Goal: Task Accomplishment & Management: Complete application form

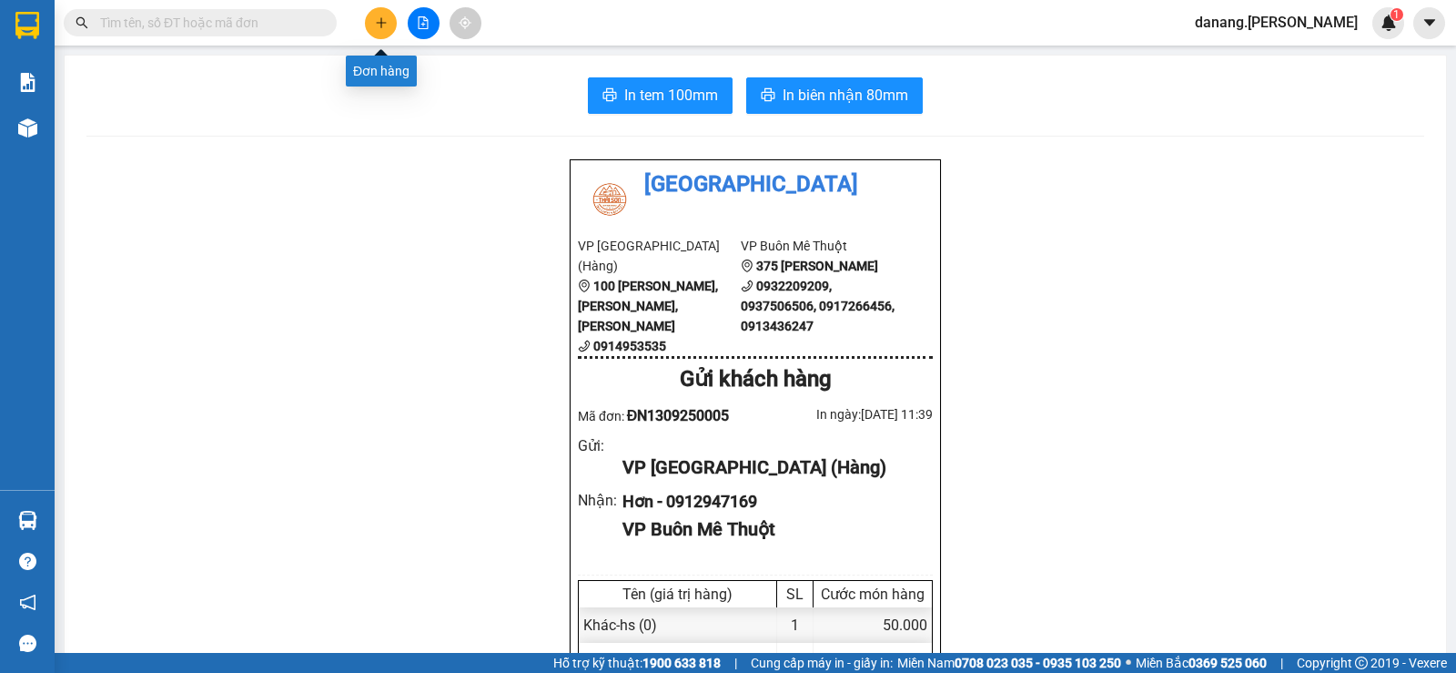
click at [390, 19] on button at bounding box center [381, 23] width 32 height 32
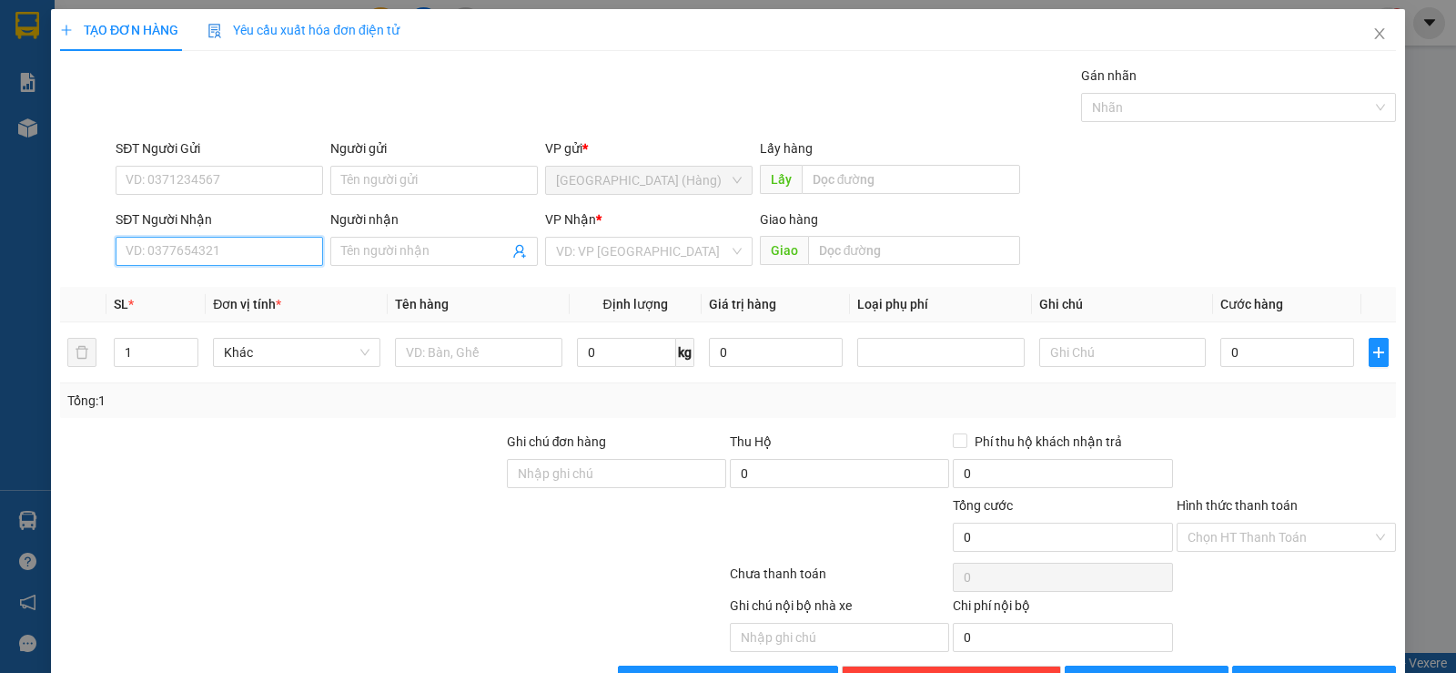
click at [248, 246] on input "SĐT Người Nhận" at bounding box center [220, 251] width 208 height 29
type input "0974403660"
click at [160, 296] on div "0974403660" at bounding box center [218, 288] width 184 height 20
type input "60.000"
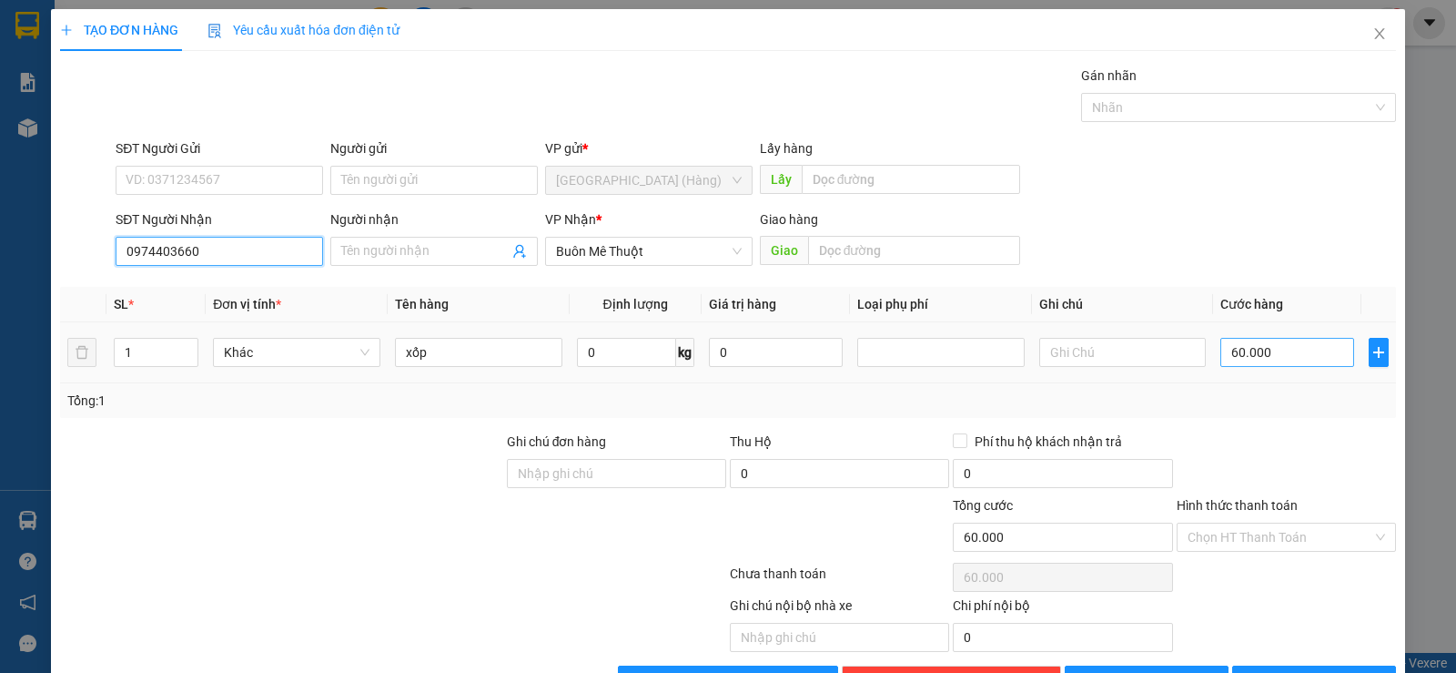
type input "0974403660"
click at [1221, 355] on input "60.000" at bounding box center [1288, 352] width 134 height 29
type input "0"
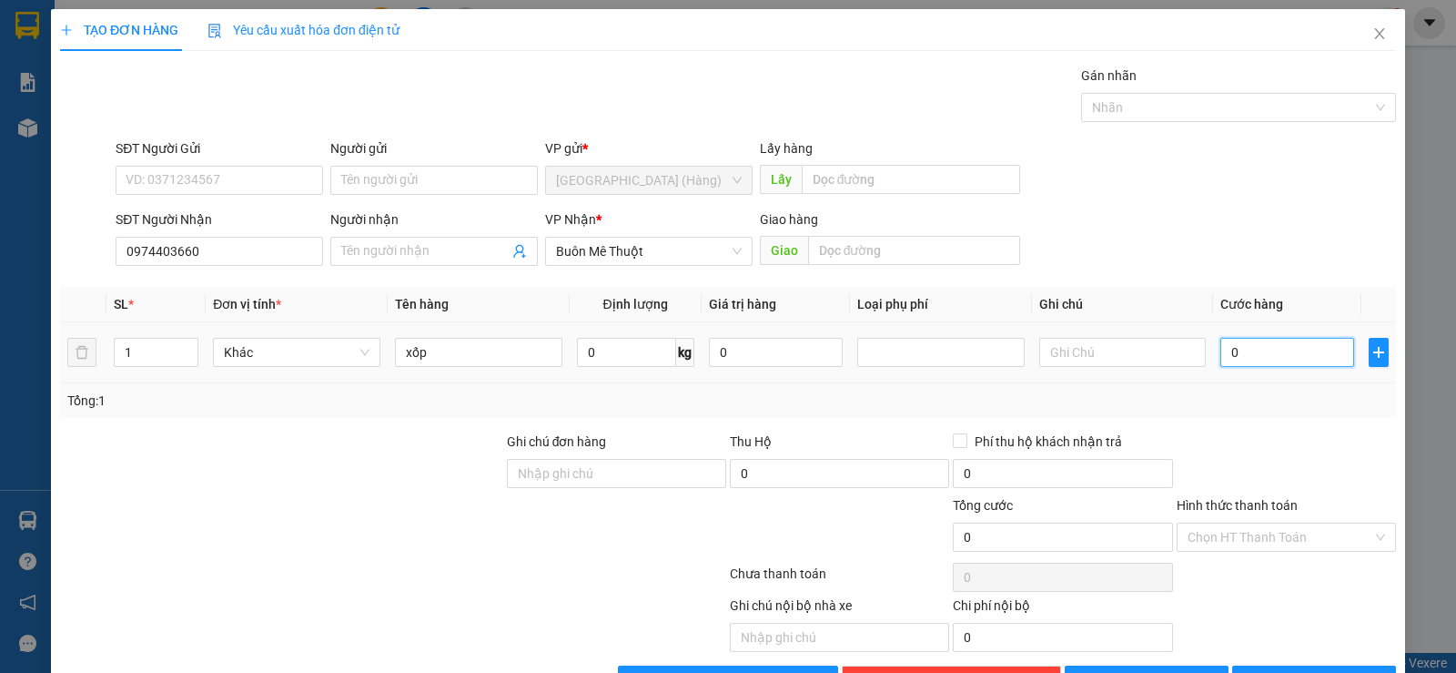
scroll to position [57, 0]
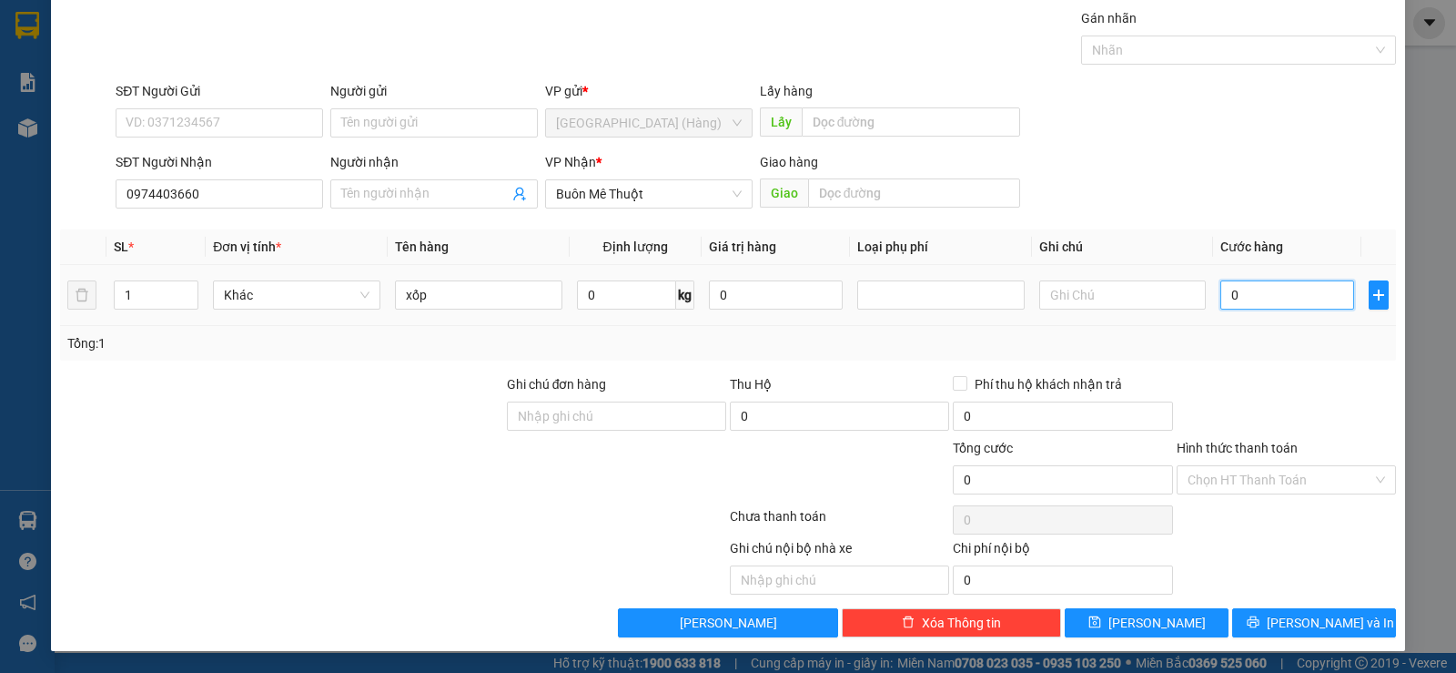
drag, startPoint x: 1224, startPoint y: 289, endPoint x: 1106, endPoint y: 261, distance: 121.7
click at [1221, 288] on input "0" at bounding box center [1288, 294] width 134 height 29
type input "7"
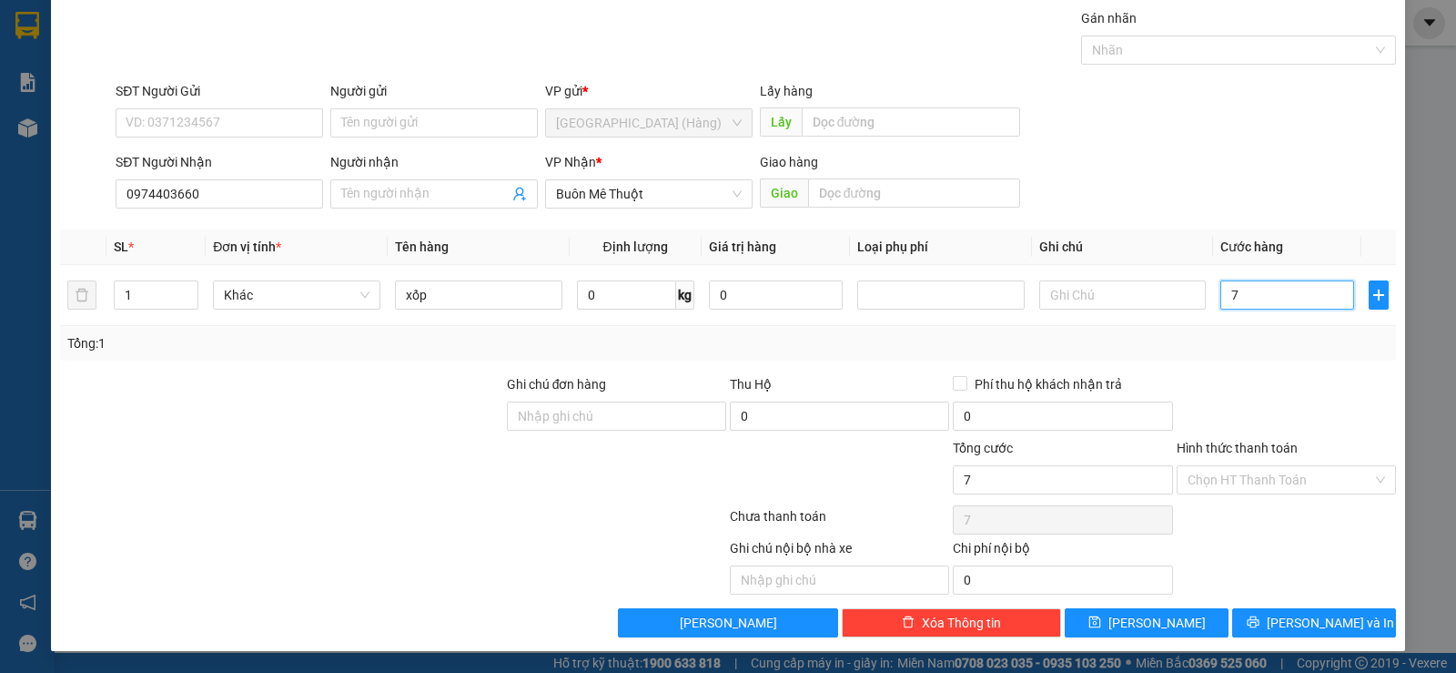
type input "70"
type input "700"
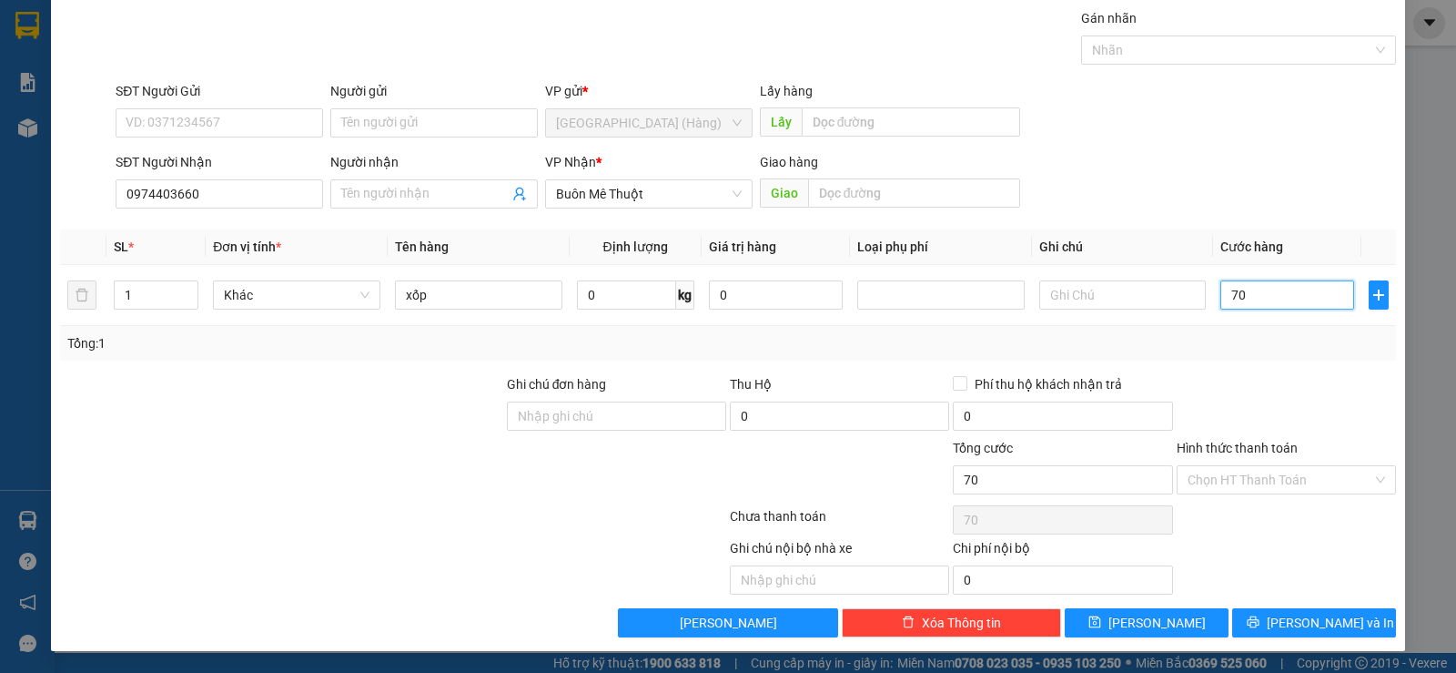
type input "700"
type input "7.000"
type input "70.000"
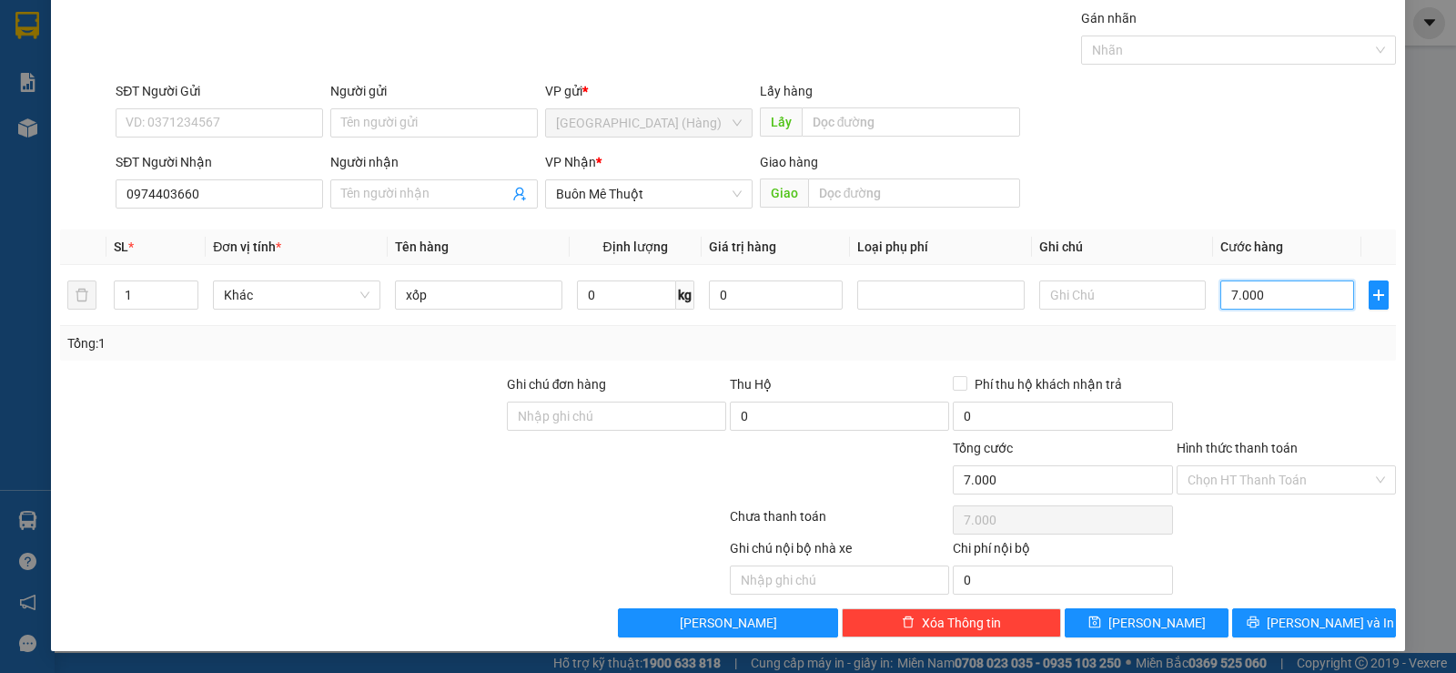
type input "70.000"
drag, startPoint x: 1248, startPoint y: 461, endPoint x: 1248, endPoint y: 488, distance: 27.3
click at [1248, 468] on div "Hình thức thanh toán Chọn HT Thanh Toán" at bounding box center [1286, 470] width 219 height 64
click at [1248, 488] on input "Hình thức thanh toán" at bounding box center [1280, 479] width 185 height 27
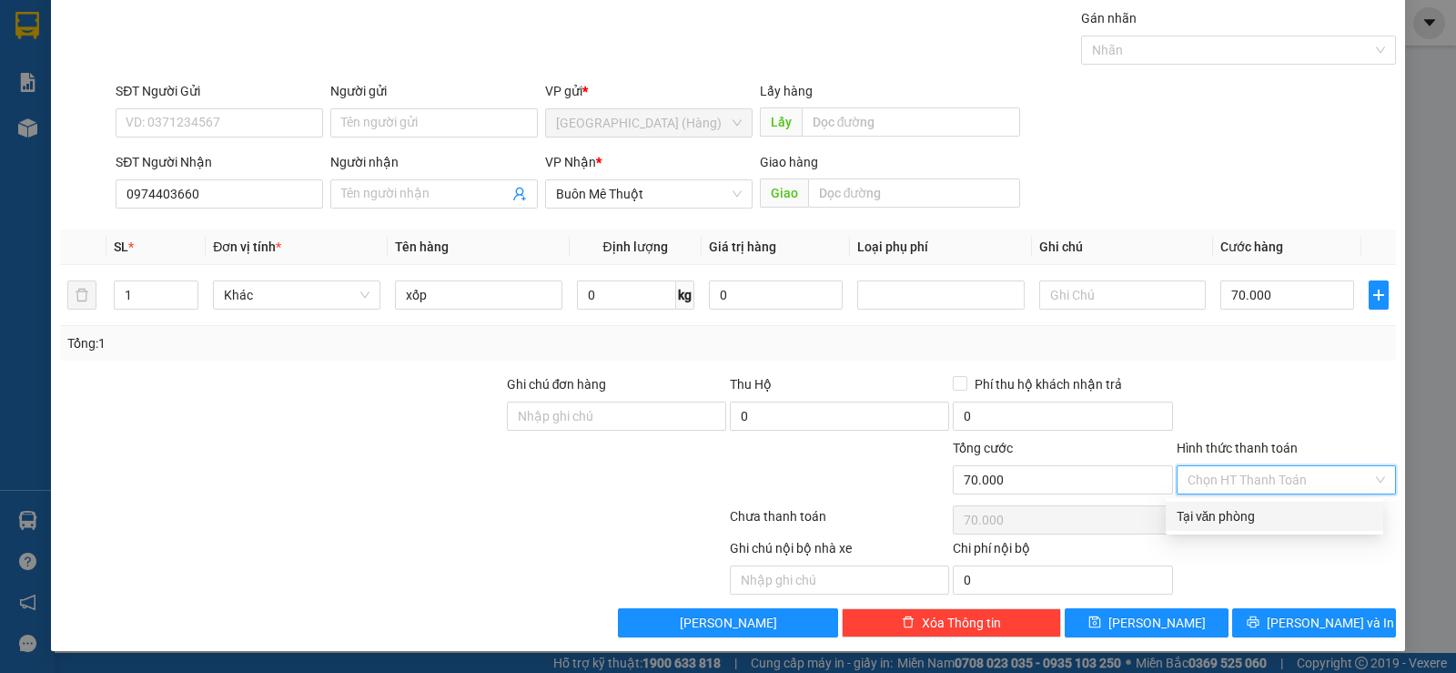
click at [1242, 519] on div "Tại văn phòng" at bounding box center [1275, 516] width 196 height 20
type input "0"
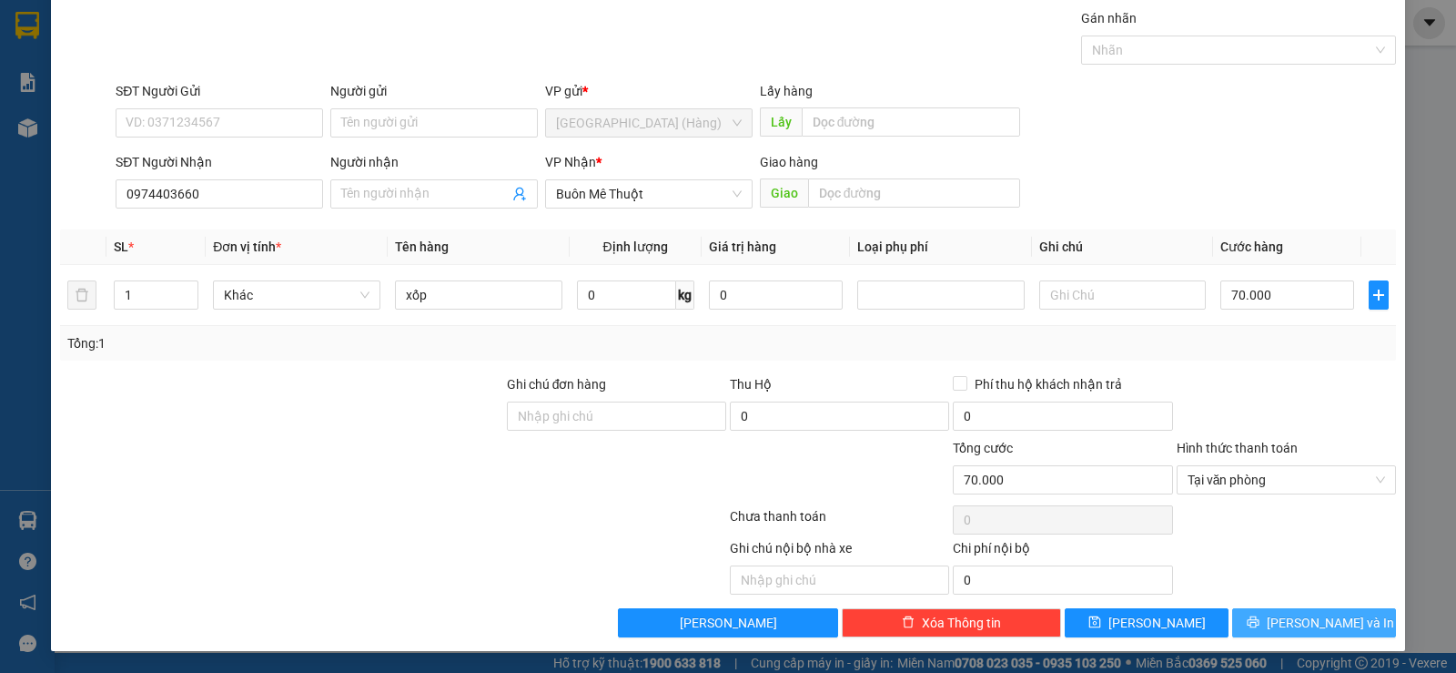
drag, startPoint x: 1293, startPoint y: 627, endPoint x: 1293, endPoint y: 615, distance: 11.8
click at [1293, 626] on span "[PERSON_NAME] và In" at bounding box center [1330, 623] width 127 height 20
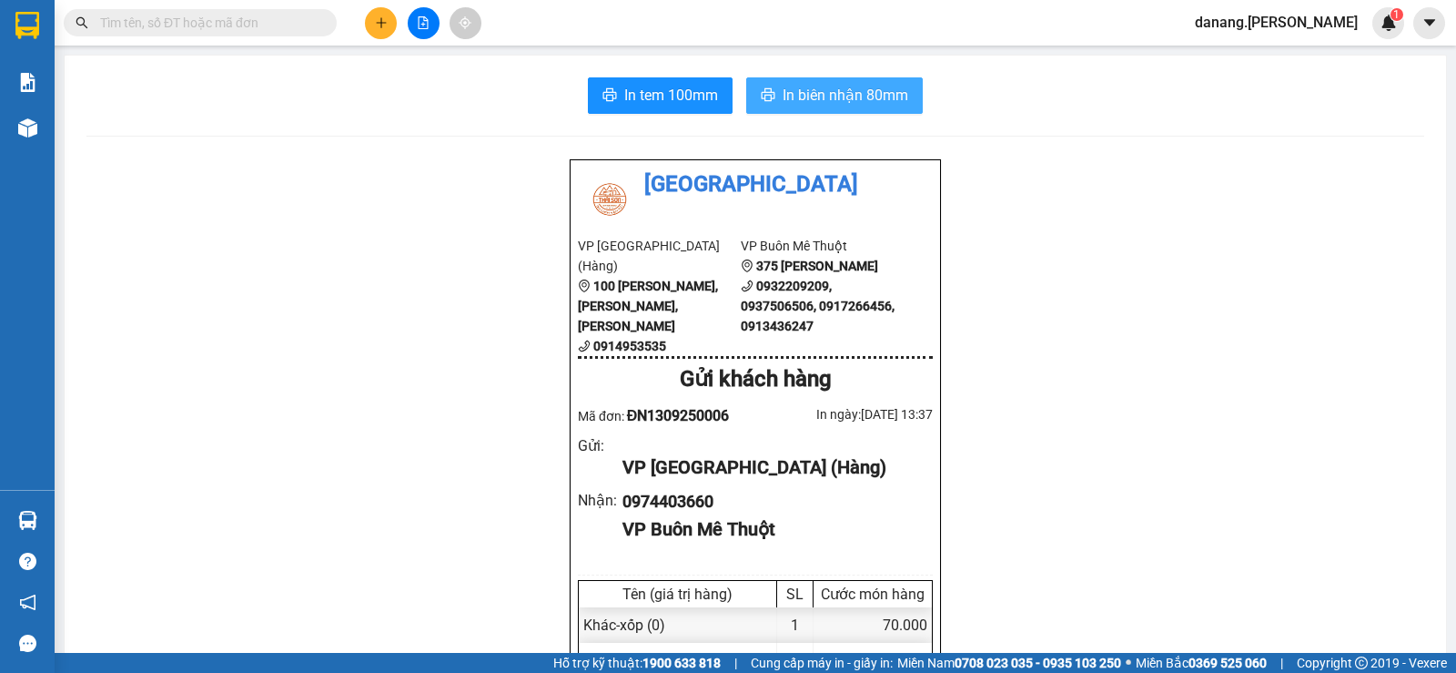
click at [876, 103] on span "In biên nhận 80mm" at bounding box center [846, 95] width 126 height 23
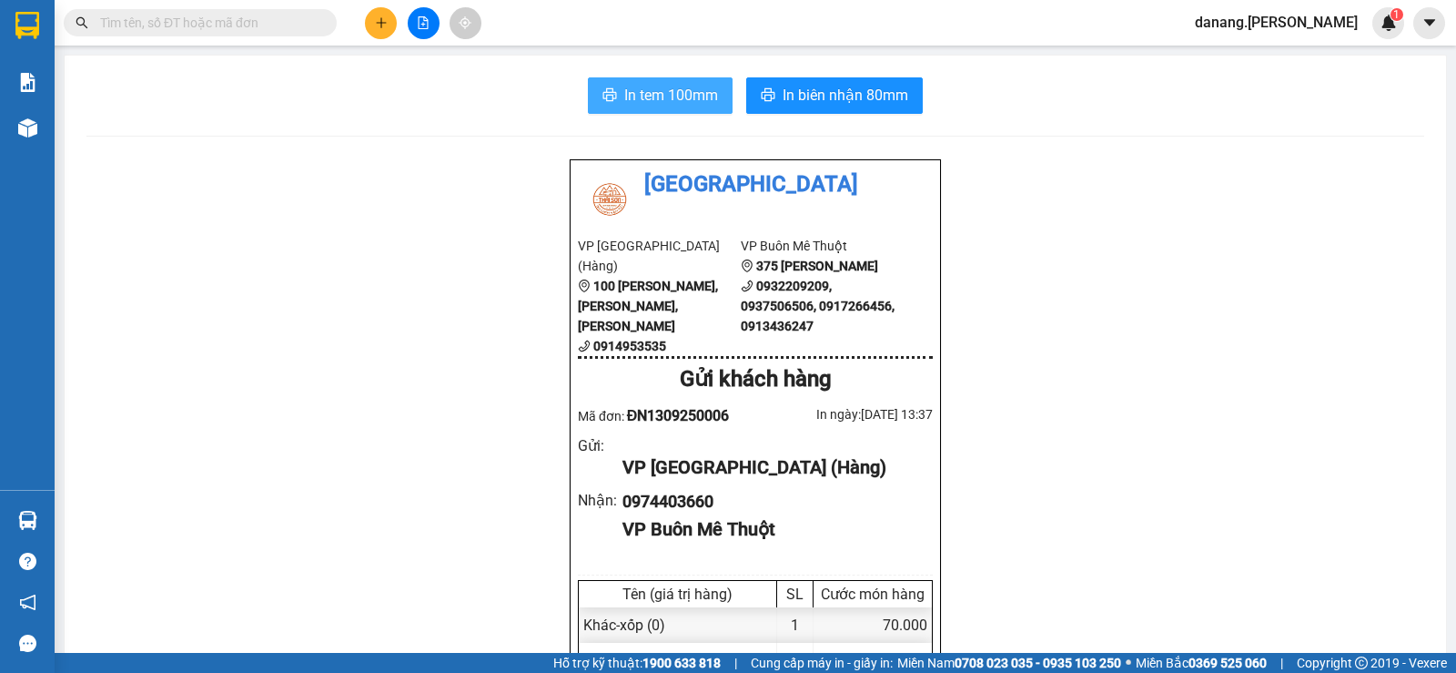
click at [670, 88] on span "In tem 100mm" at bounding box center [671, 95] width 94 height 23
click at [394, 31] on button at bounding box center [381, 23] width 32 height 32
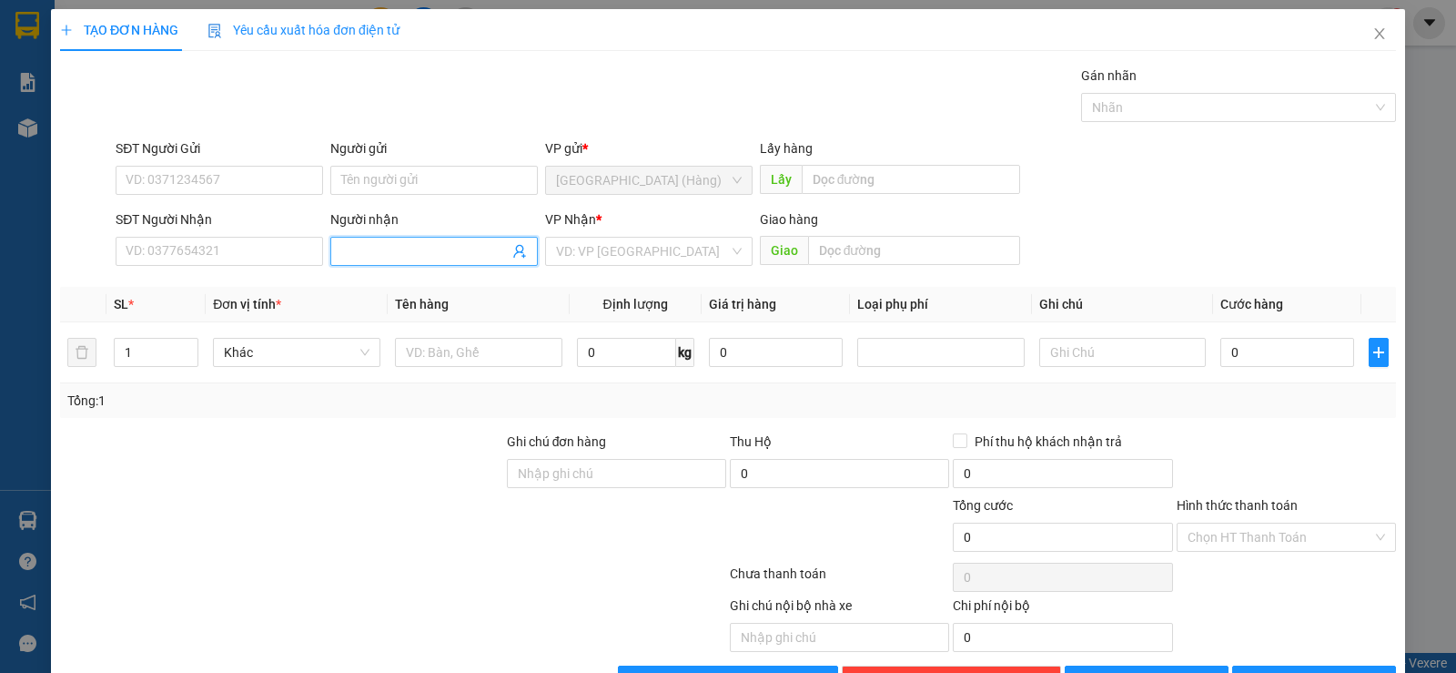
click at [395, 255] on input "Người nhận" at bounding box center [424, 251] width 167 height 20
type input "D"
type input "Điểm"
click at [423, 321] on div "Điểm - 0979736792" at bounding box center [431, 317] width 184 height 20
type input "0979736792"
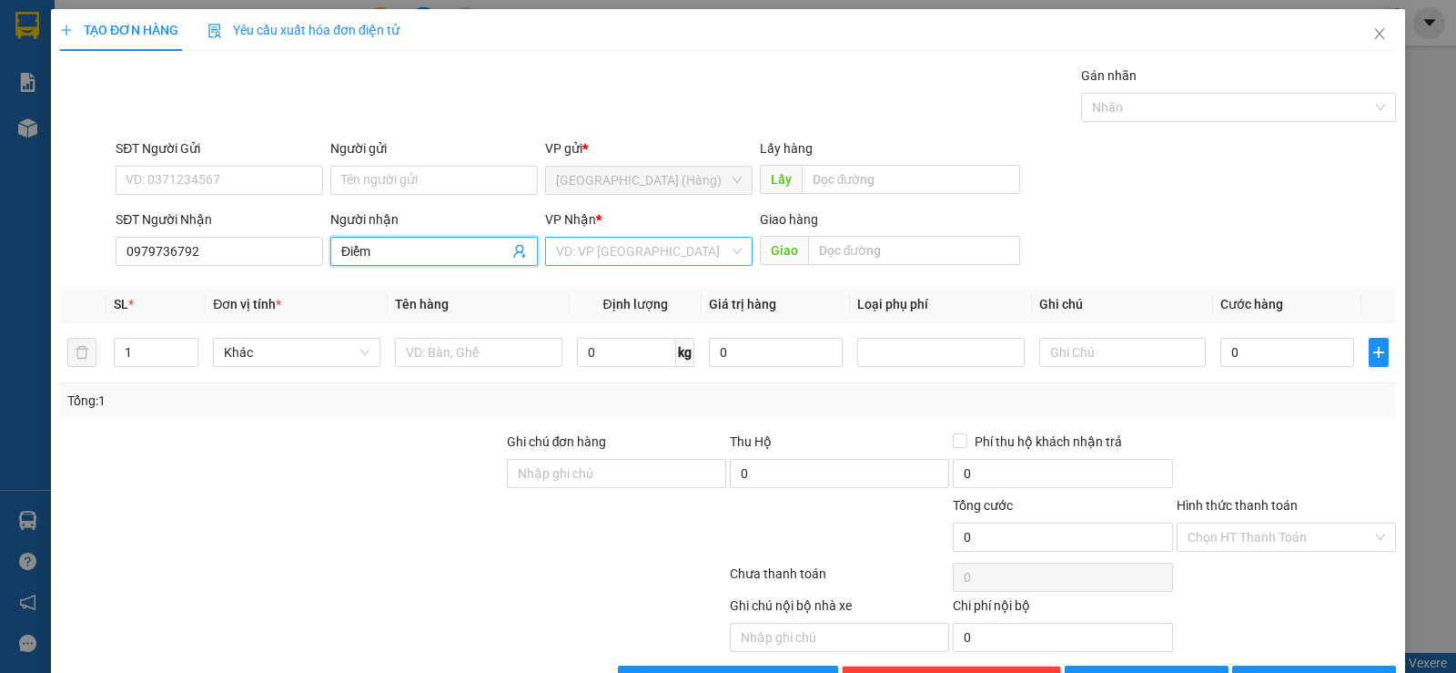
type input "Điểm"
drag, startPoint x: 628, startPoint y: 249, endPoint x: 631, endPoint y: 263, distance: 14.8
click at [628, 250] on input "search" at bounding box center [642, 251] width 173 height 27
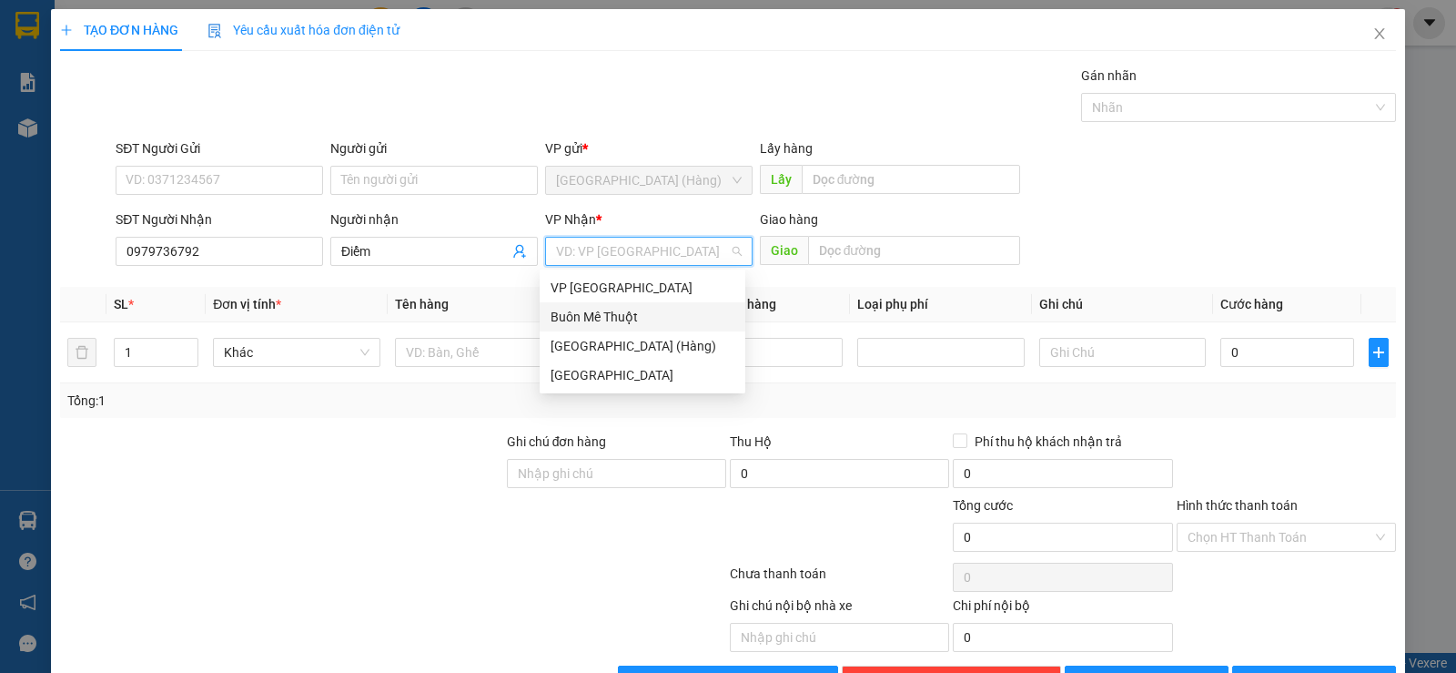
click at [634, 313] on div "Buôn Mê Thuột" at bounding box center [643, 317] width 184 height 20
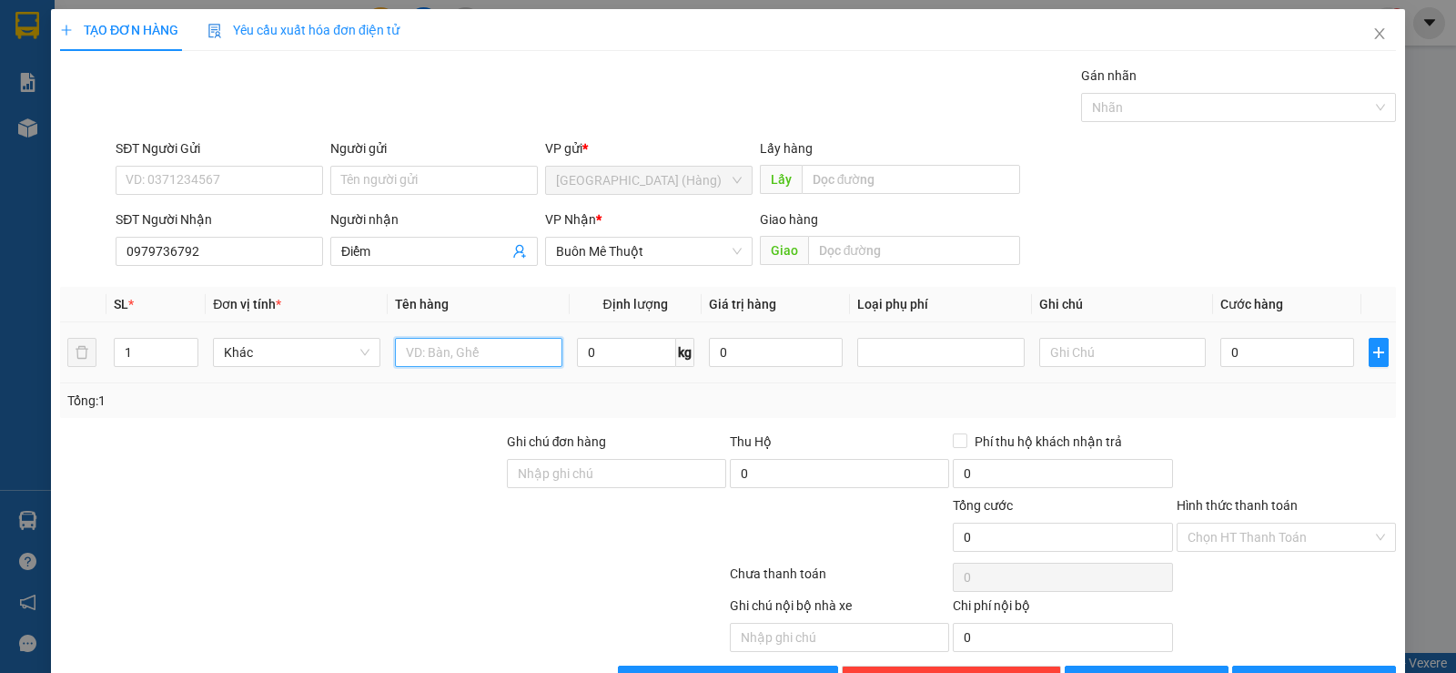
click at [484, 350] on input "text" at bounding box center [478, 352] width 167 height 29
type input "hs"
click at [1261, 350] on input "0" at bounding box center [1288, 352] width 134 height 29
type input "5"
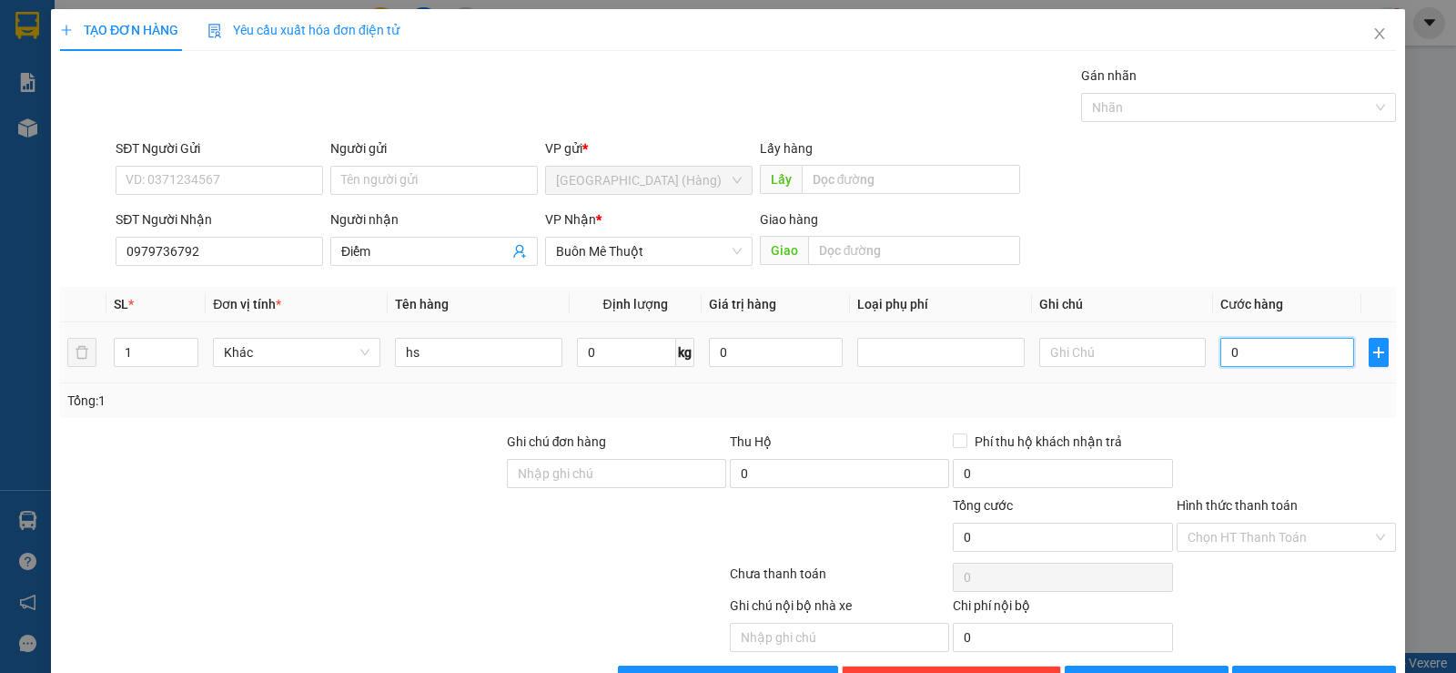
type input "5"
type input "50"
type input "500"
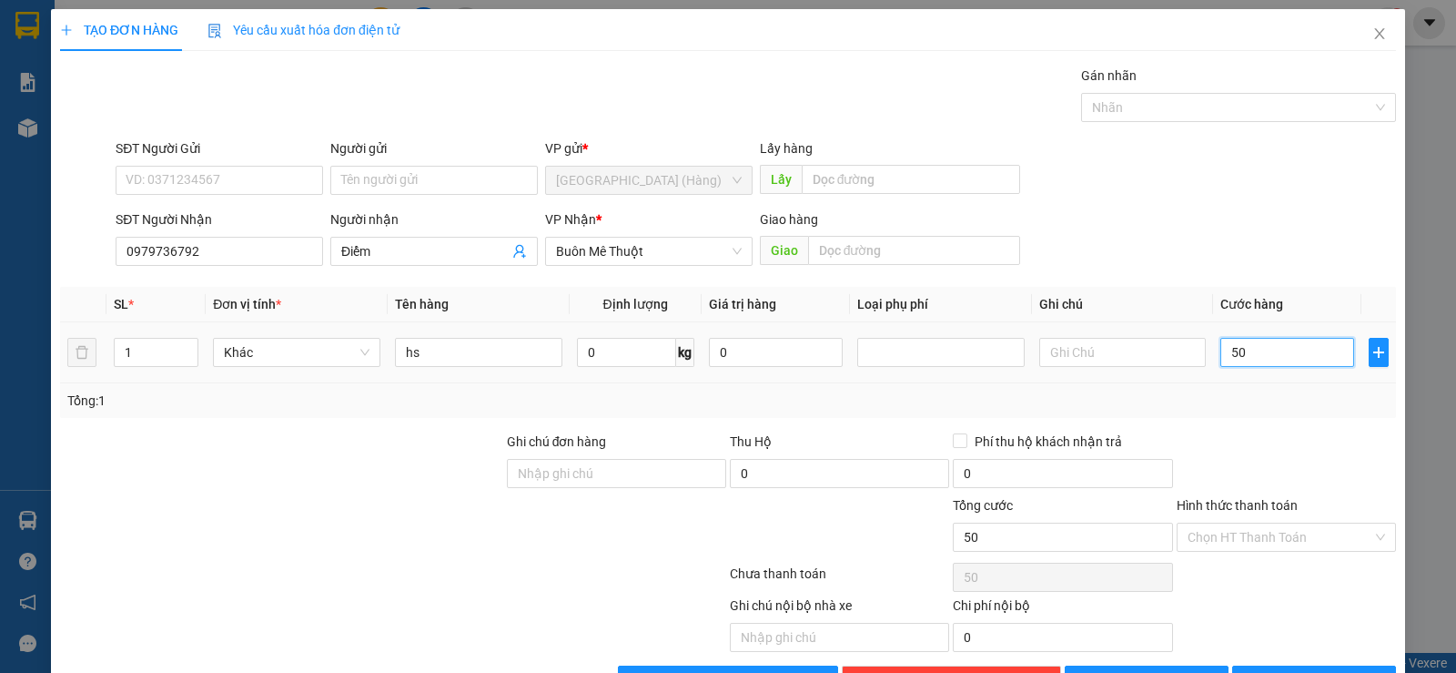
type input "500"
type input "5.000"
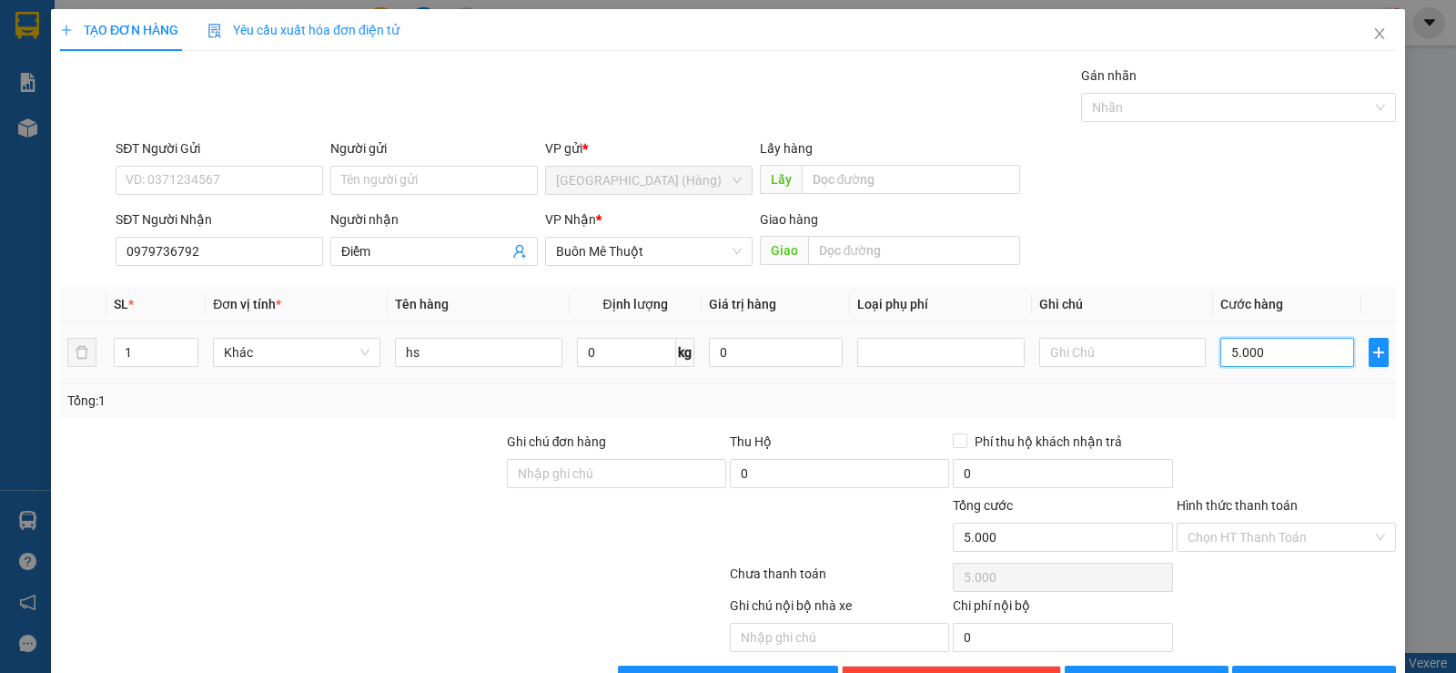
type input "50.000"
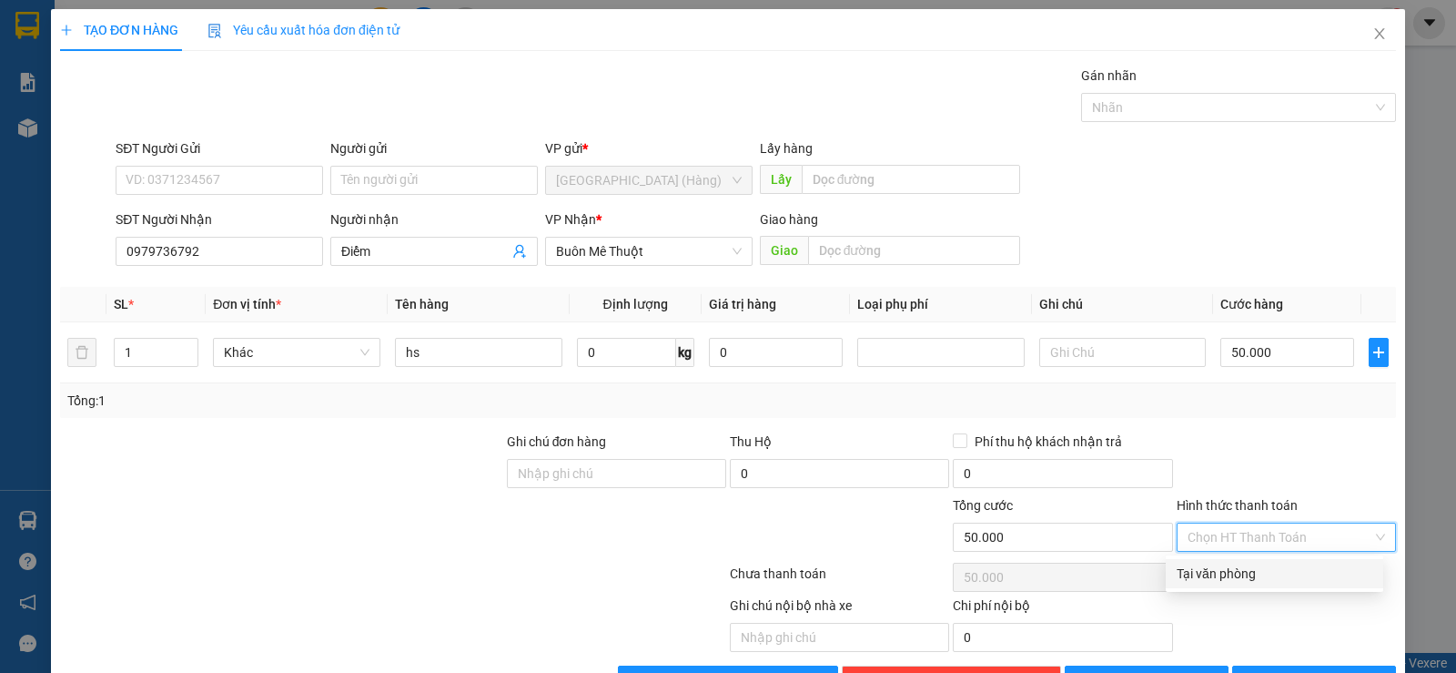
drag, startPoint x: 1266, startPoint y: 542, endPoint x: 1266, endPoint y: 571, distance: 29.1
click at [1266, 543] on input "Hình thức thanh toán" at bounding box center [1280, 536] width 185 height 27
drag, startPoint x: 1266, startPoint y: 576, endPoint x: 1284, endPoint y: 593, distance: 23.8
click at [1267, 578] on div "Tại văn phòng" at bounding box center [1275, 573] width 196 height 20
type input "0"
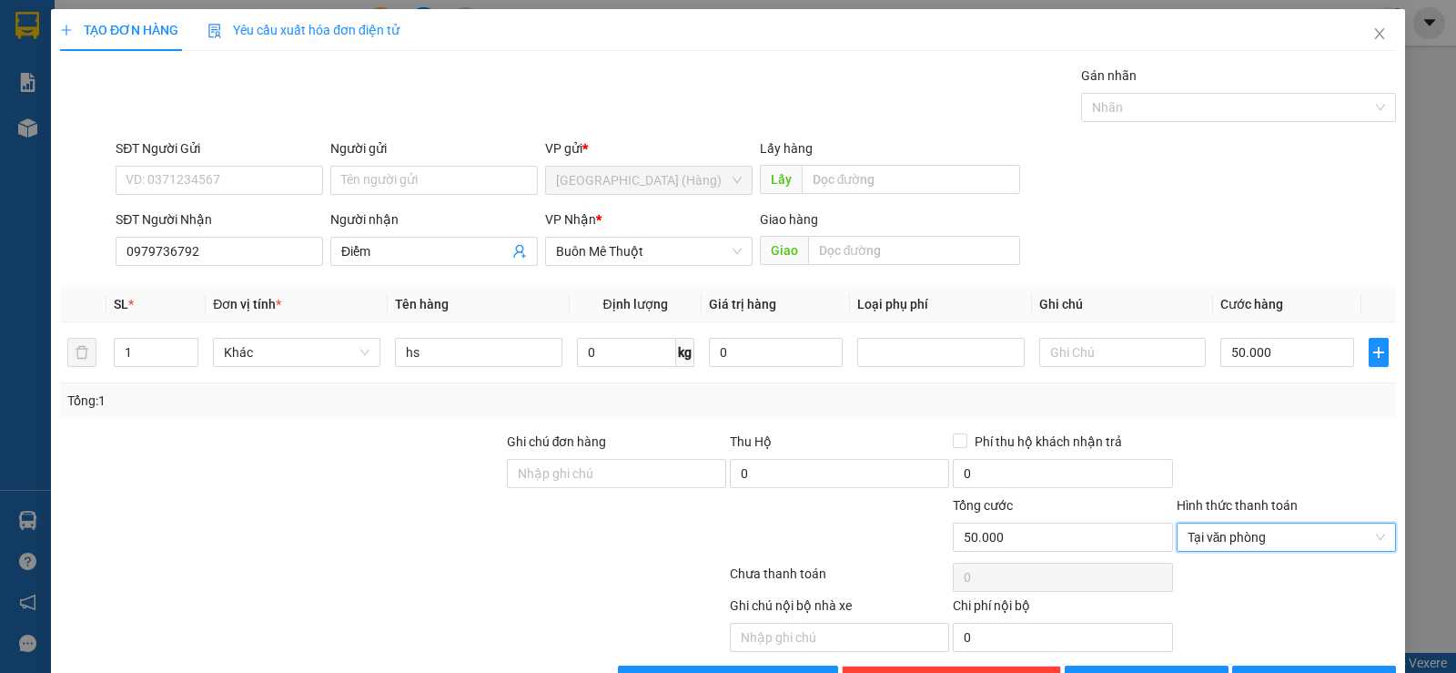
scroll to position [57, 0]
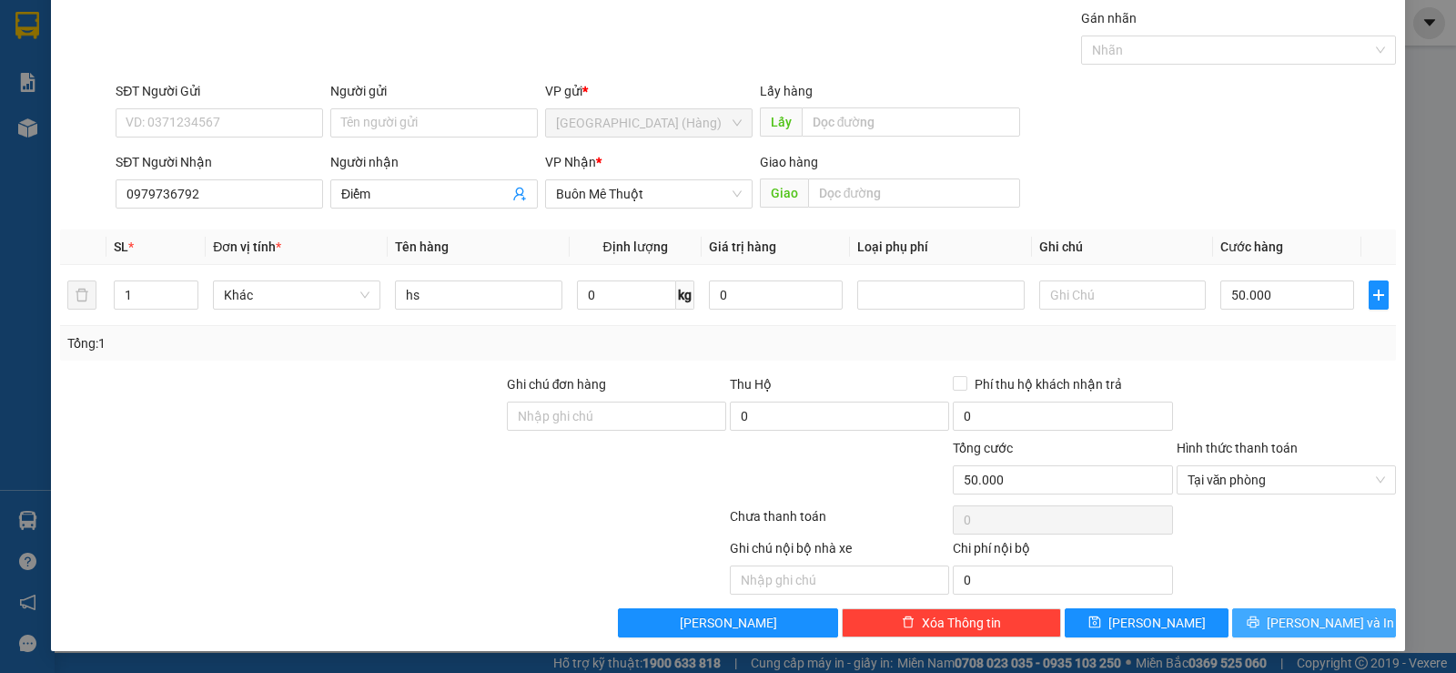
click at [1298, 622] on span "[PERSON_NAME] và In" at bounding box center [1330, 623] width 127 height 20
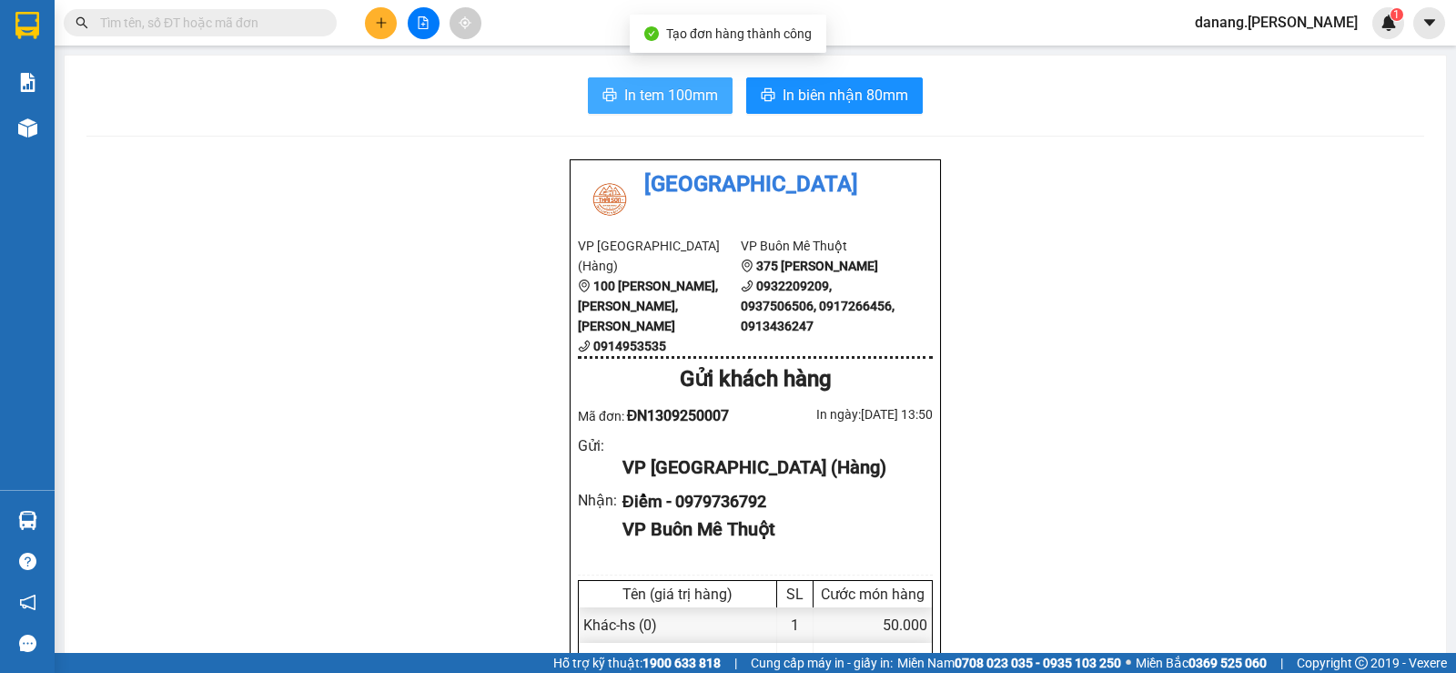
click at [624, 95] on span "In tem 100mm" at bounding box center [671, 95] width 94 height 23
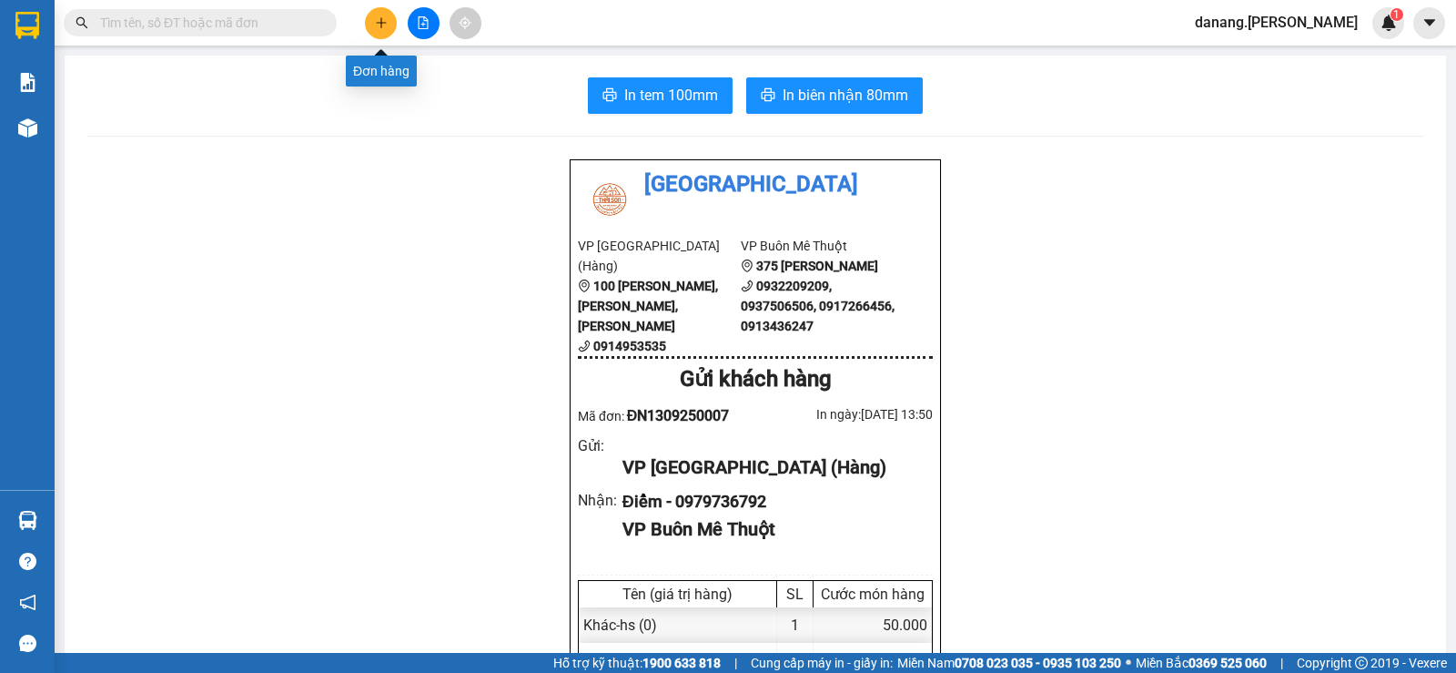
click at [380, 21] on icon "plus" at bounding box center [381, 22] width 13 height 13
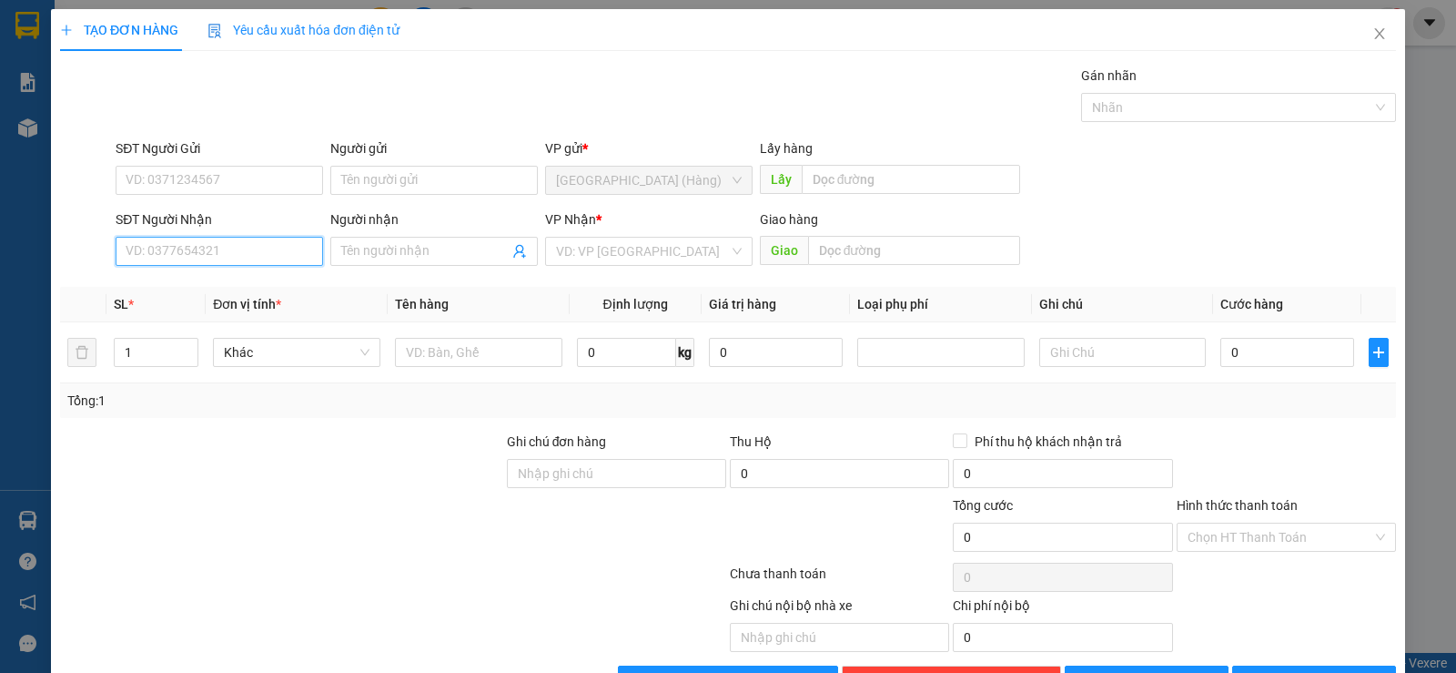
click at [235, 251] on input "SĐT Người Nhận" at bounding box center [220, 251] width 208 height 29
type input "0935337909"
click at [635, 261] on input "search" at bounding box center [642, 251] width 173 height 27
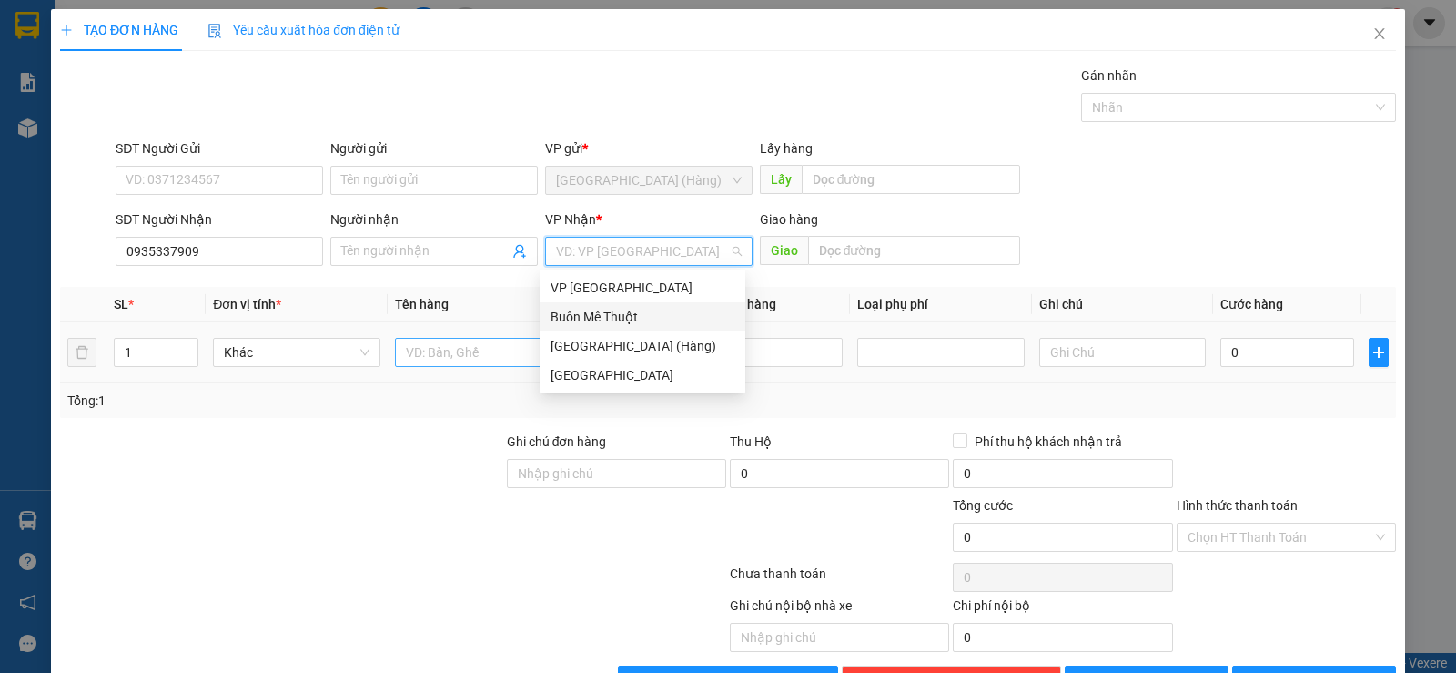
drag, startPoint x: 619, startPoint y: 308, endPoint x: 451, endPoint y: 360, distance: 176.5
click at [608, 314] on div "Buôn Mê Thuột" at bounding box center [643, 317] width 184 height 20
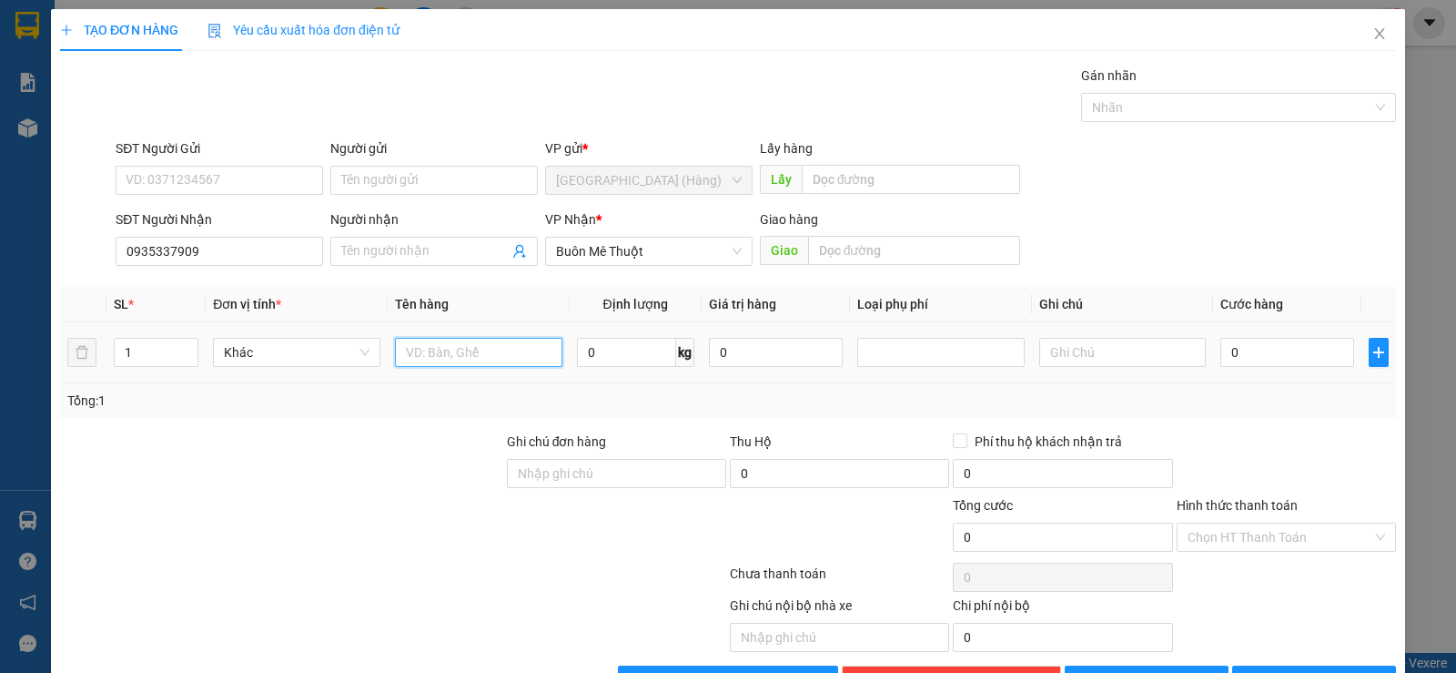
click at [449, 360] on input "text" at bounding box center [478, 352] width 167 height 29
type input "xốp"
click at [1287, 354] on input "0" at bounding box center [1288, 352] width 134 height 29
type input "4"
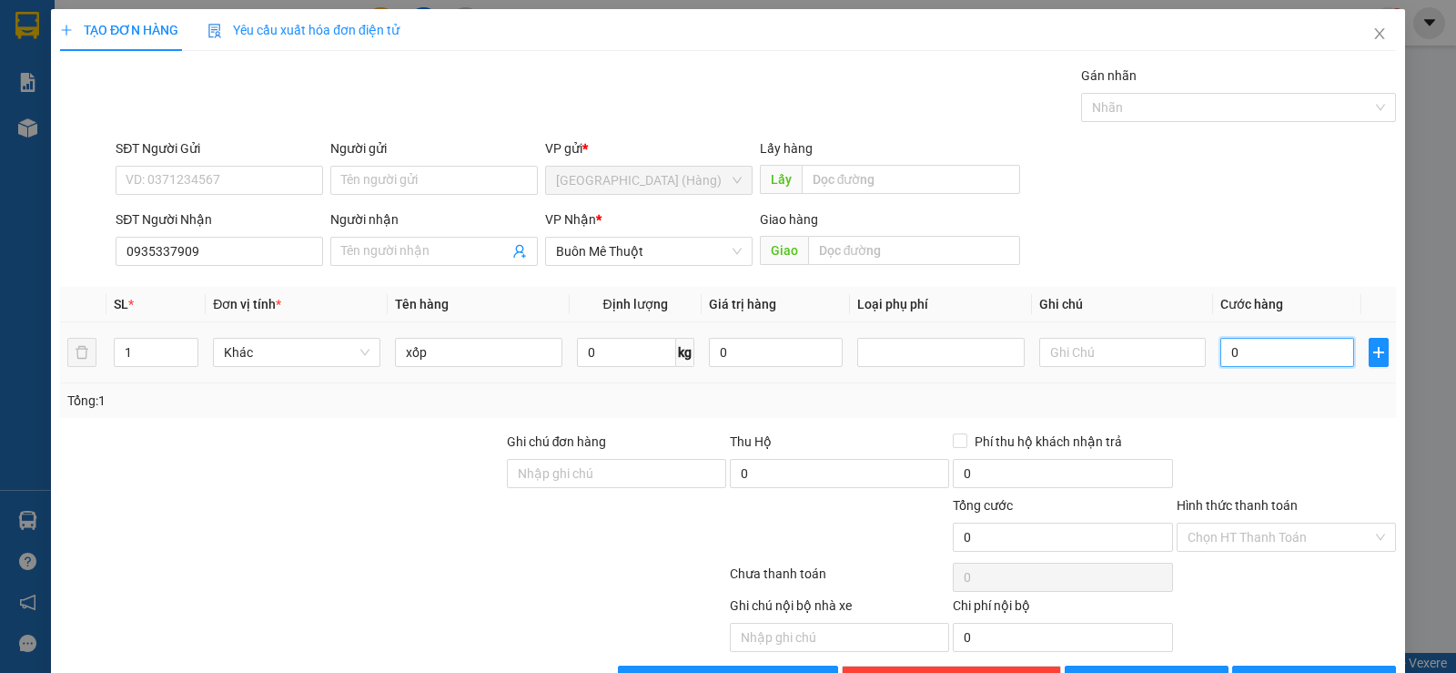
type input "4"
type input "40"
type input "400"
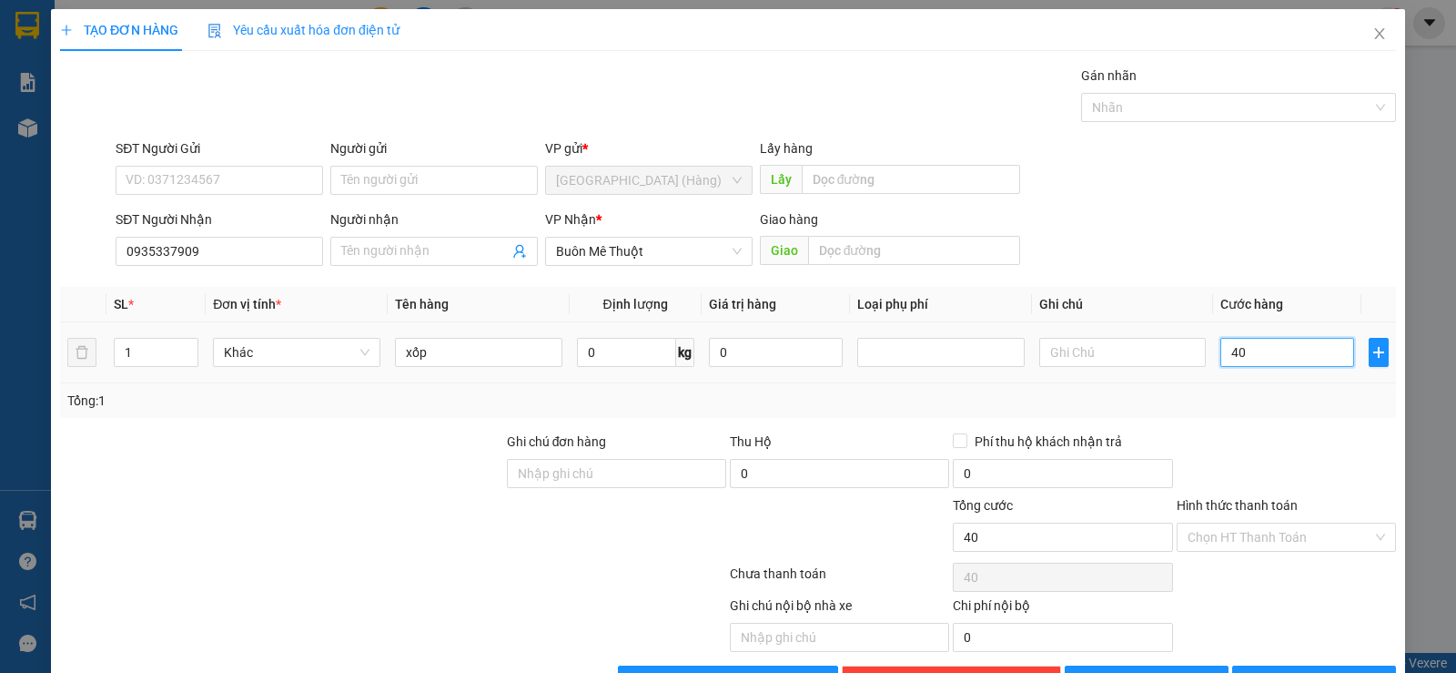
type input "400"
type input "4.000"
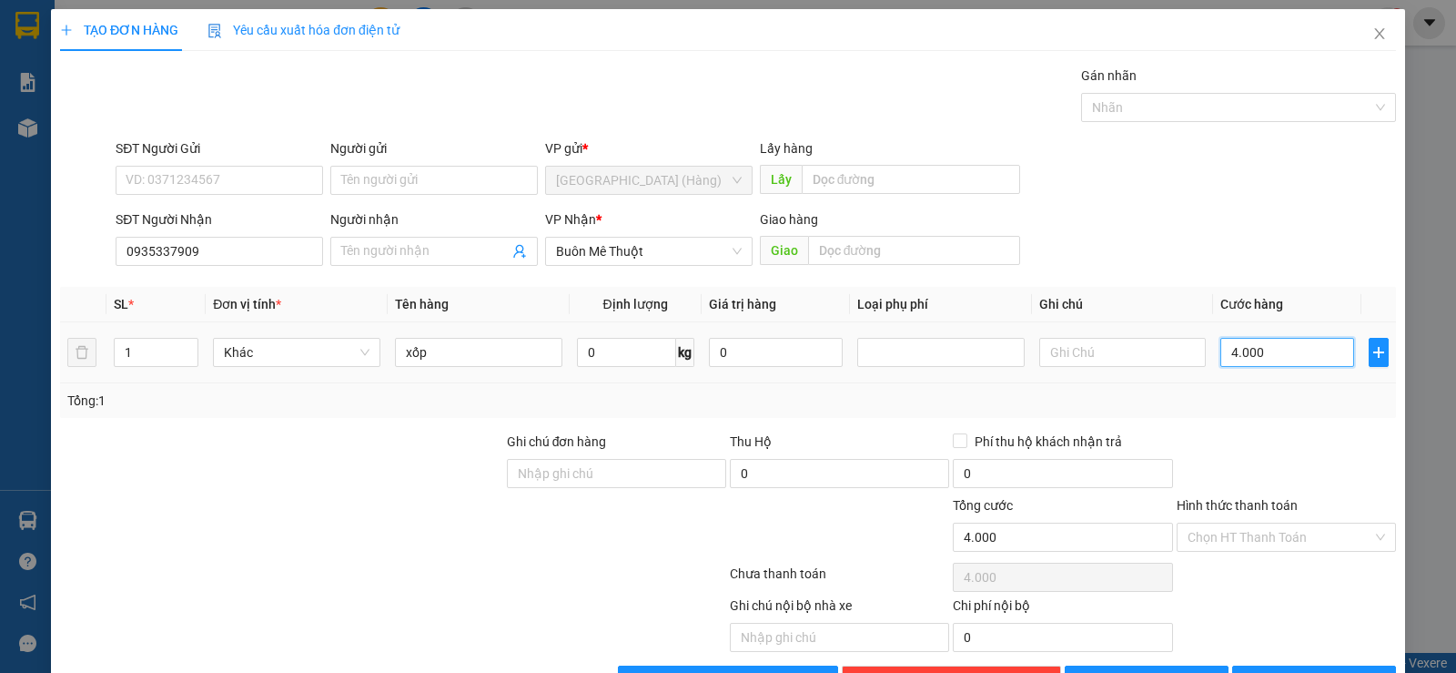
type input "40.000"
click at [1244, 543] on input "Hình thức thanh toán" at bounding box center [1280, 536] width 185 height 27
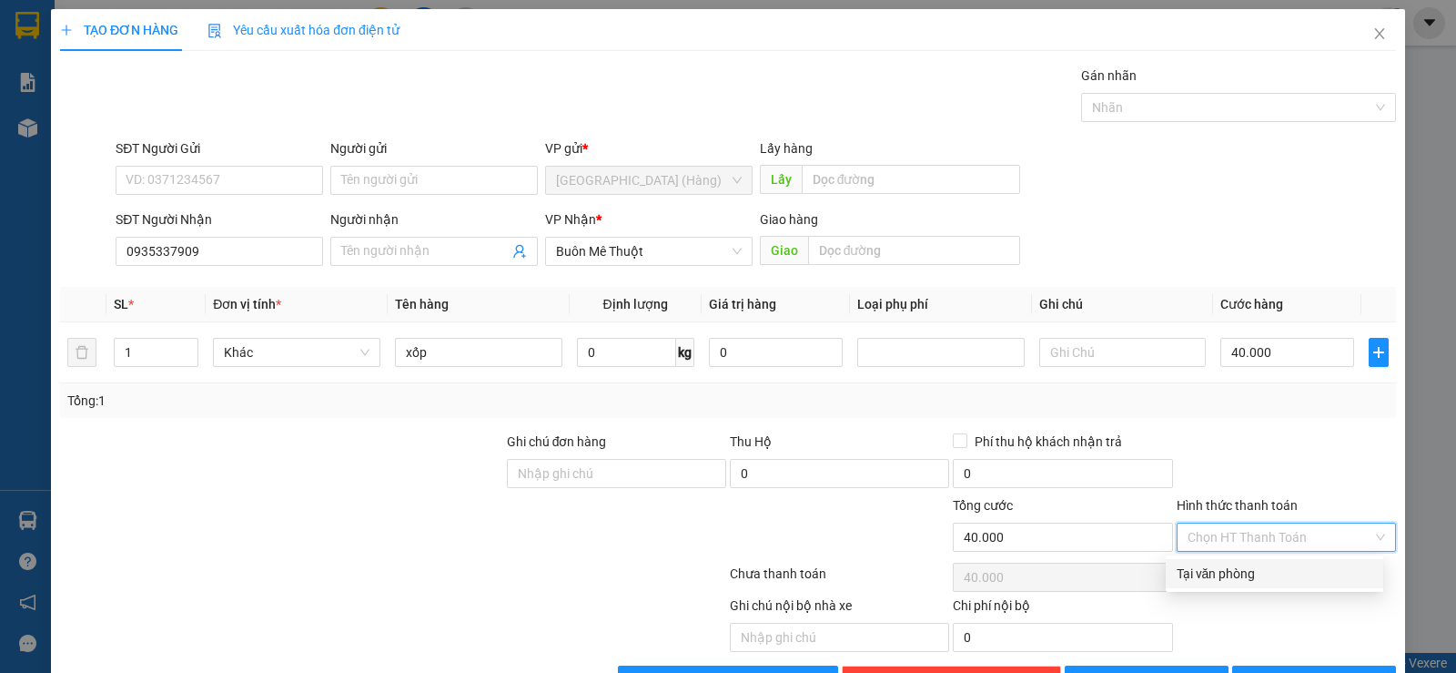
drag, startPoint x: 1242, startPoint y: 580, endPoint x: 1261, endPoint y: 564, distance: 24.6
click at [1242, 581] on div "Tại văn phòng" at bounding box center [1275, 573] width 196 height 20
type input "0"
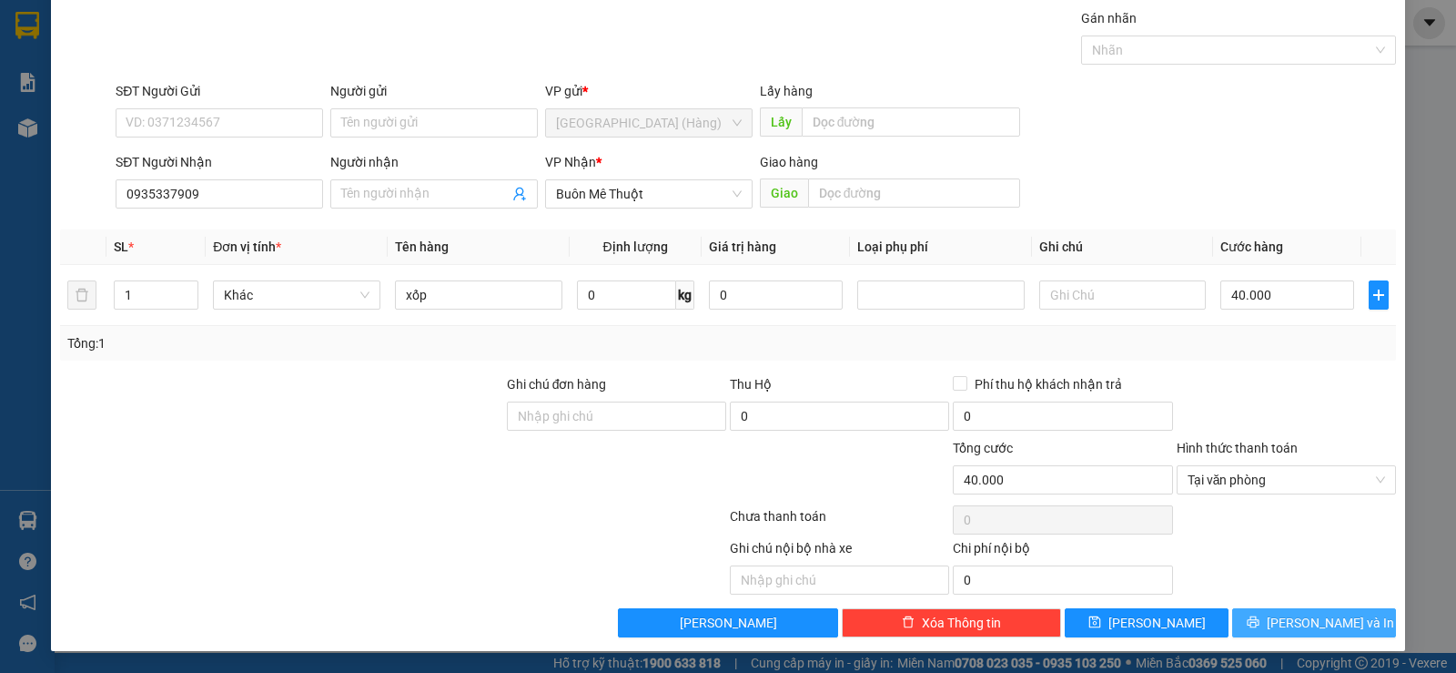
click at [1290, 616] on span "[PERSON_NAME] và In" at bounding box center [1330, 623] width 127 height 20
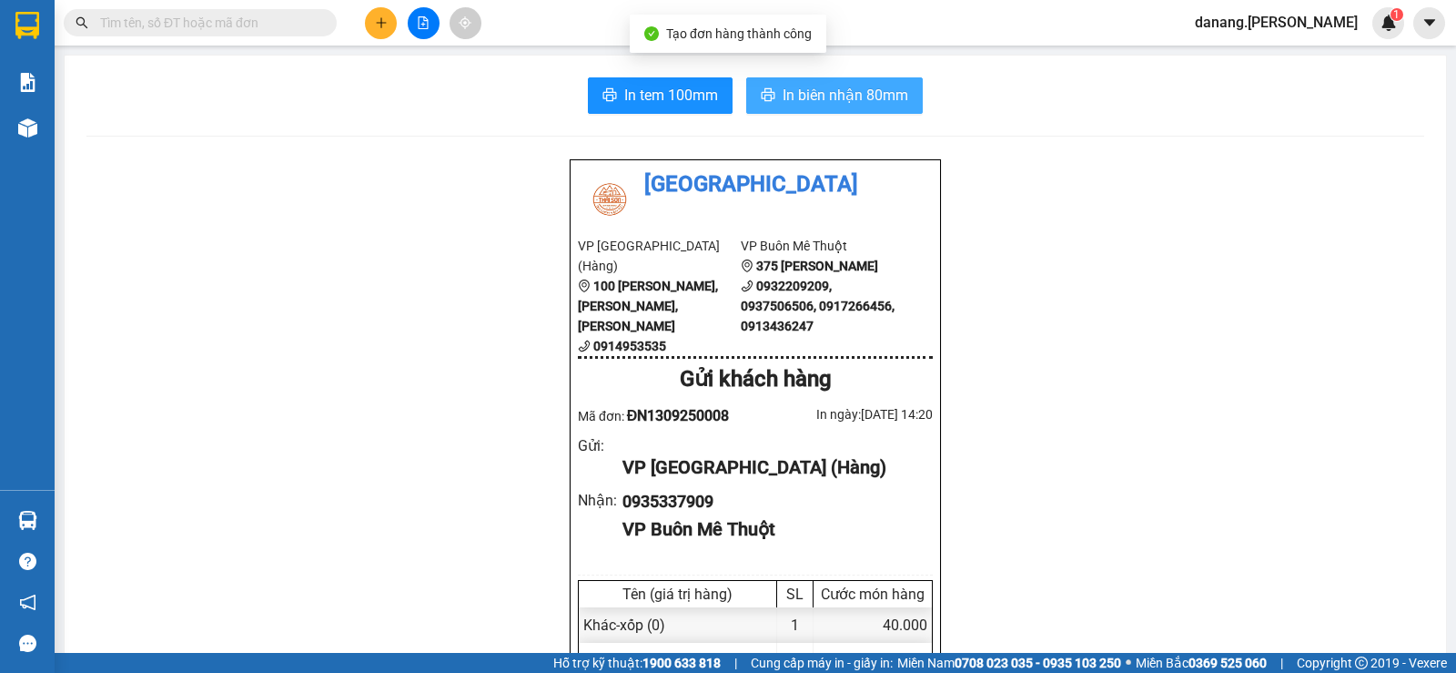
click at [787, 107] on span "In biên nhận 80mm" at bounding box center [846, 95] width 126 height 23
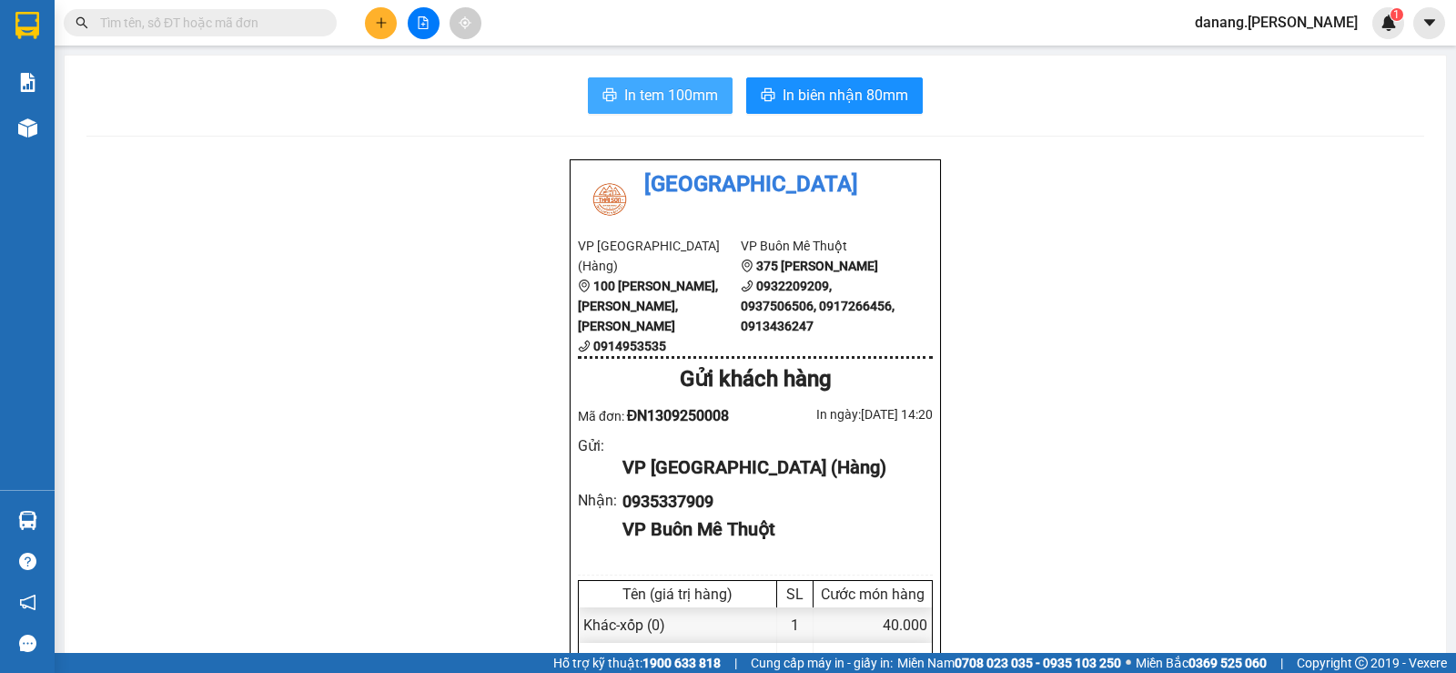
click at [671, 99] on span "In tem 100mm" at bounding box center [671, 95] width 94 height 23
click at [383, 18] on icon "plus" at bounding box center [381, 22] width 13 height 13
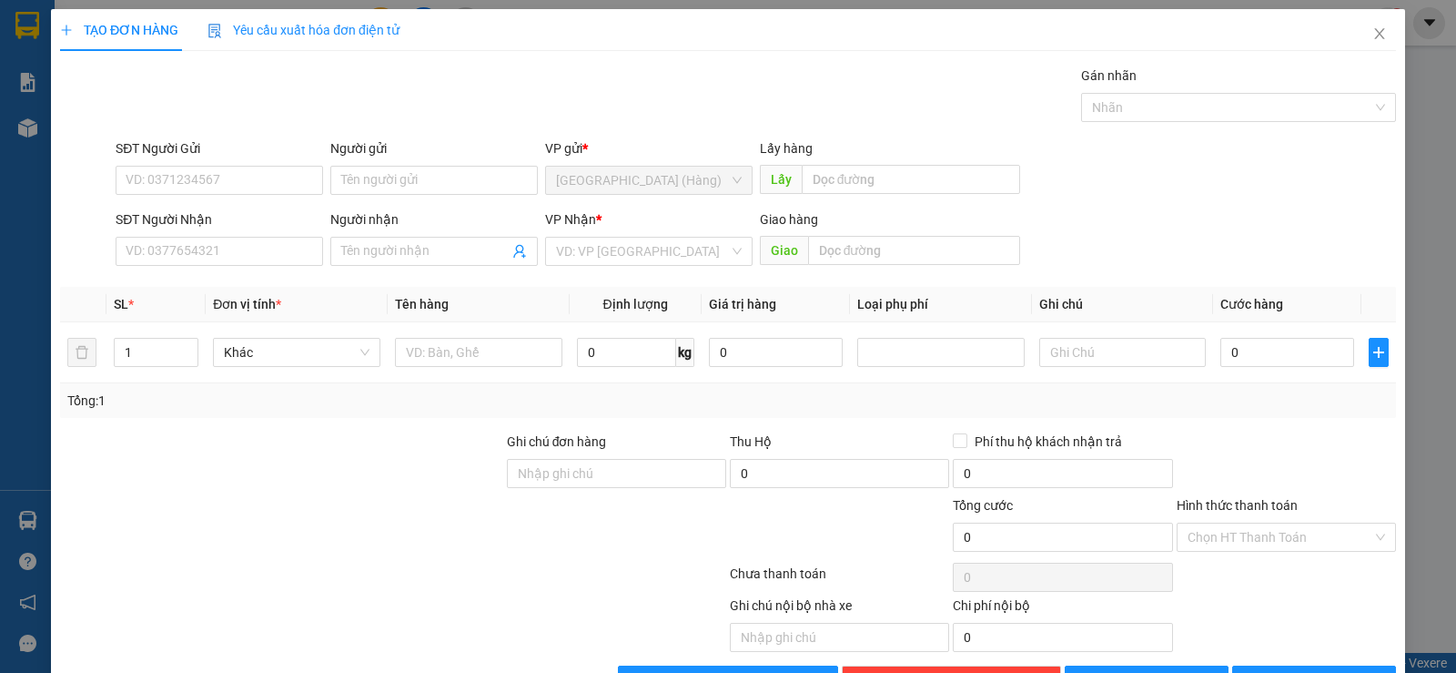
click at [255, 236] on div "SĐT Người Nhận" at bounding box center [220, 222] width 208 height 27
click at [214, 243] on input "SĐT Người Nhận" at bounding box center [220, 251] width 208 height 29
type input "0916259595"
click at [190, 282] on div "0916259595 - A Dũng" at bounding box center [218, 288] width 184 height 20
type input "A Dũng"
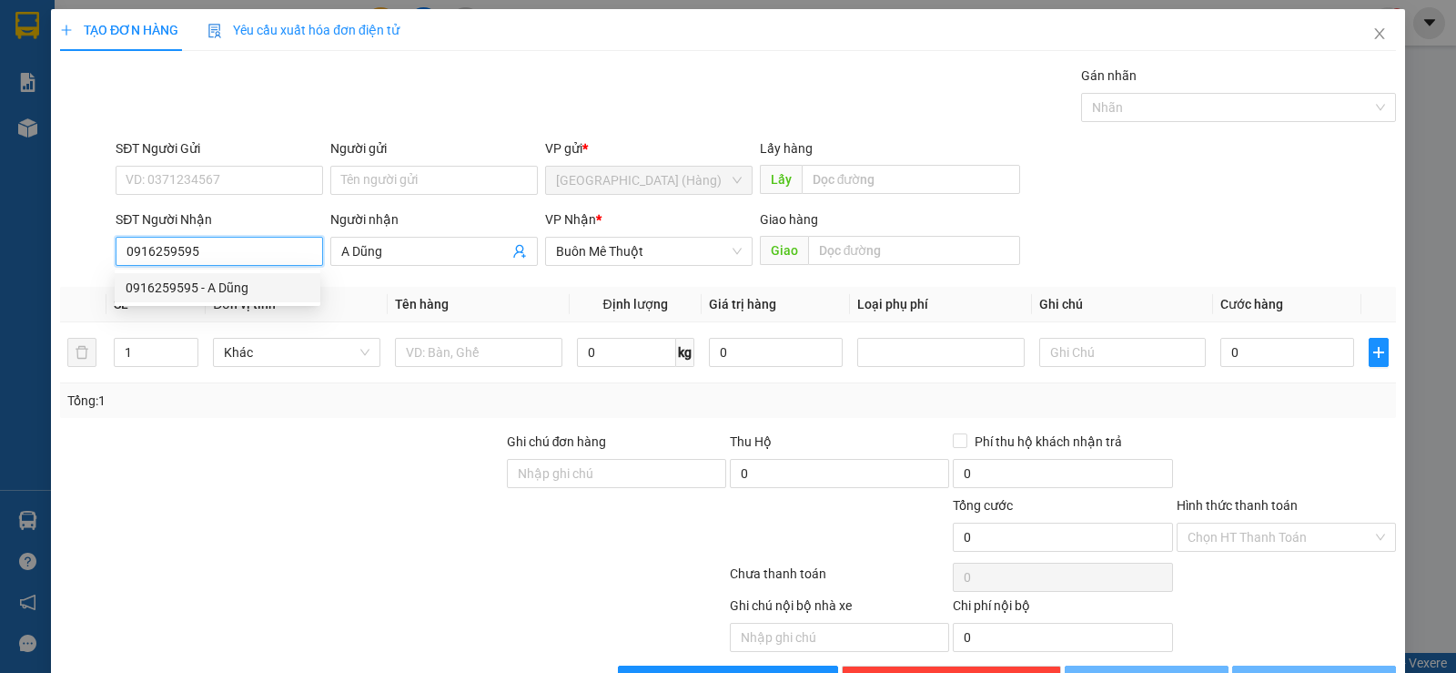
type input "50.000"
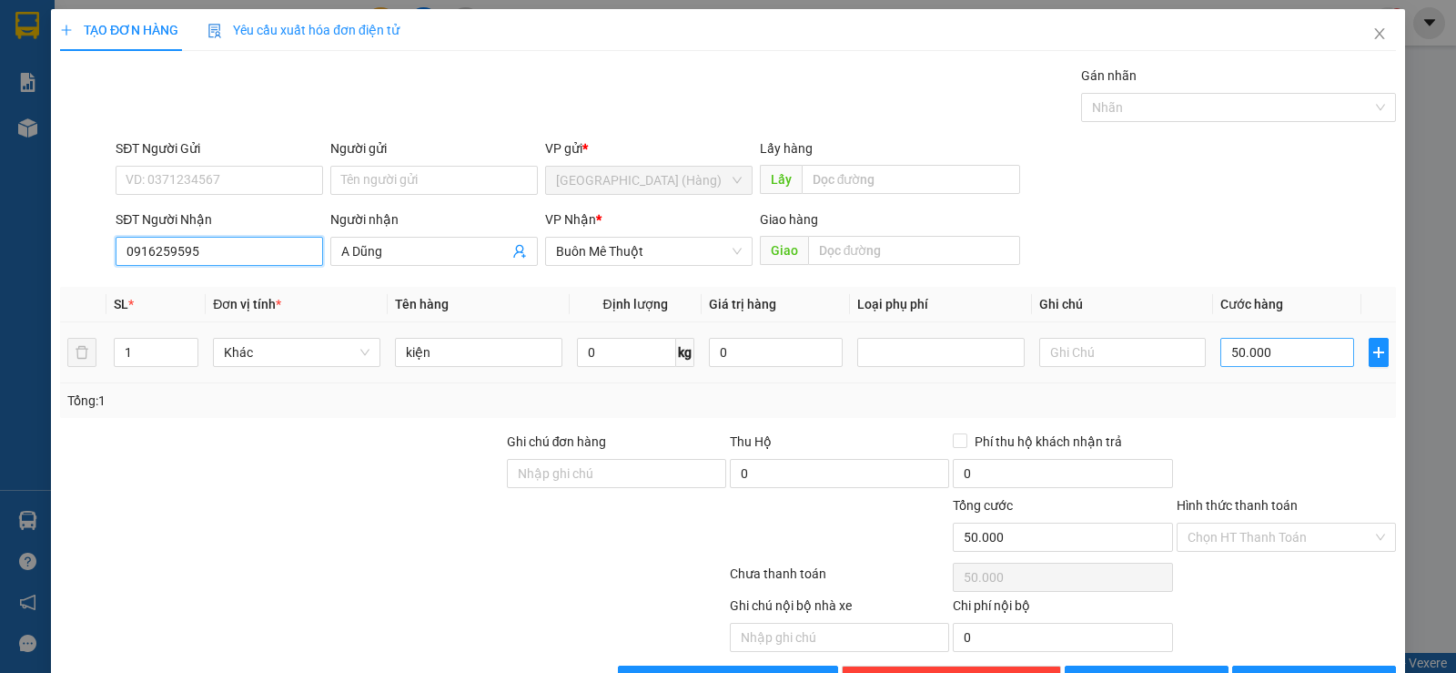
type input "0916259595"
click at [1294, 366] on input "50.000" at bounding box center [1288, 352] width 134 height 29
type input "0"
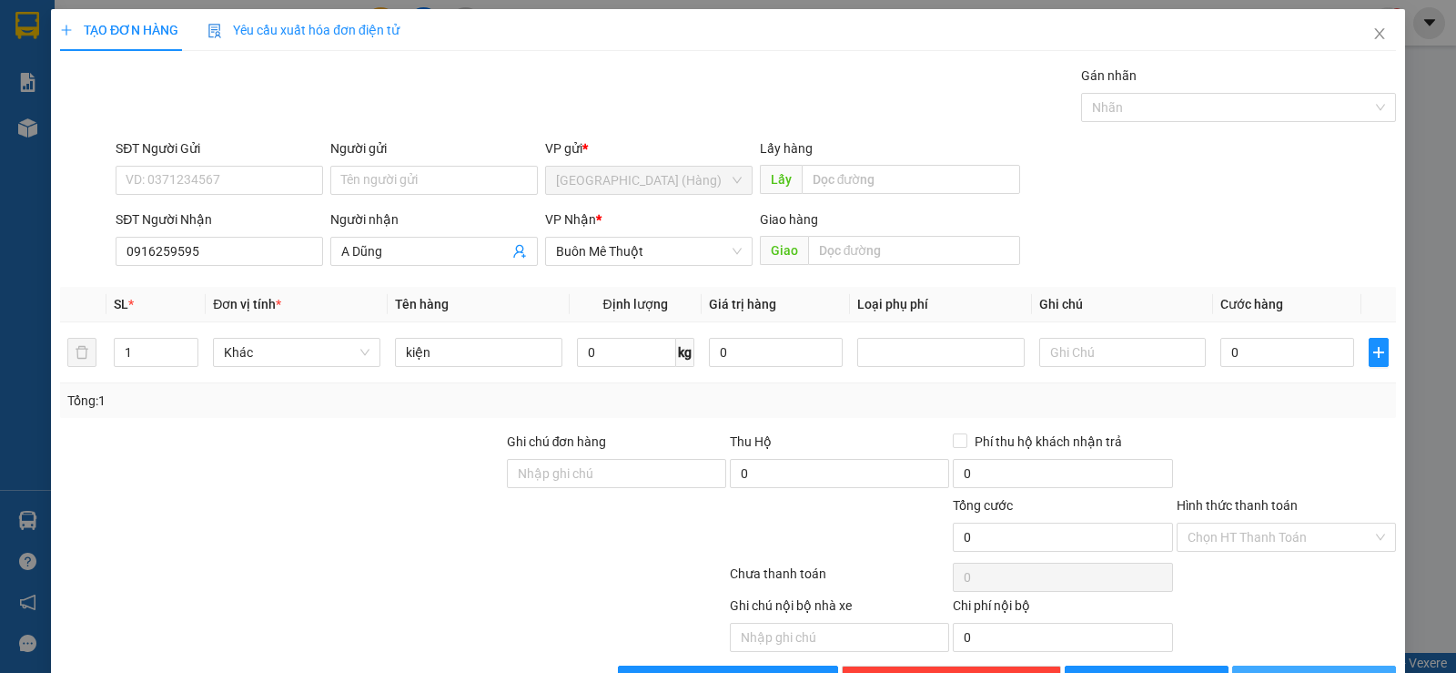
click at [1260, 672] on icon "printer" at bounding box center [1253, 679] width 13 height 13
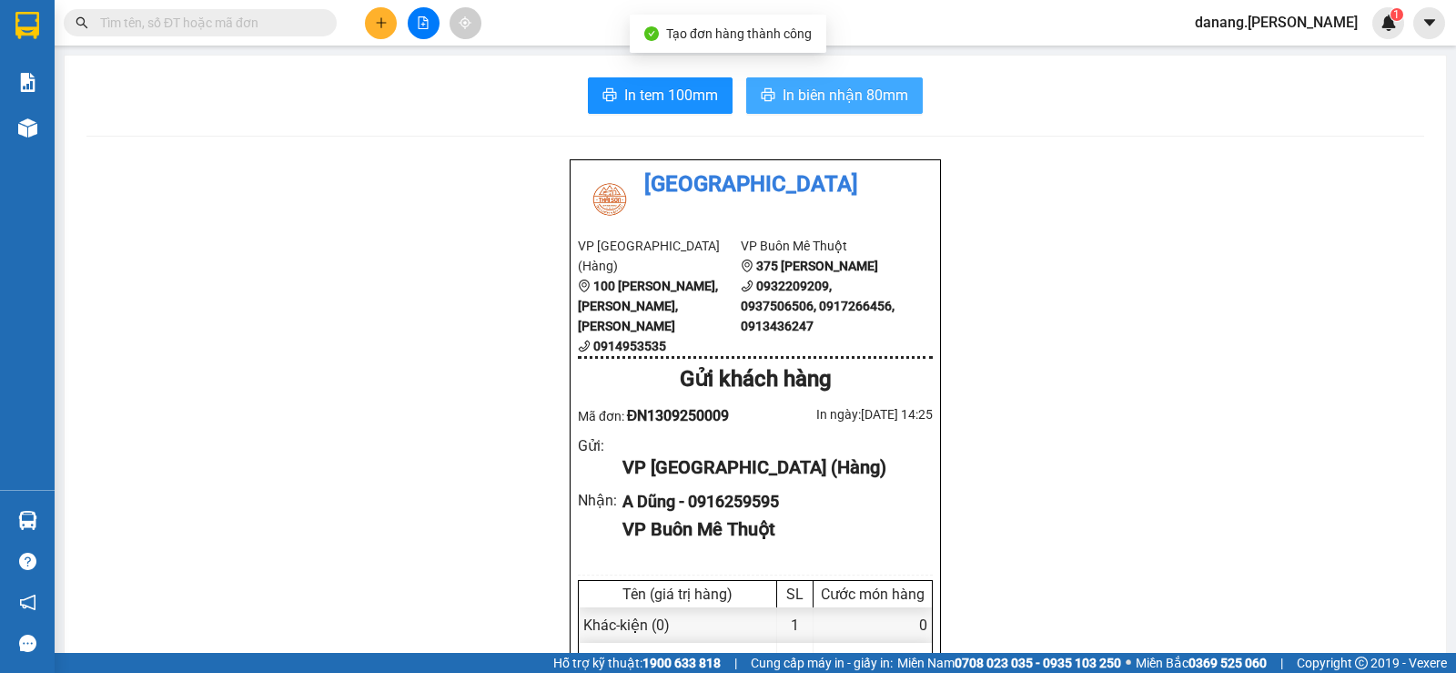
click at [875, 85] on span "In biên nhận 80mm" at bounding box center [846, 95] width 126 height 23
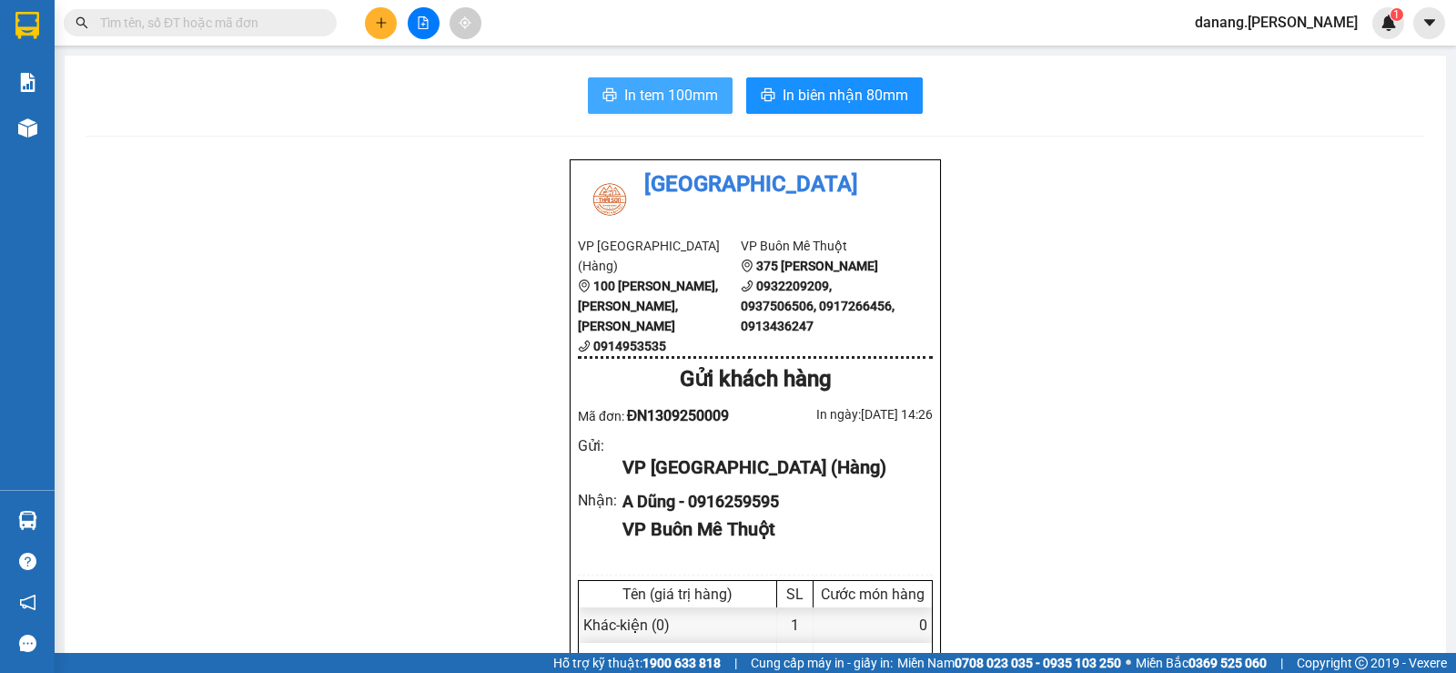
click at [650, 105] on span "In tem 100mm" at bounding box center [671, 95] width 94 height 23
click at [381, 21] on icon "plus" at bounding box center [381, 22] width 13 height 13
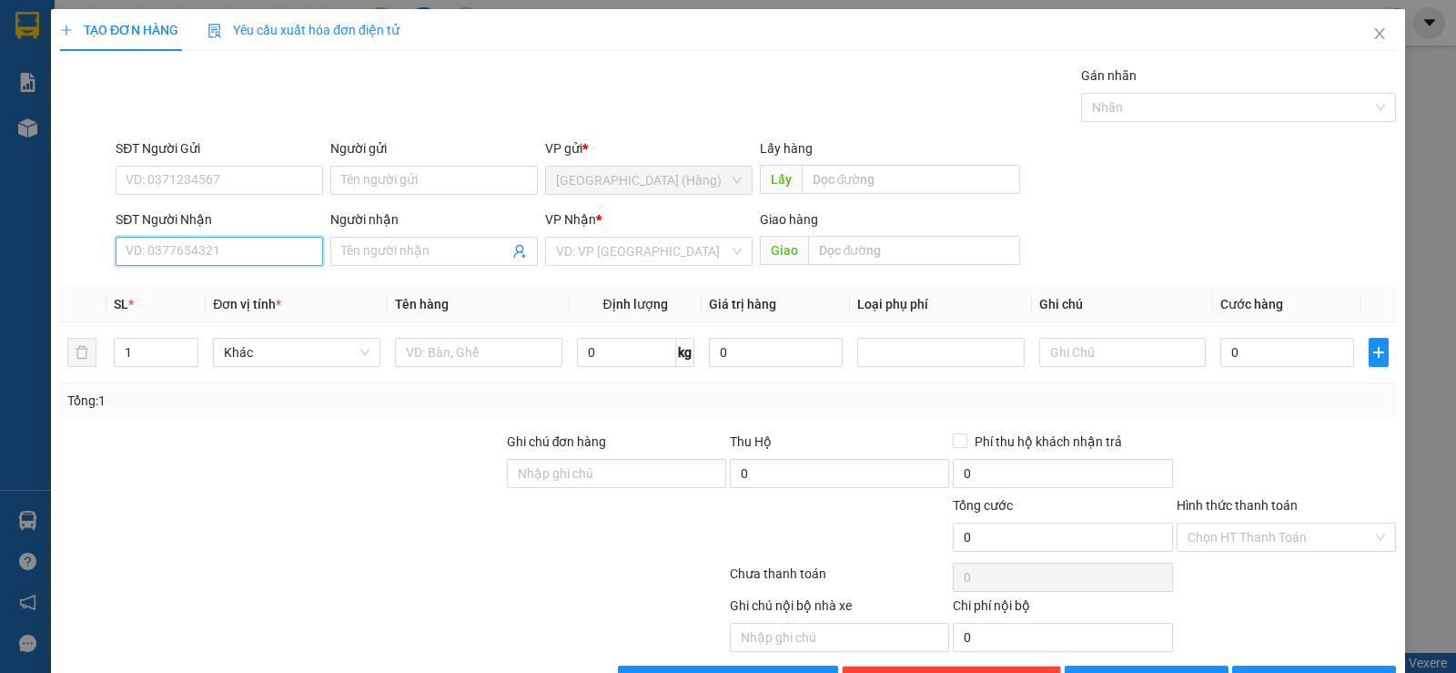
click at [232, 255] on input "SĐT Người Nhận" at bounding box center [220, 251] width 208 height 29
type input "0386"
click at [188, 286] on div "0386375010 - Tuấn" at bounding box center [218, 288] width 184 height 20
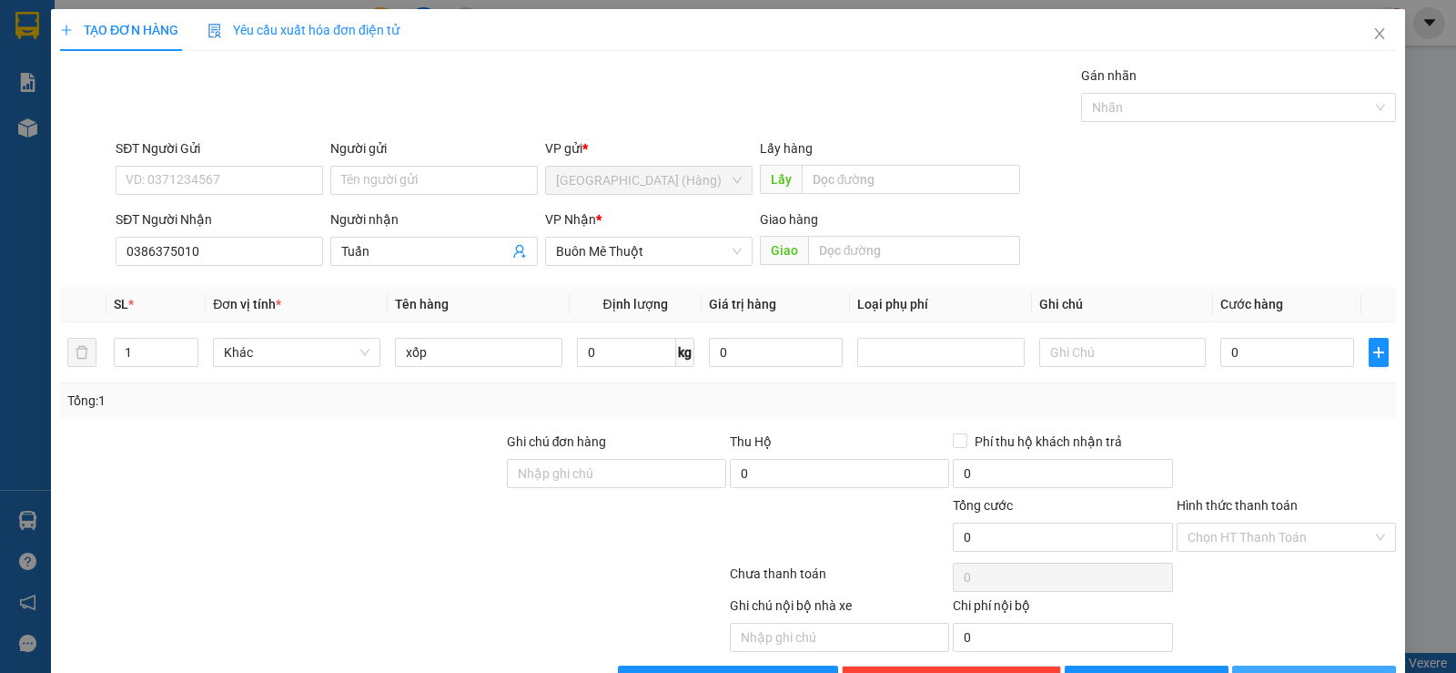
click at [1308, 670] on span "[PERSON_NAME] và In" at bounding box center [1330, 680] width 127 height 20
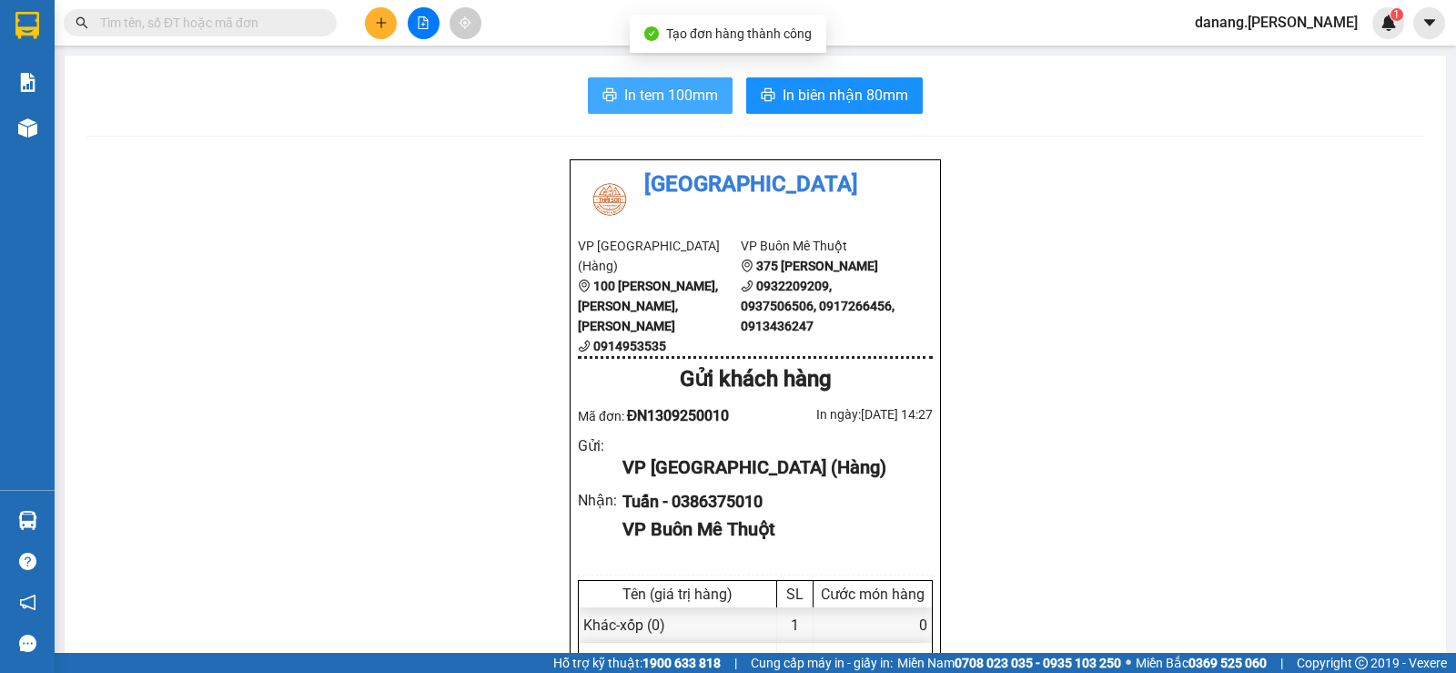
click at [637, 96] on span "In tem 100mm" at bounding box center [671, 95] width 94 height 23
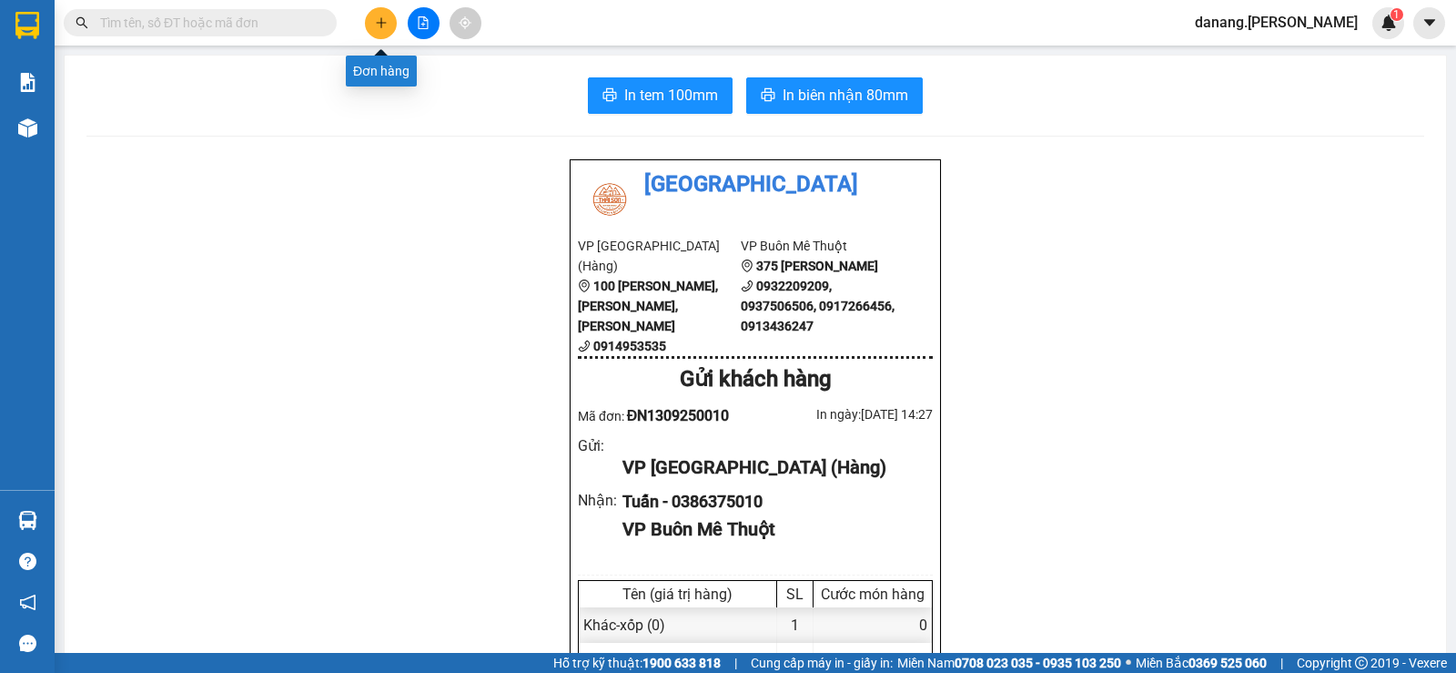
click at [381, 30] on button at bounding box center [381, 23] width 32 height 32
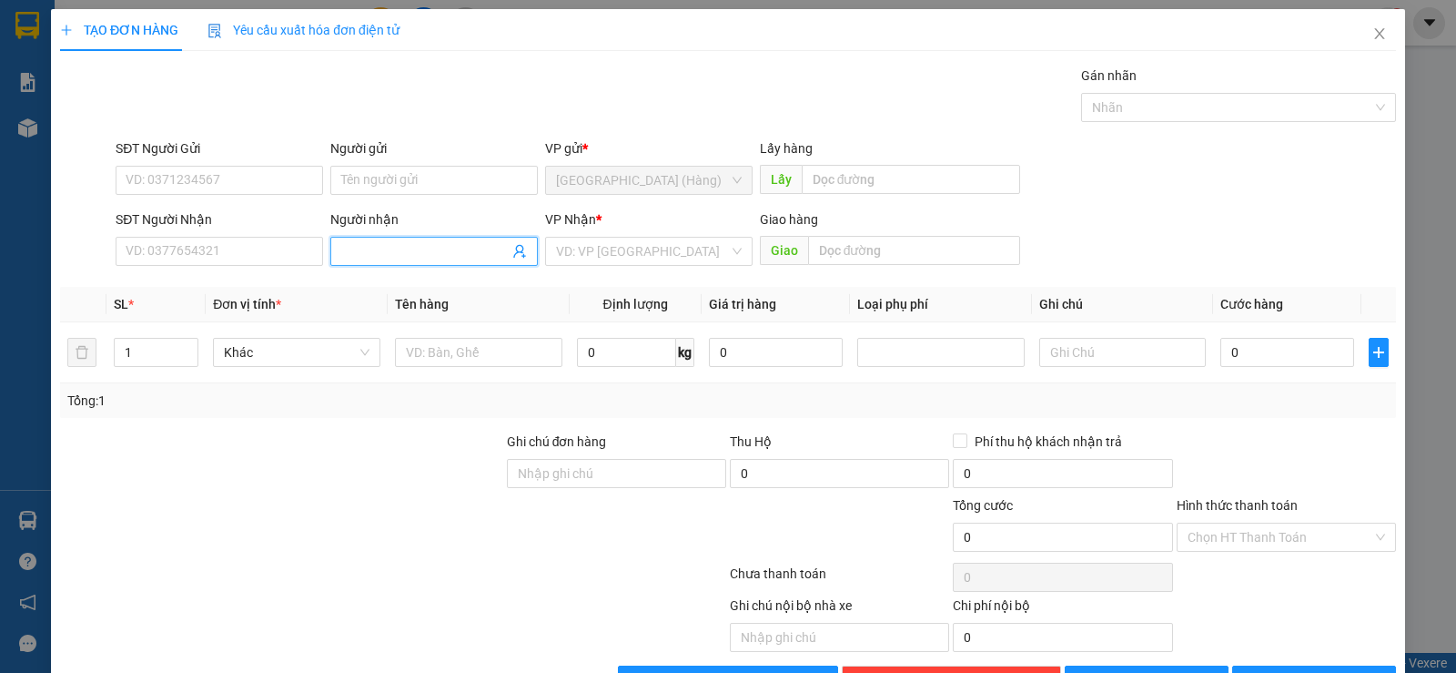
click at [405, 248] on input "Người nhận" at bounding box center [424, 251] width 167 height 20
type input "Nhẫn"
click at [437, 350] on div "Nhẫn - 0962686879" at bounding box center [431, 346] width 184 height 20
type input "0962686879"
type input "Nhẫn"
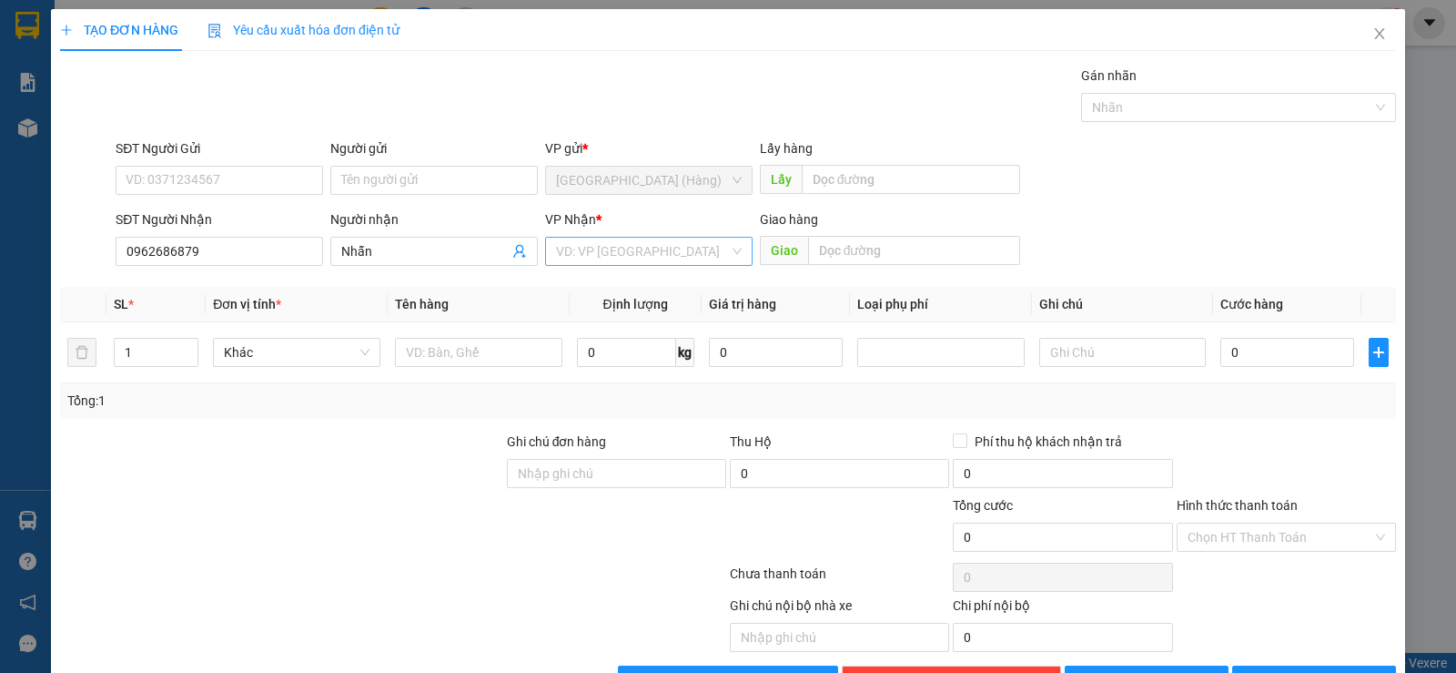
drag, startPoint x: 621, startPoint y: 219, endPoint x: 614, endPoint y: 246, distance: 27.4
click at [621, 223] on div "VP Nhận *" at bounding box center [649, 219] width 208 height 20
drag, startPoint x: 614, startPoint y: 246, endPoint x: 616, endPoint y: 259, distance: 13.0
click at [613, 249] on input "search" at bounding box center [642, 251] width 173 height 27
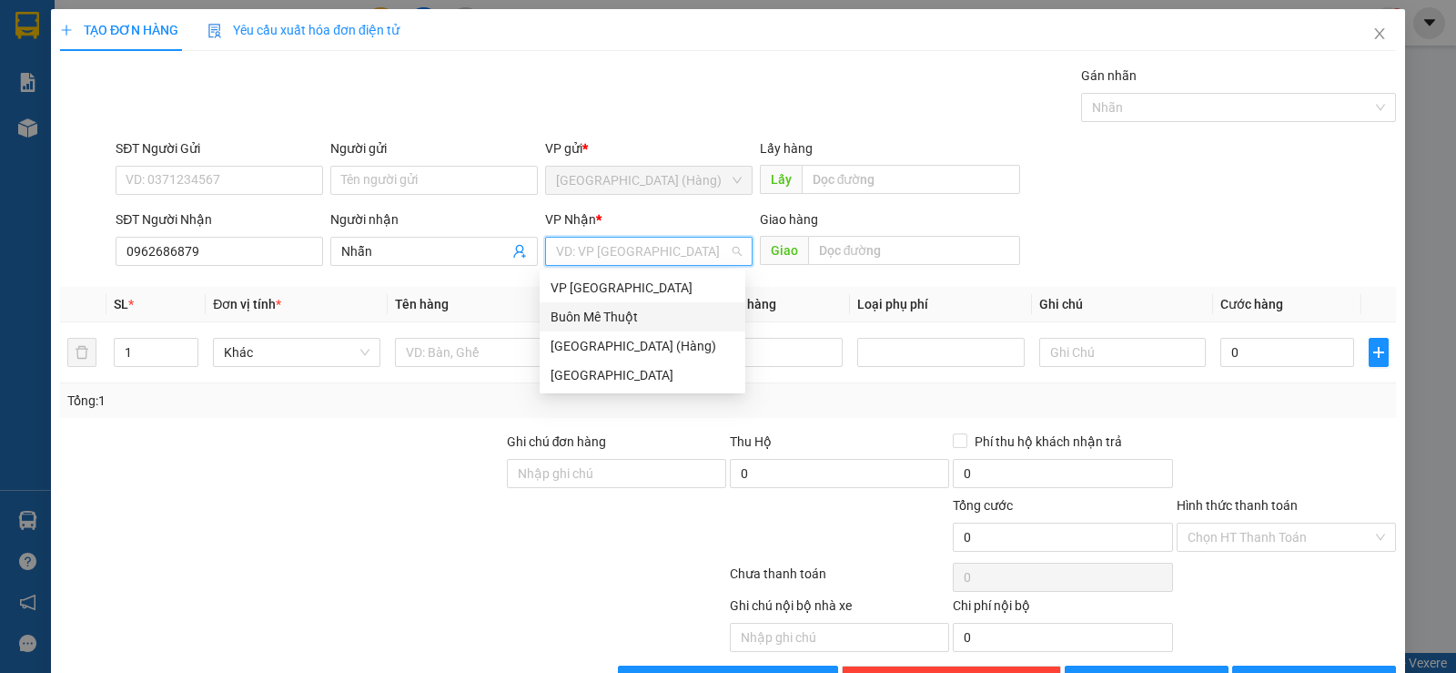
click at [619, 309] on div "Buôn Mê Thuột" at bounding box center [643, 317] width 184 height 20
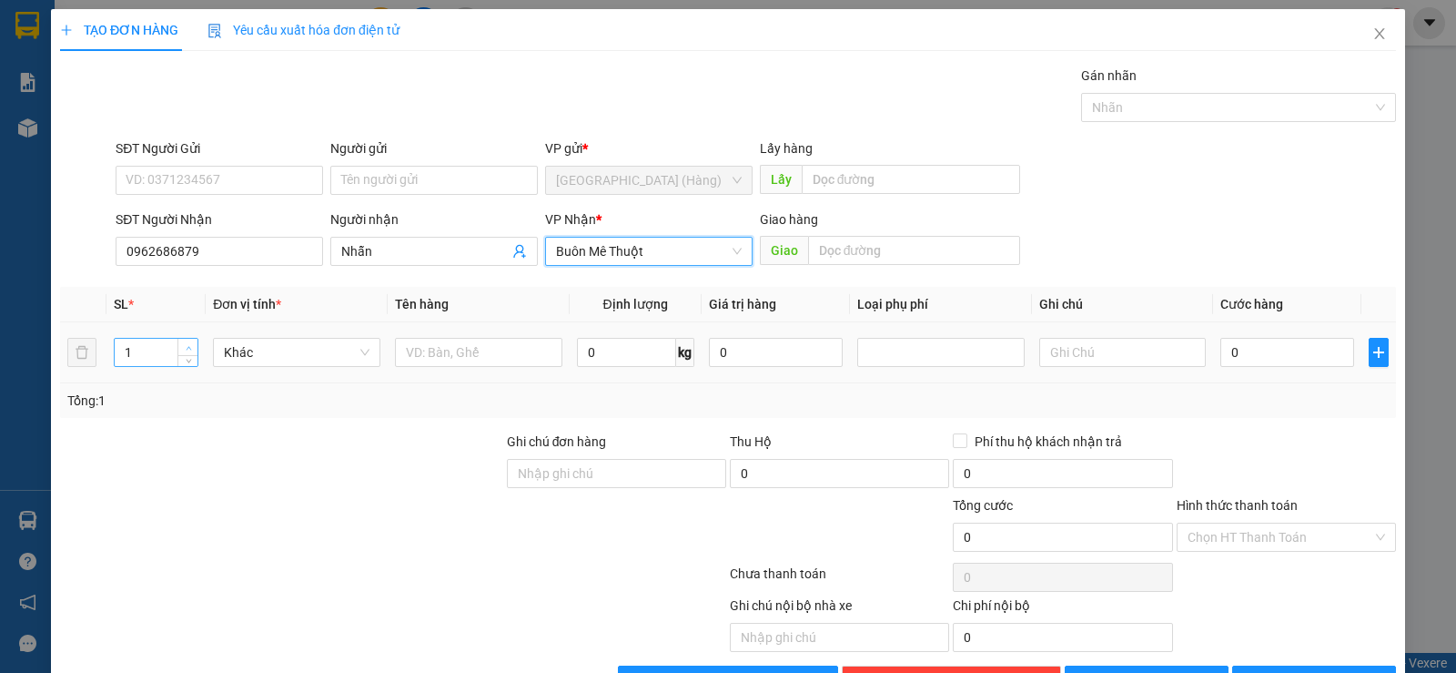
type input "2"
click at [189, 342] on span "up" at bounding box center [188, 347] width 11 height 11
click at [458, 365] on input "text" at bounding box center [478, 352] width 167 height 29
click at [1251, 347] on input "0" at bounding box center [1288, 352] width 134 height 29
click at [431, 360] on input "kiện" at bounding box center [478, 352] width 167 height 29
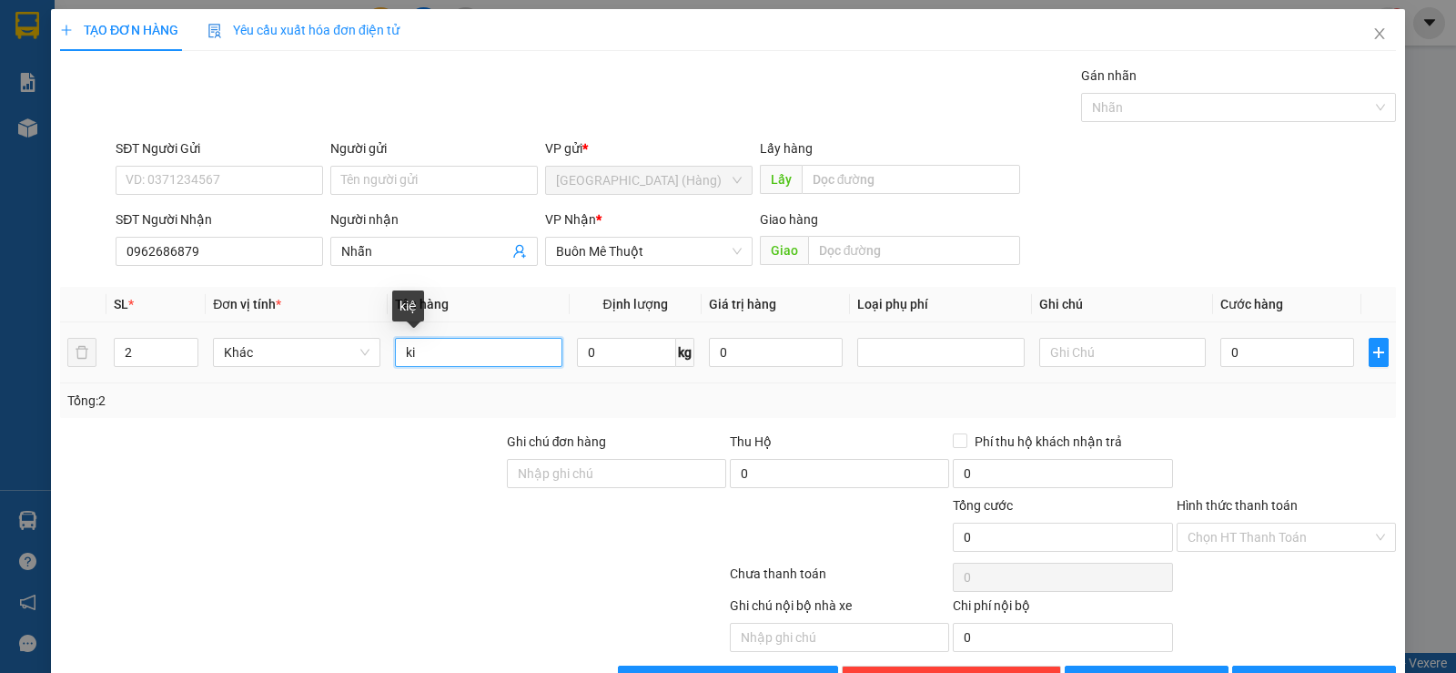
type input "k"
type input "1 k đen,1 bọc v"
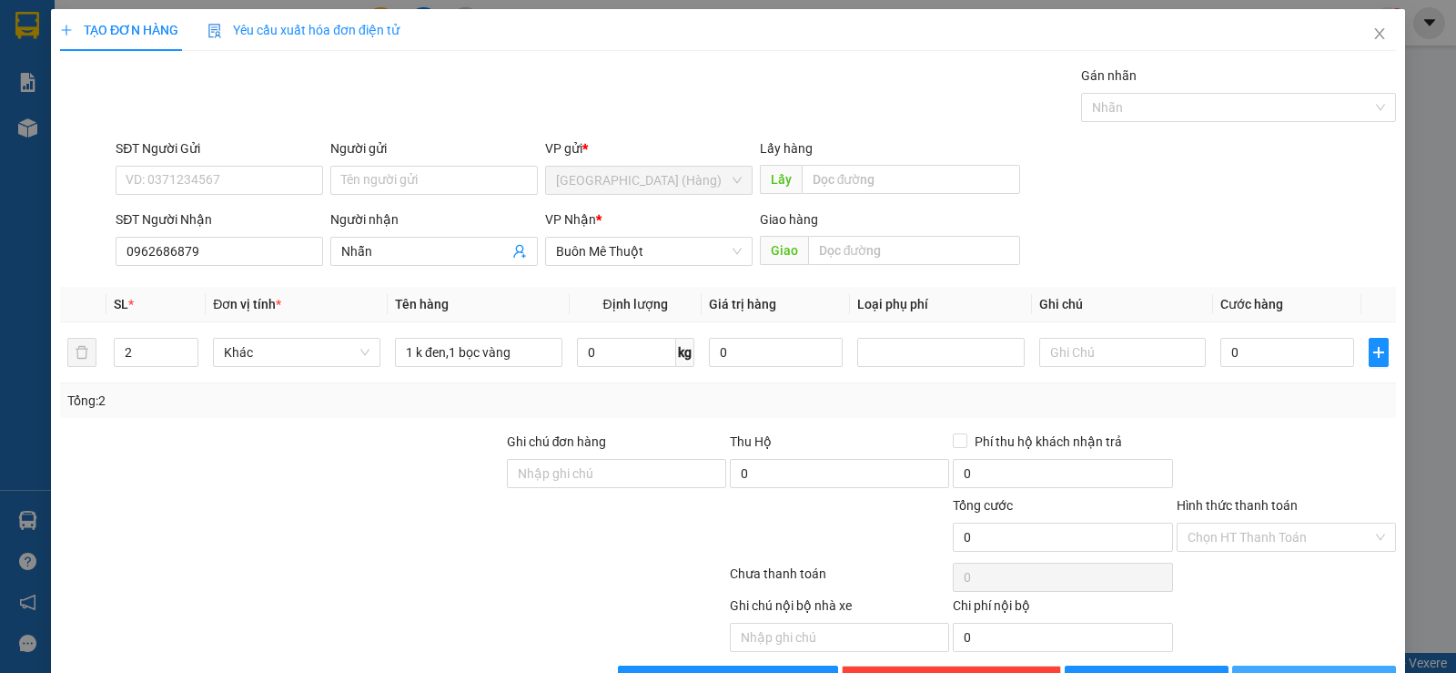
click at [1292, 670] on span "[PERSON_NAME] và In" at bounding box center [1330, 680] width 127 height 20
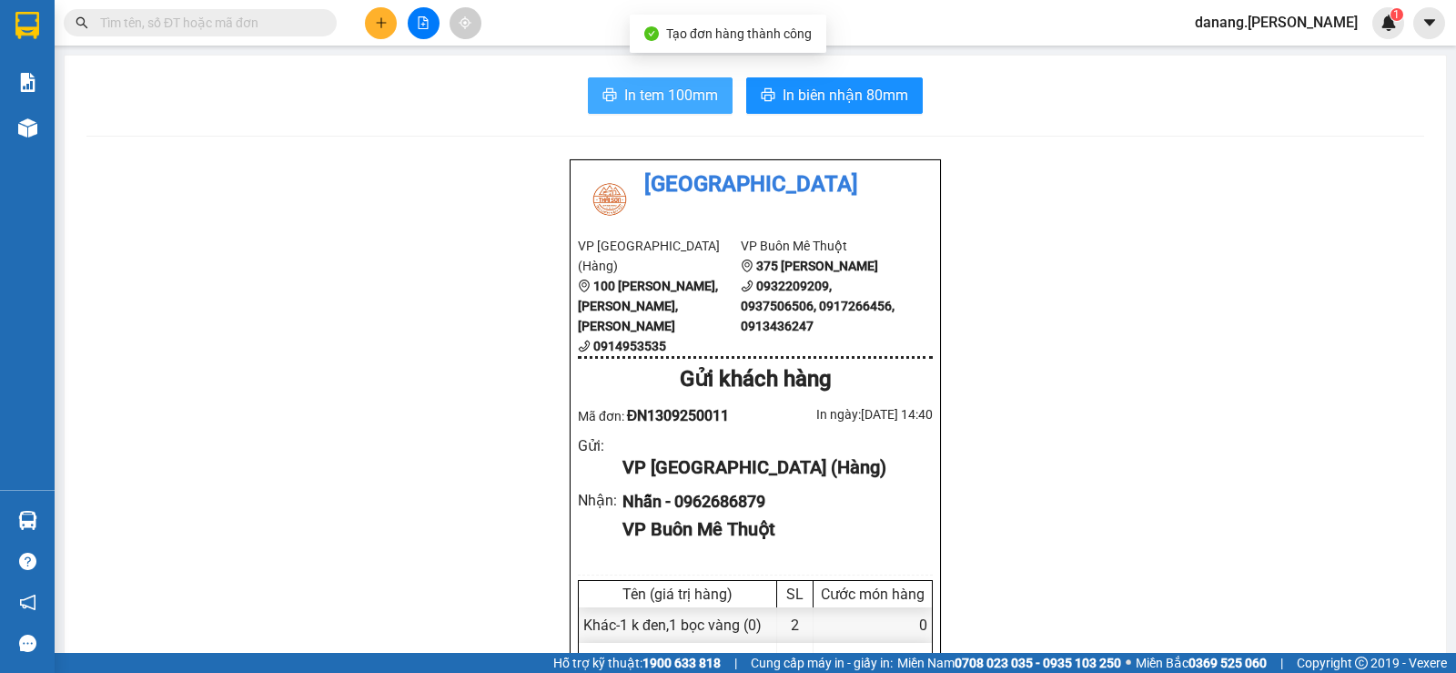
click at [665, 87] on span "In tem 100mm" at bounding box center [671, 95] width 94 height 23
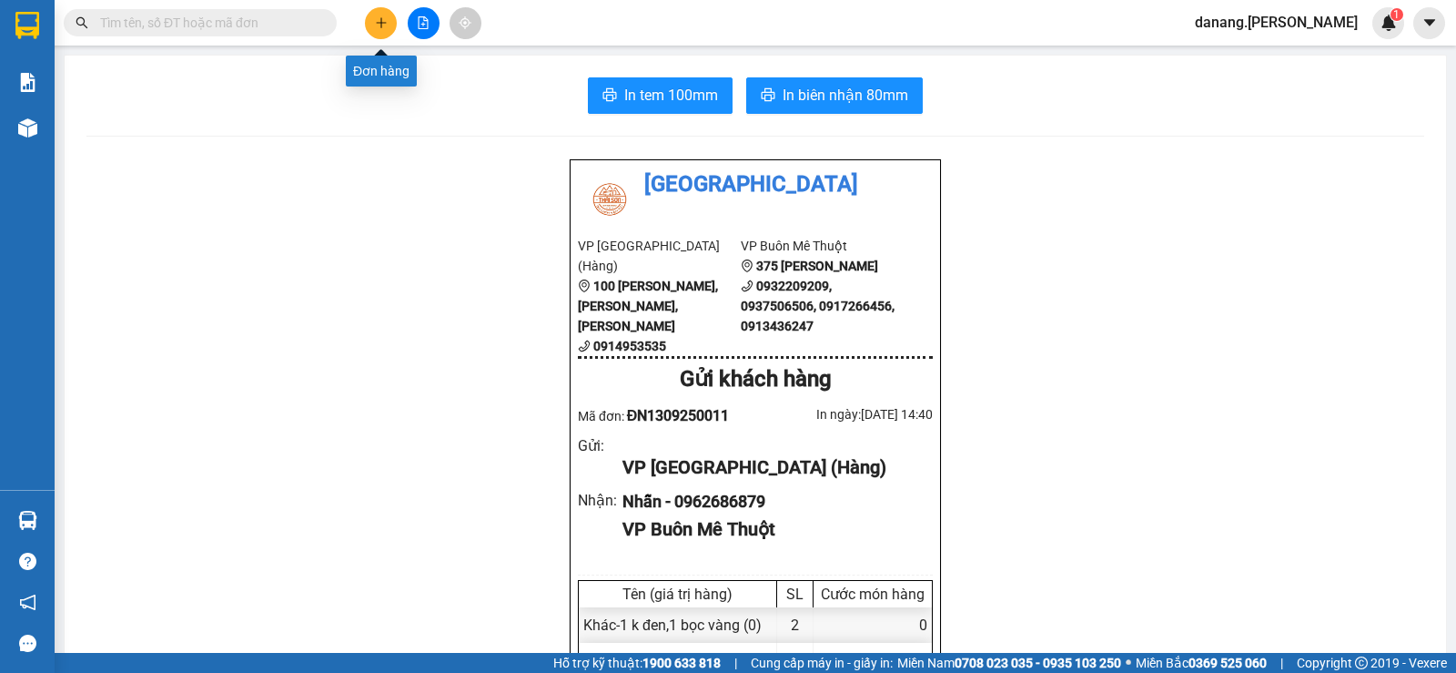
click at [381, 26] on icon "plus" at bounding box center [381, 22] width 1 height 10
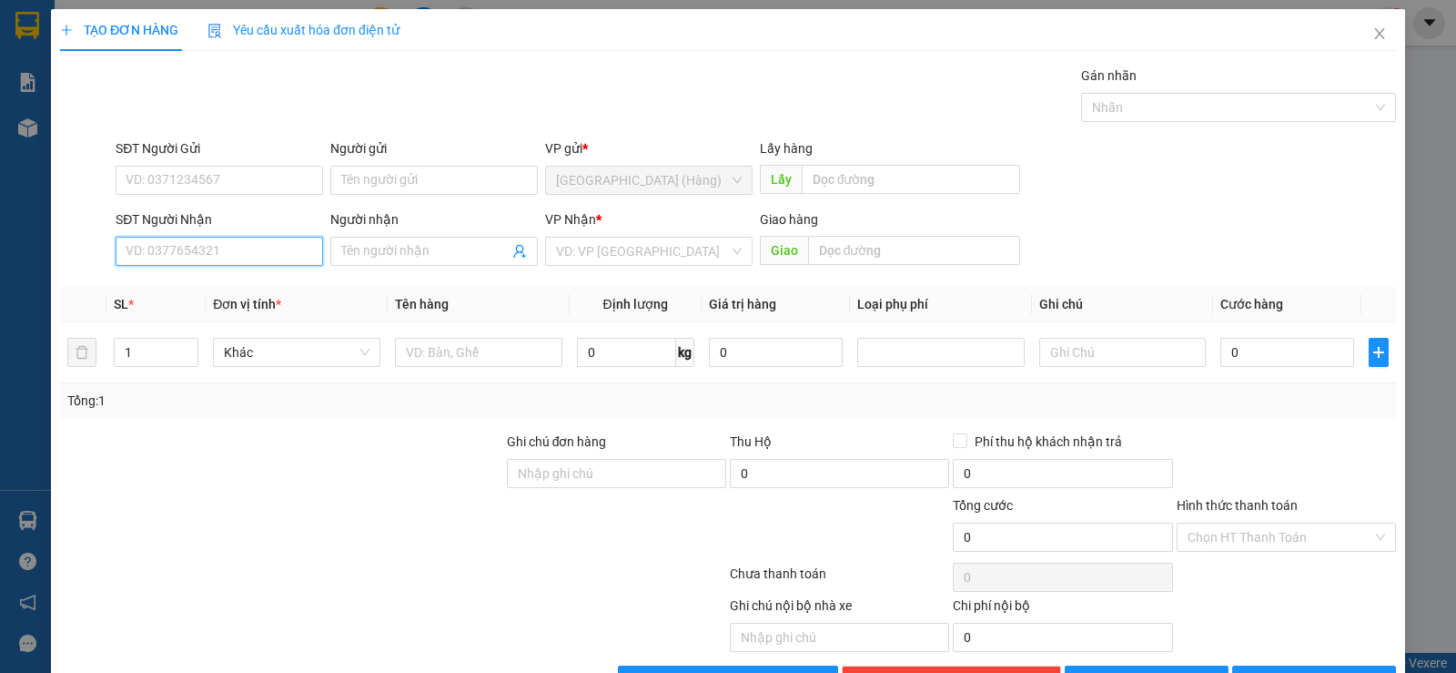
click at [170, 256] on input "SĐT Người Nhận" at bounding box center [220, 251] width 208 height 29
click at [183, 283] on div "0856756708 - Hải" at bounding box center [218, 288] width 184 height 20
type input "0856756708"
type input "Hải"
type input "30.000"
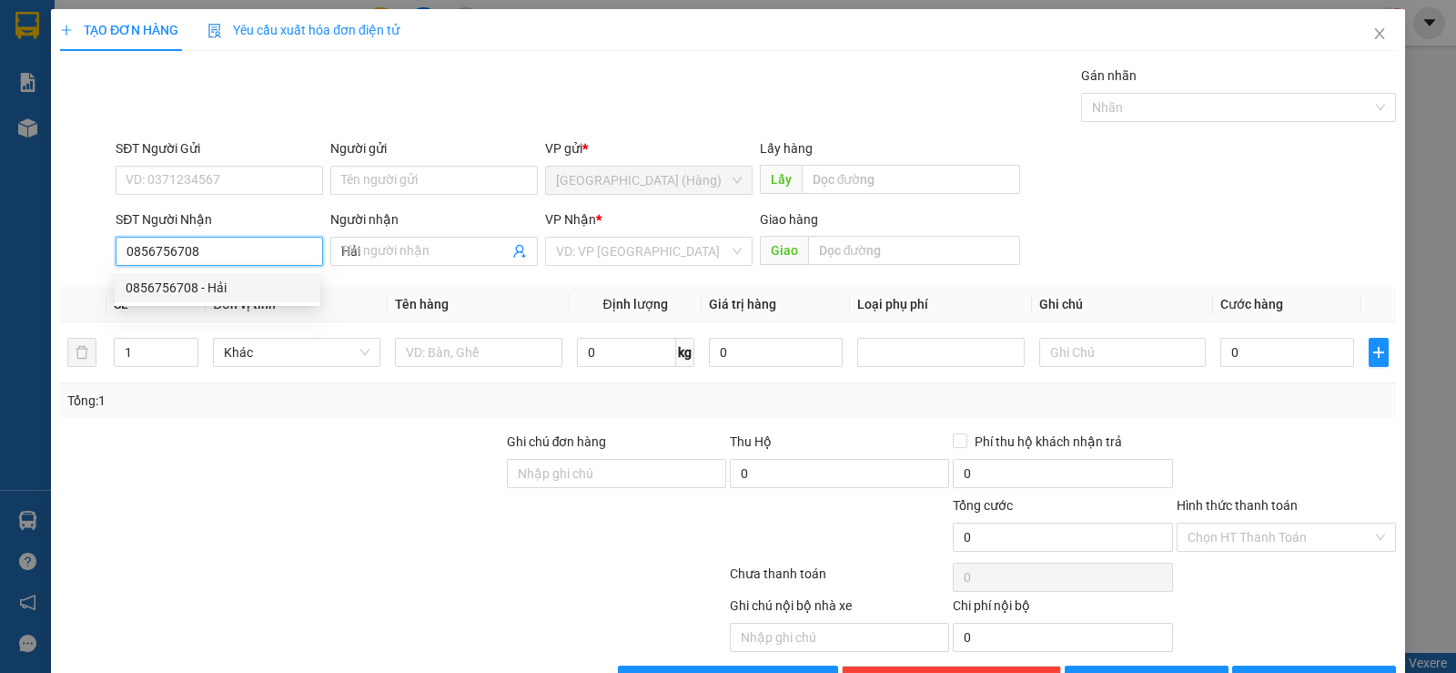
type input "30.000"
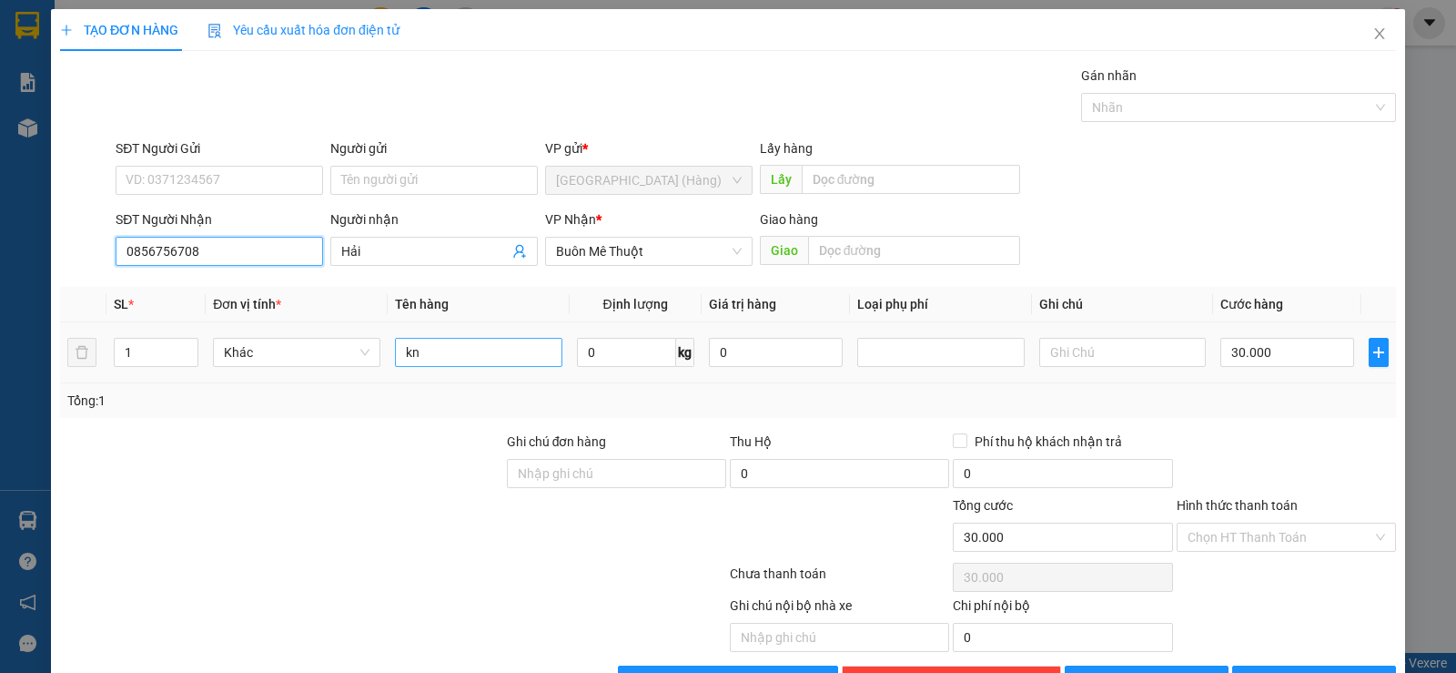
type input "0856756708"
click at [444, 359] on input "kn" at bounding box center [478, 352] width 167 height 29
type input "k"
type input "h"
type input "kiện"
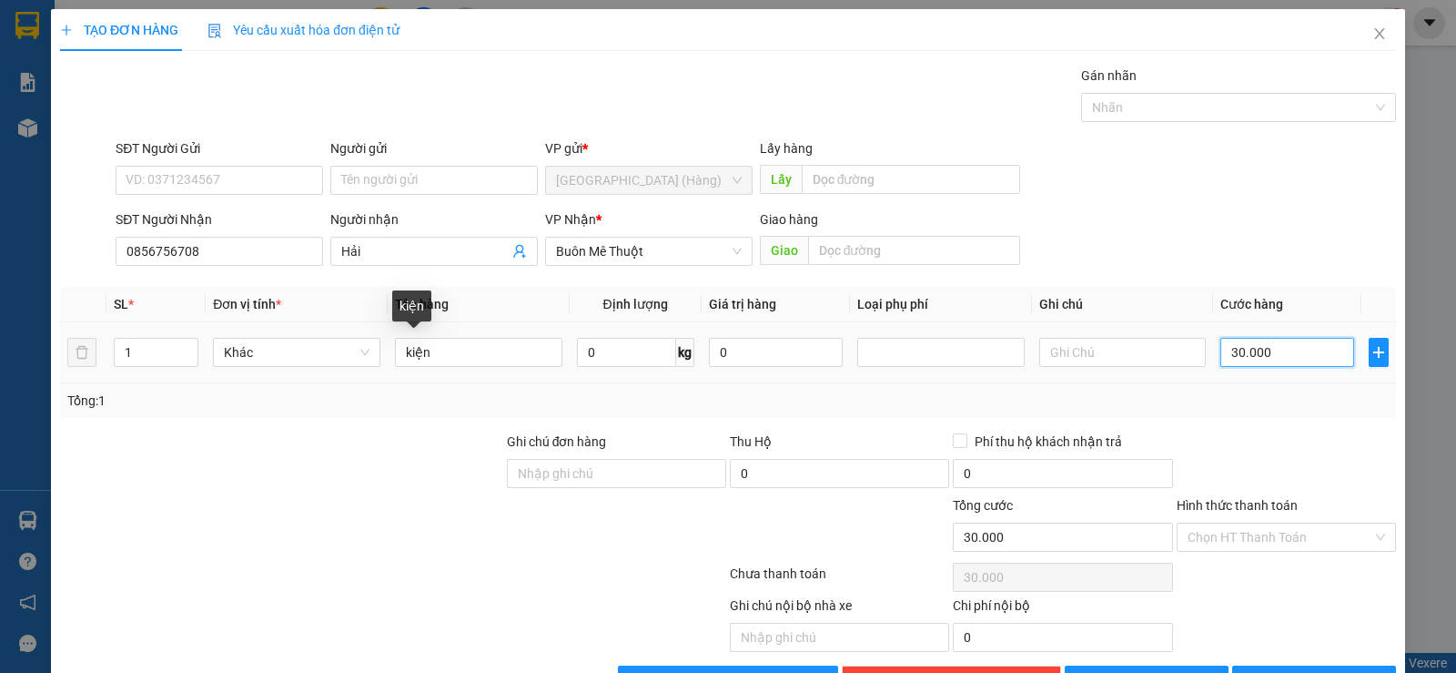
click at [1253, 348] on input "30.000" at bounding box center [1288, 352] width 134 height 29
click at [1282, 665] on button "[PERSON_NAME] và In" at bounding box center [1315, 679] width 164 height 29
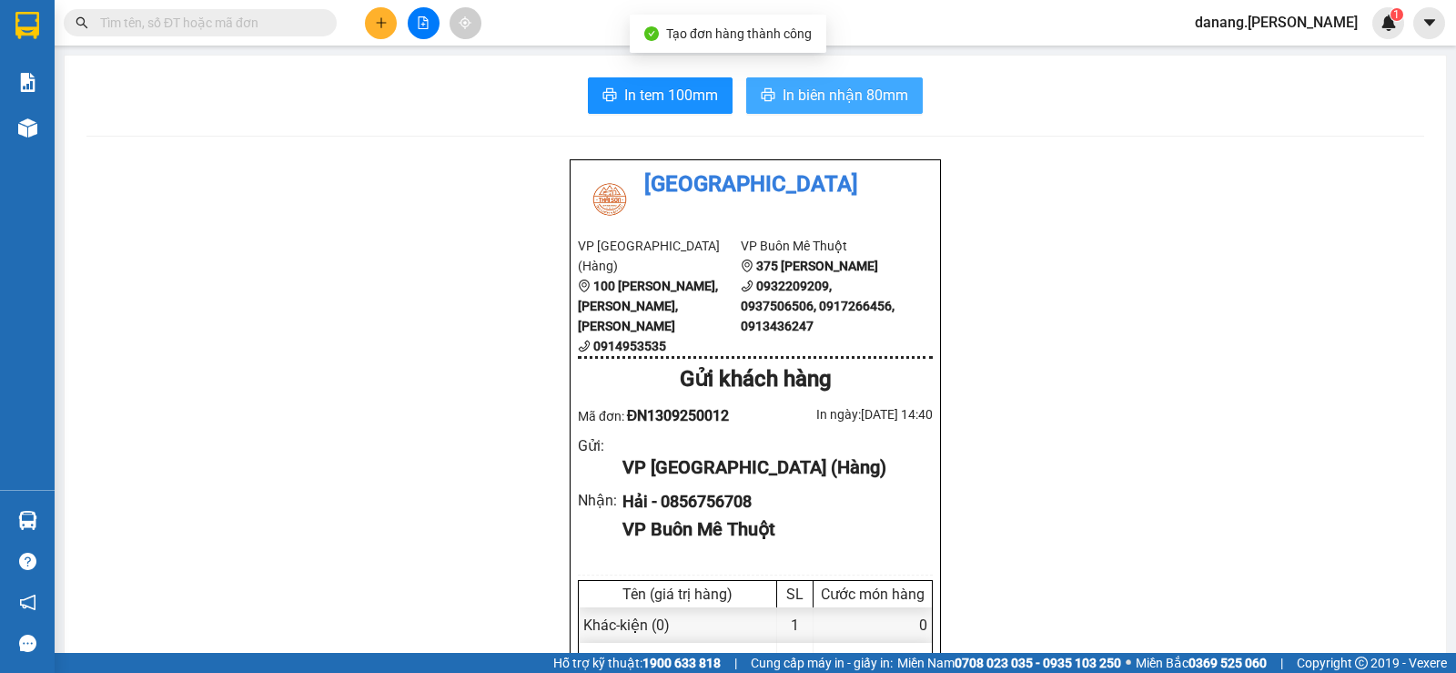
click at [851, 102] on span "In biên nhận 80mm" at bounding box center [846, 95] width 126 height 23
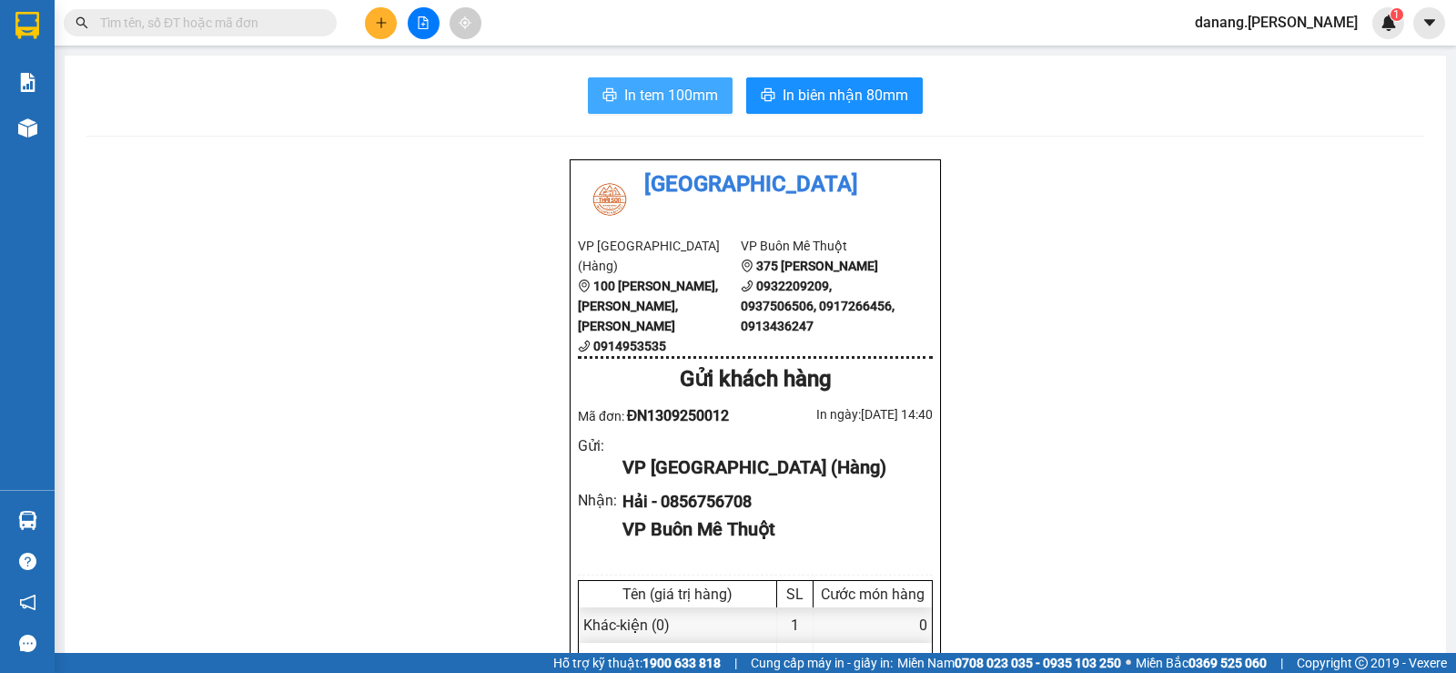
click at [685, 95] on span "In tem 100mm" at bounding box center [671, 95] width 94 height 23
click at [381, 24] on icon "plus" at bounding box center [381, 22] width 13 height 13
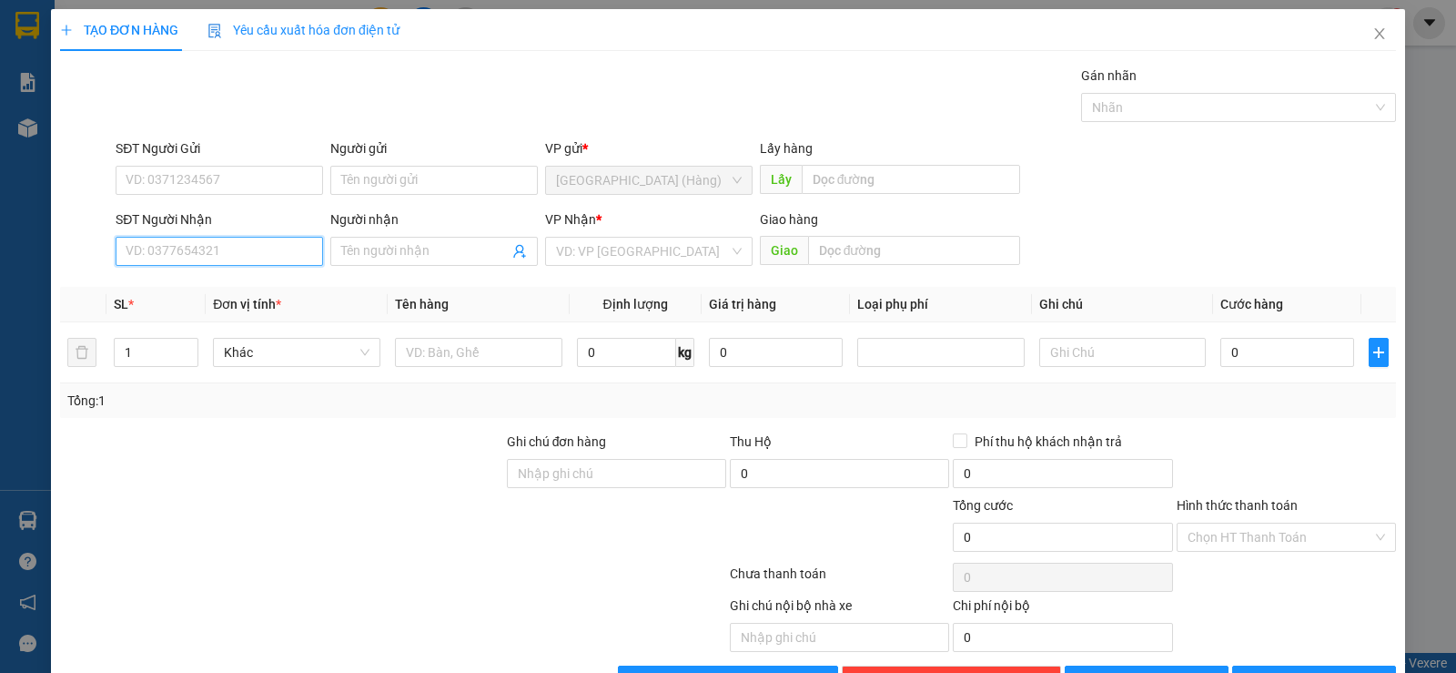
click at [229, 248] on input "SĐT Người Nhận" at bounding box center [220, 251] width 208 height 29
type input "0943147"
click at [260, 294] on div "0943147676 - A hưng" at bounding box center [218, 288] width 184 height 20
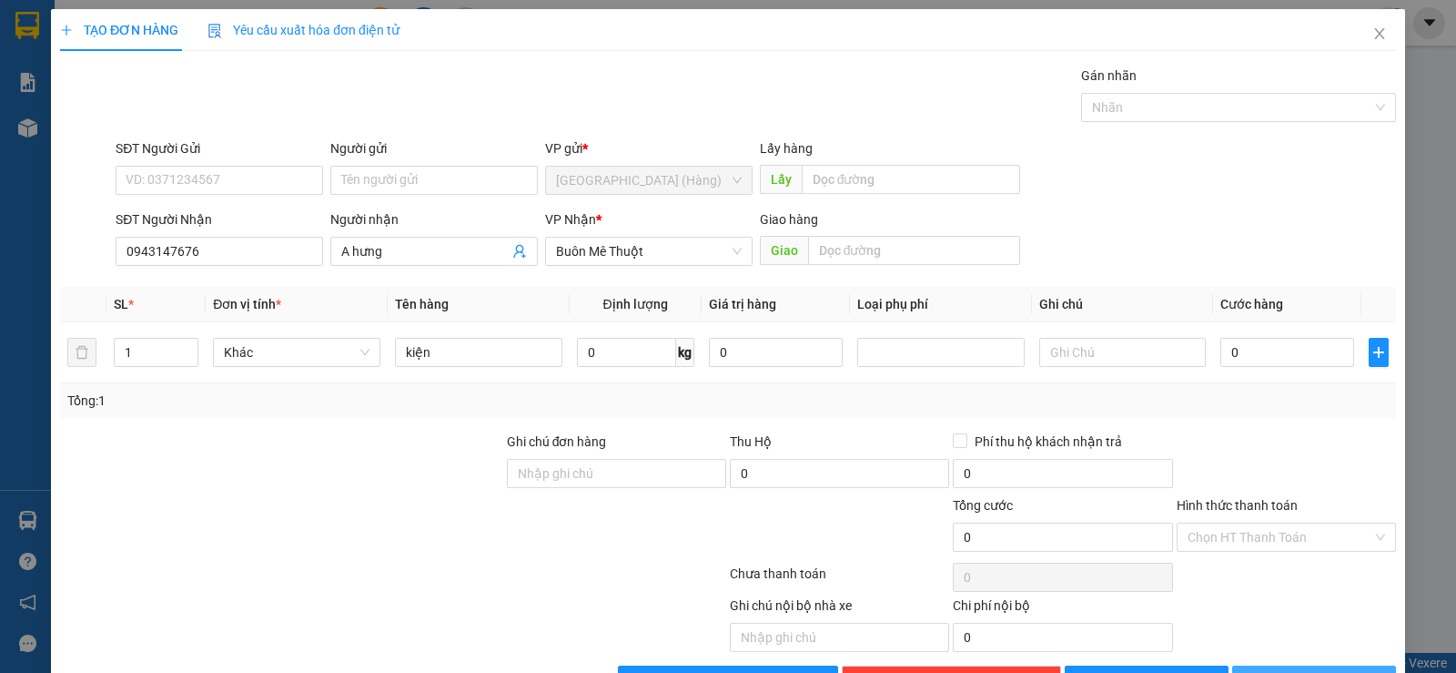
click at [1280, 665] on button "[PERSON_NAME] và In" at bounding box center [1315, 679] width 164 height 29
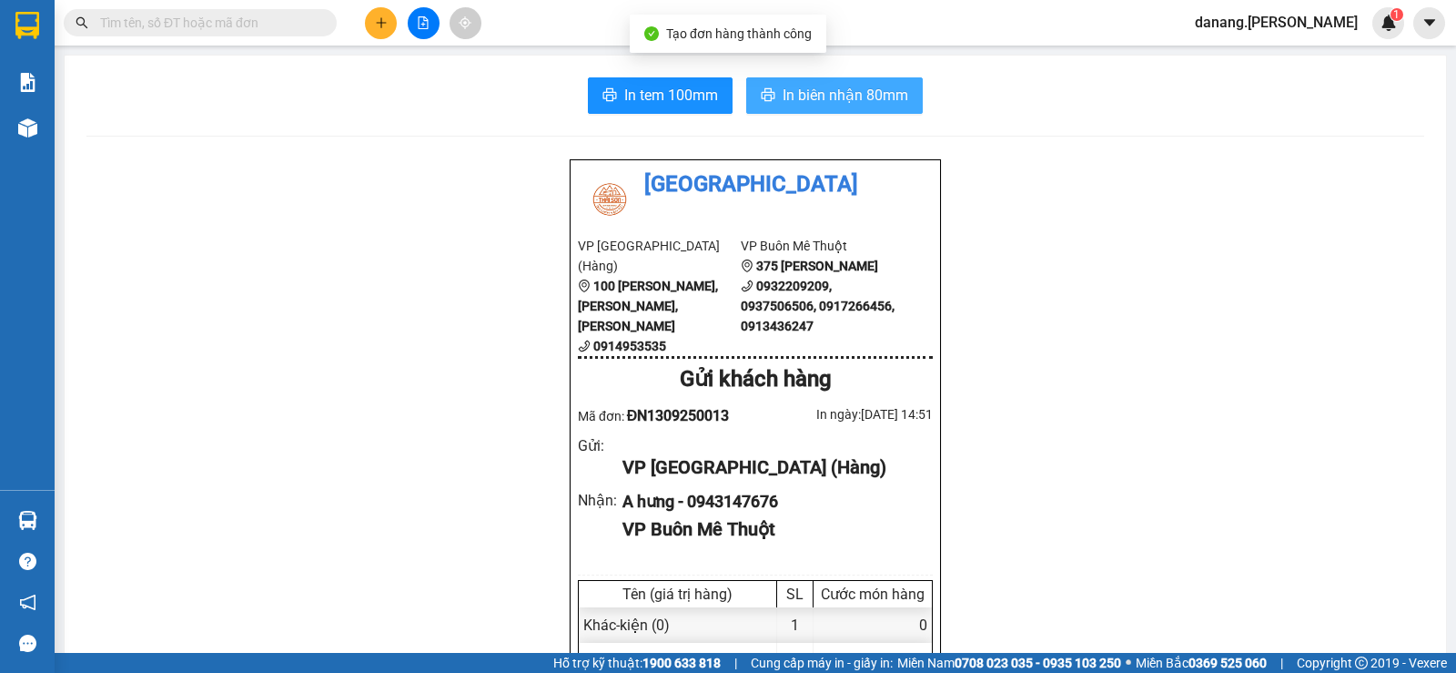
click at [807, 86] on button "In biên nhận 80mm" at bounding box center [834, 95] width 177 height 36
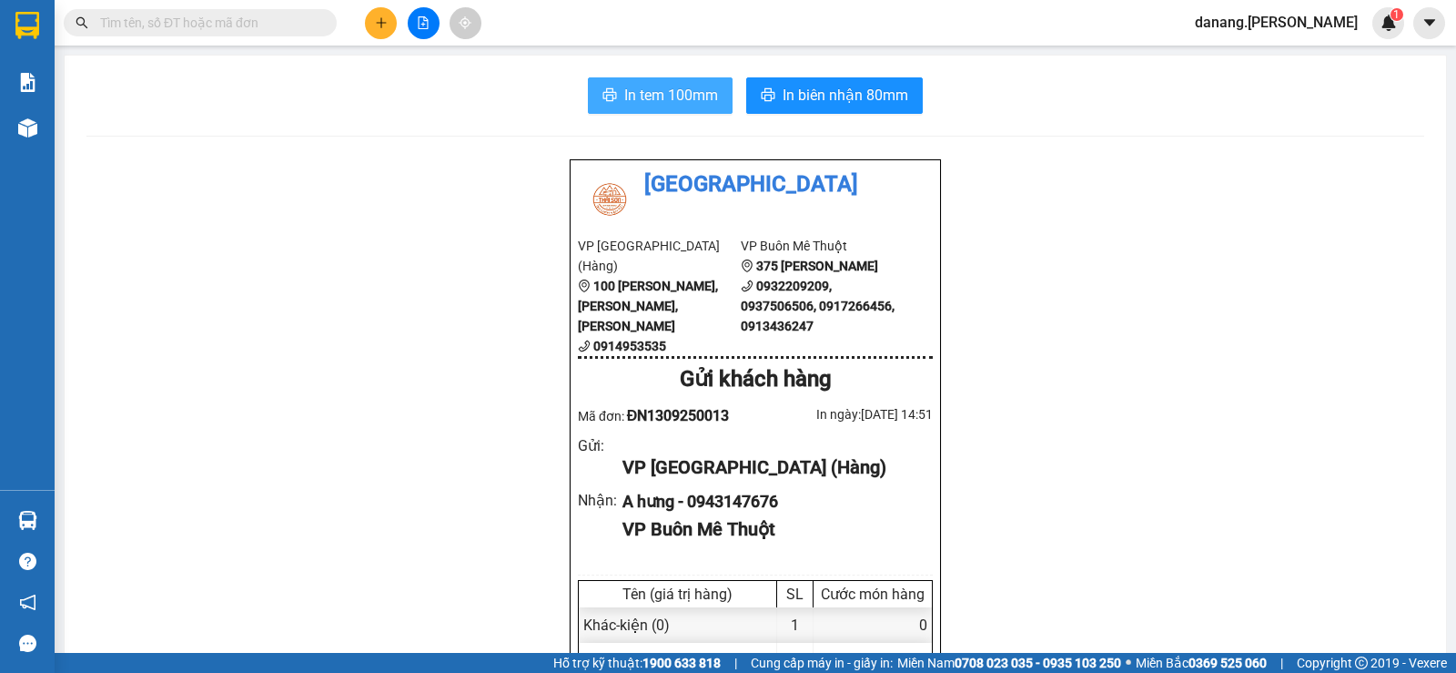
click at [646, 100] on span "In tem 100mm" at bounding box center [671, 95] width 94 height 23
click at [375, 27] on icon "plus" at bounding box center [381, 22] width 13 height 13
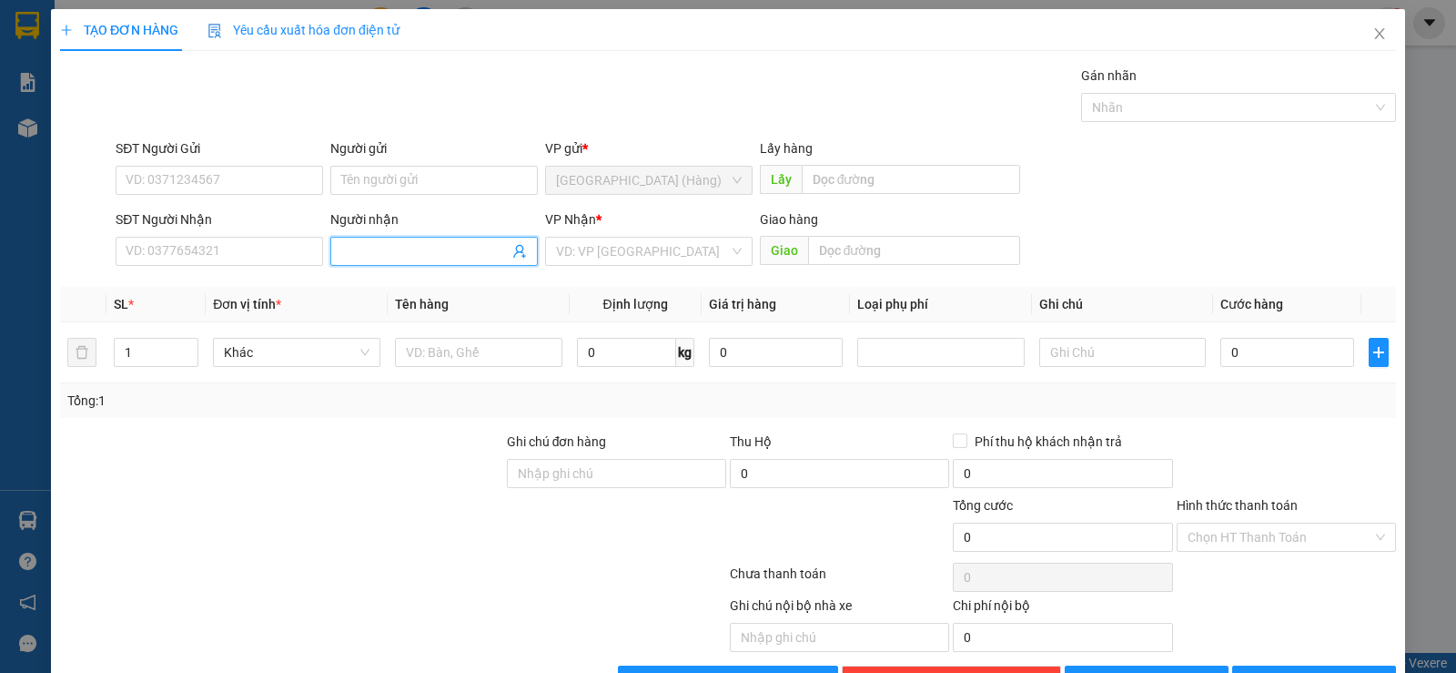
click at [391, 257] on input "Người nhận" at bounding box center [424, 251] width 167 height 20
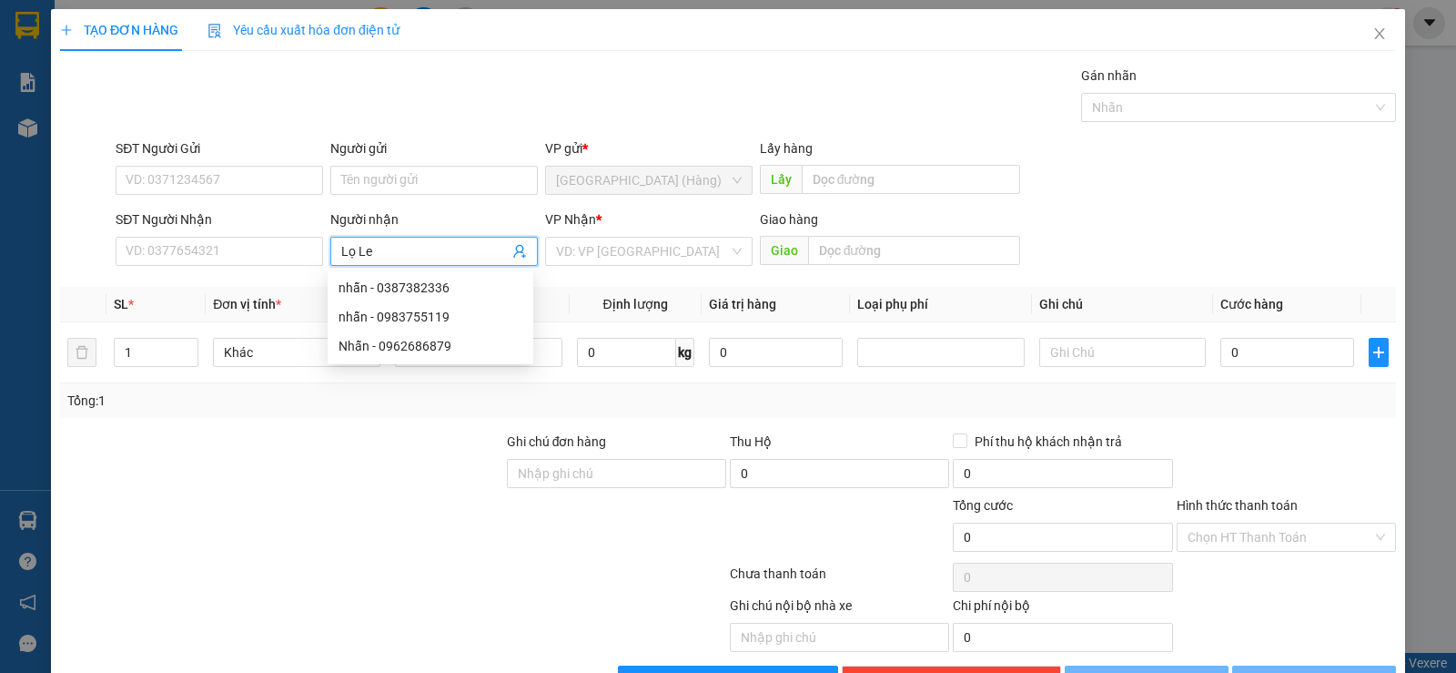
type input "Lọ Lem"
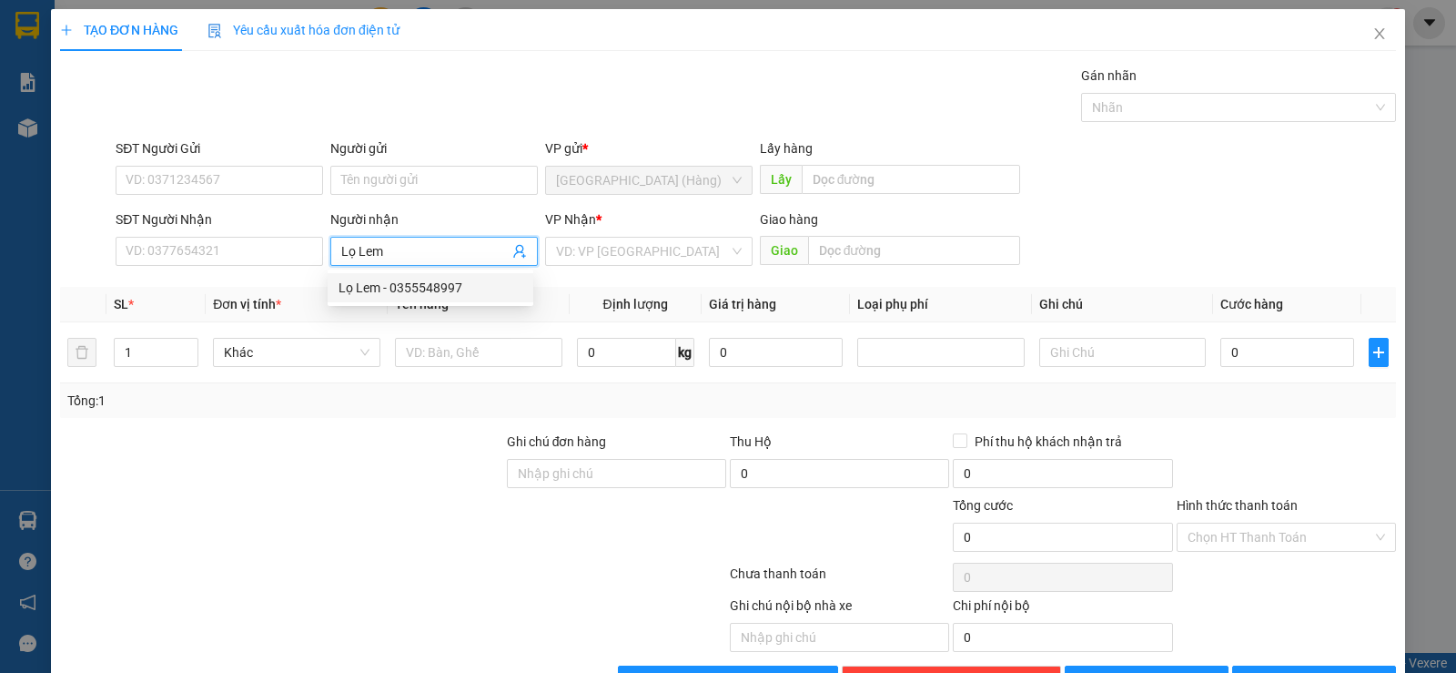
click at [374, 295] on div "Lọ Lem - 0355548997" at bounding box center [431, 288] width 184 height 20
type input "0355548997"
type input "Lọ Lem"
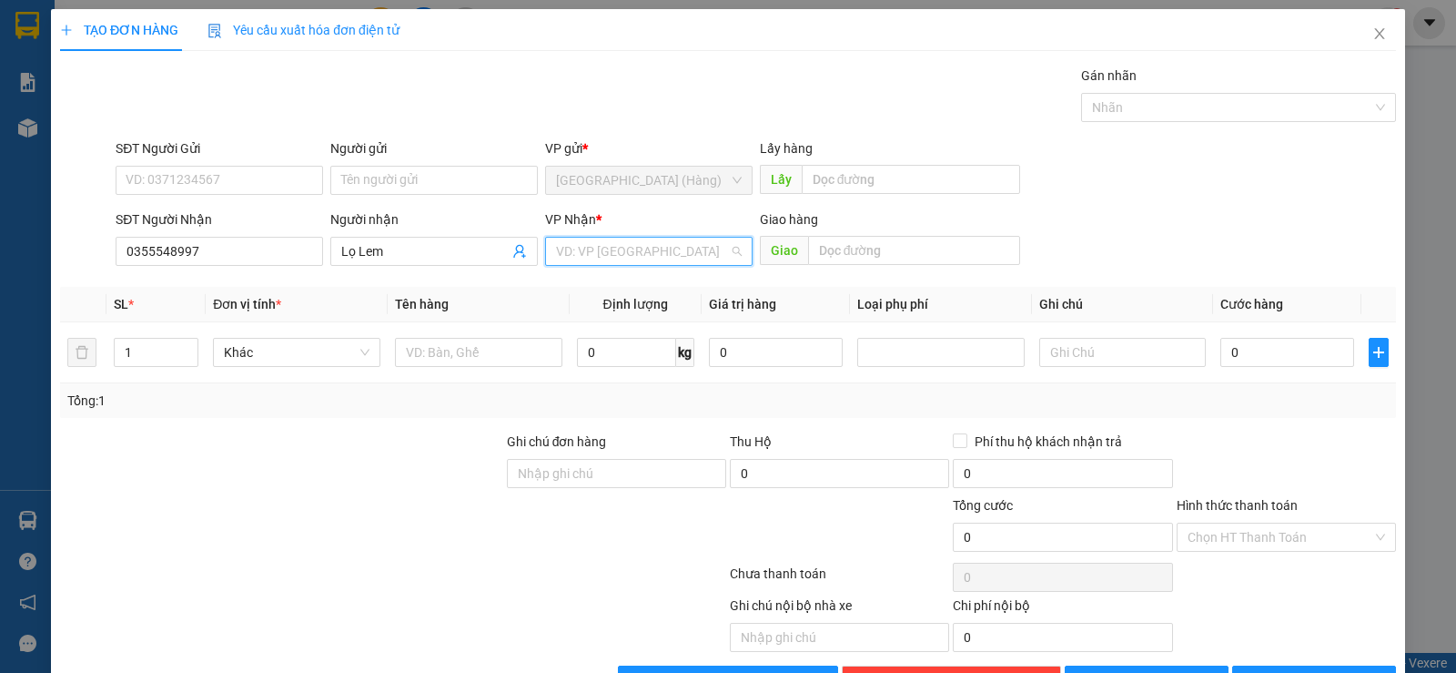
click at [596, 245] on input "search" at bounding box center [642, 251] width 173 height 27
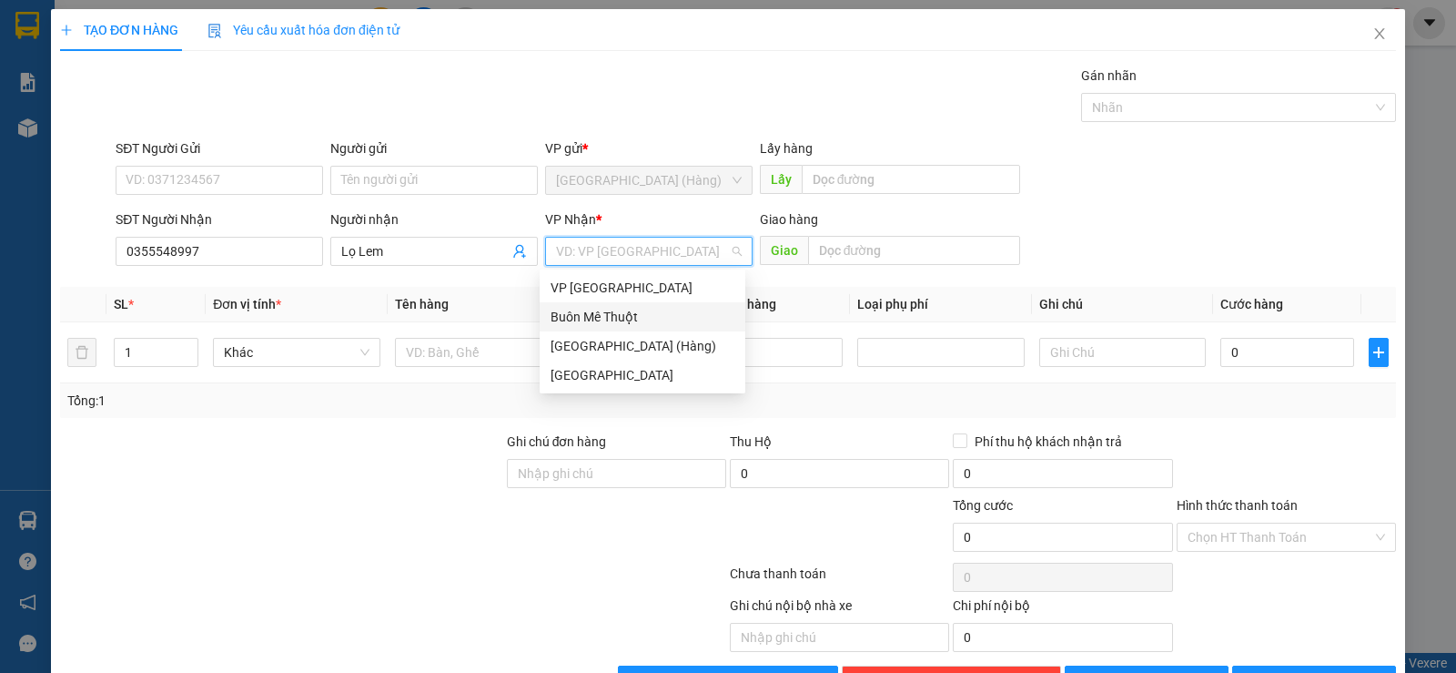
click at [643, 318] on div "Buôn Mê Thuột" at bounding box center [643, 317] width 184 height 20
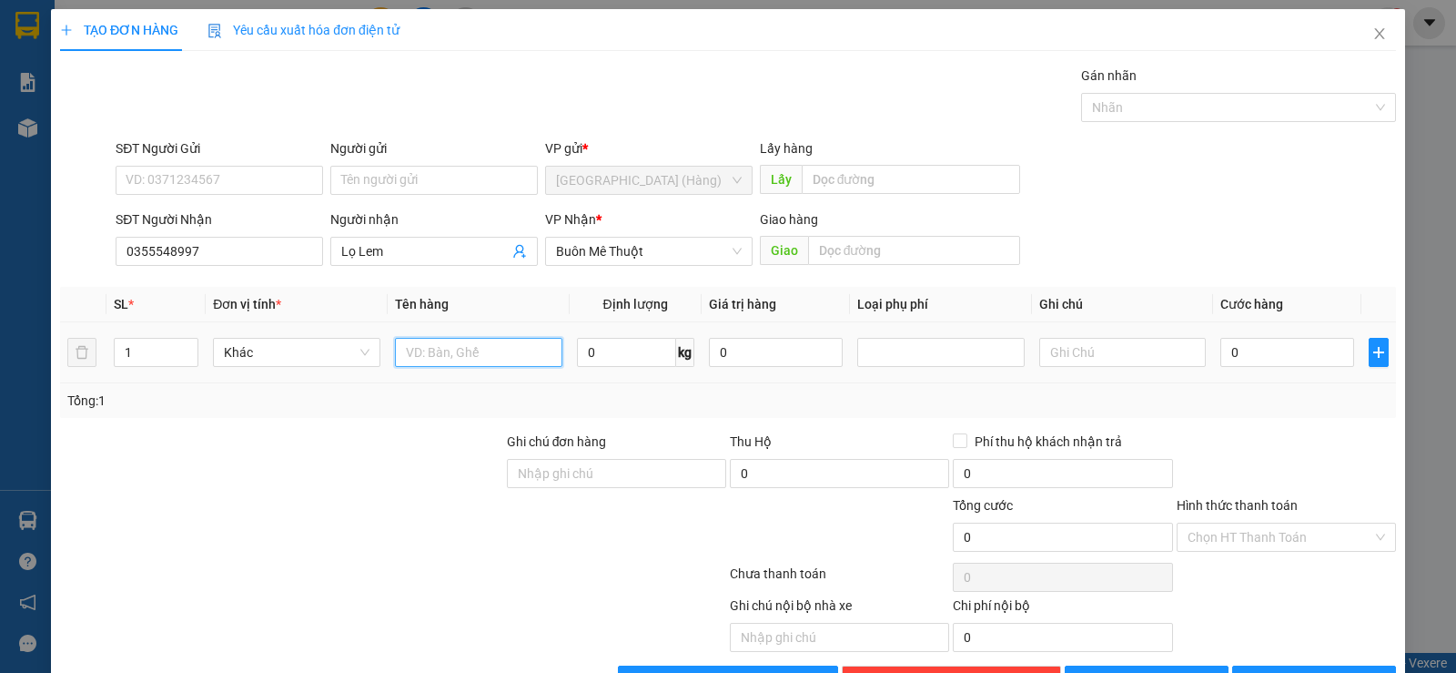
click at [479, 341] on input "text" at bounding box center [478, 352] width 167 height 29
type input "k đen"
click at [1314, 670] on span "[PERSON_NAME] và In" at bounding box center [1330, 680] width 127 height 20
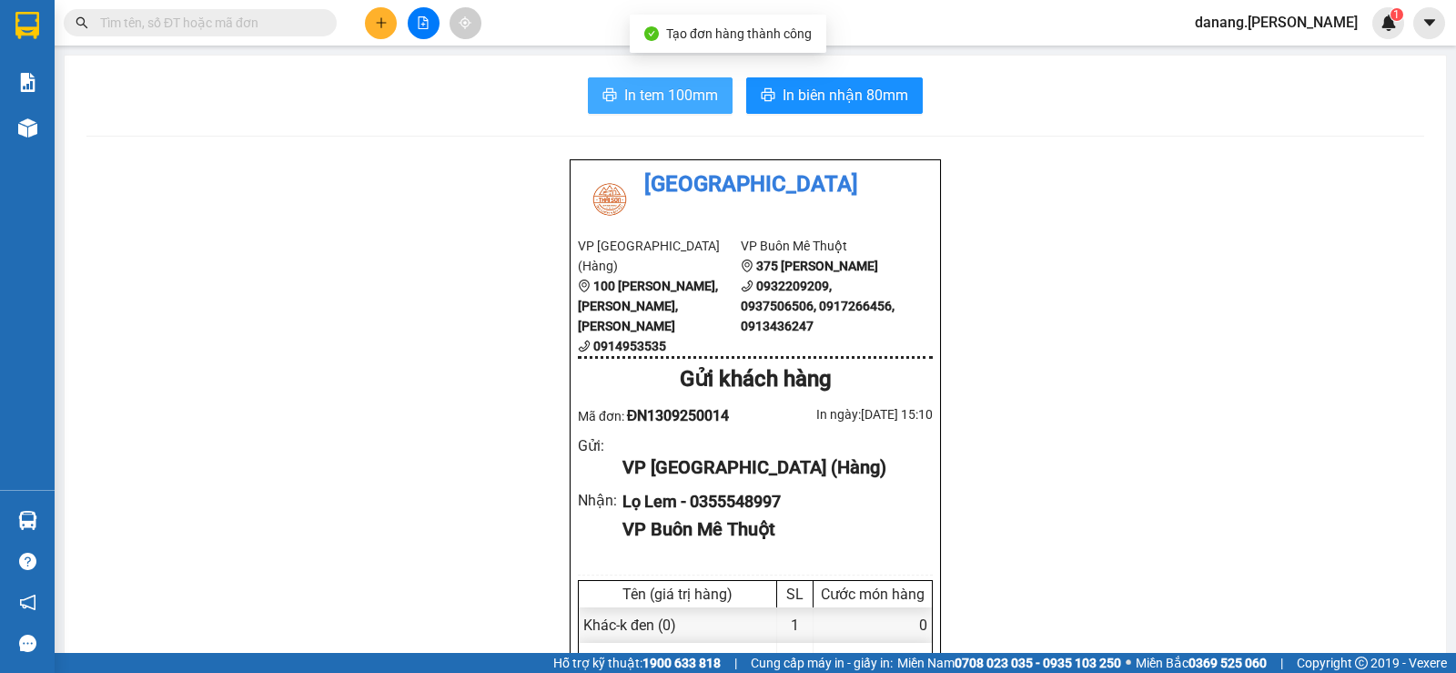
click at [687, 109] on button "In tem 100mm" at bounding box center [660, 95] width 145 height 36
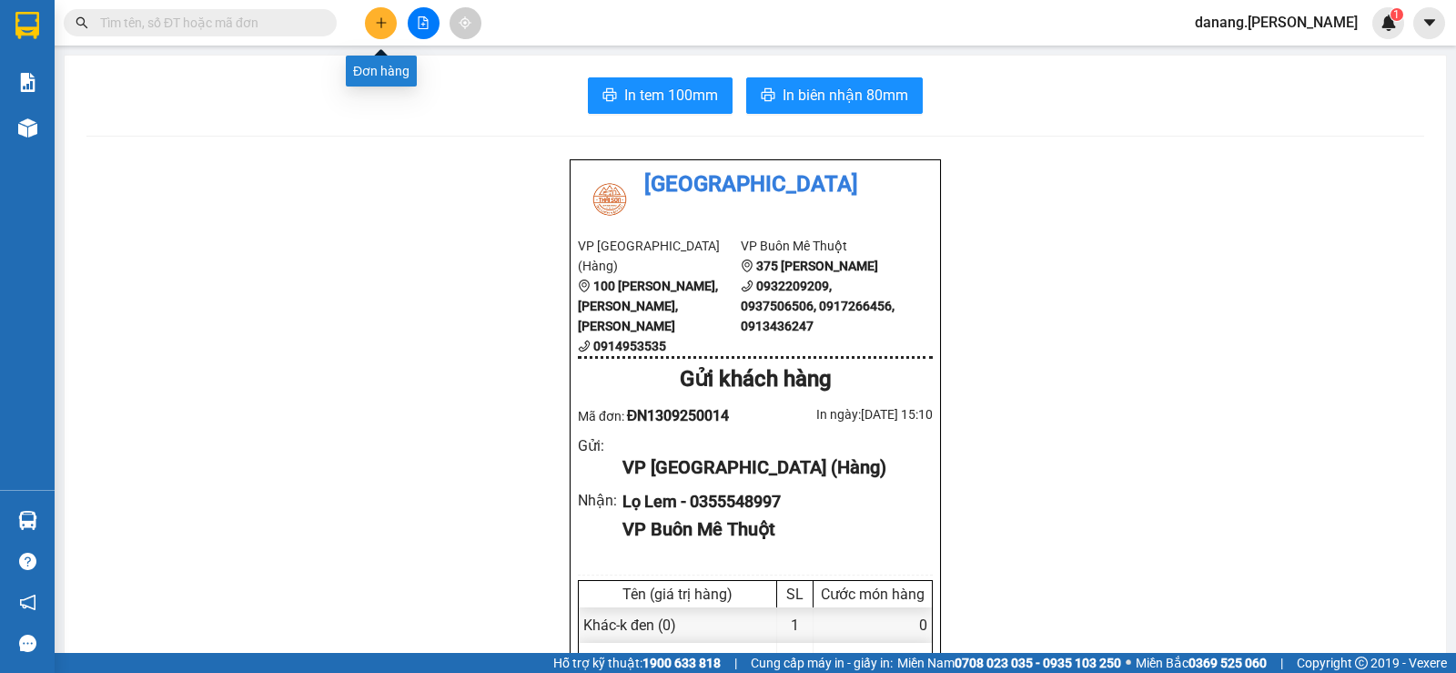
click at [386, 17] on icon "plus" at bounding box center [381, 22] width 13 height 13
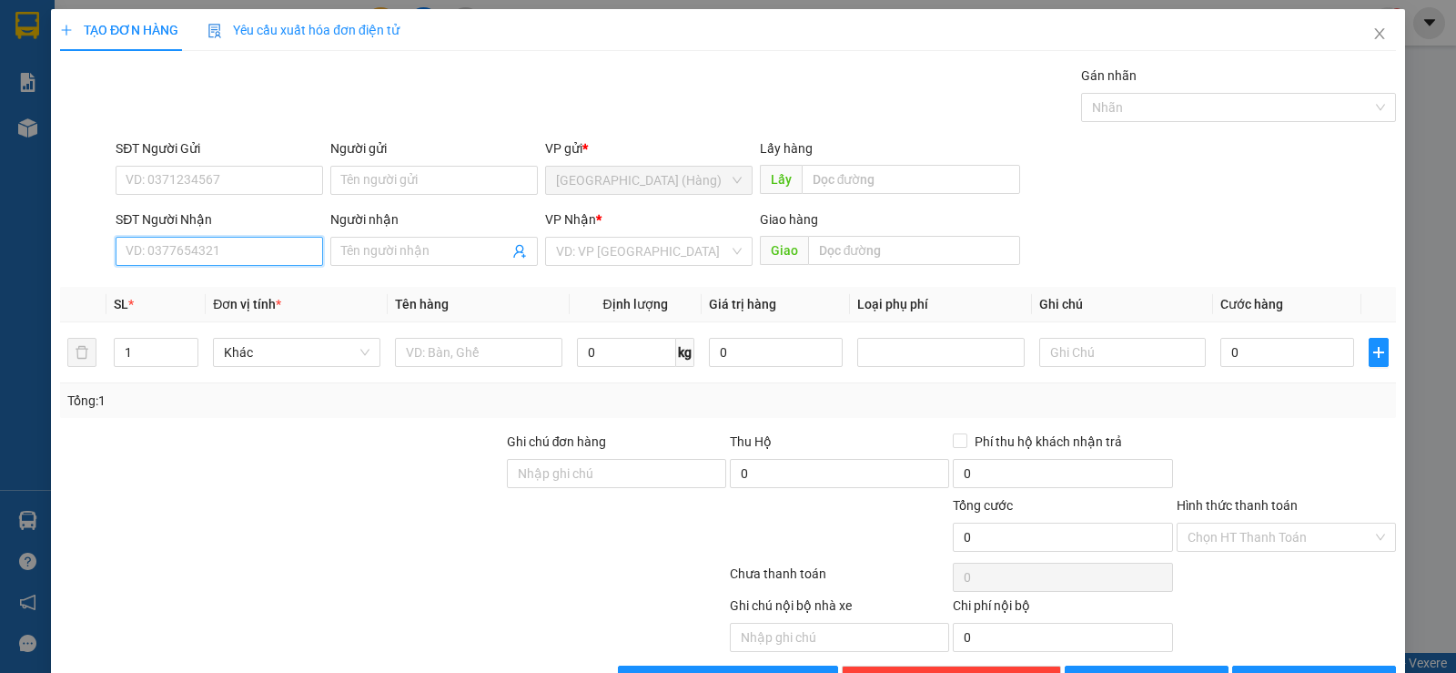
click at [228, 255] on input "SĐT Người Nhận" at bounding box center [220, 251] width 208 height 29
type input "0844339334"
click at [421, 246] on input "Người nhận" at bounding box center [424, 251] width 167 height 20
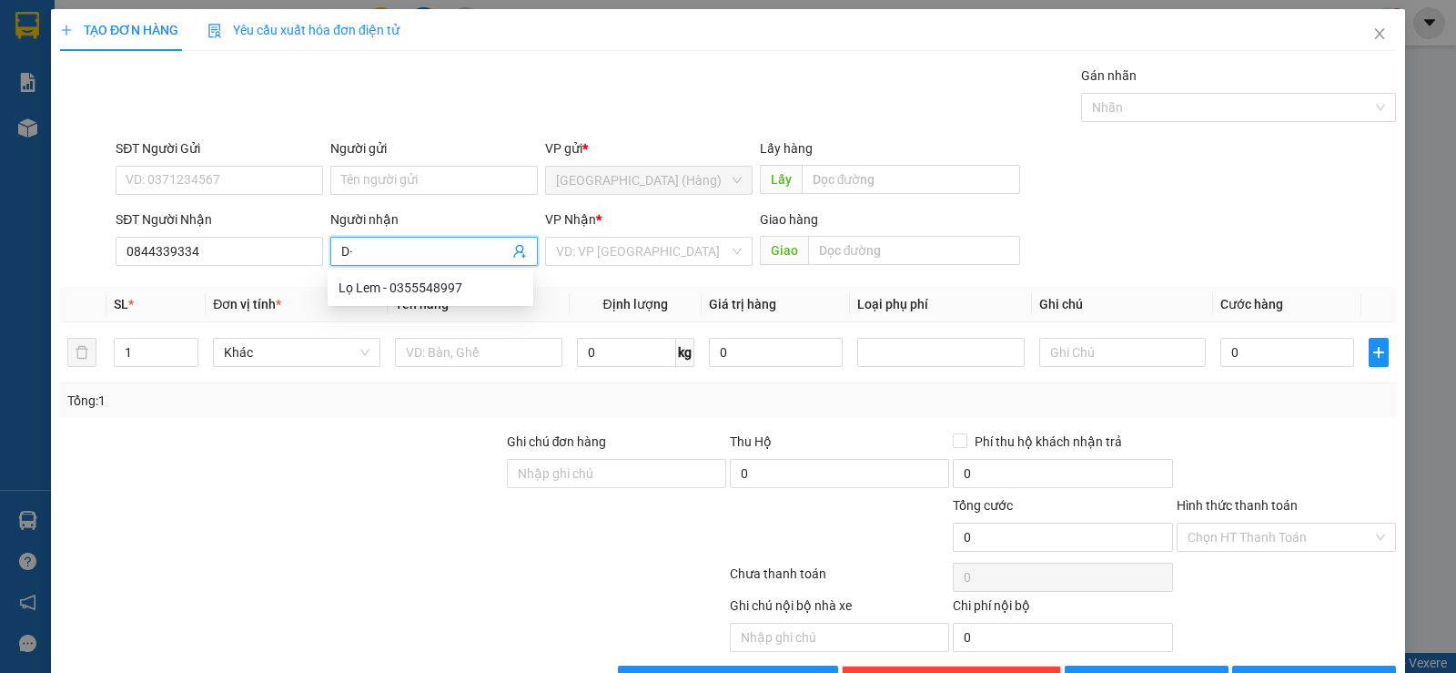
type input "D"
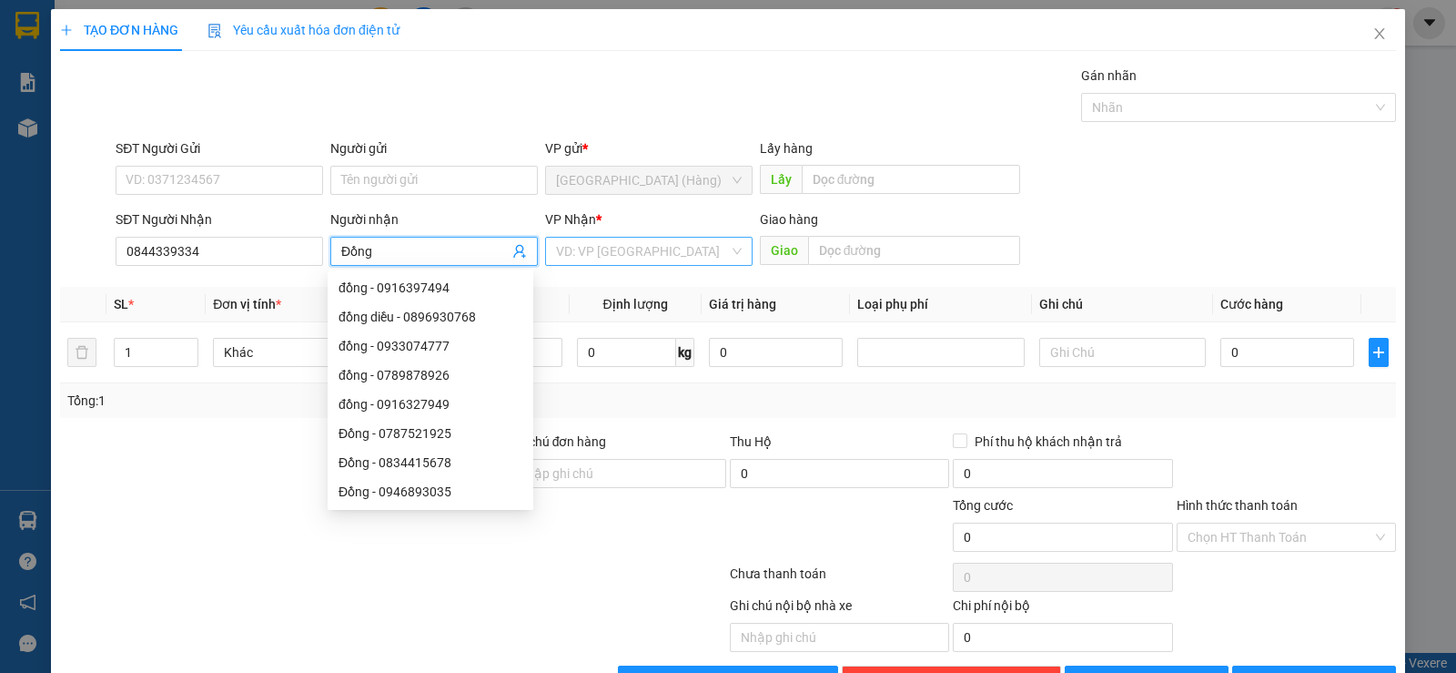
type input "Đồng"
click at [640, 248] on input "search" at bounding box center [642, 251] width 173 height 27
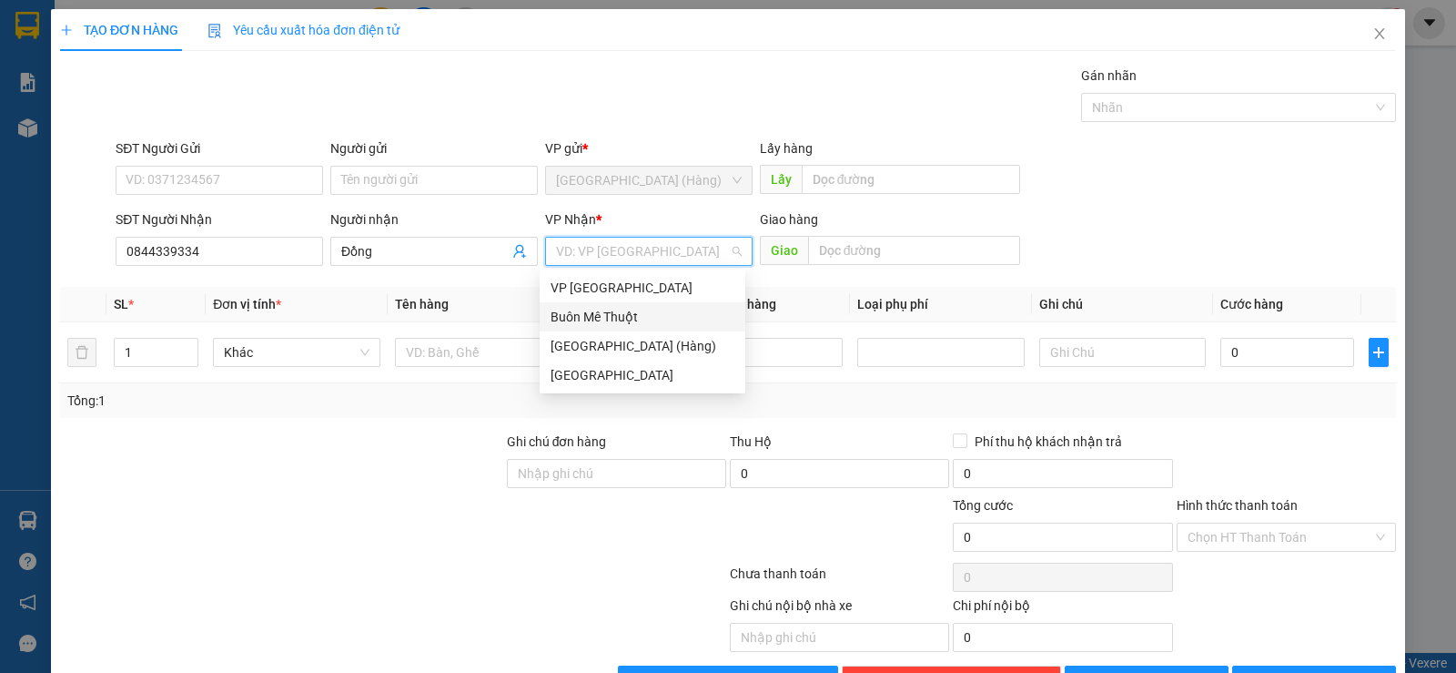
click at [635, 311] on div "Buôn Mê Thuột" at bounding box center [643, 317] width 184 height 20
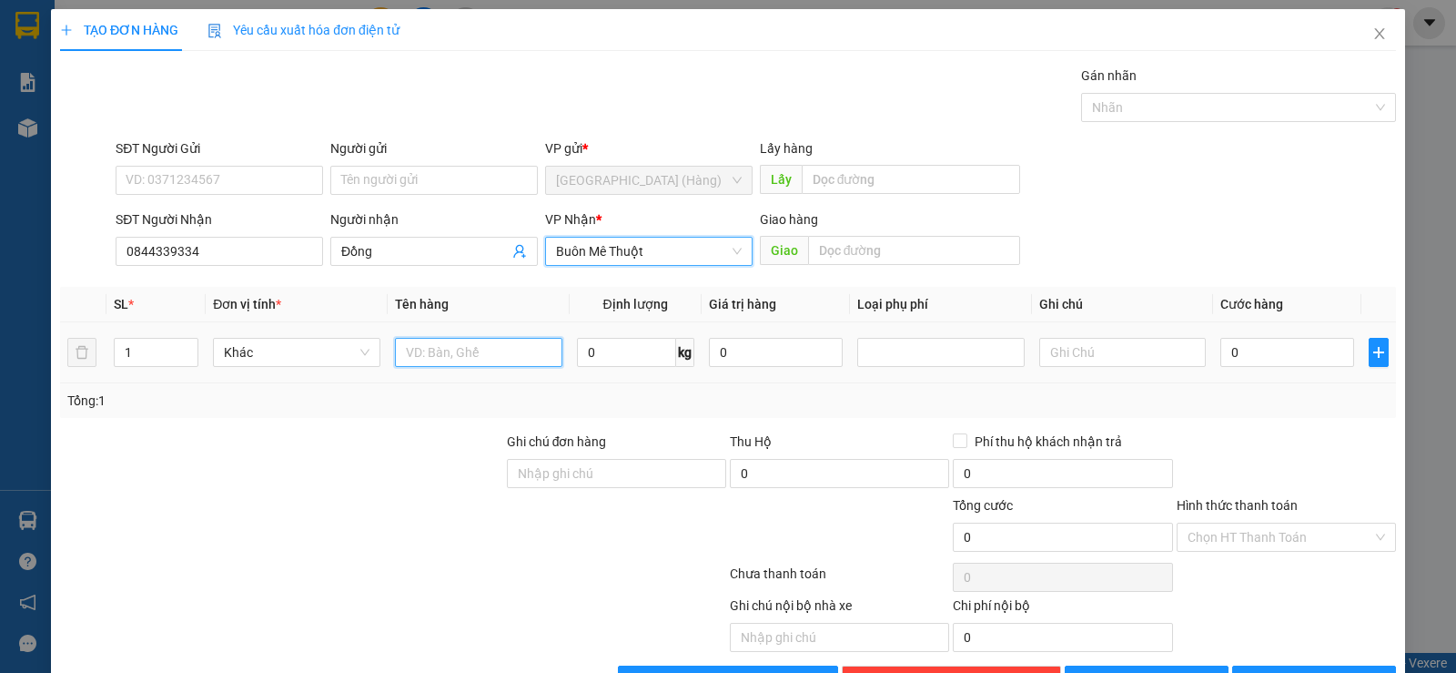
click at [447, 350] on input "text" at bounding box center [478, 352] width 167 height 29
type input "xốp"
click at [1040, 350] on input "text" at bounding box center [1123, 352] width 167 height 29
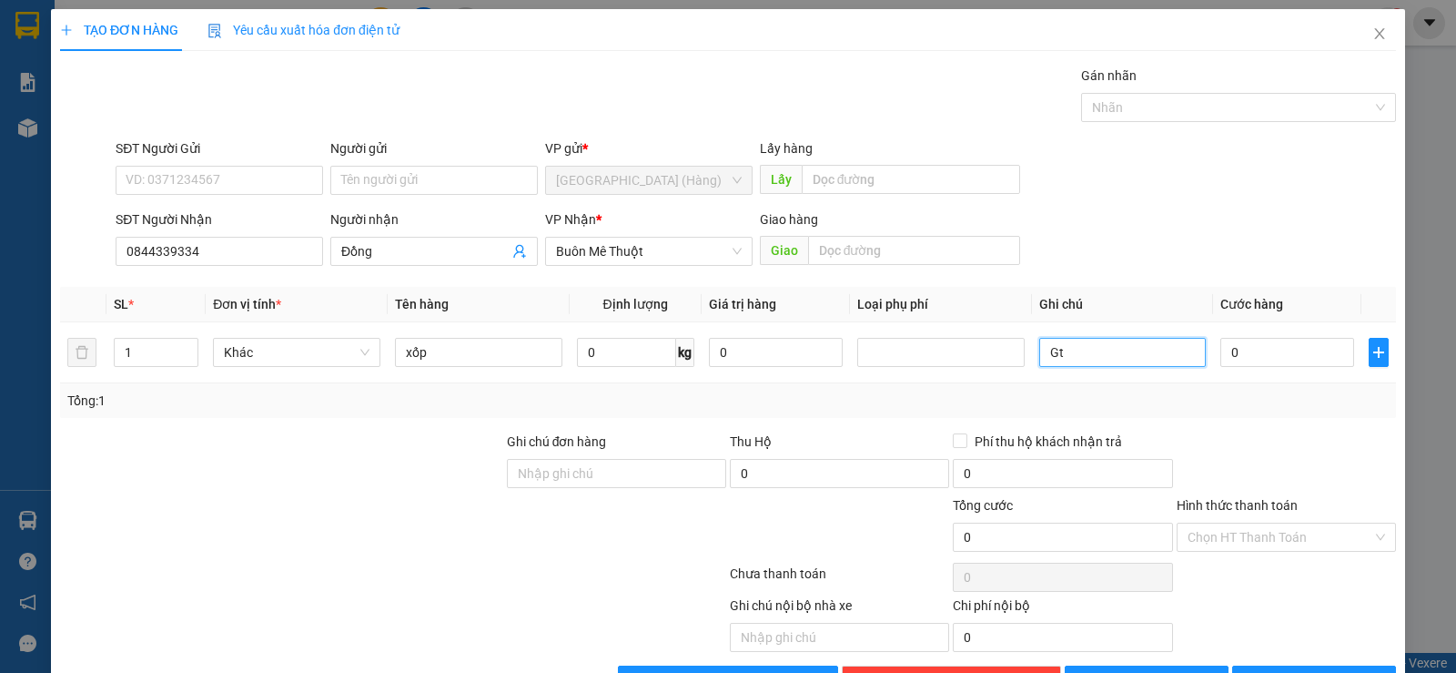
type input "G"
click at [1265, 356] on input "0" at bounding box center [1288, 352] width 134 height 29
click at [1227, 352] on input "0" at bounding box center [1288, 352] width 134 height 29
click at [1221, 352] on input "0" at bounding box center [1288, 352] width 134 height 29
click at [1229, 351] on input "0" at bounding box center [1288, 352] width 134 height 29
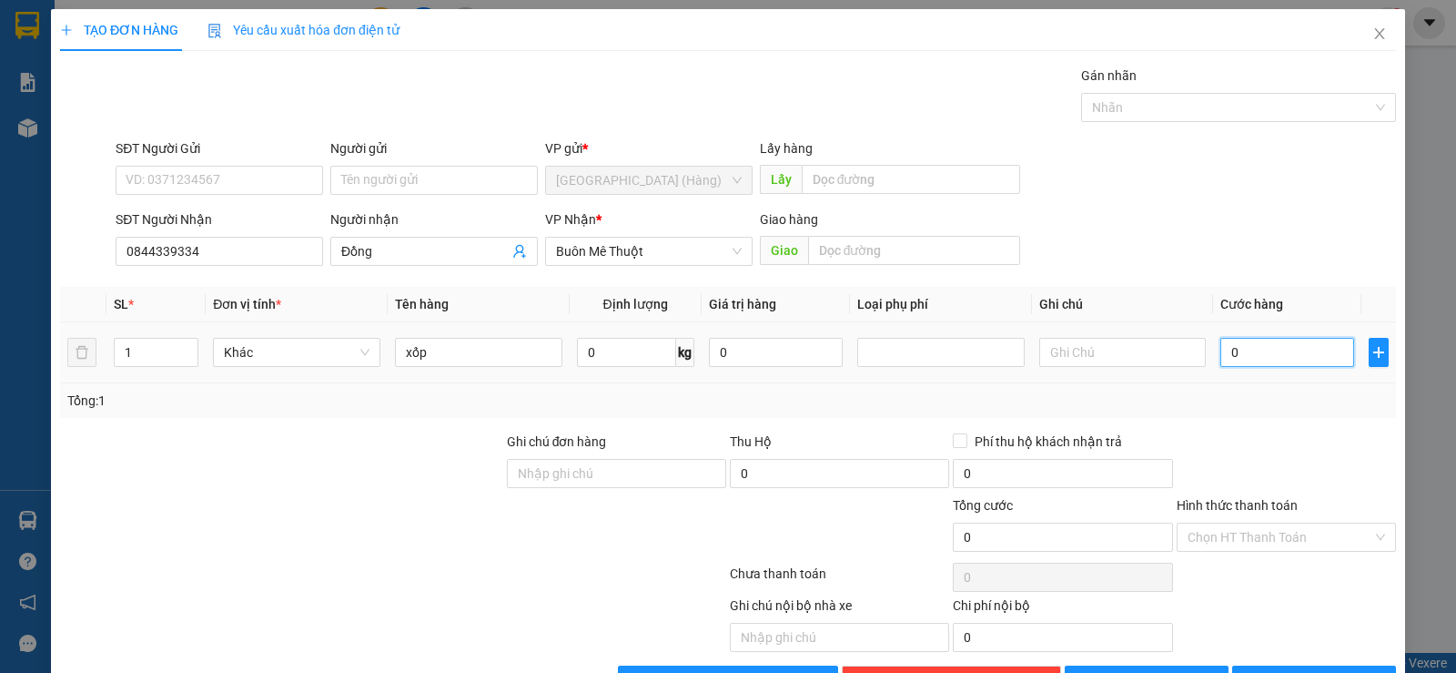
click at [1221, 348] on input "0" at bounding box center [1288, 352] width 134 height 29
type input "80"
type input "800"
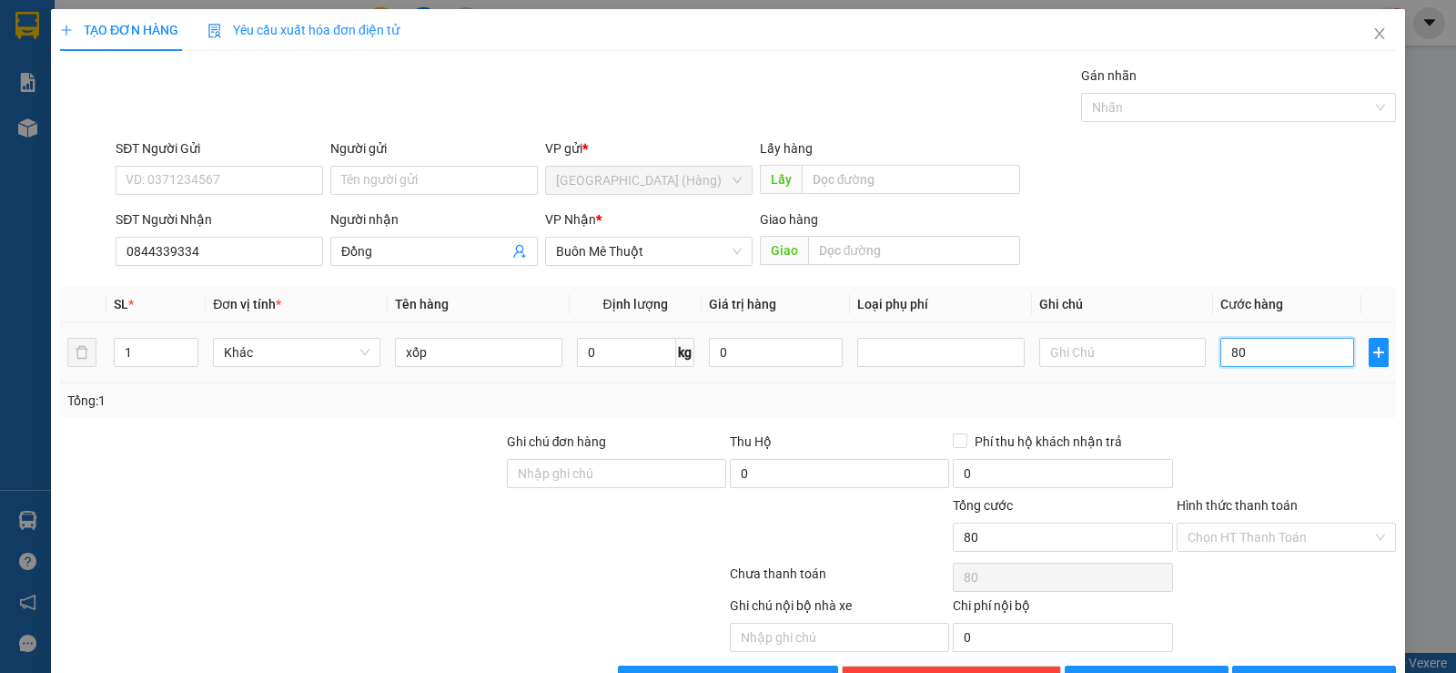
type input "800"
type input "8.000"
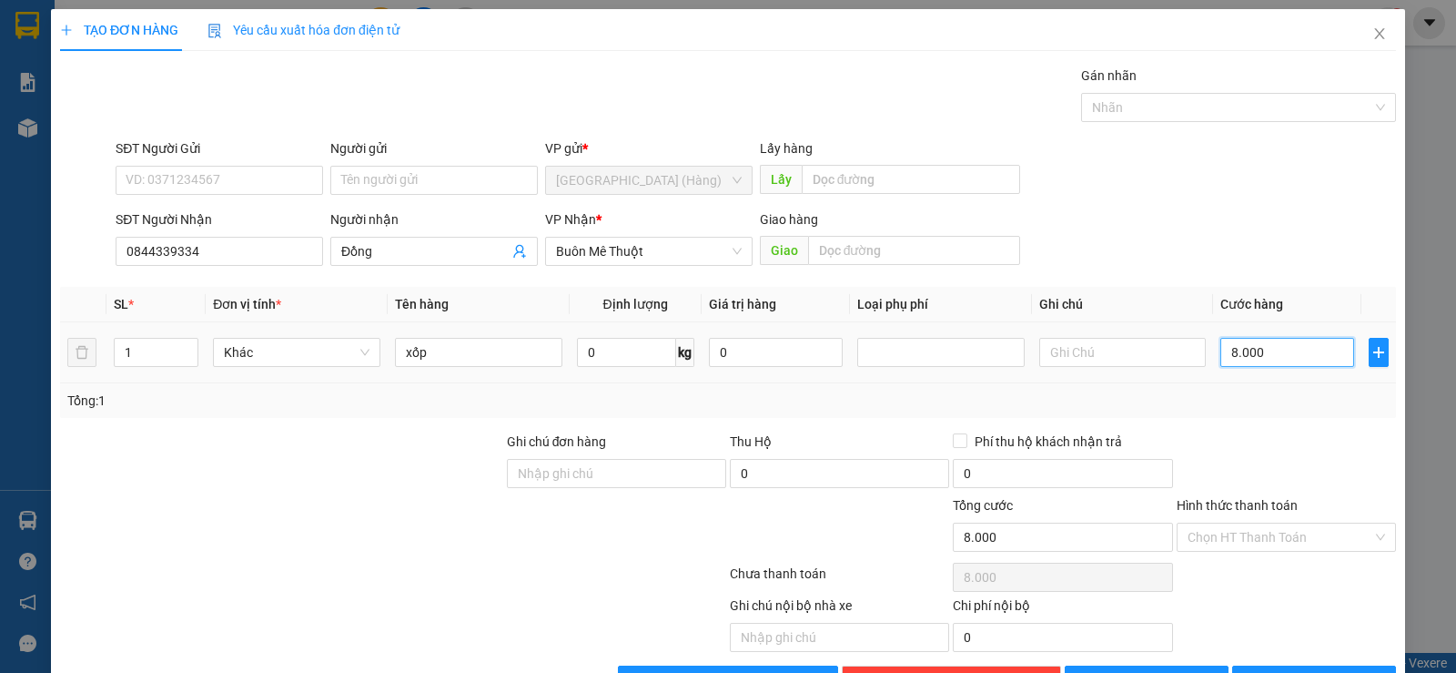
type input "80.000"
type input "800.000"
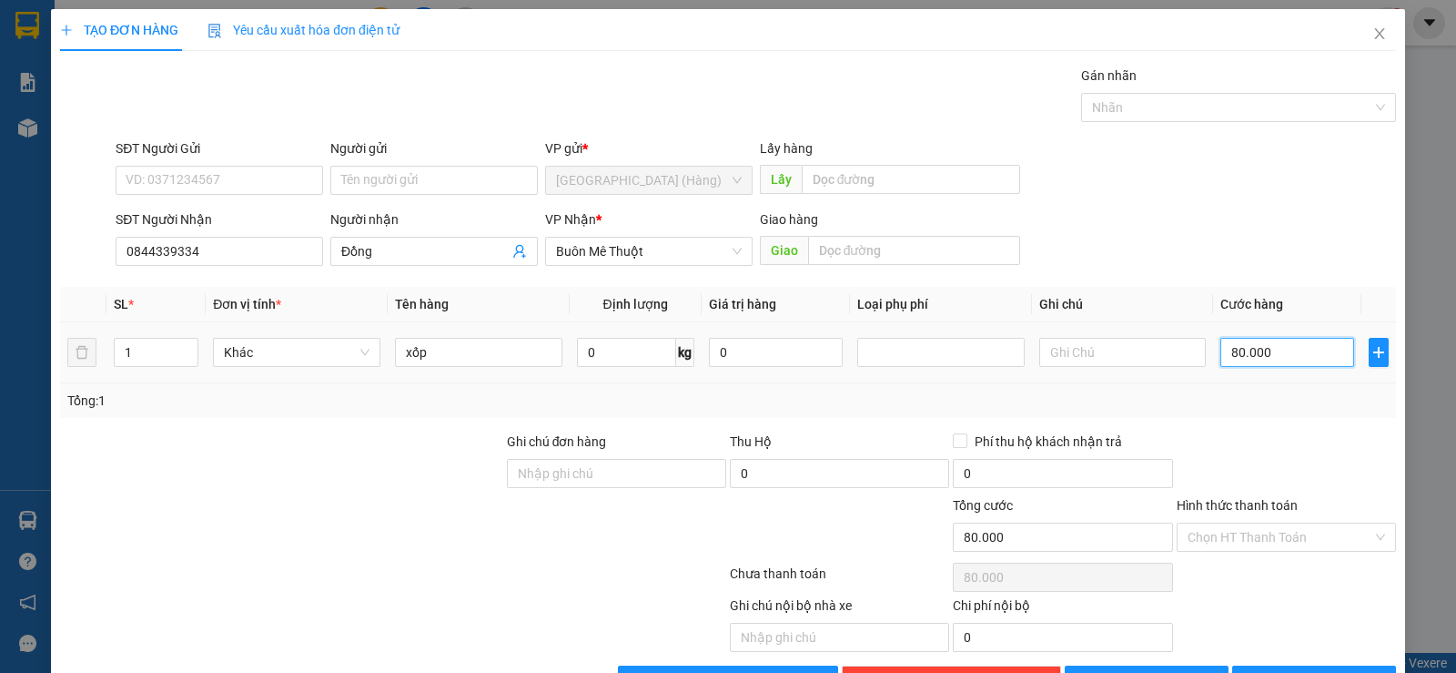
type input "800.000"
type input "80.000"
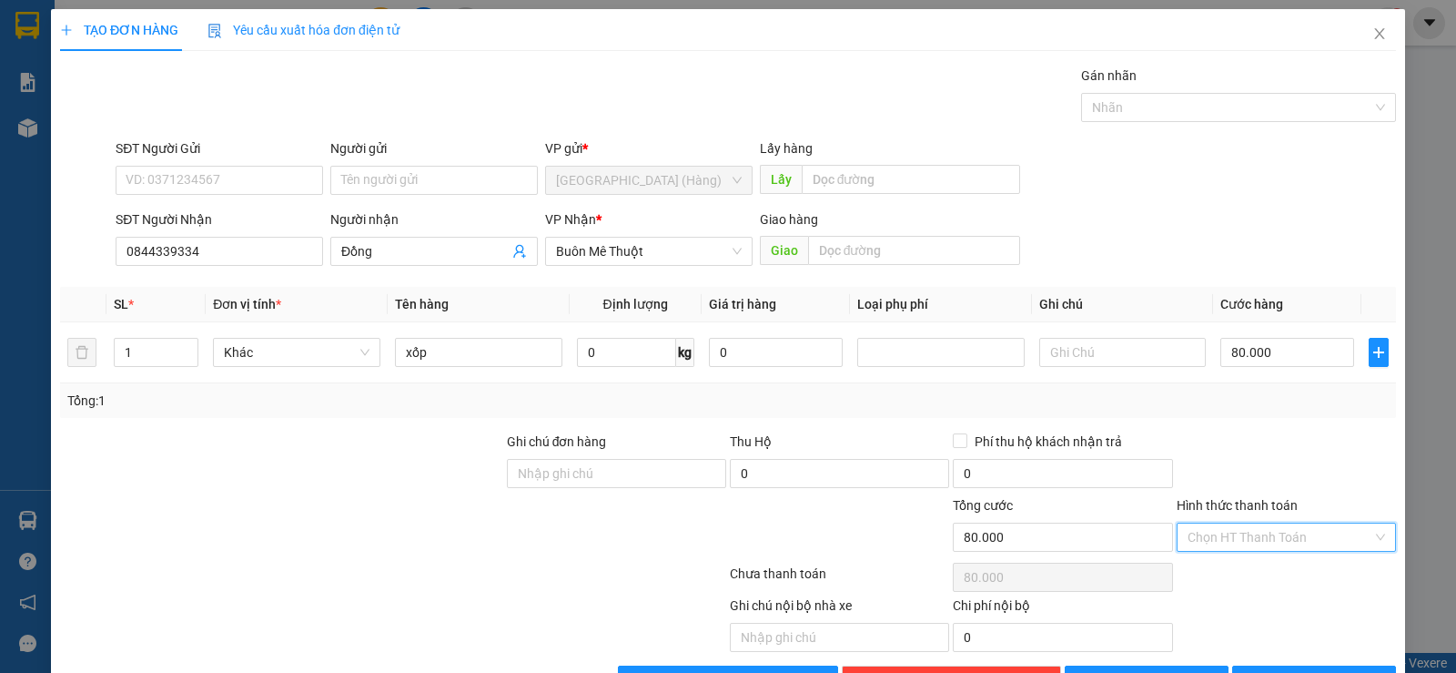
click at [1237, 543] on input "Hình thức thanh toán" at bounding box center [1280, 536] width 185 height 27
click at [1244, 565] on div "Tại văn phòng" at bounding box center [1275, 573] width 196 height 20
type input "0"
click at [1296, 642] on div "TẠO ĐƠN HÀNG Yêu cầu xuất hóa đơn điện tử Transit Pickup Surcharge Ids Transit …" at bounding box center [728, 358] width 1355 height 699
click at [1299, 670] on span "[PERSON_NAME] và In" at bounding box center [1330, 680] width 127 height 20
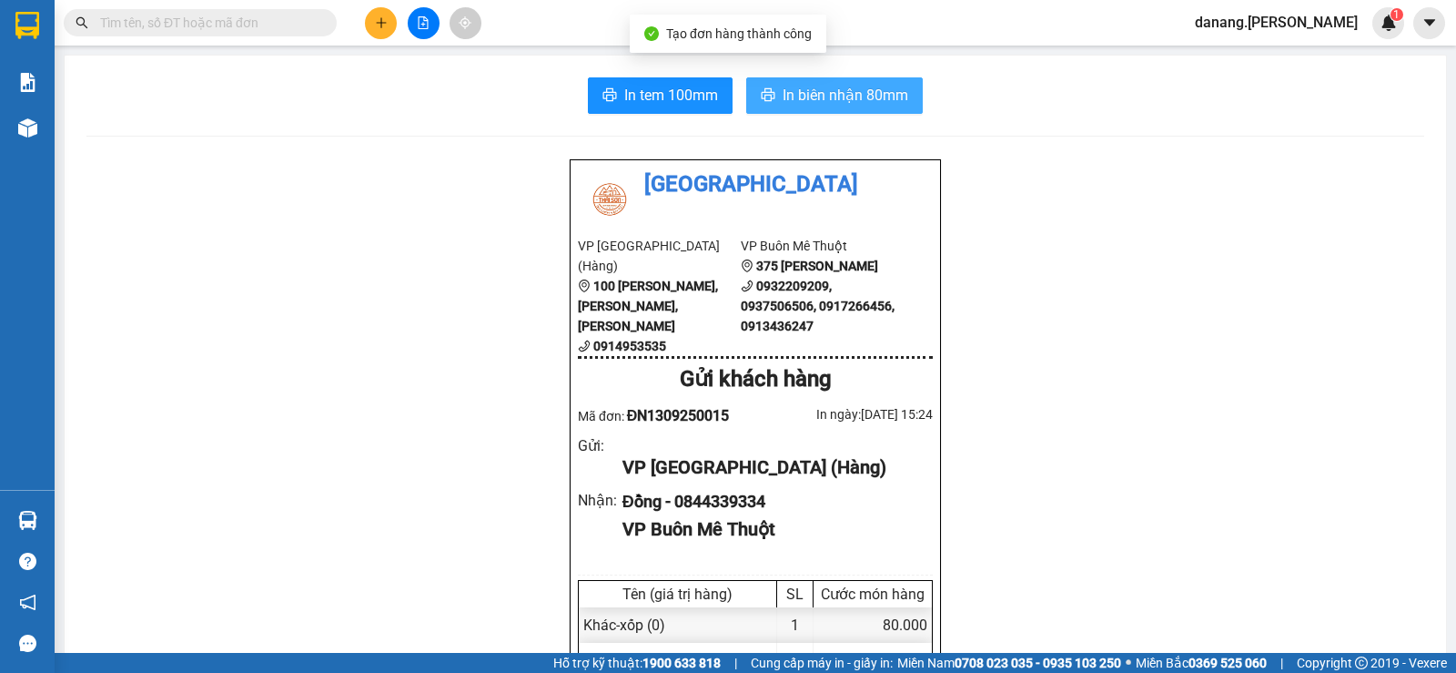
click at [865, 96] on span "In biên nhận 80mm" at bounding box center [846, 95] width 126 height 23
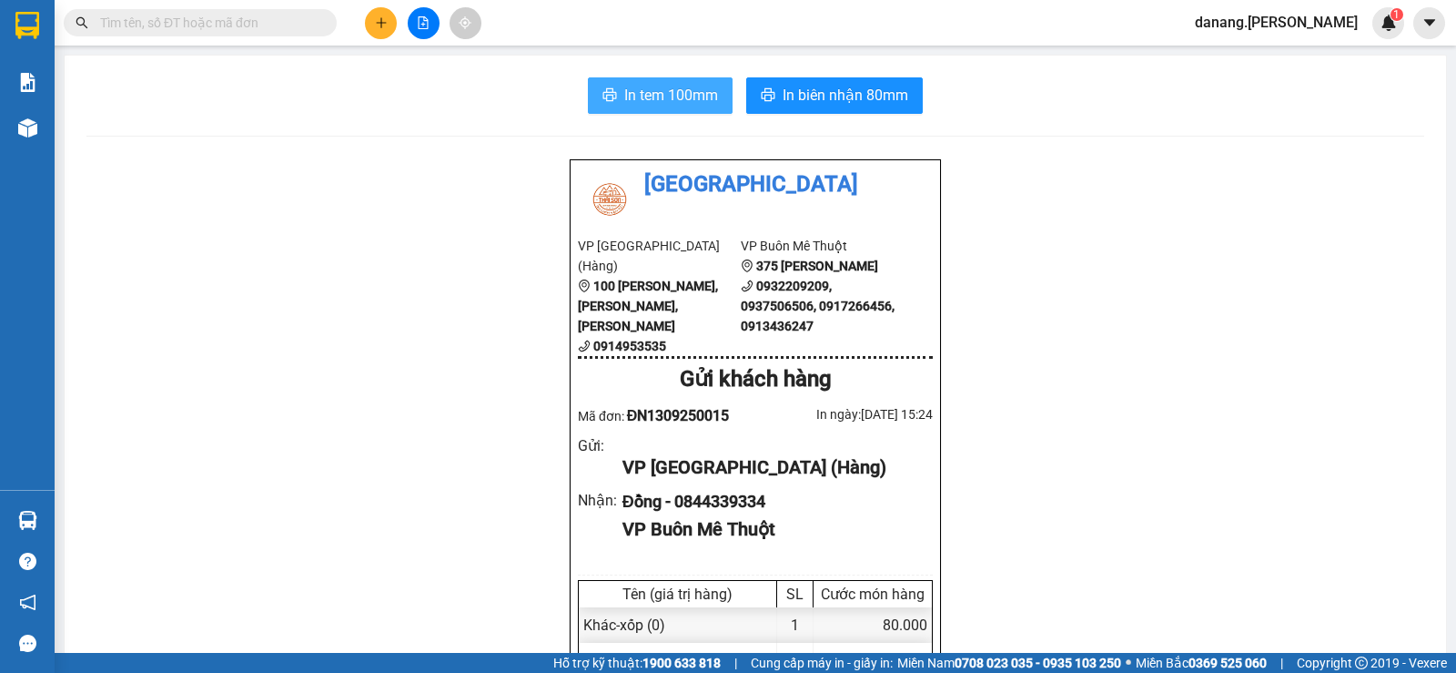
click at [643, 93] on span "In tem 100mm" at bounding box center [671, 95] width 94 height 23
click at [376, 24] on icon "plus" at bounding box center [381, 22] width 13 height 13
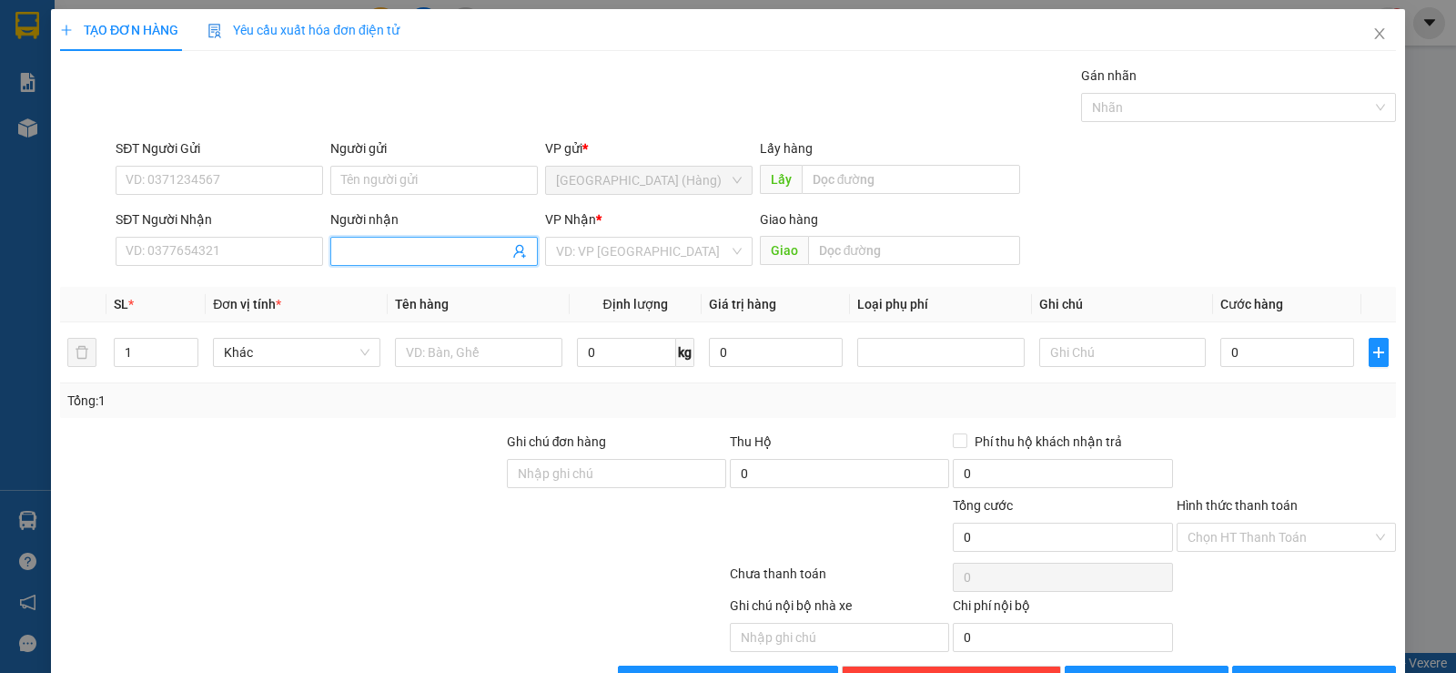
click at [387, 245] on input "Người nhận" at bounding box center [424, 251] width 167 height 20
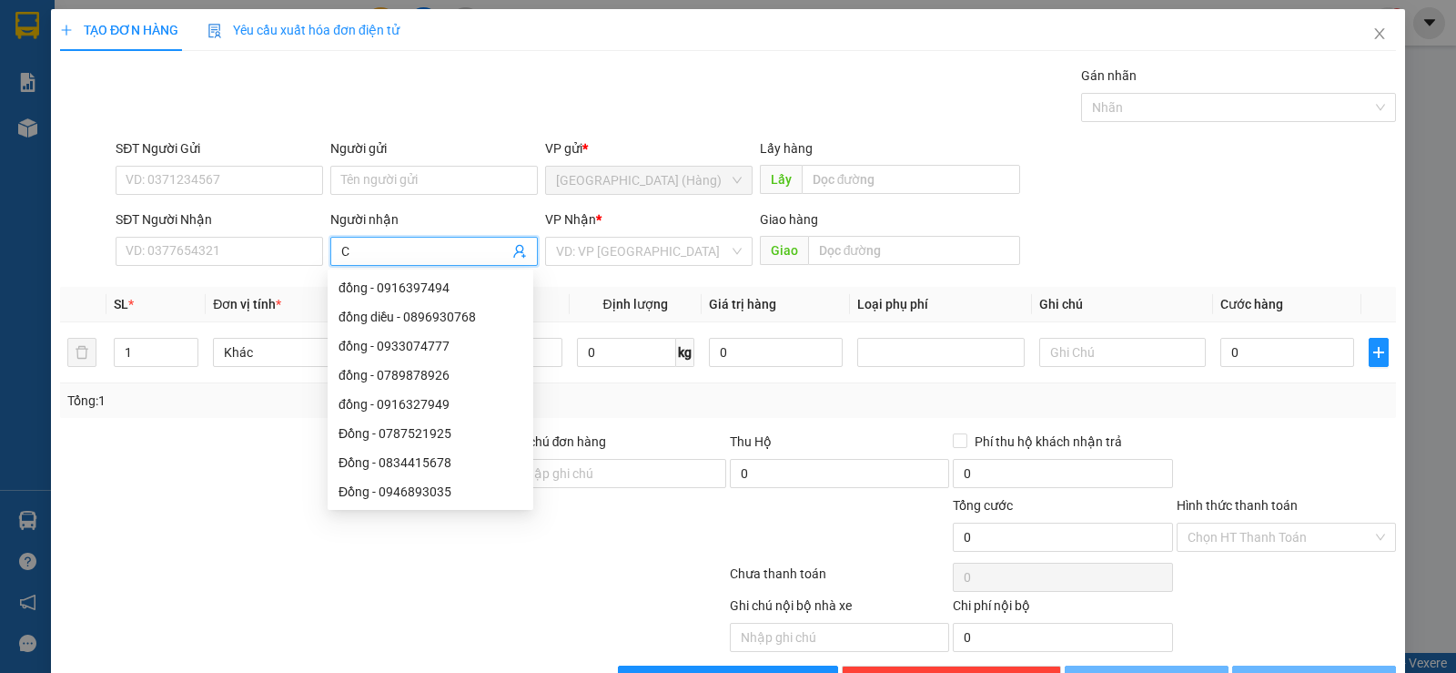
type input "C"
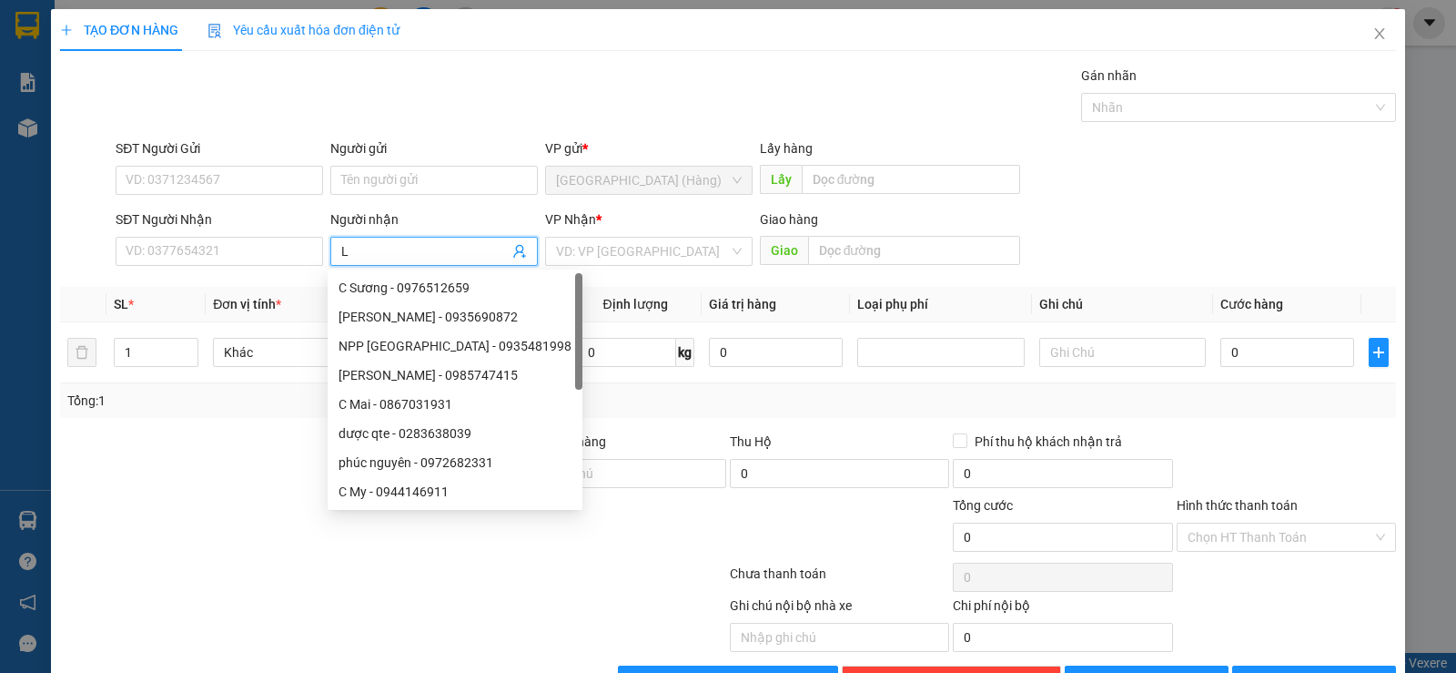
type input "Ly"
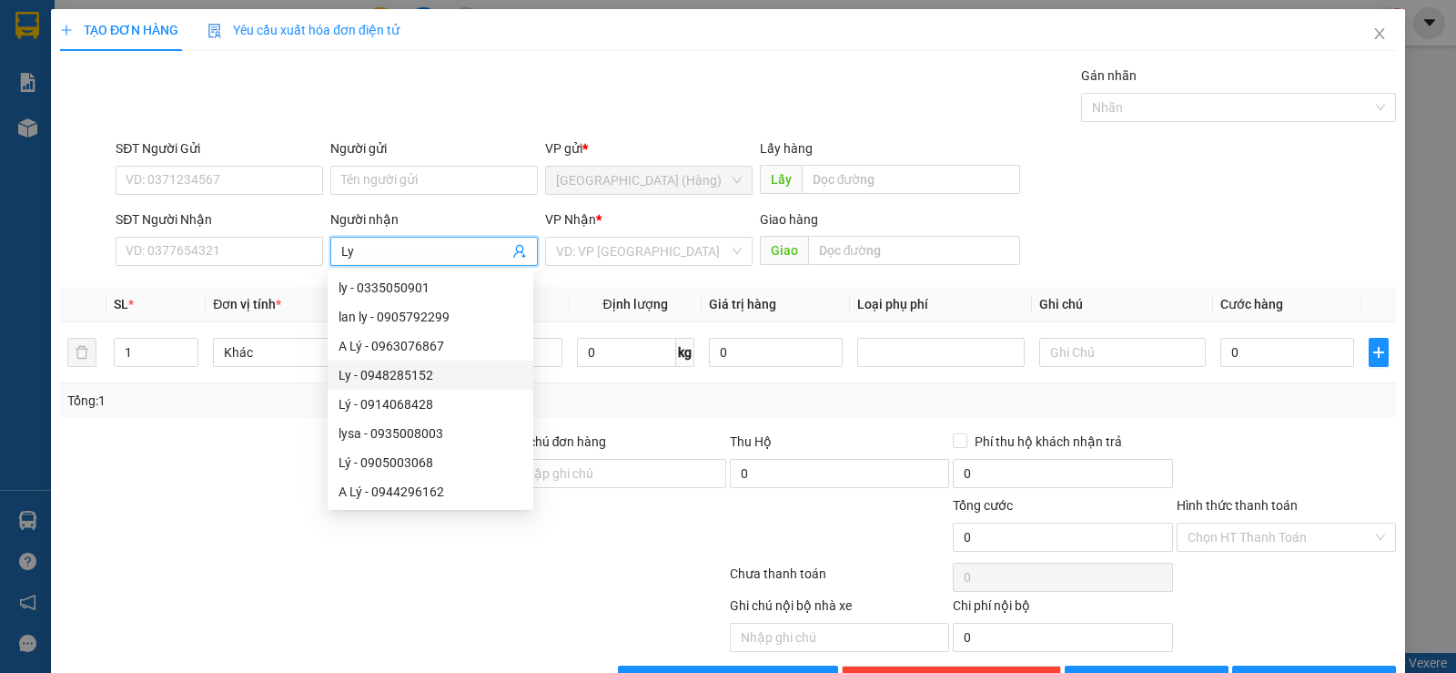
click at [421, 380] on div "Ly - 0948285152" at bounding box center [431, 375] width 184 height 20
type input "0948285152"
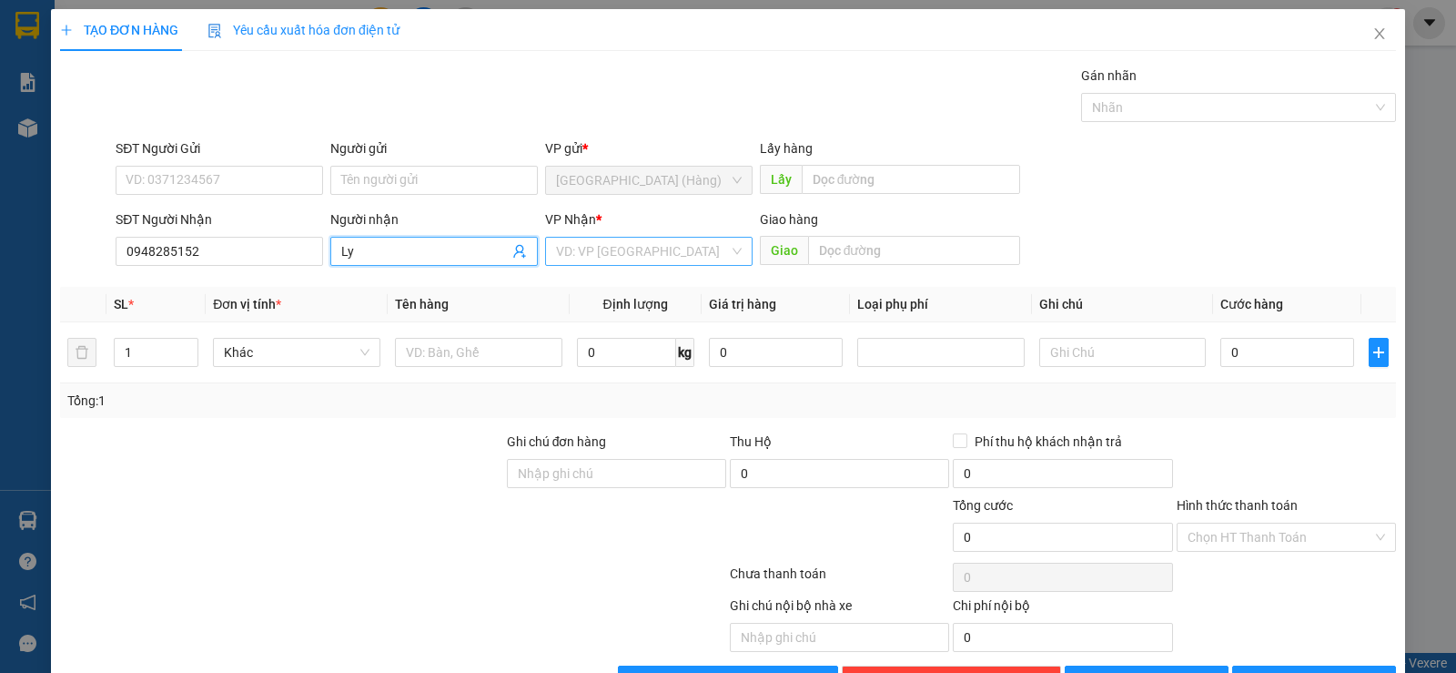
type input "Ly"
click at [646, 240] on input "search" at bounding box center [642, 251] width 173 height 27
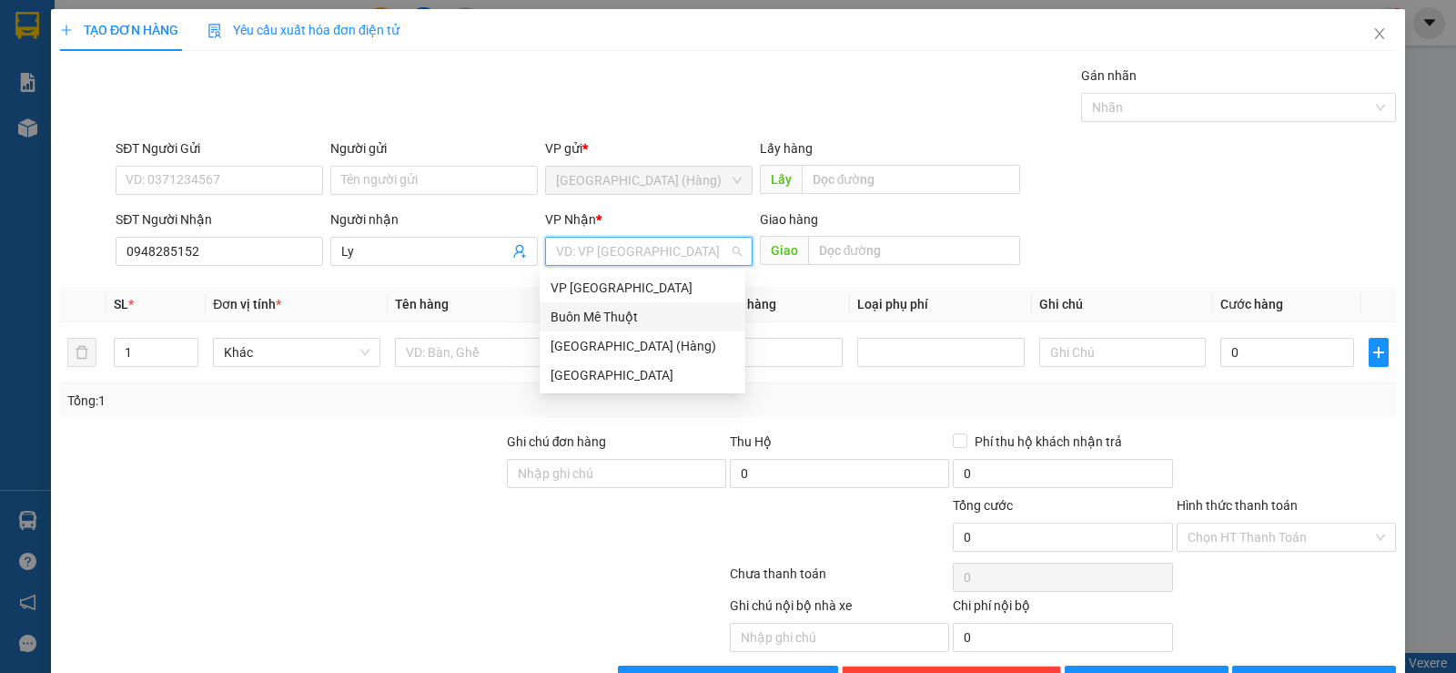
click at [641, 316] on div "Buôn Mê Thuột" at bounding box center [643, 317] width 184 height 20
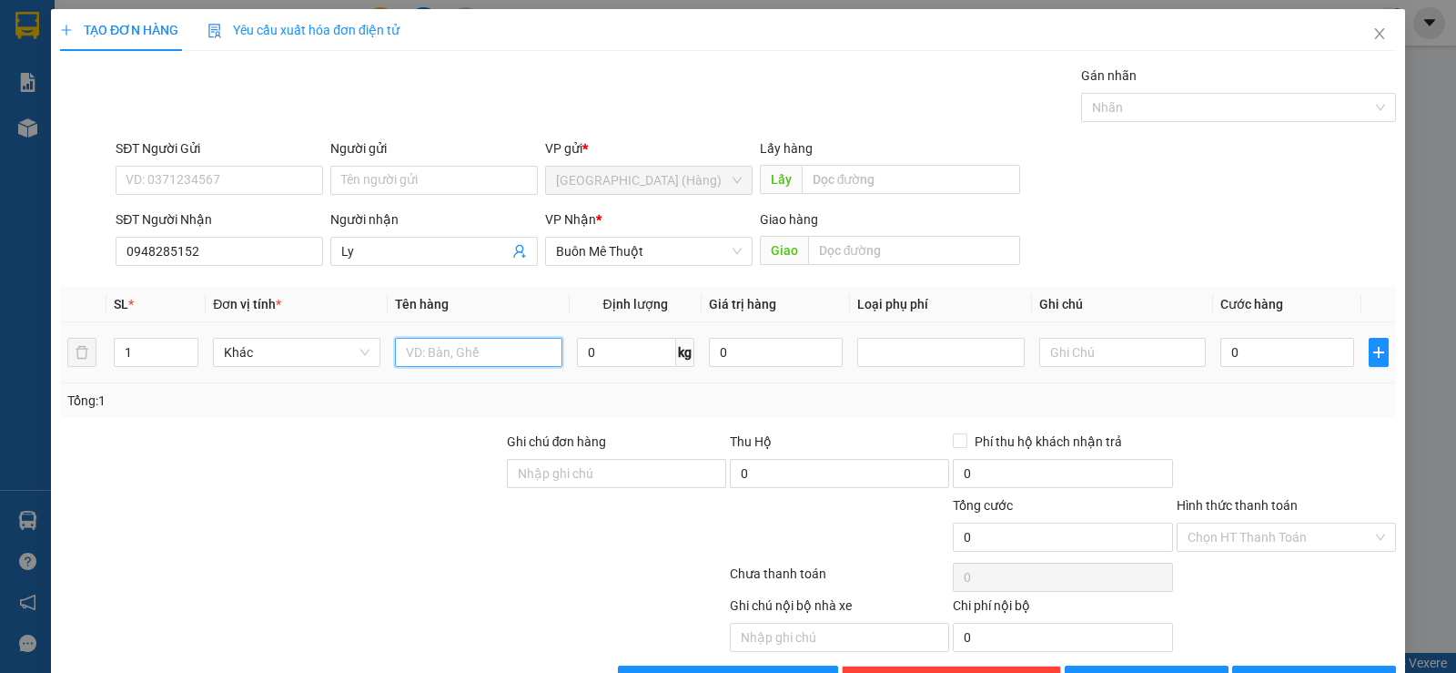
click at [441, 348] on input "text" at bounding box center [478, 352] width 167 height 29
type input "k"
click at [1292, 670] on span "[PERSON_NAME] và In" at bounding box center [1330, 680] width 127 height 20
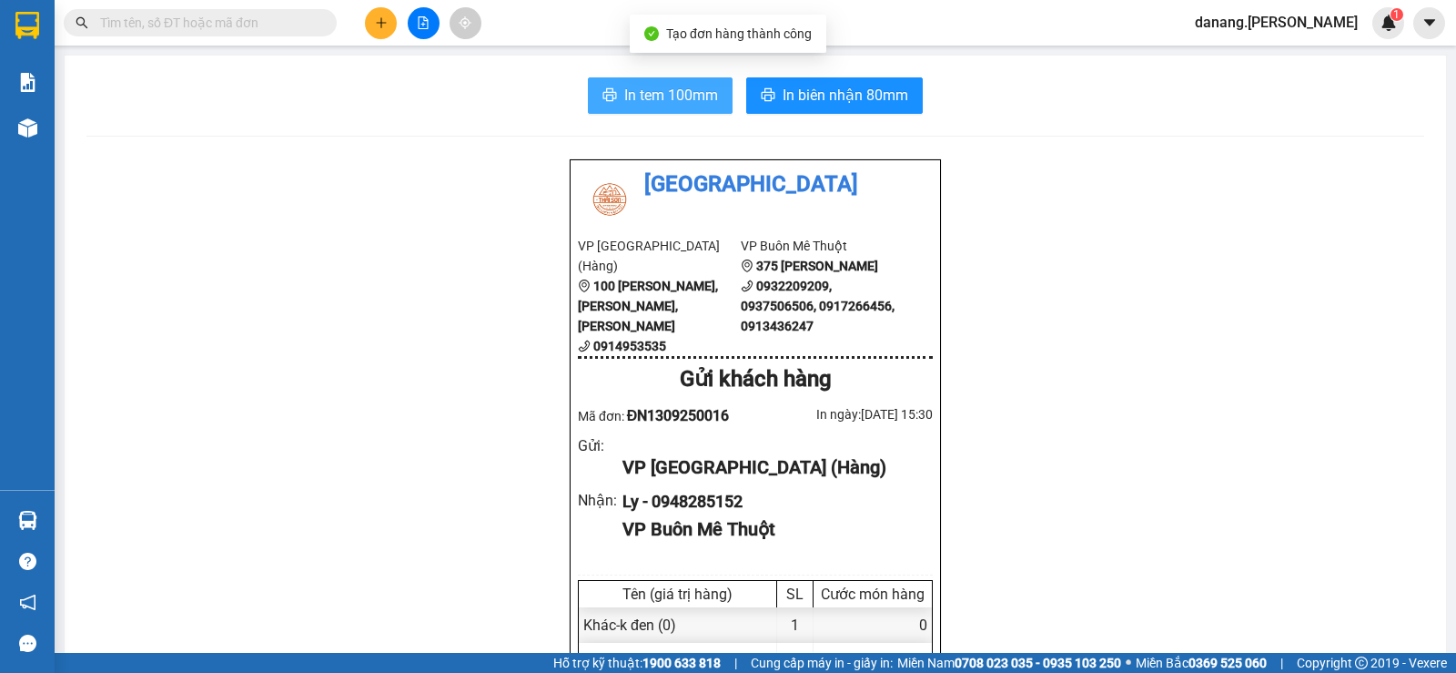
click at [655, 96] on span "In tem 100mm" at bounding box center [671, 95] width 94 height 23
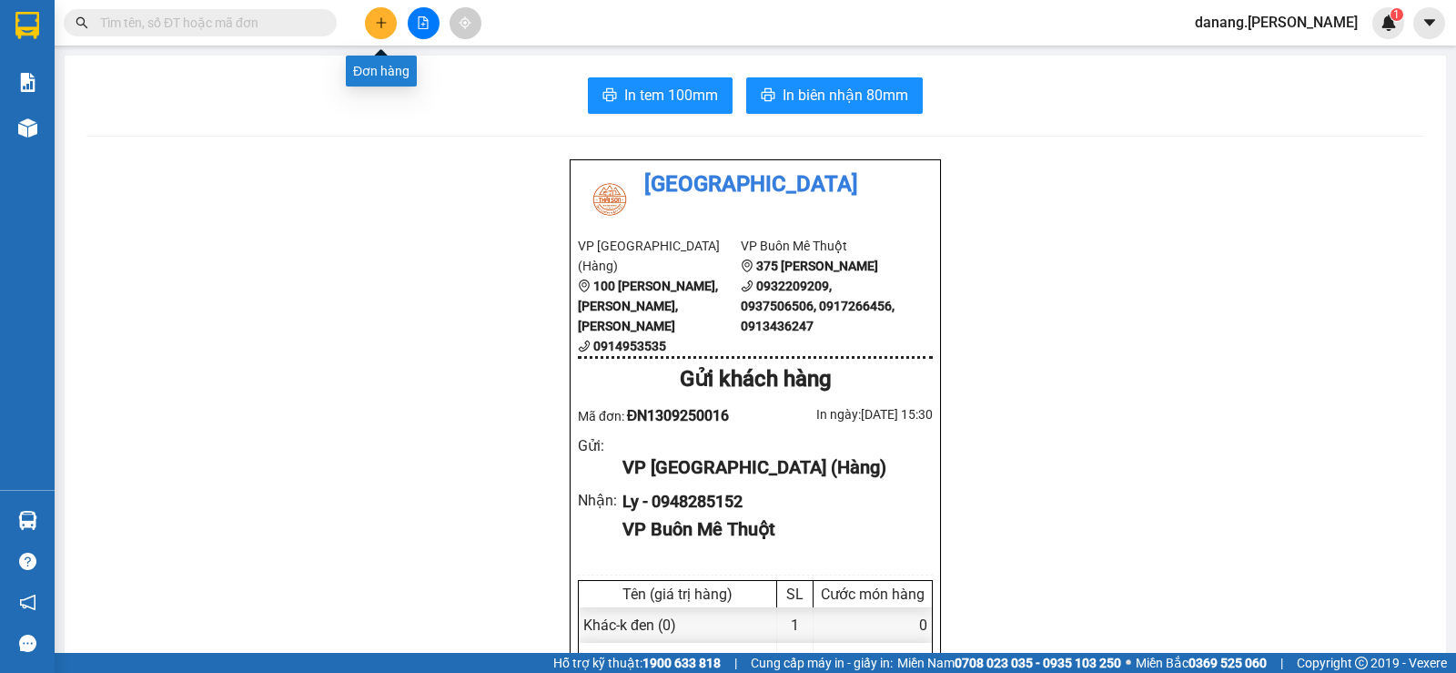
click at [372, 21] on button at bounding box center [381, 23] width 32 height 32
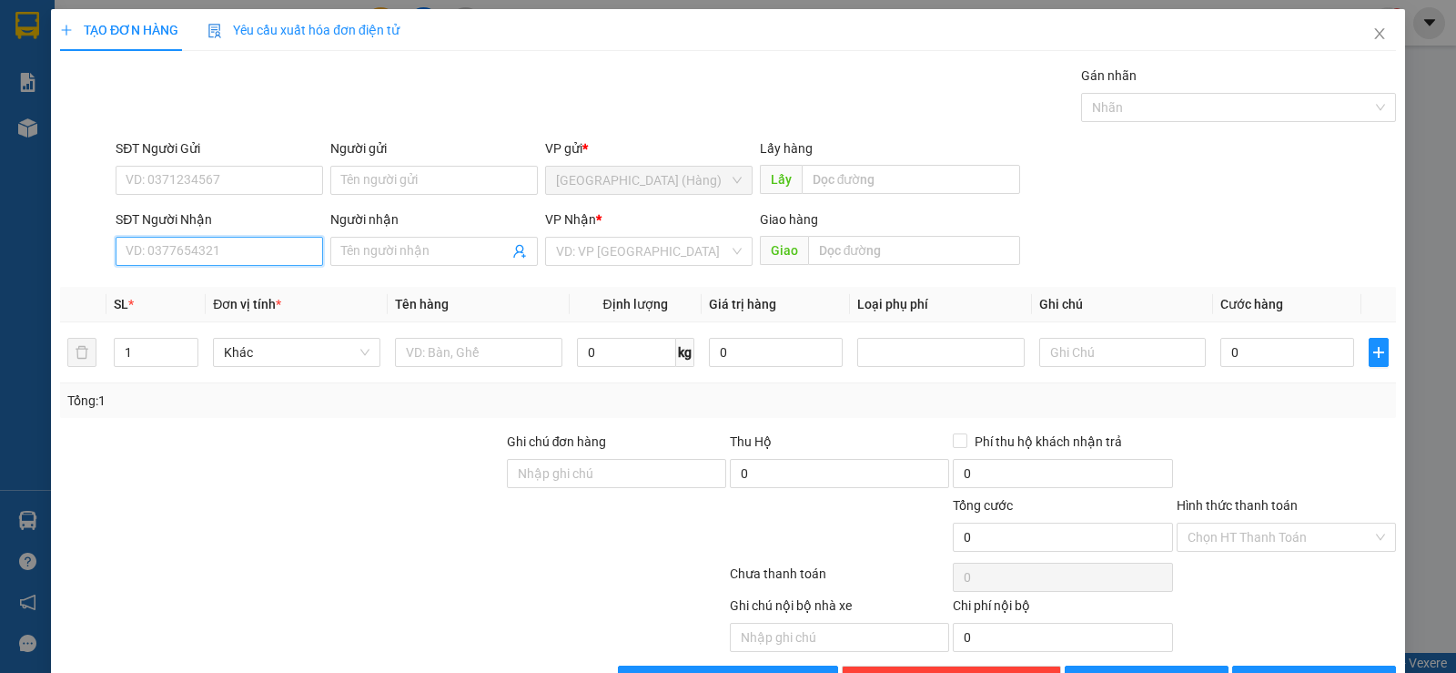
click at [275, 252] on input "SĐT Người Nhận" at bounding box center [220, 251] width 208 height 29
click at [174, 291] on div "0905744679 - Thắng" at bounding box center [218, 288] width 184 height 20
type input "0905744679"
type input "Thắng"
type input "120.000"
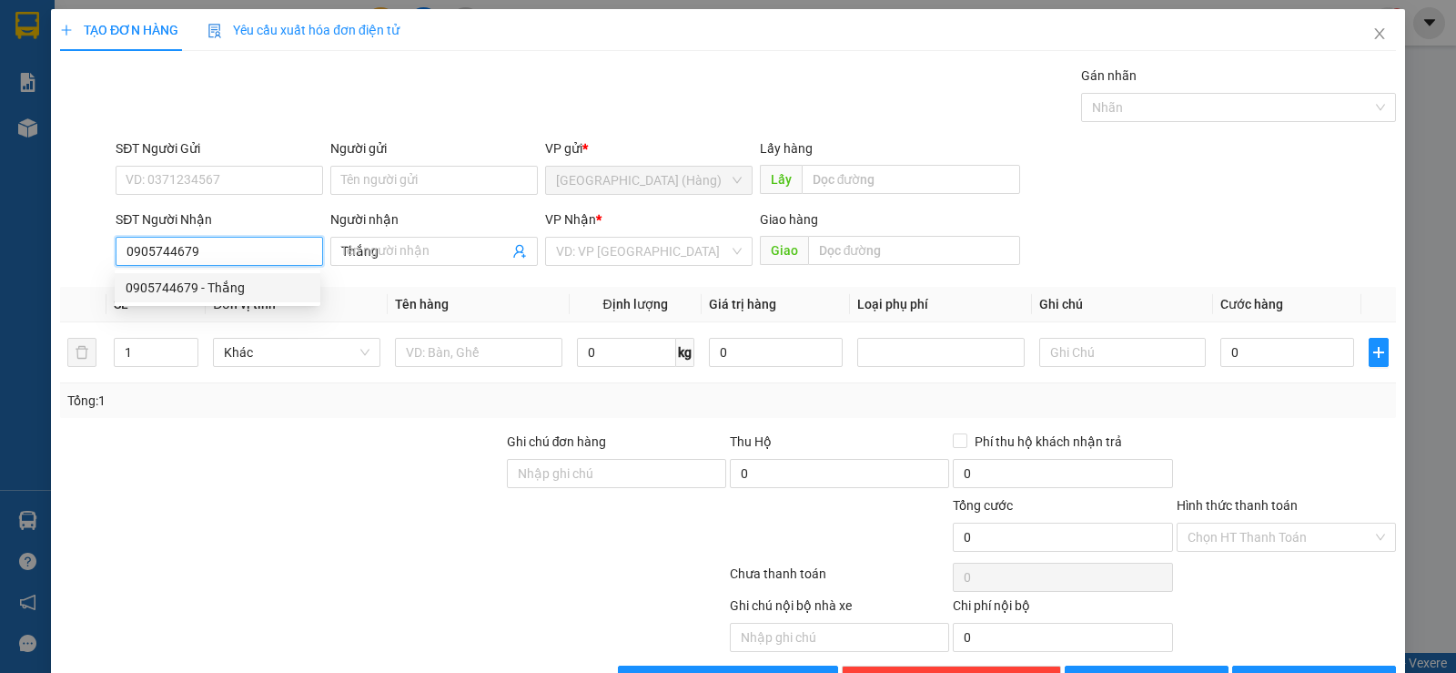
type input "120.000"
type input "0905744679"
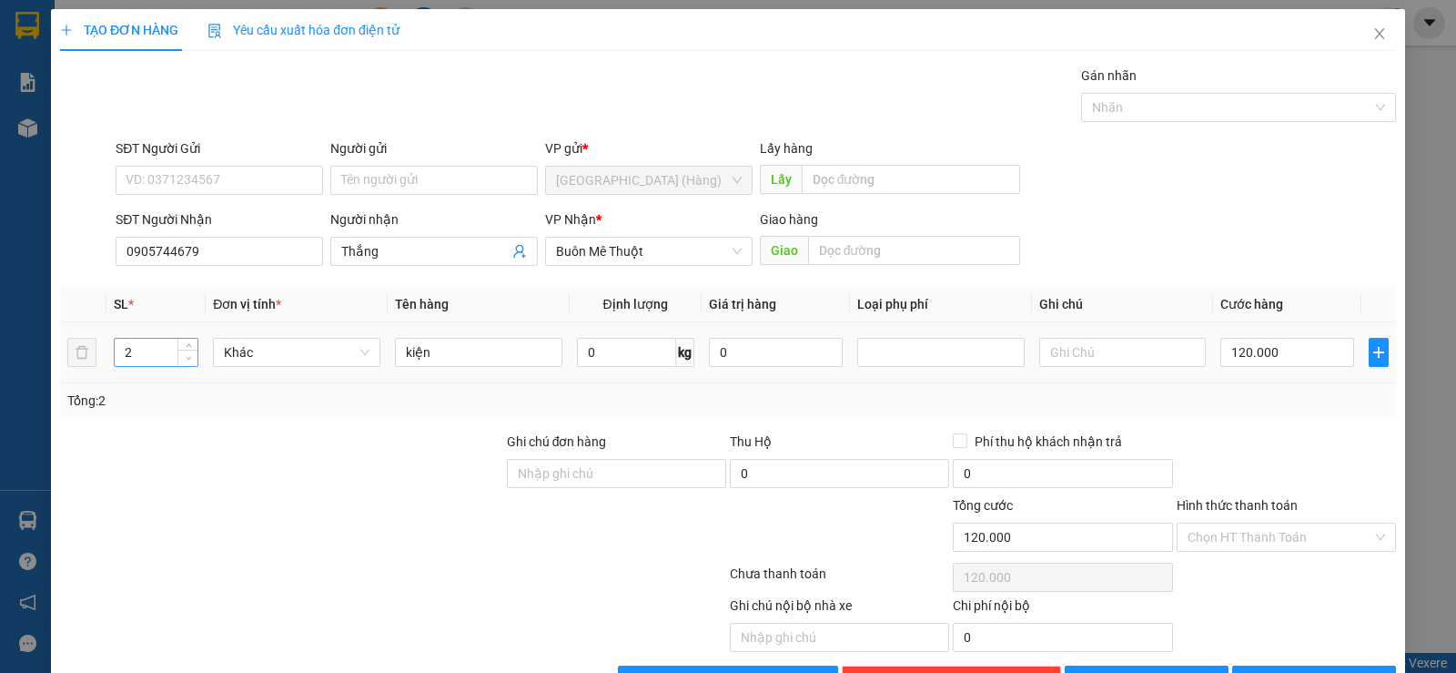
type input "1"
click at [190, 357] on icon "down" at bounding box center [189, 358] width 6 height 6
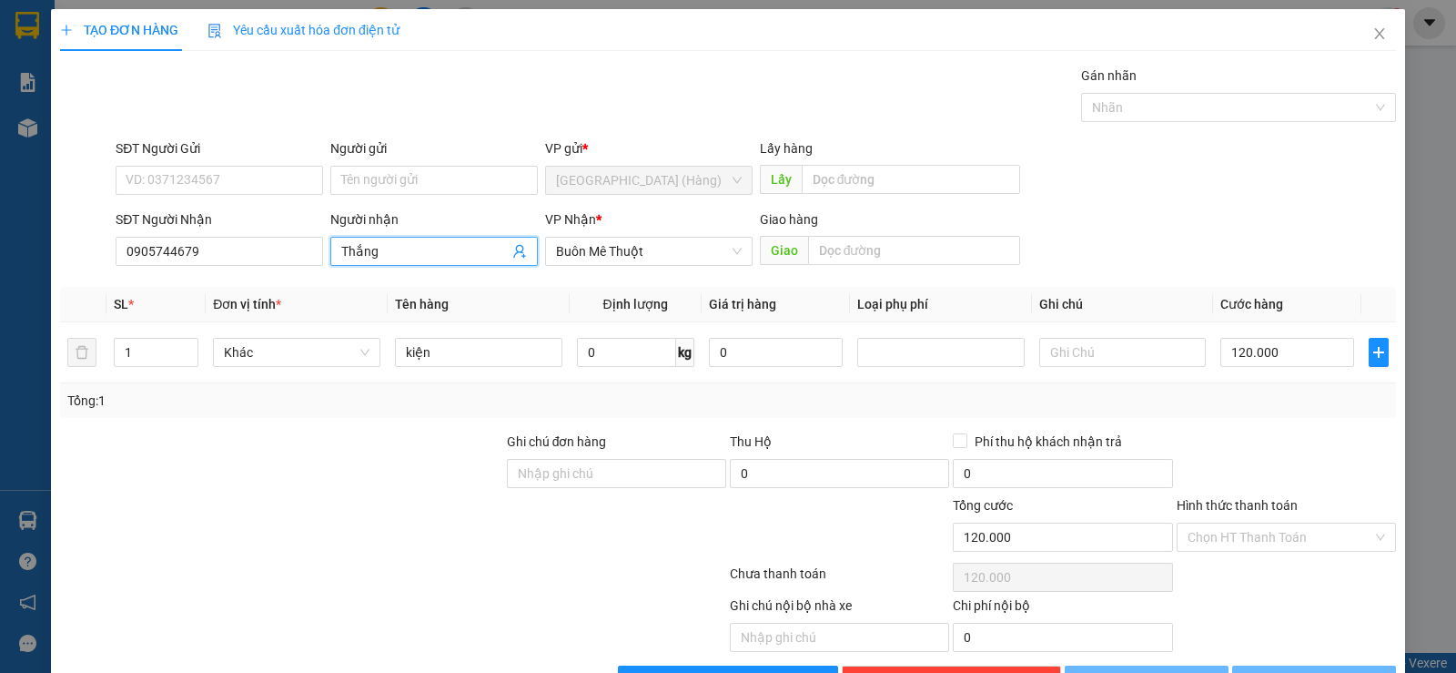
click at [421, 252] on input "Thắng" at bounding box center [424, 251] width 167 height 20
type input "0"
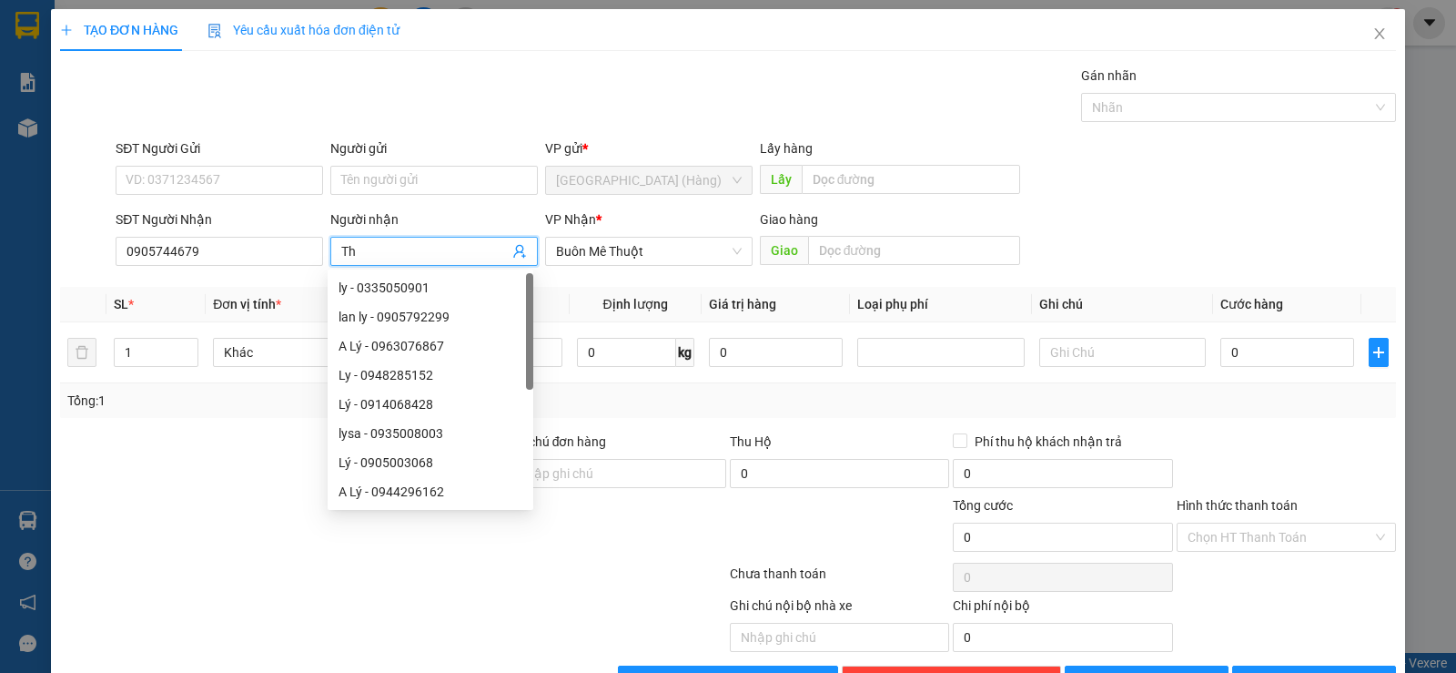
type input "T"
click at [150, 520] on div at bounding box center [281, 527] width 447 height 64
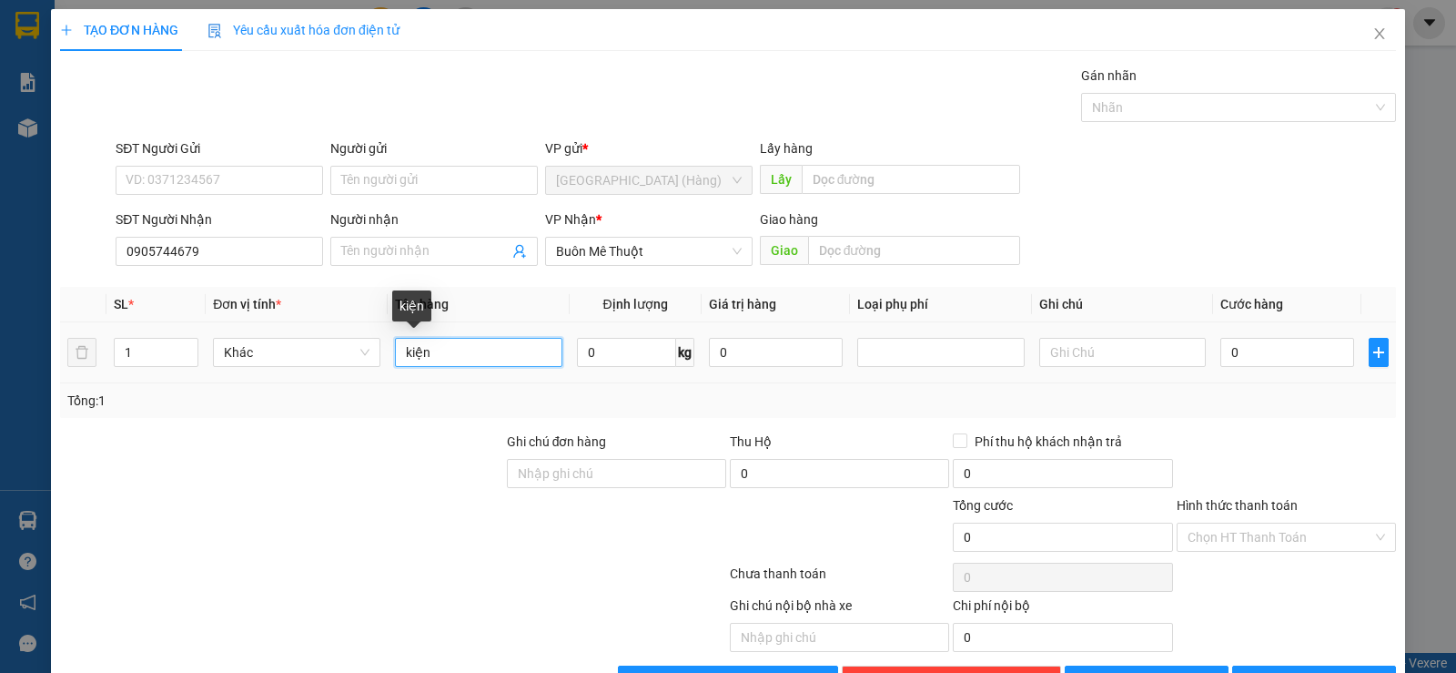
click at [454, 360] on input "kiện" at bounding box center [478, 352] width 167 height 29
type input "k"
type input "lồng chi"
click at [1289, 670] on span "[PERSON_NAME] và In" at bounding box center [1330, 680] width 127 height 20
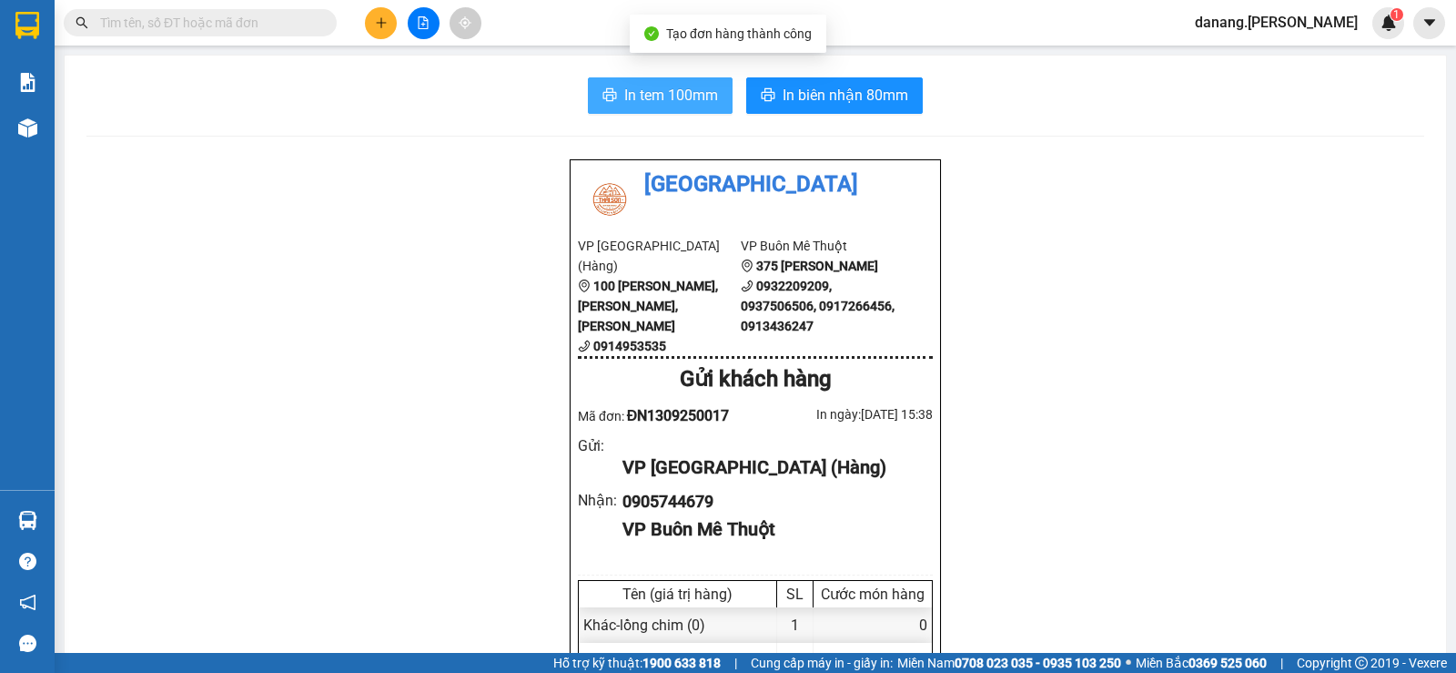
click at [658, 94] on span "In tem 100mm" at bounding box center [671, 95] width 94 height 23
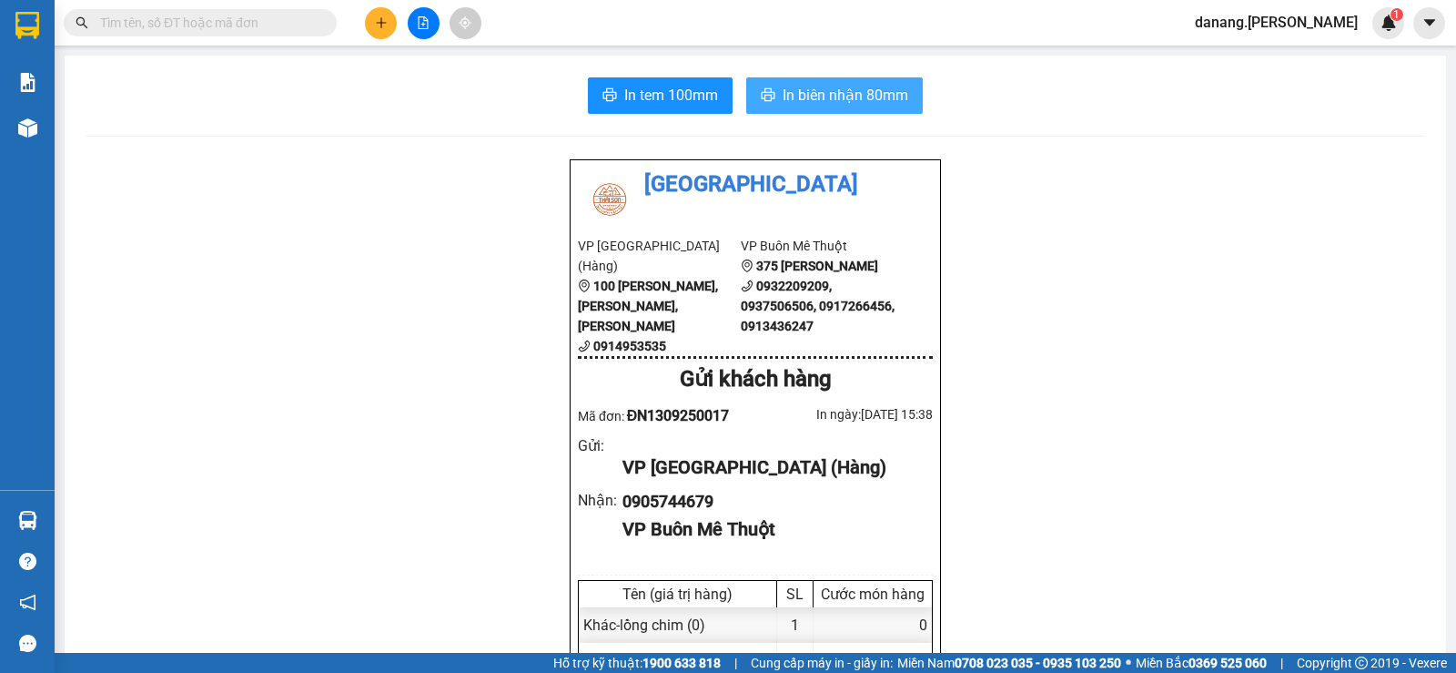
click at [870, 100] on span "In biên nhận 80mm" at bounding box center [846, 95] width 126 height 23
click at [378, 20] on icon "plus" at bounding box center [381, 22] width 13 height 13
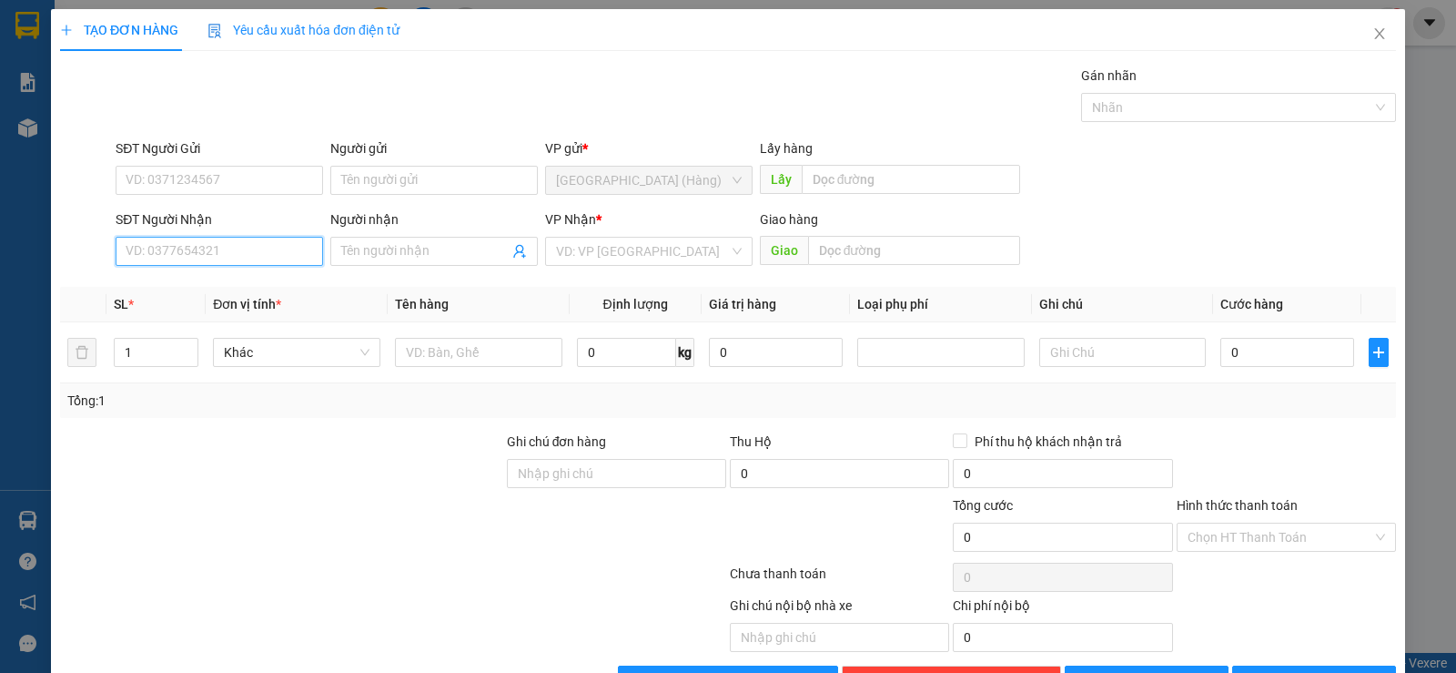
click at [281, 255] on input "SĐT Người Nhận" at bounding box center [220, 251] width 208 height 29
click at [201, 260] on input "SĐT Người Nhận" at bounding box center [220, 251] width 208 height 29
type input "0967020441"
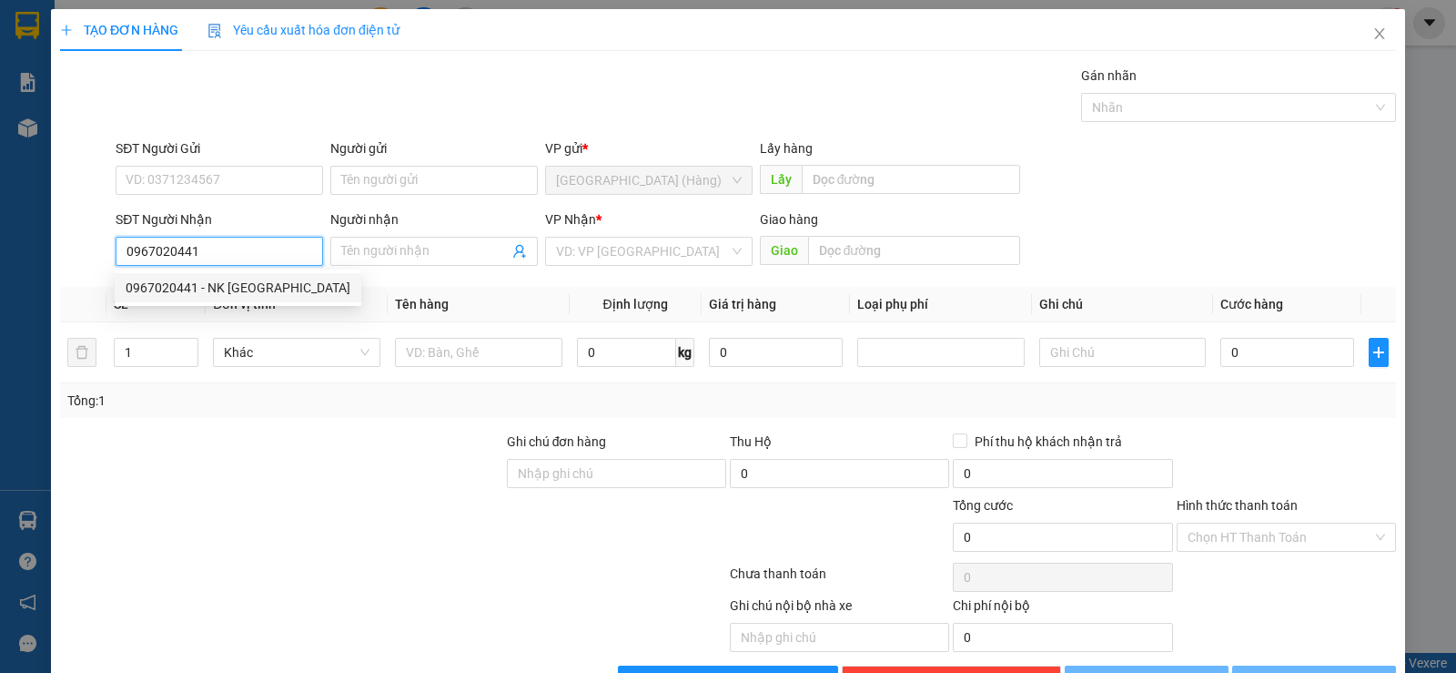
click at [231, 280] on div "0967020441 - NK [GEOGRAPHIC_DATA]" at bounding box center [238, 288] width 225 height 20
type input "NK Phúc nguyên"
type input "50.000"
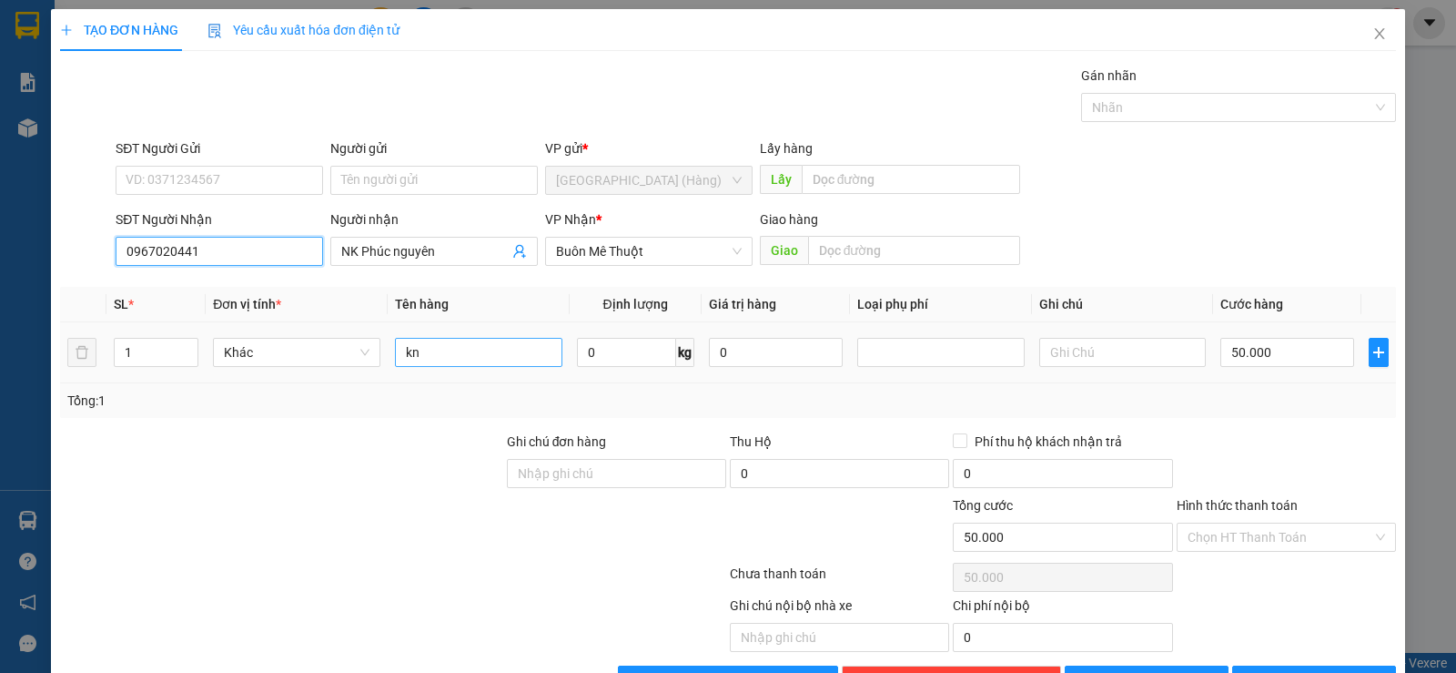
type input "0967020441"
click at [445, 359] on input "kn" at bounding box center [478, 352] width 167 height 29
type input "k"
type input "túi trắng"
click at [1319, 670] on span "[PERSON_NAME] và In" at bounding box center [1330, 680] width 127 height 20
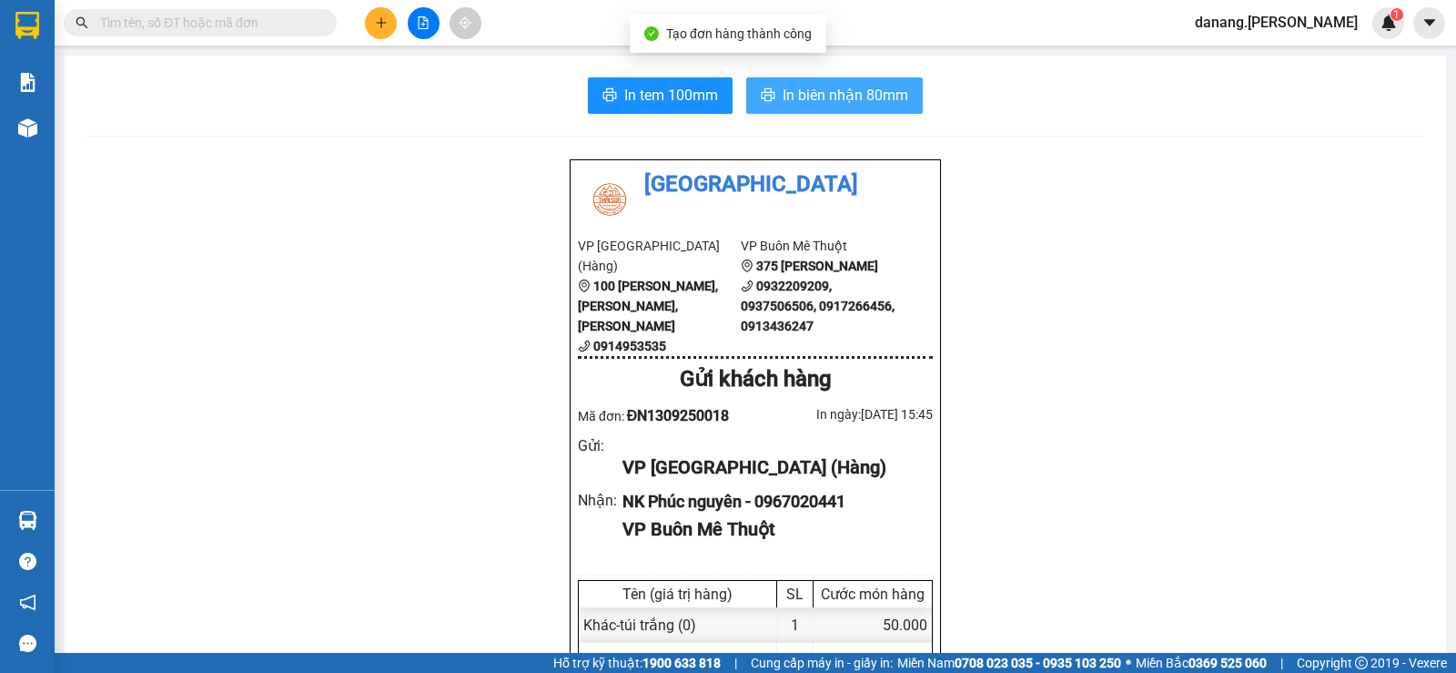
click at [820, 96] on span "In biên nhận 80mm" at bounding box center [846, 95] width 126 height 23
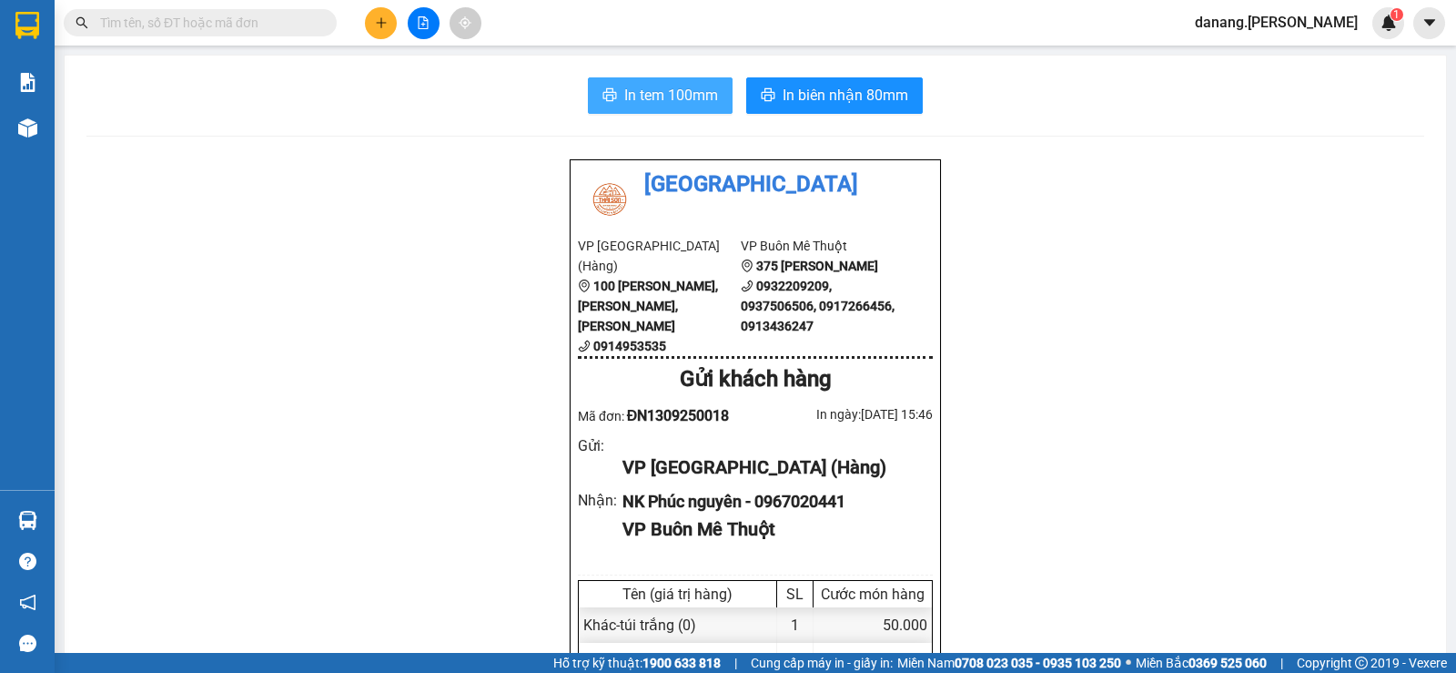
click at [680, 97] on span "In tem 100mm" at bounding box center [671, 95] width 94 height 23
click at [377, 21] on icon "plus" at bounding box center [381, 22] width 13 height 13
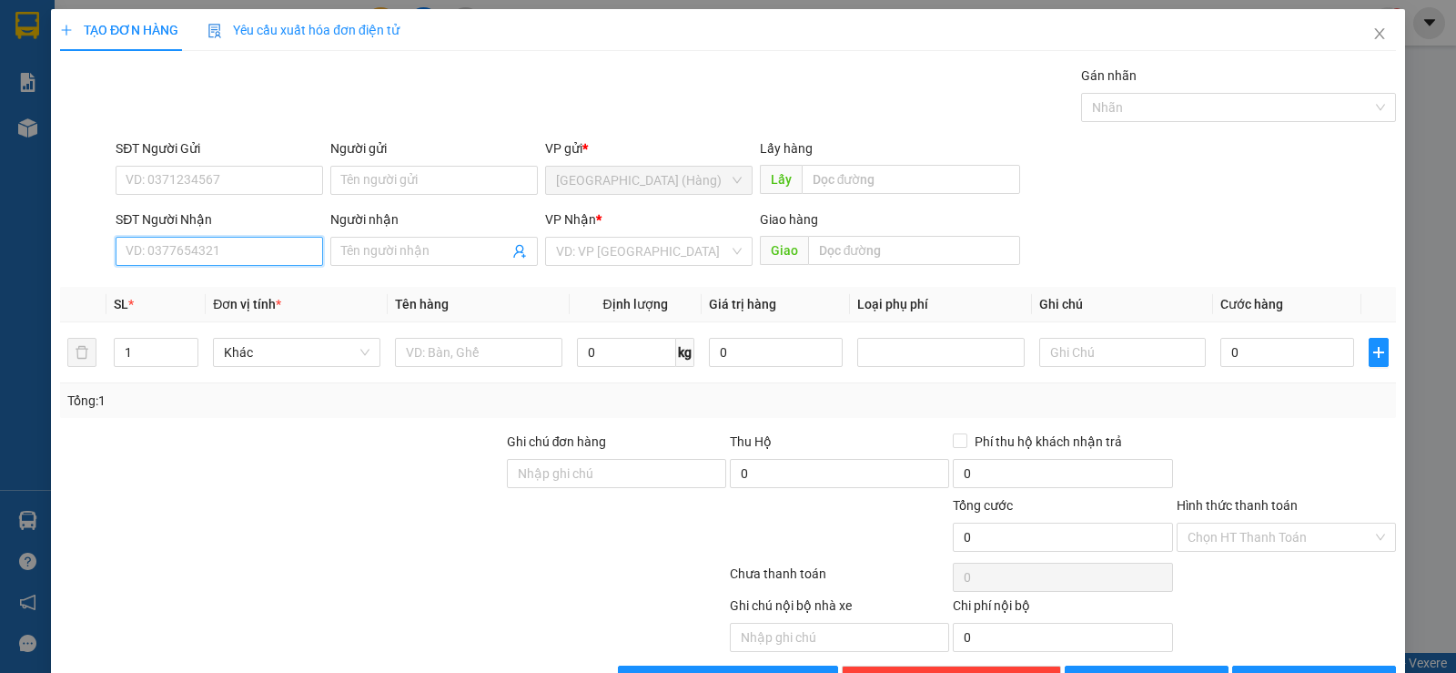
click at [198, 257] on input "SĐT Người Nhận" at bounding box center [220, 251] width 208 height 29
type input "0978205397"
click at [423, 253] on input "Người nhận" at bounding box center [424, 251] width 167 height 20
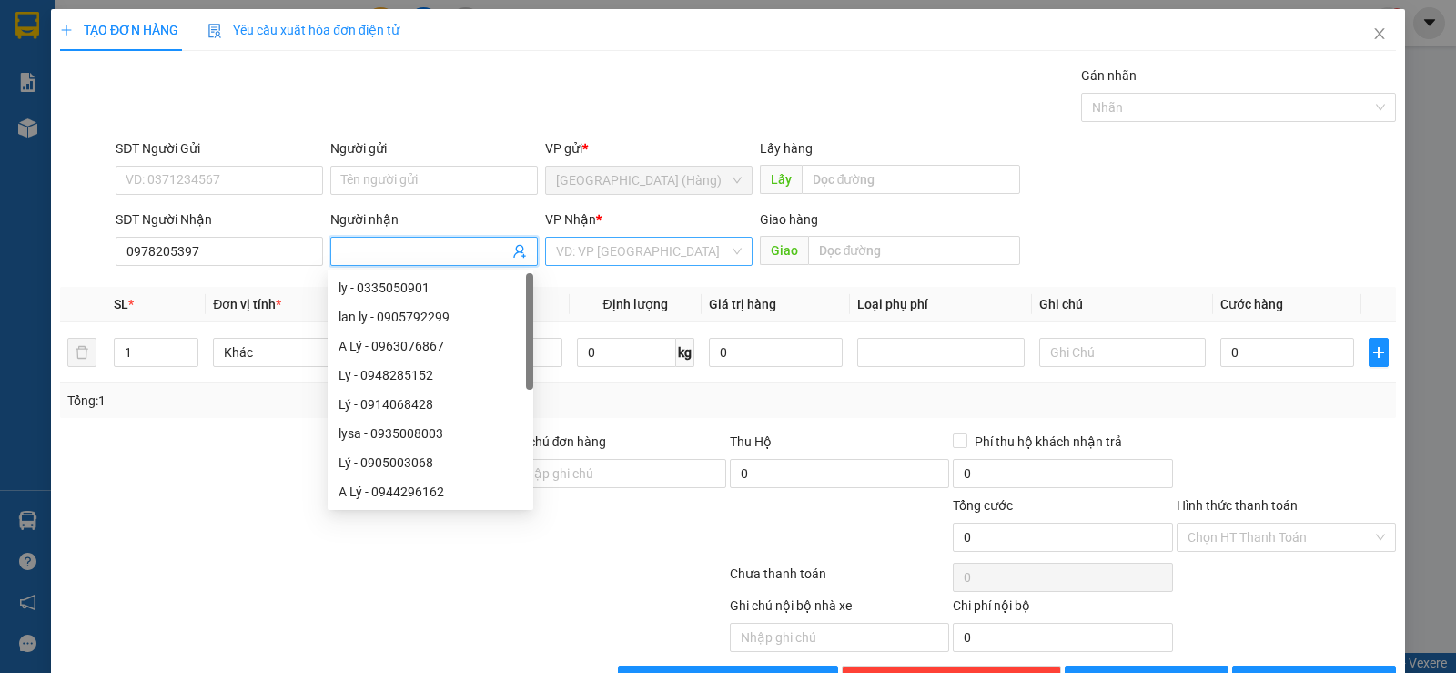
click at [605, 247] on input "search" at bounding box center [642, 251] width 173 height 27
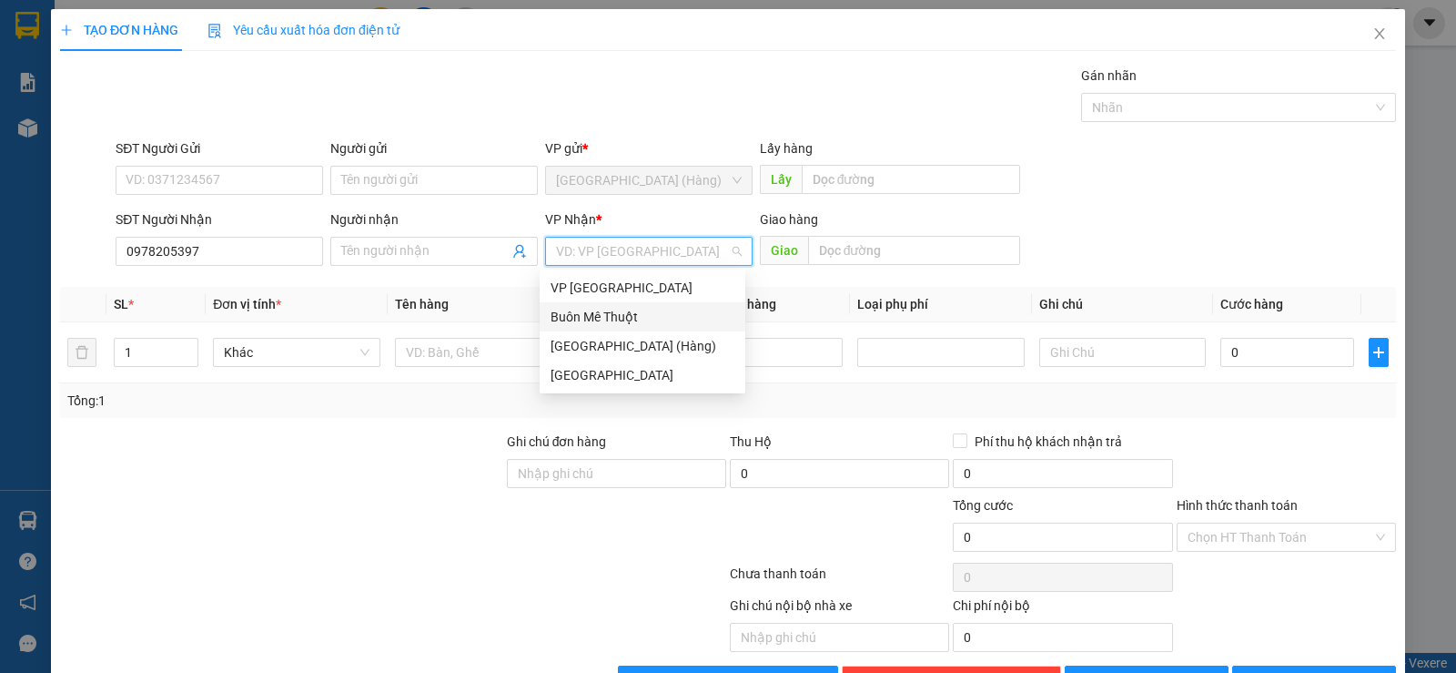
click at [598, 311] on div "Buôn Mê Thuột" at bounding box center [643, 317] width 184 height 20
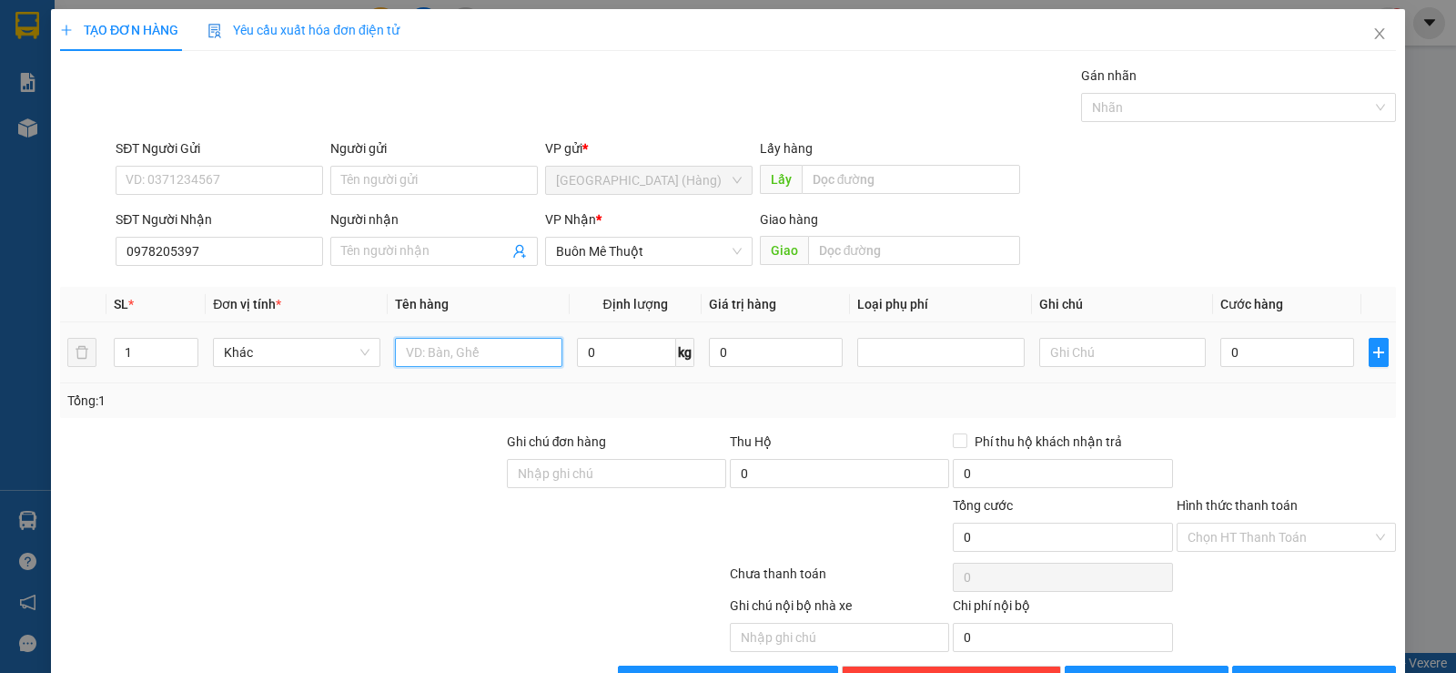
click at [482, 350] on input "text" at bounding box center [478, 352] width 167 height 29
type input "kiện"
click at [1233, 350] on input "0" at bounding box center [1288, 352] width 134 height 29
drag, startPoint x: 1319, startPoint y: 632, endPoint x: 1322, endPoint y: 622, distance: 10.4
click at [1320, 670] on span "[PERSON_NAME] và In" at bounding box center [1330, 680] width 127 height 20
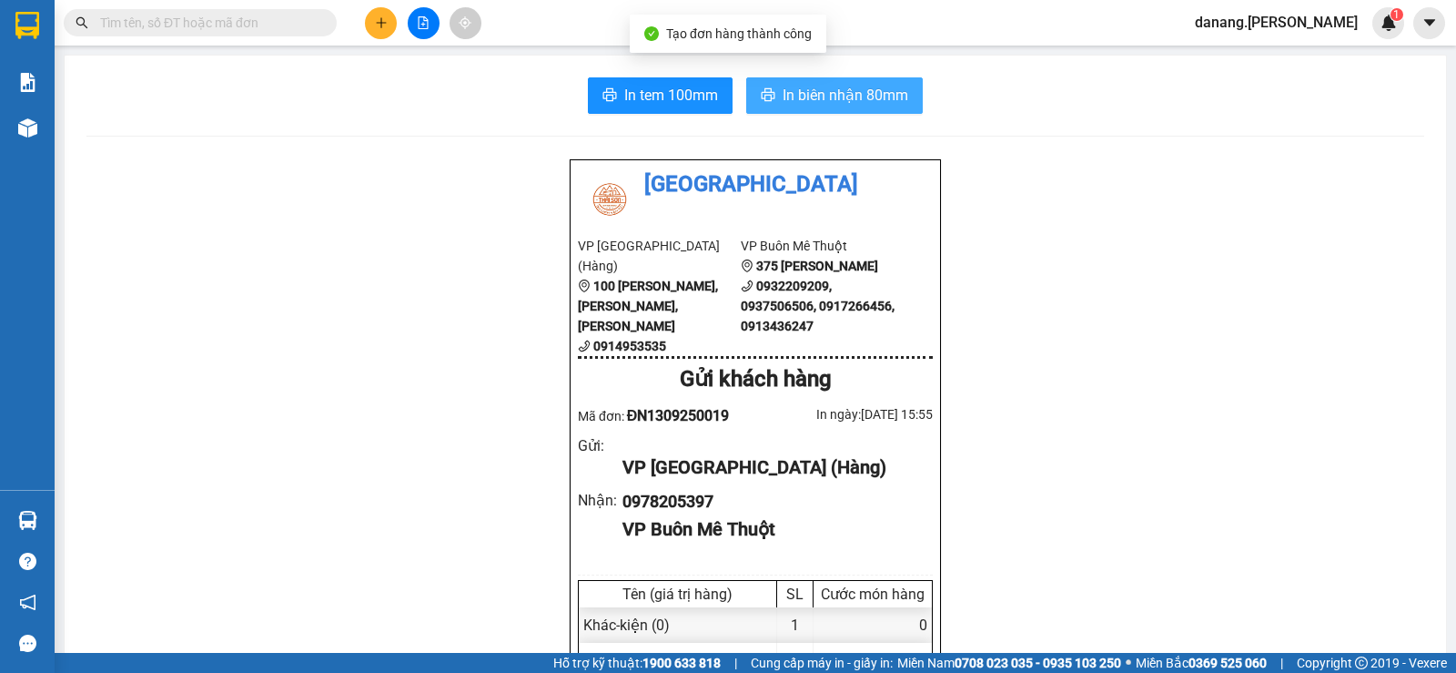
click at [837, 92] on span "In biên nhận 80mm" at bounding box center [846, 95] width 126 height 23
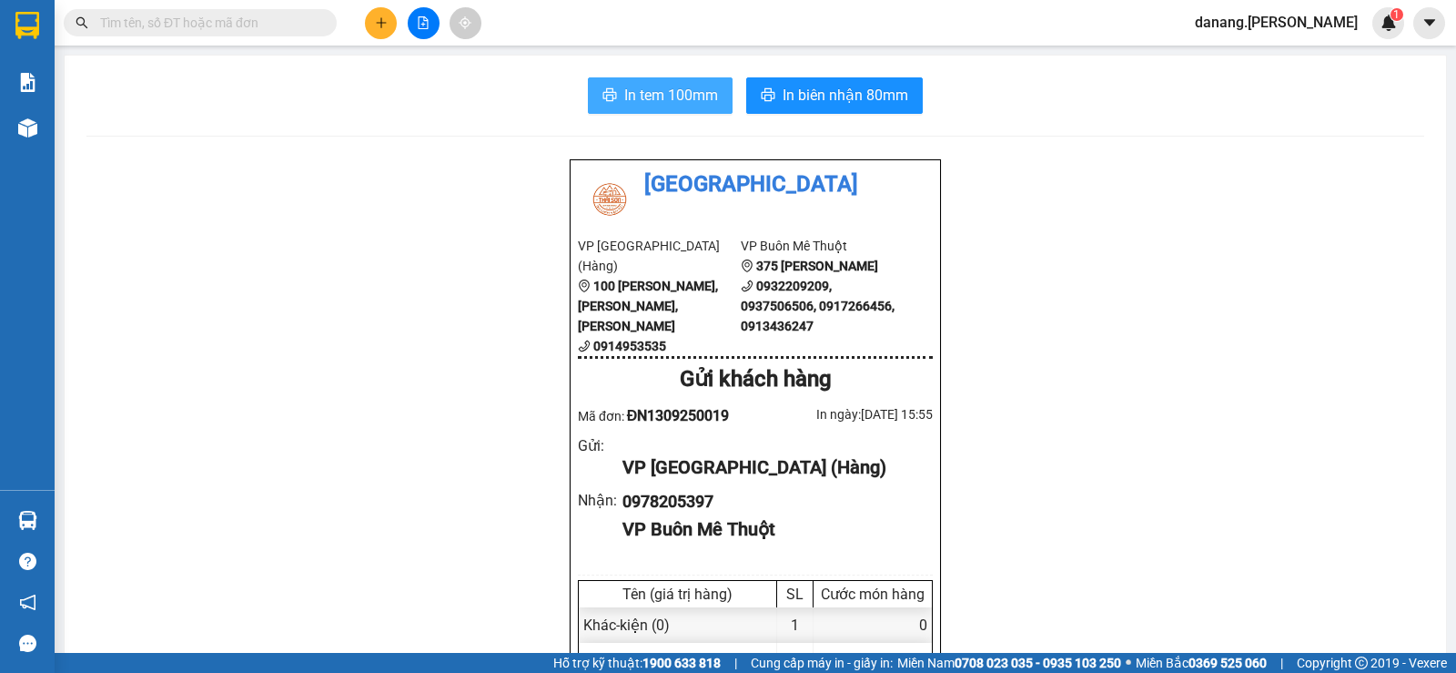
click at [626, 96] on span "In tem 100mm" at bounding box center [671, 95] width 94 height 23
click at [384, 21] on icon "plus" at bounding box center [381, 22] width 13 height 13
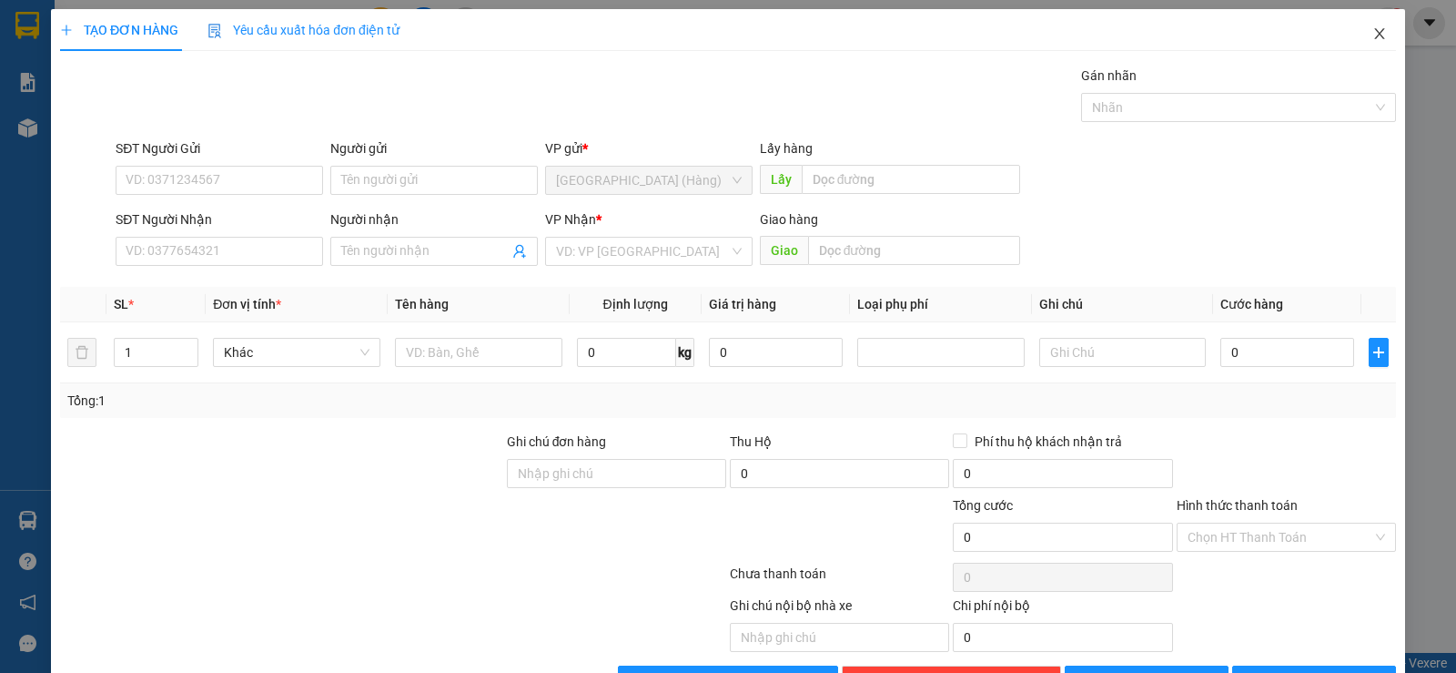
click at [1373, 36] on icon "close" at bounding box center [1380, 33] width 15 height 15
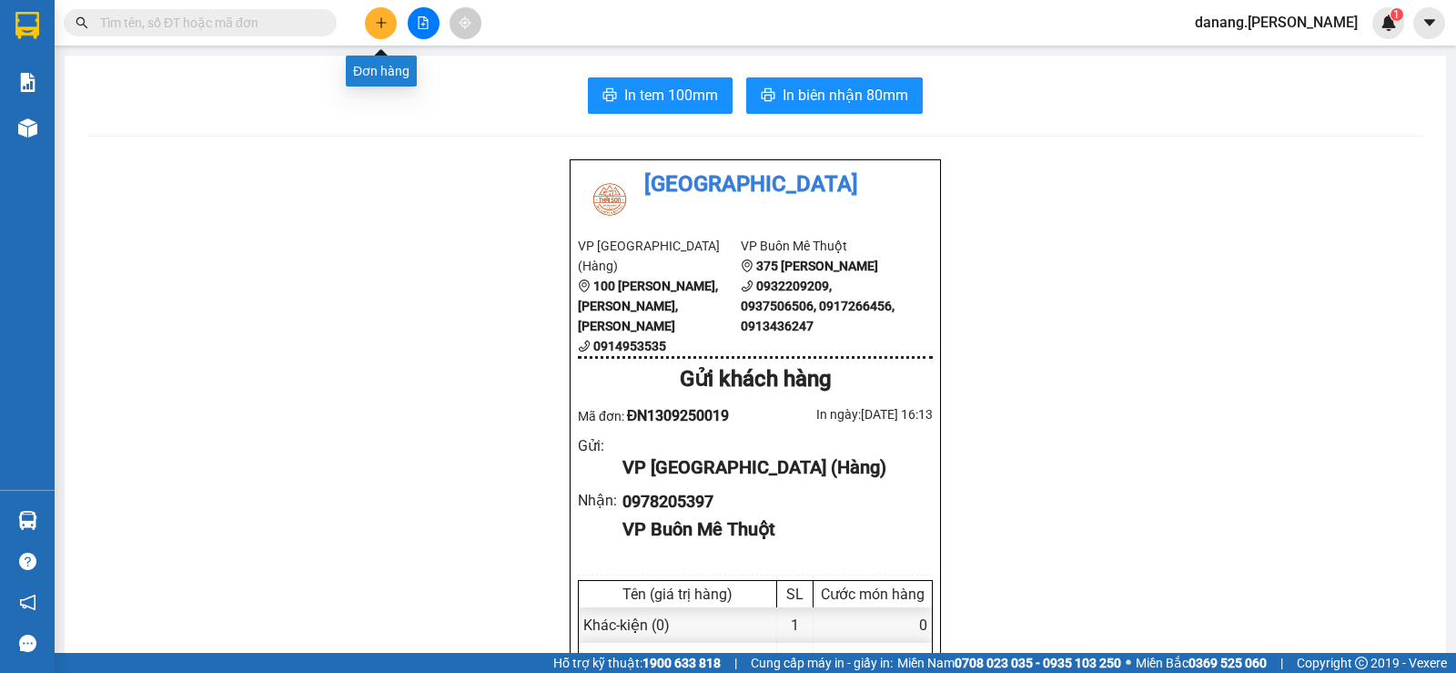
click at [379, 23] on icon "plus" at bounding box center [381, 22] width 10 height 1
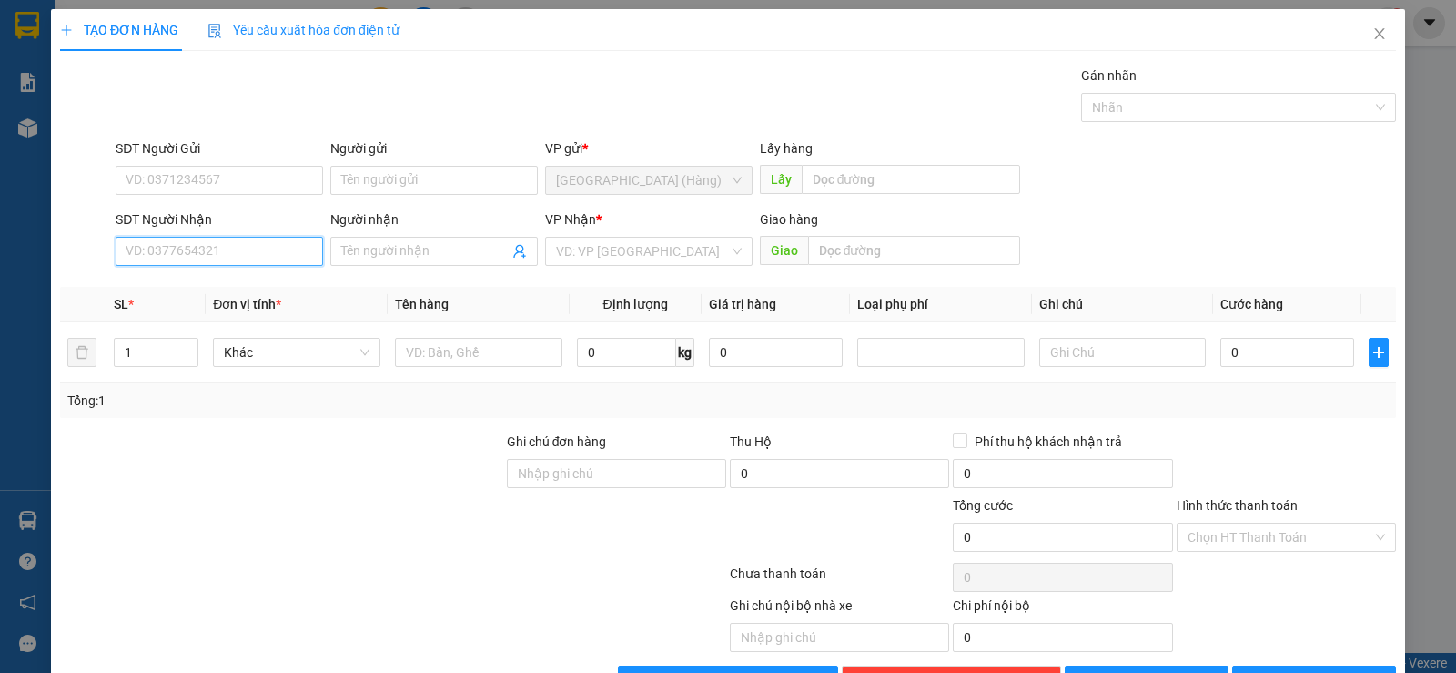
click at [247, 255] on input "SĐT Người Nhận" at bounding box center [220, 251] width 208 height 29
click at [183, 278] on div "0903559549 - A Văn" at bounding box center [218, 288] width 184 height 20
type input "0903559549"
type input "A Văn"
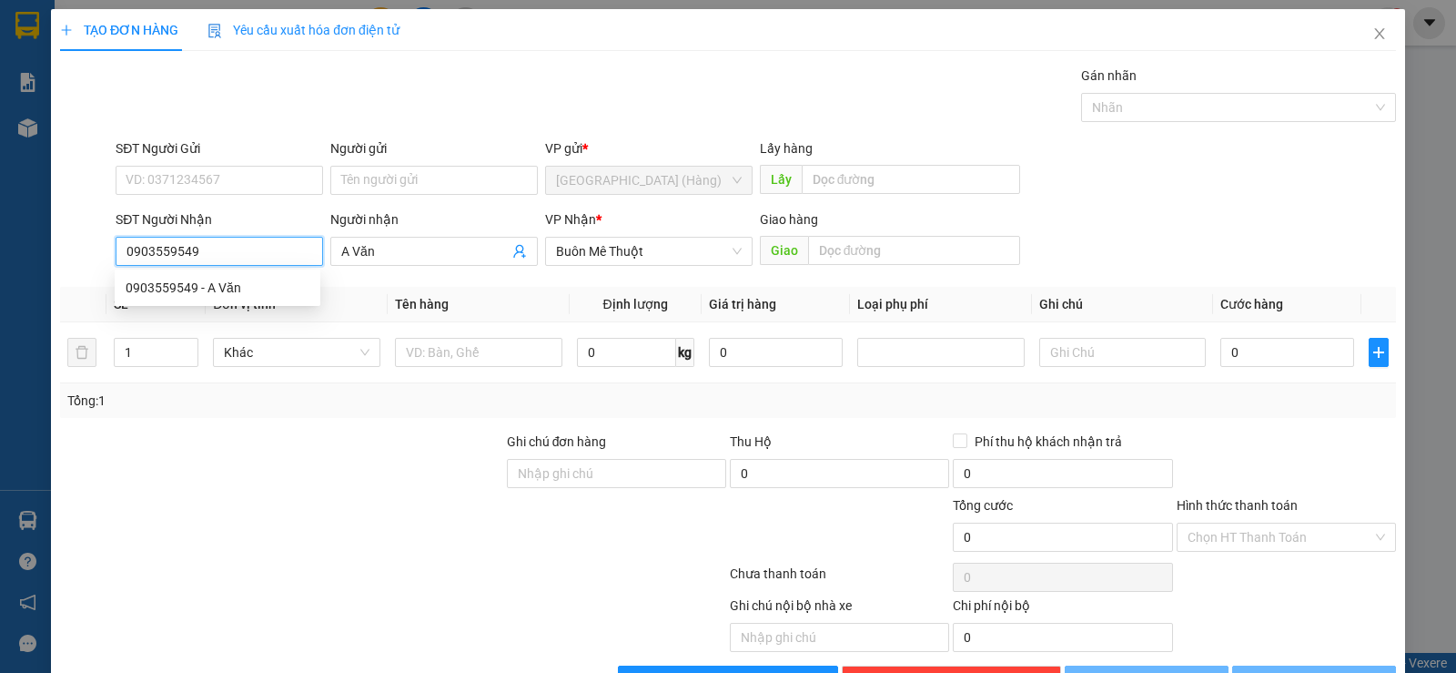
type input "40.000"
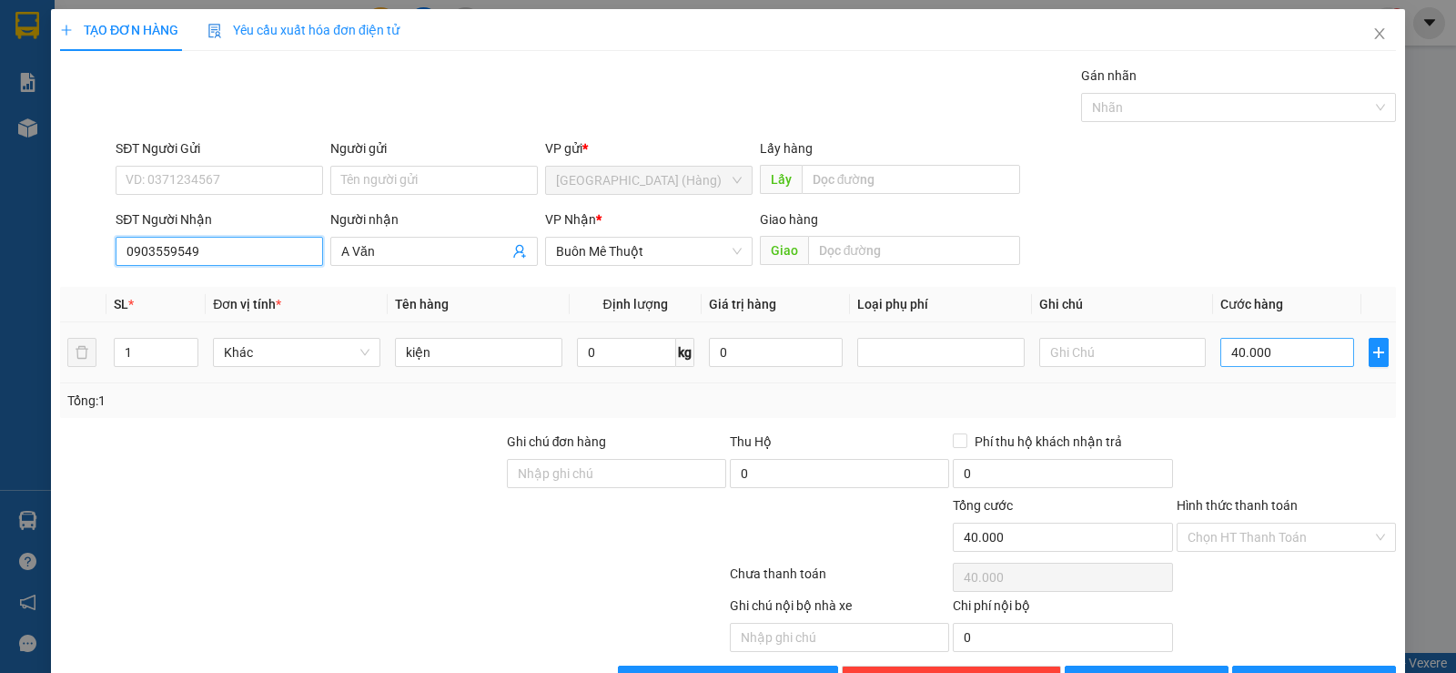
type input "0903559549"
click at [1256, 360] on input "40.000" at bounding box center [1288, 352] width 134 height 29
type input "5"
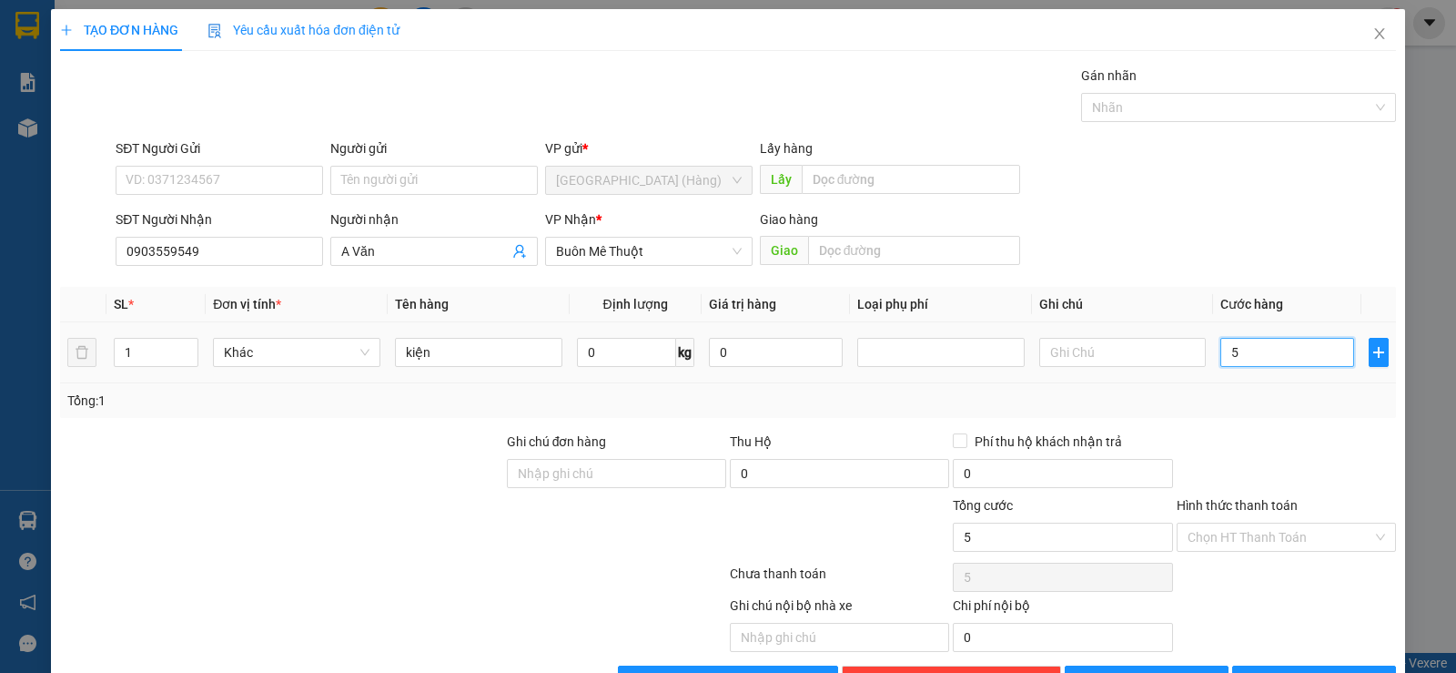
type input "50"
type input "500"
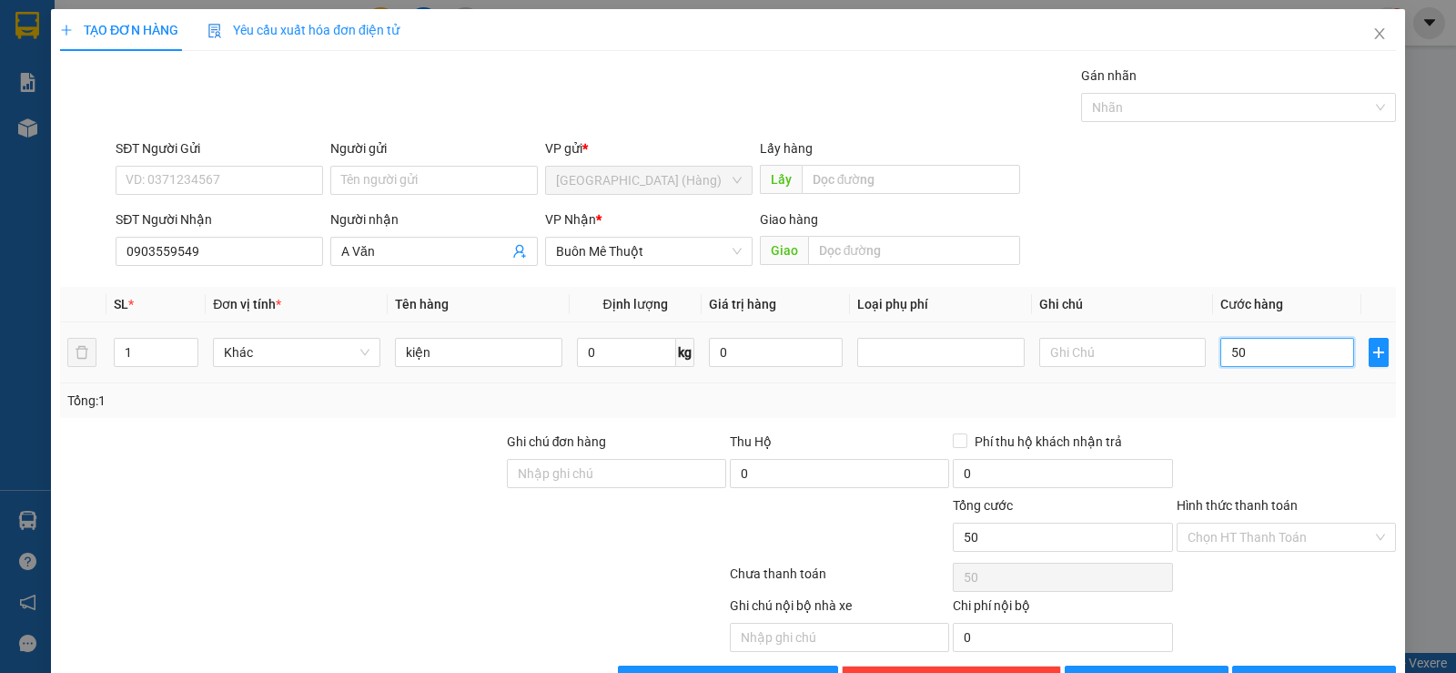
type input "500"
type input "5.000"
type input "50.000"
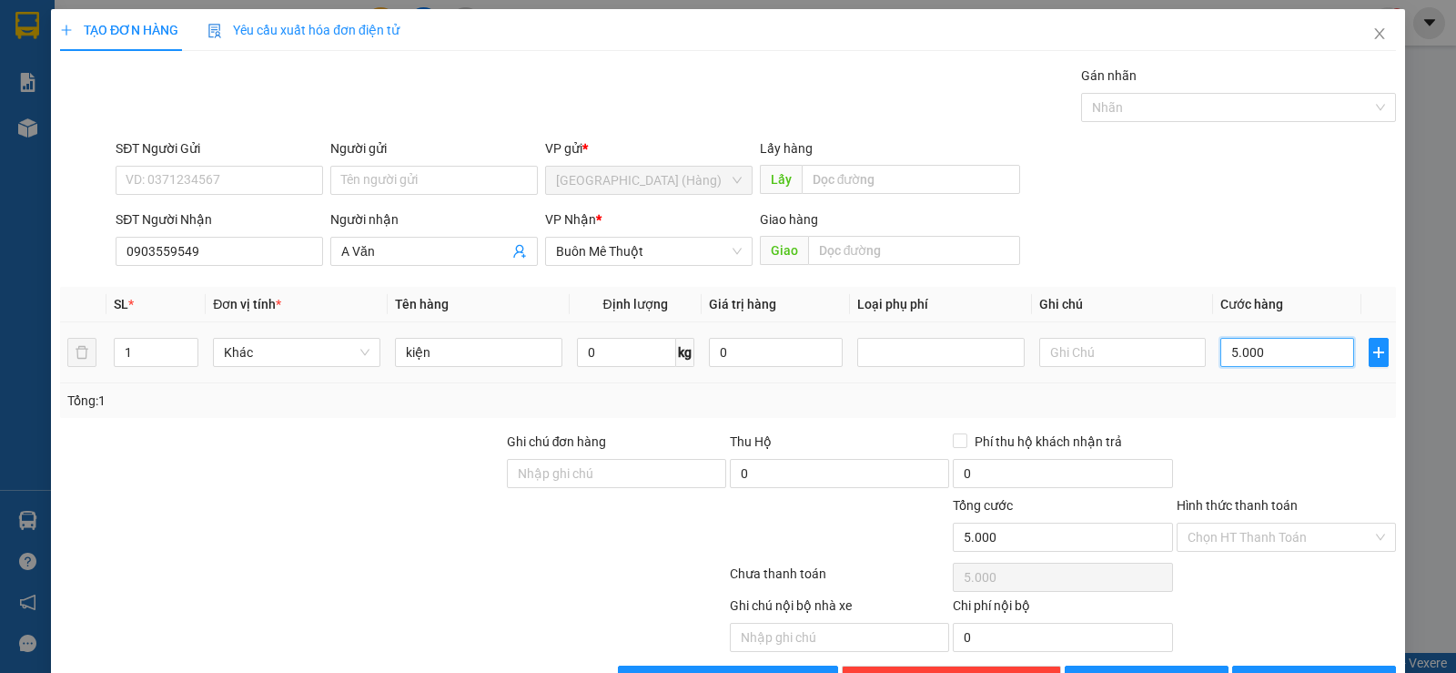
type input "50.000"
click at [1271, 547] on input "Hình thức thanh toán" at bounding box center [1280, 536] width 185 height 27
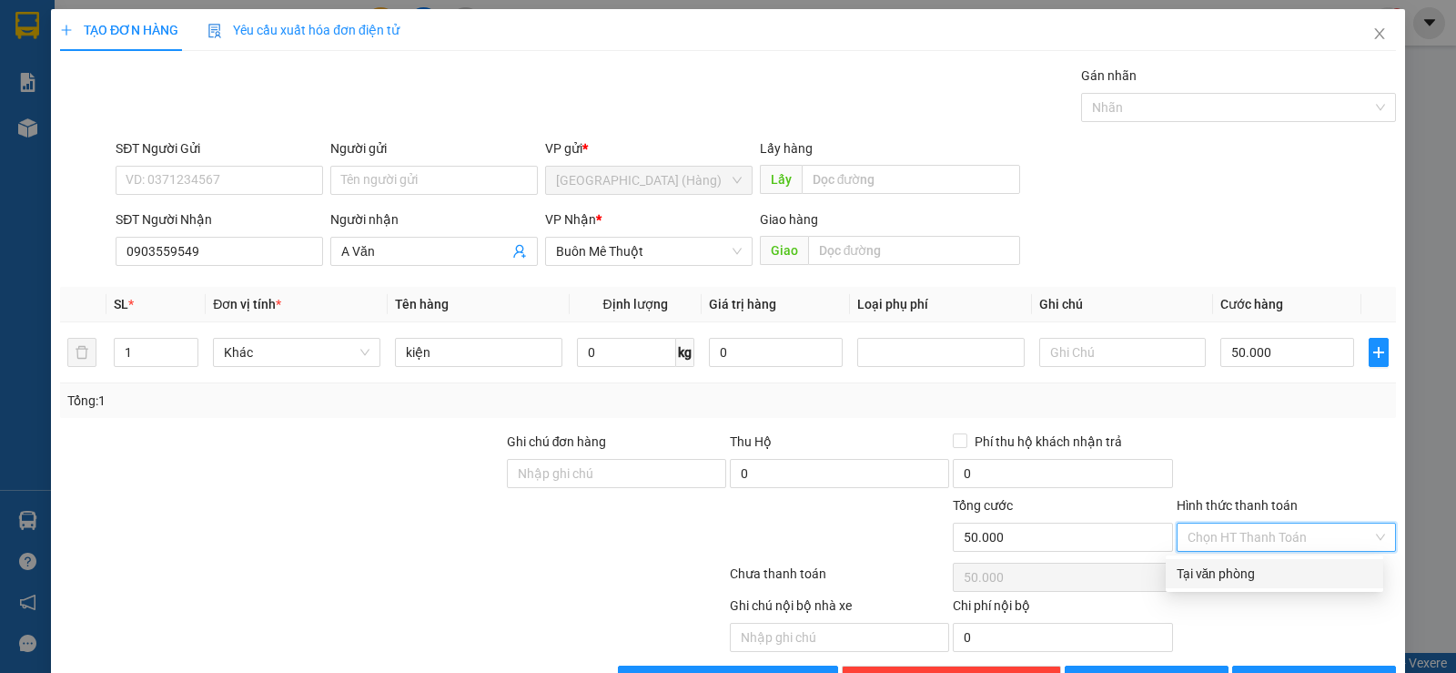
click at [1252, 568] on div "Tại văn phòng" at bounding box center [1275, 573] width 196 height 20
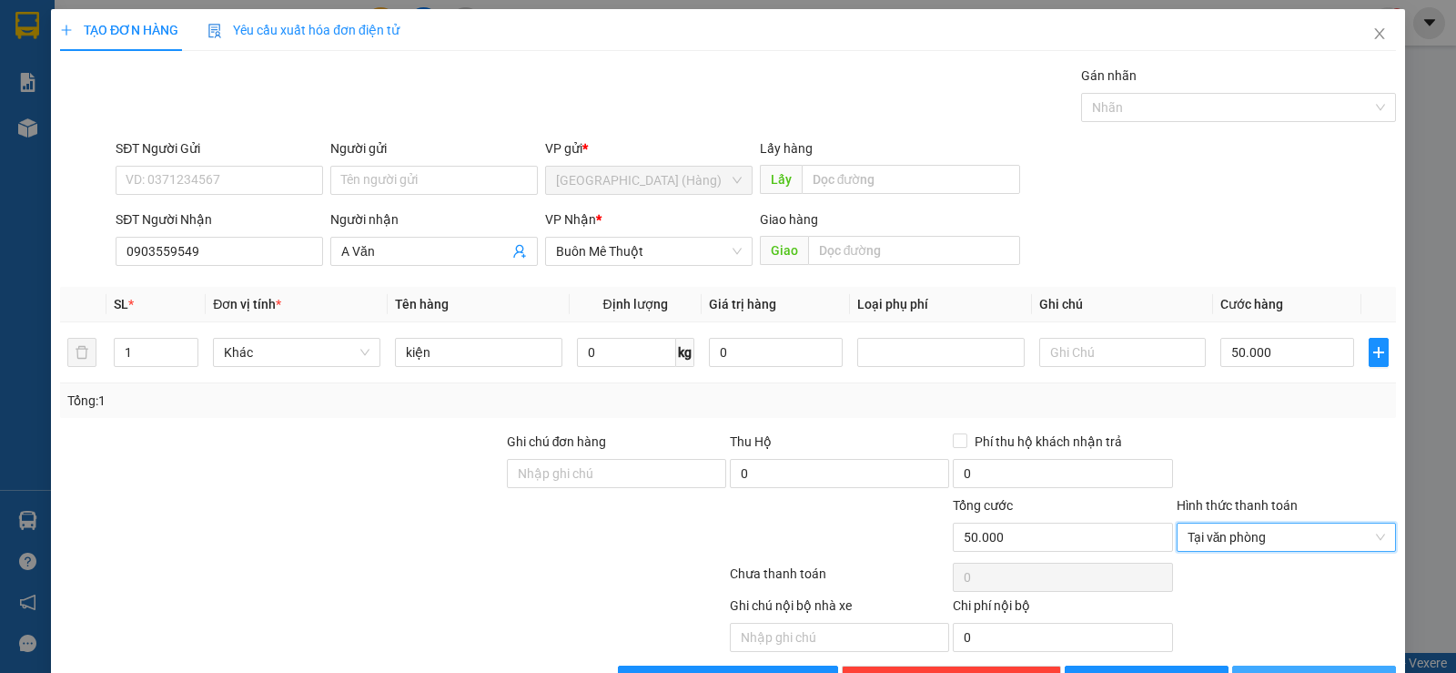
click at [1327, 670] on span "[PERSON_NAME] và In" at bounding box center [1330, 680] width 127 height 20
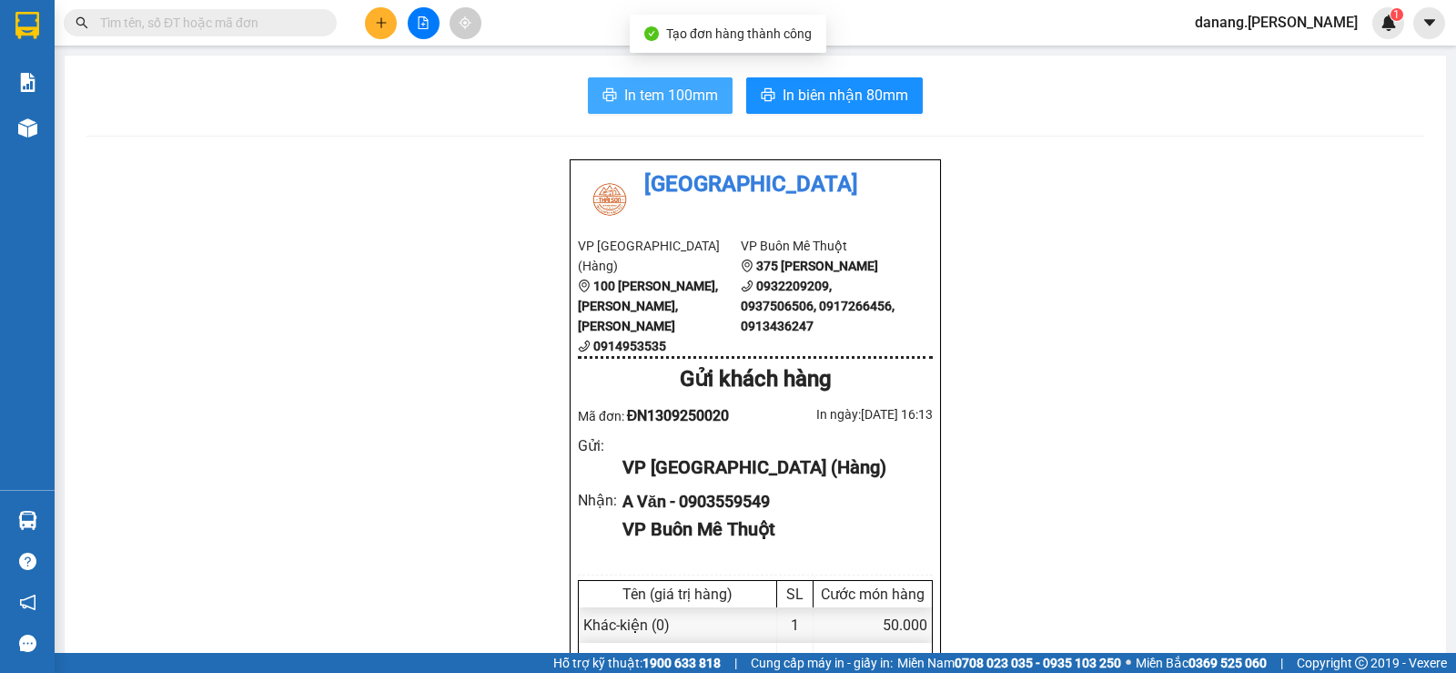
click at [674, 85] on span "In tem 100mm" at bounding box center [671, 95] width 94 height 23
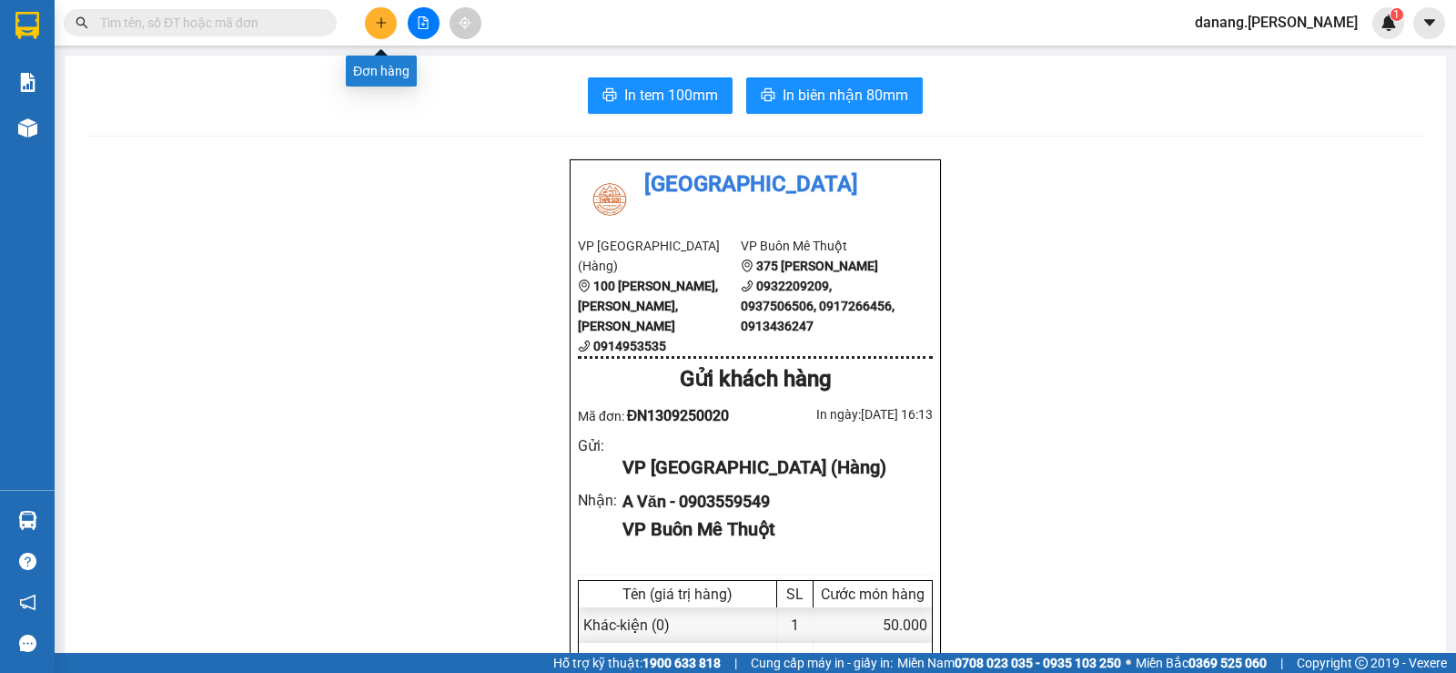
click at [390, 16] on button at bounding box center [381, 23] width 32 height 32
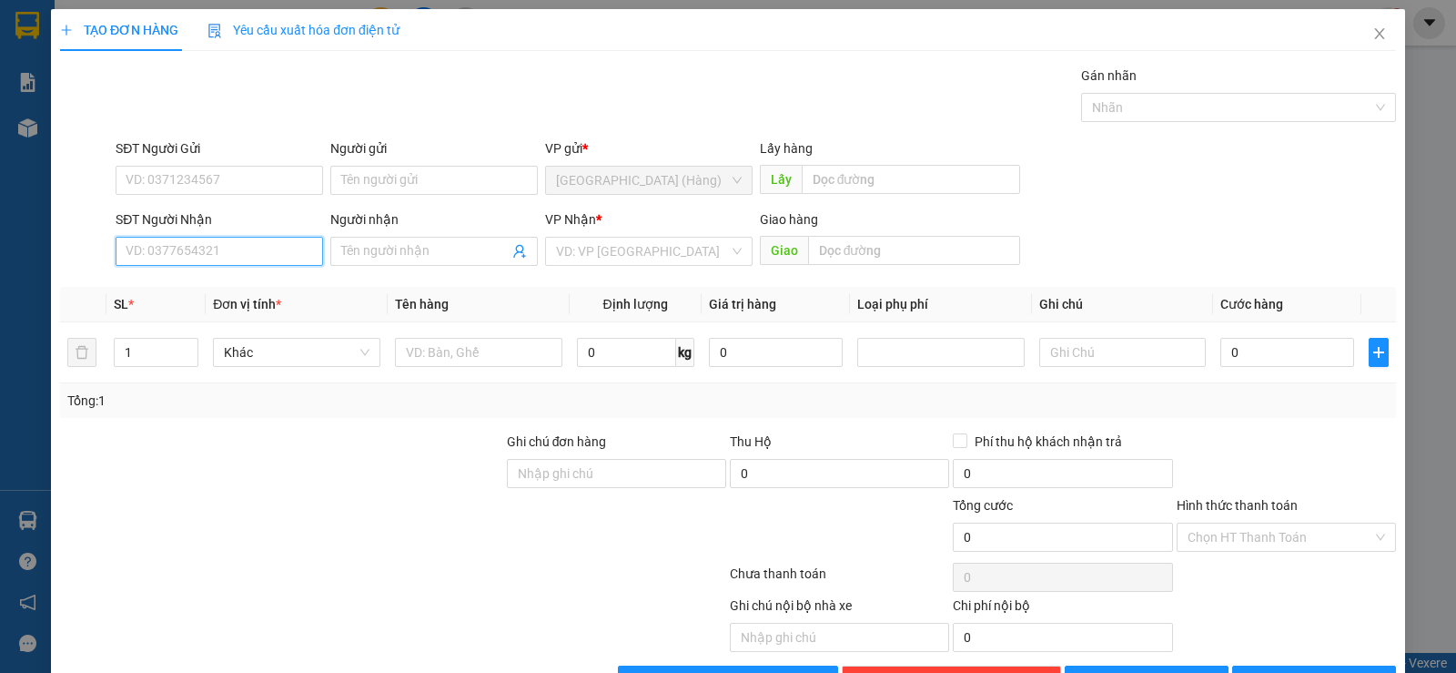
click at [152, 250] on input "SĐT Người Nhận" at bounding box center [220, 251] width 208 height 29
type input "0941605602"
click at [249, 295] on div "0941605602 - Công" at bounding box center [218, 288] width 184 height 20
type input "Công"
type input "0941605602"
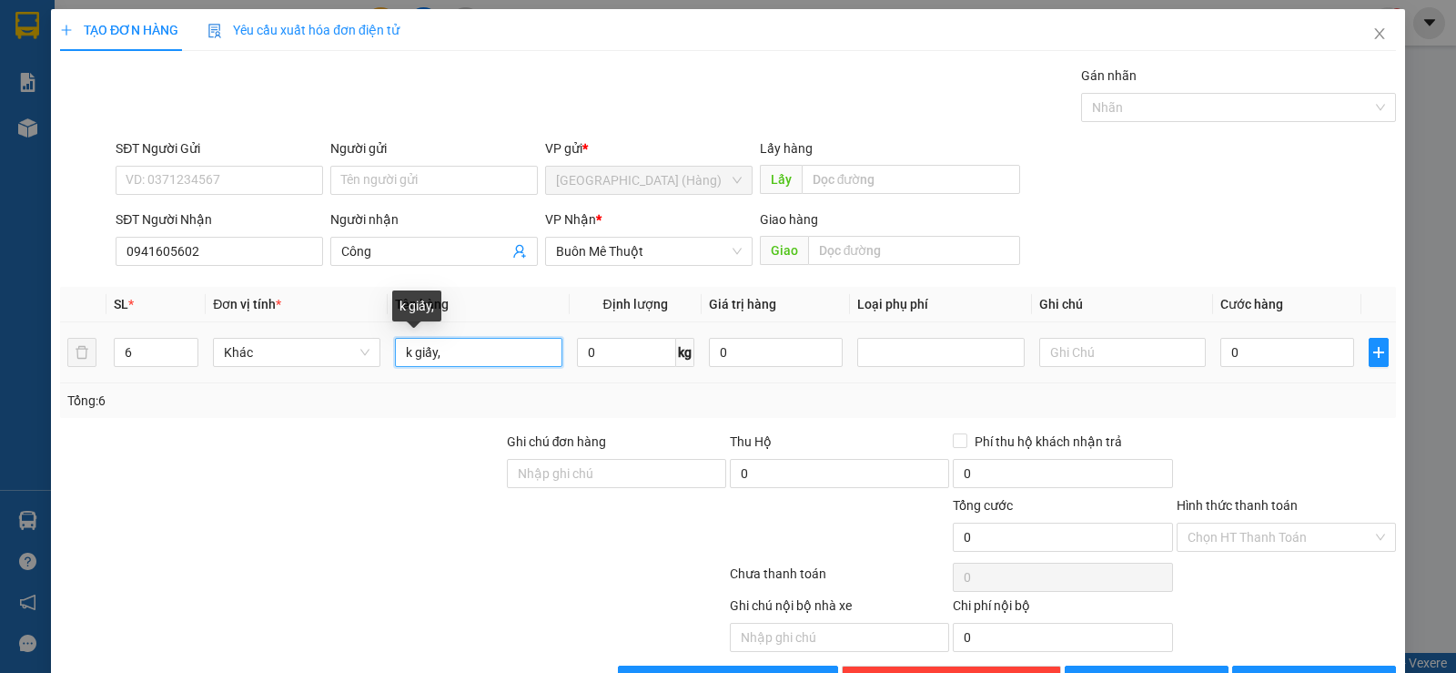
click at [400, 355] on input "k giấy," at bounding box center [478, 352] width 167 height 29
click at [477, 355] on input "4 k giấy," at bounding box center [478, 352] width 167 height 29
type input "4 k giấy,2 xop"
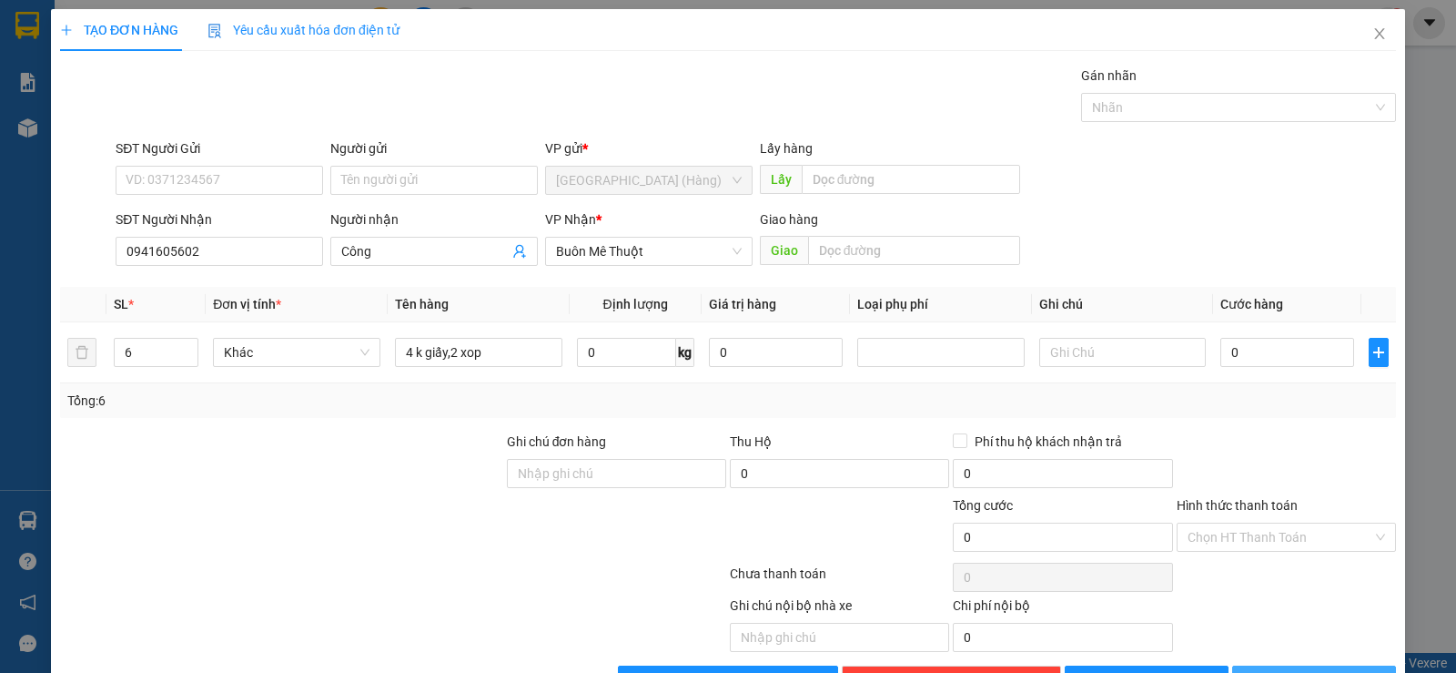
click at [1271, 665] on button "[PERSON_NAME] và In" at bounding box center [1315, 679] width 164 height 29
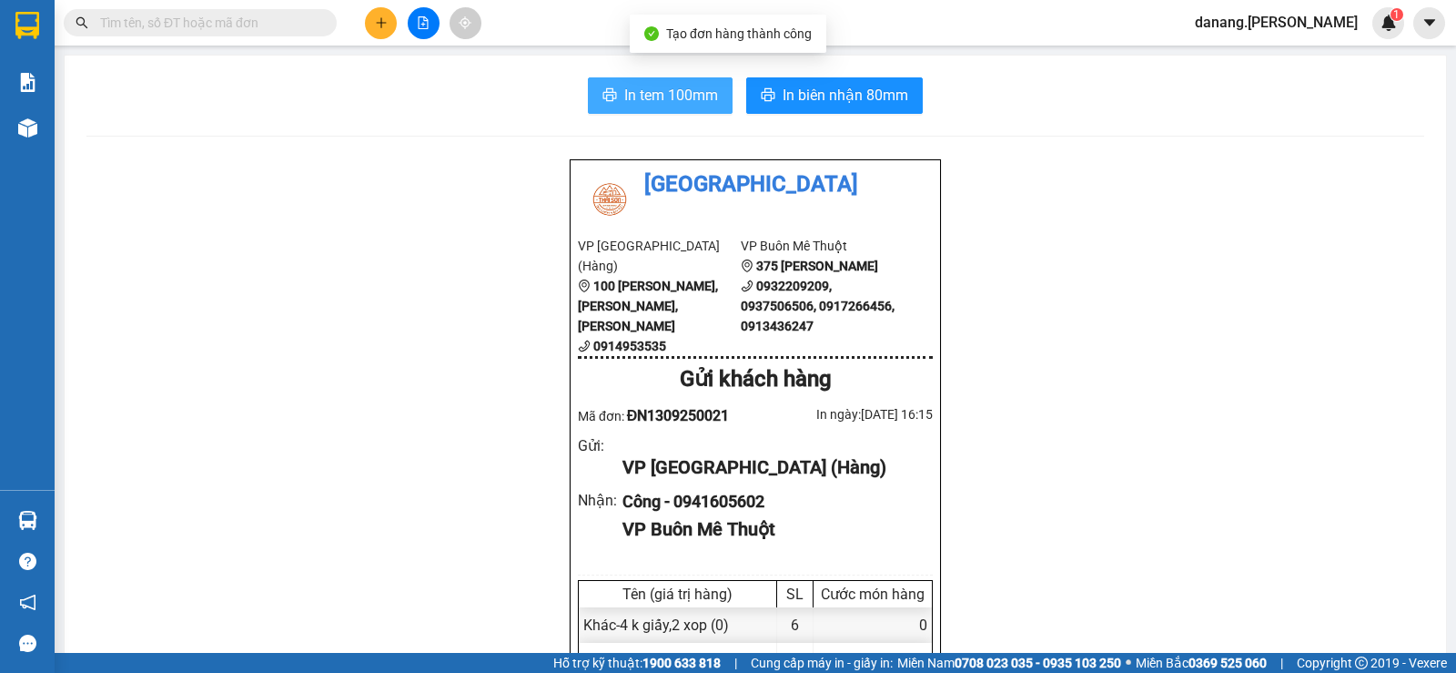
click at [608, 107] on button "In tem 100mm" at bounding box center [660, 95] width 145 height 36
click at [359, 23] on div at bounding box center [423, 23] width 137 height 32
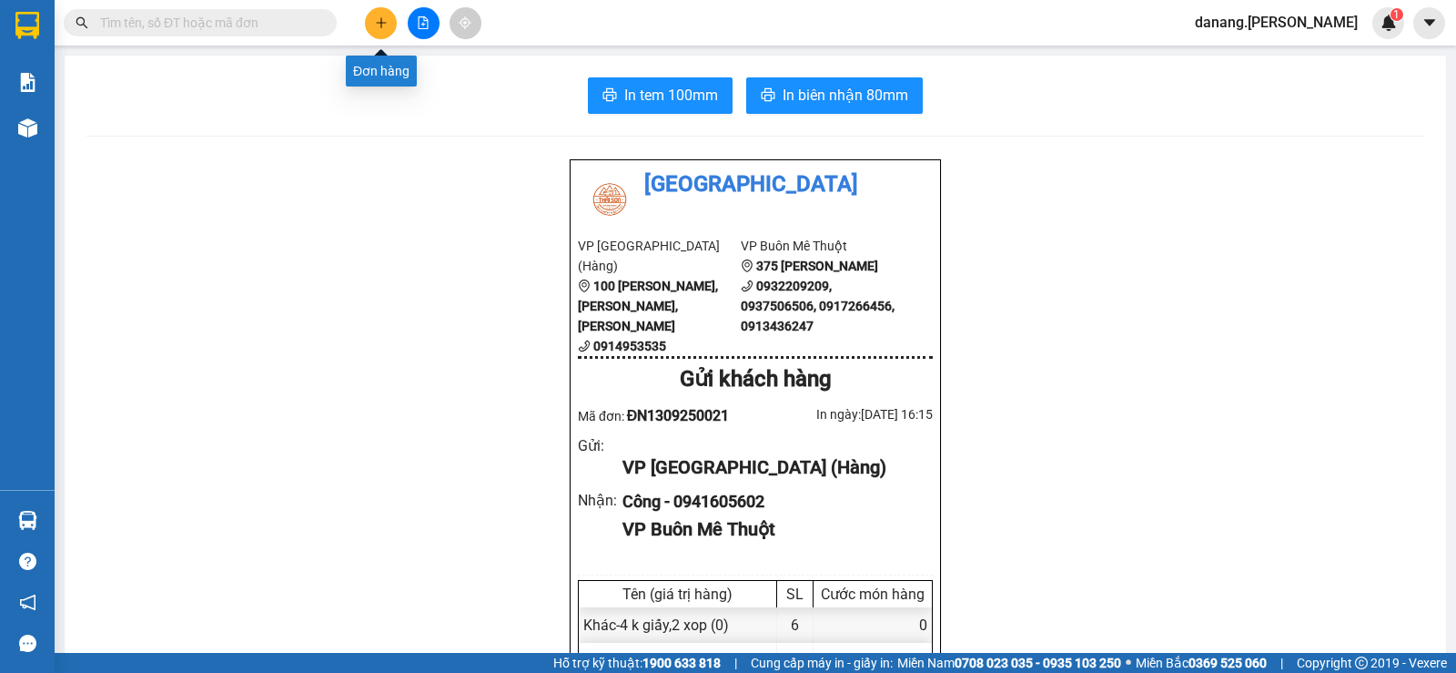
click at [375, 24] on icon "plus" at bounding box center [381, 22] width 13 height 13
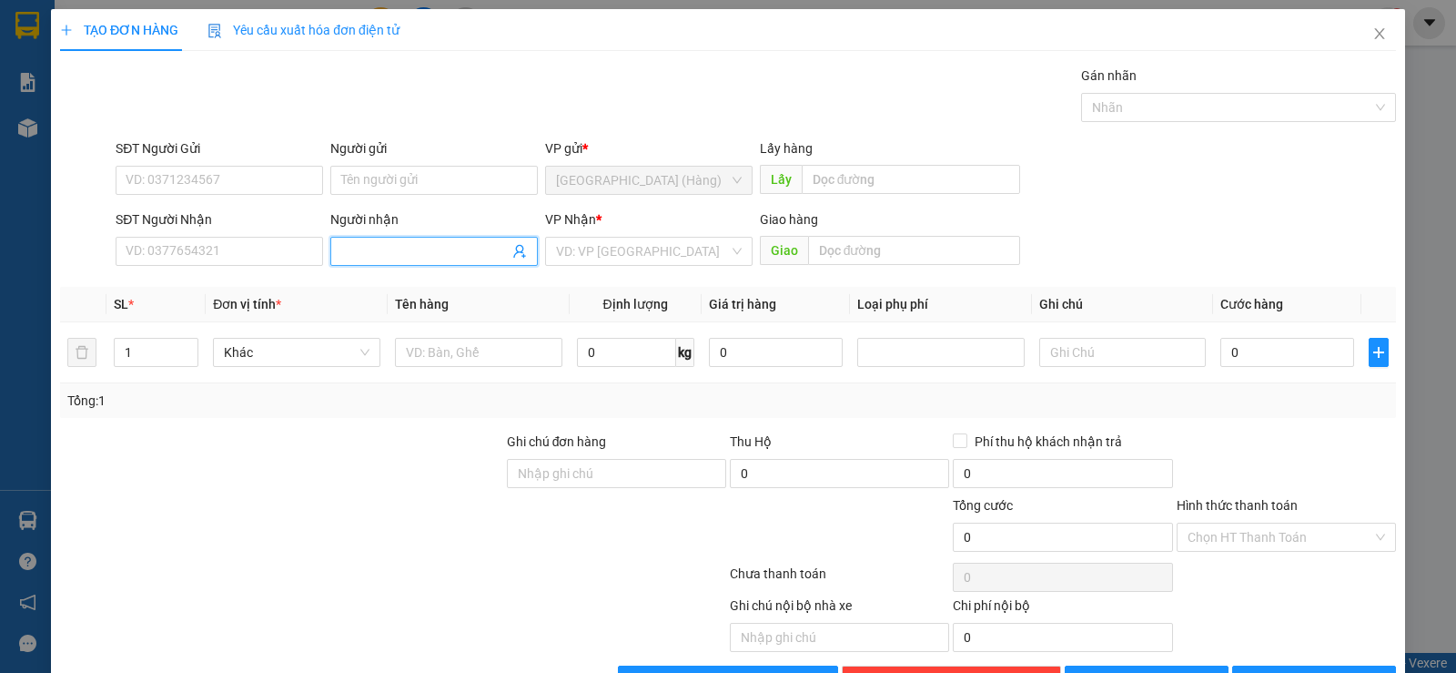
click at [414, 252] on input "Người nhận" at bounding box center [424, 251] width 167 height 20
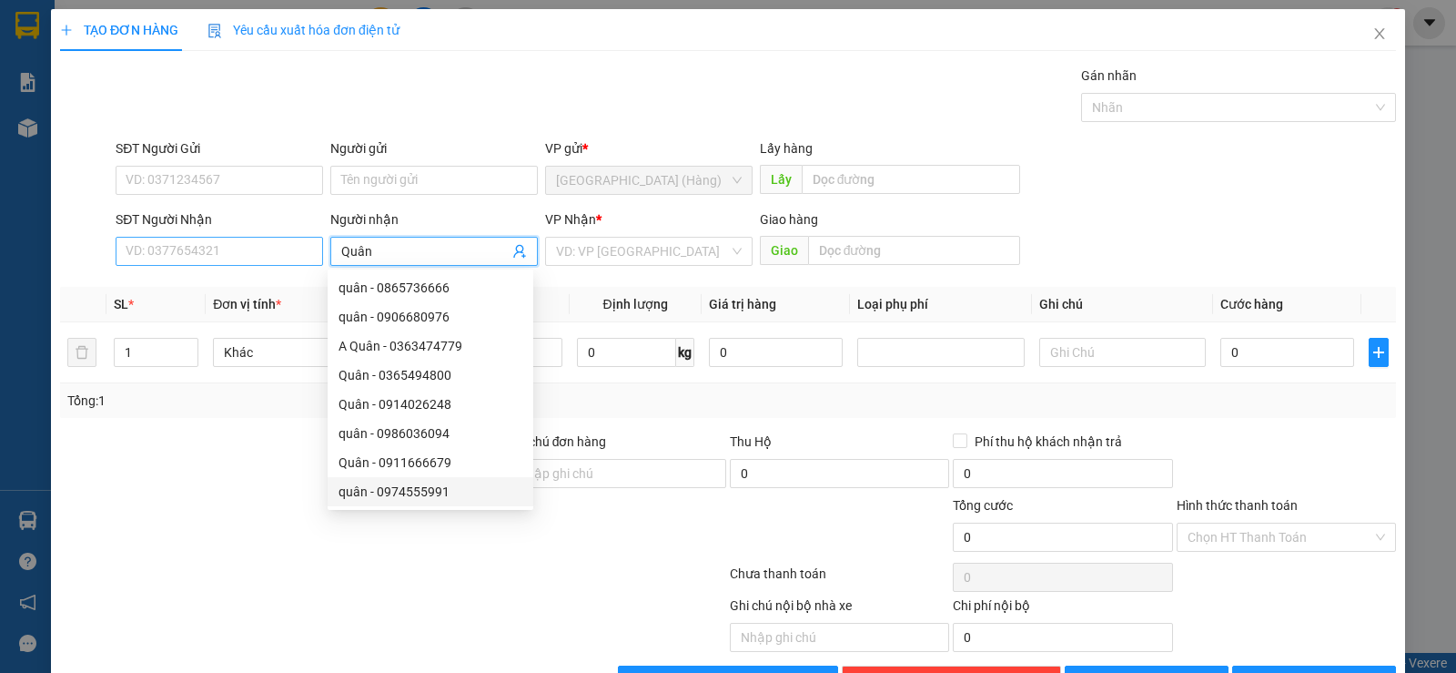
type input "Quân"
click at [146, 256] on input "SĐT Người Nhận" at bounding box center [220, 251] width 208 height 29
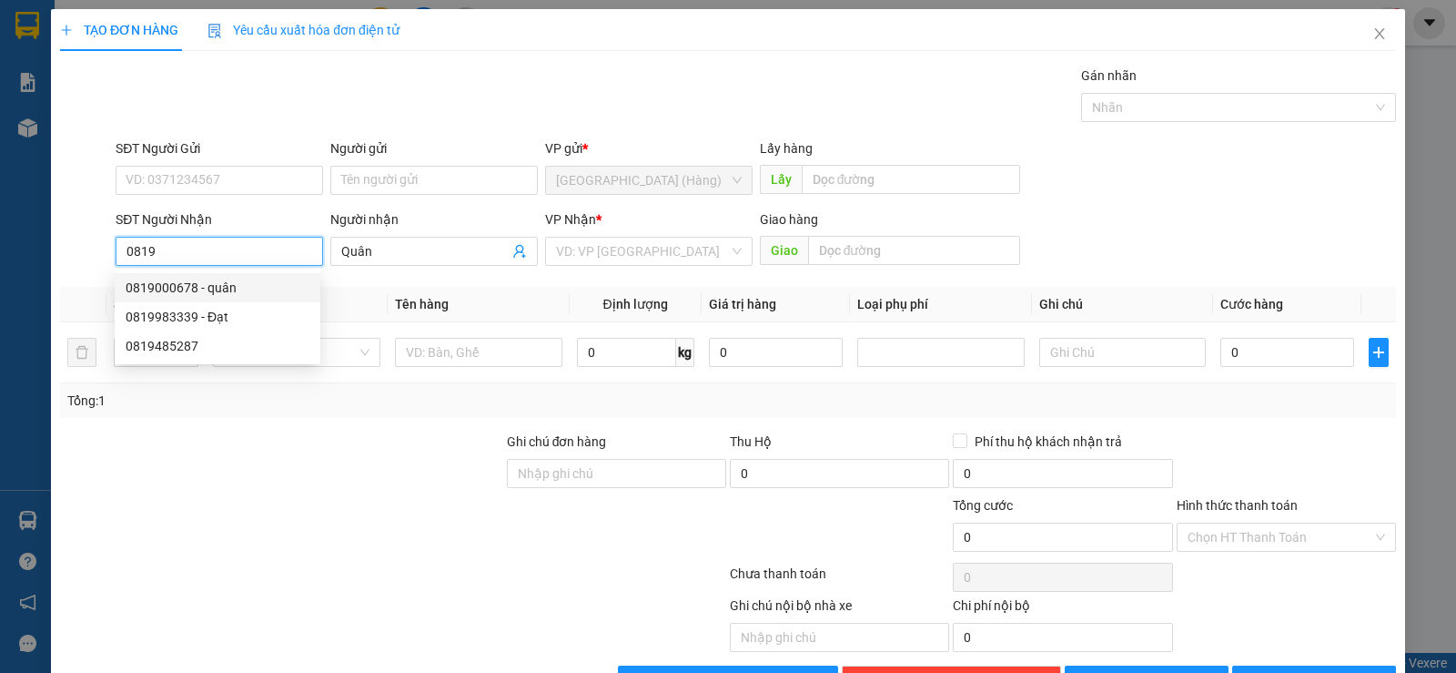
click at [239, 283] on div "0819000678 - quân" at bounding box center [218, 288] width 184 height 20
type input "0819000678"
type input "quân"
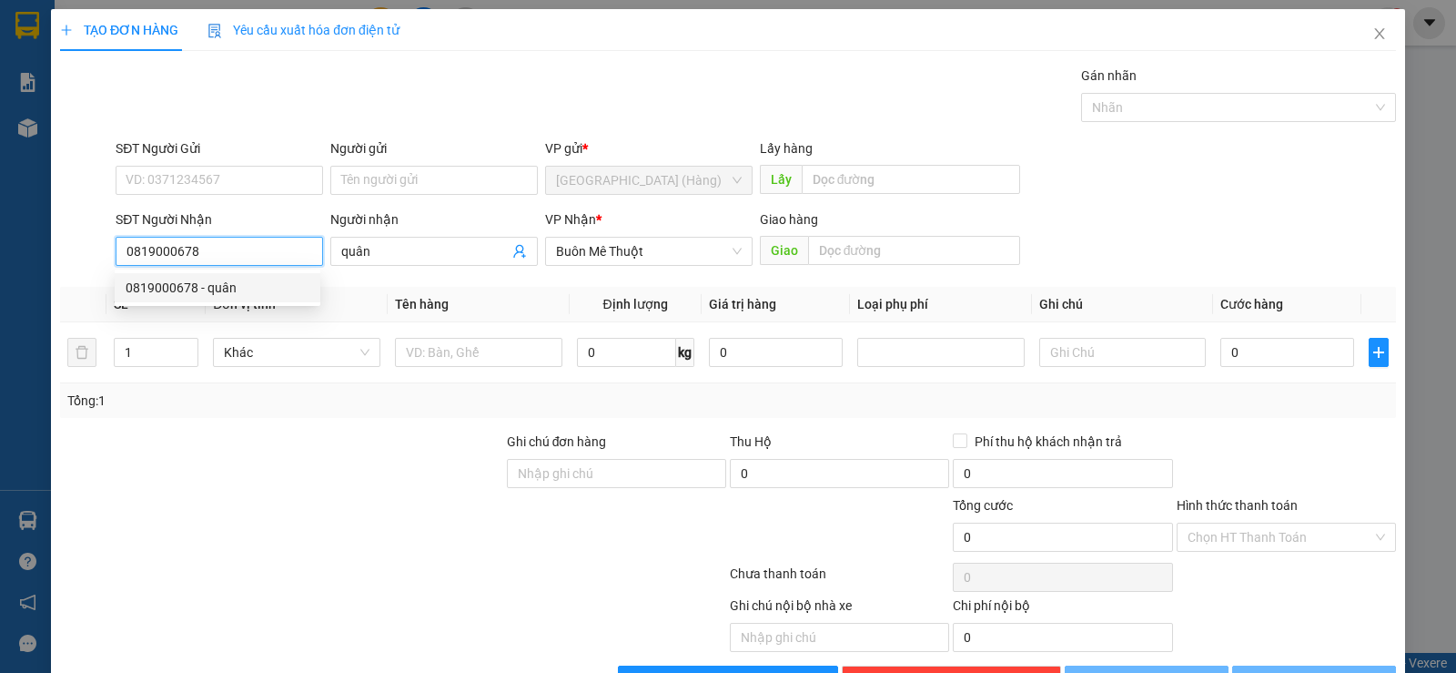
type input "100.000"
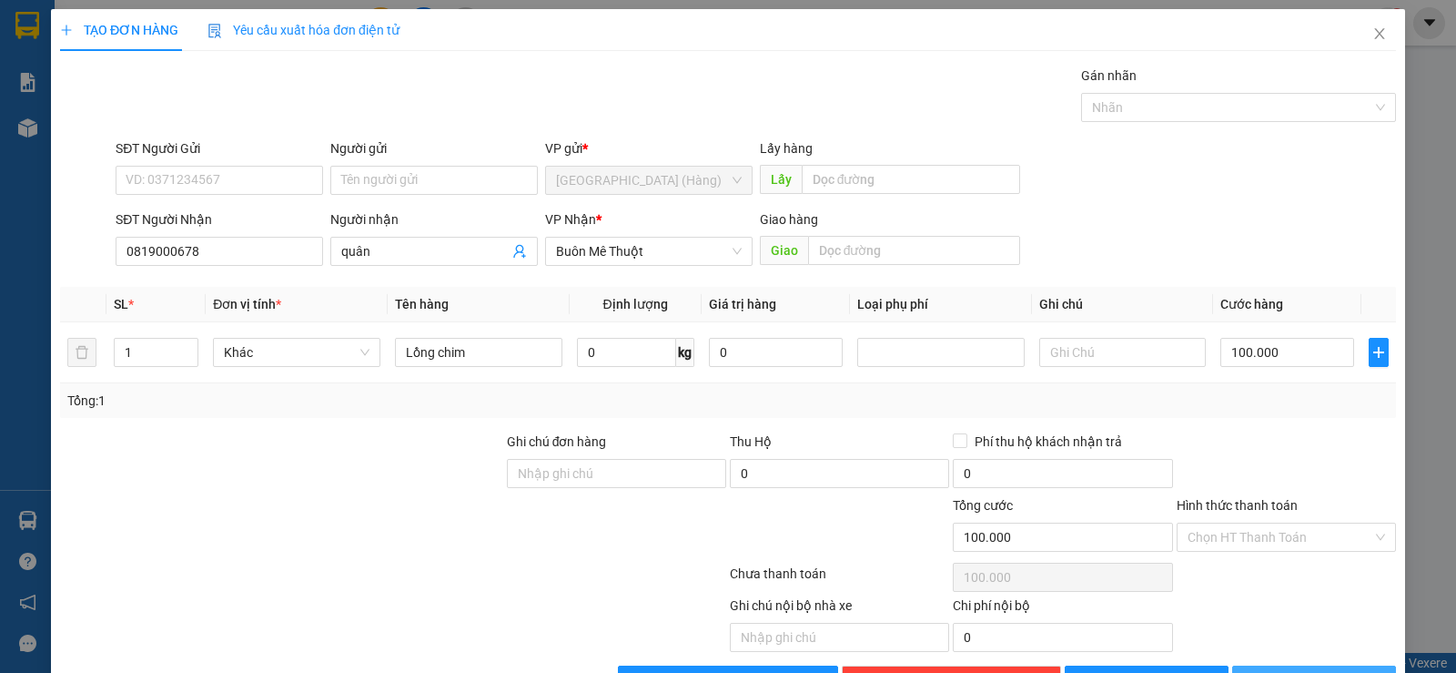
click at [1304, 670] on span "[PERSON_NAME] và In" at bounding box center [1330, 680] width 127 height 20
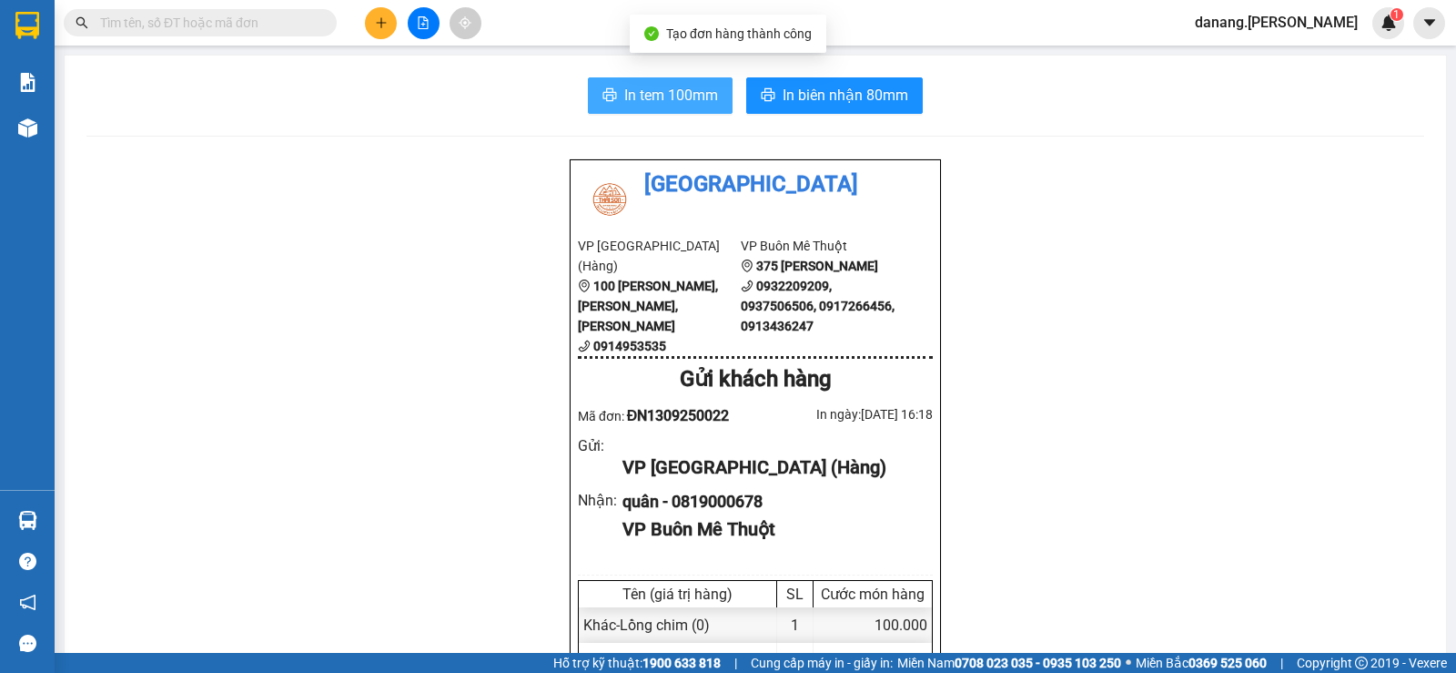
click at [664, 83] on button "In tem 100mm" at bounding box center [660, 95] width 145 height 36
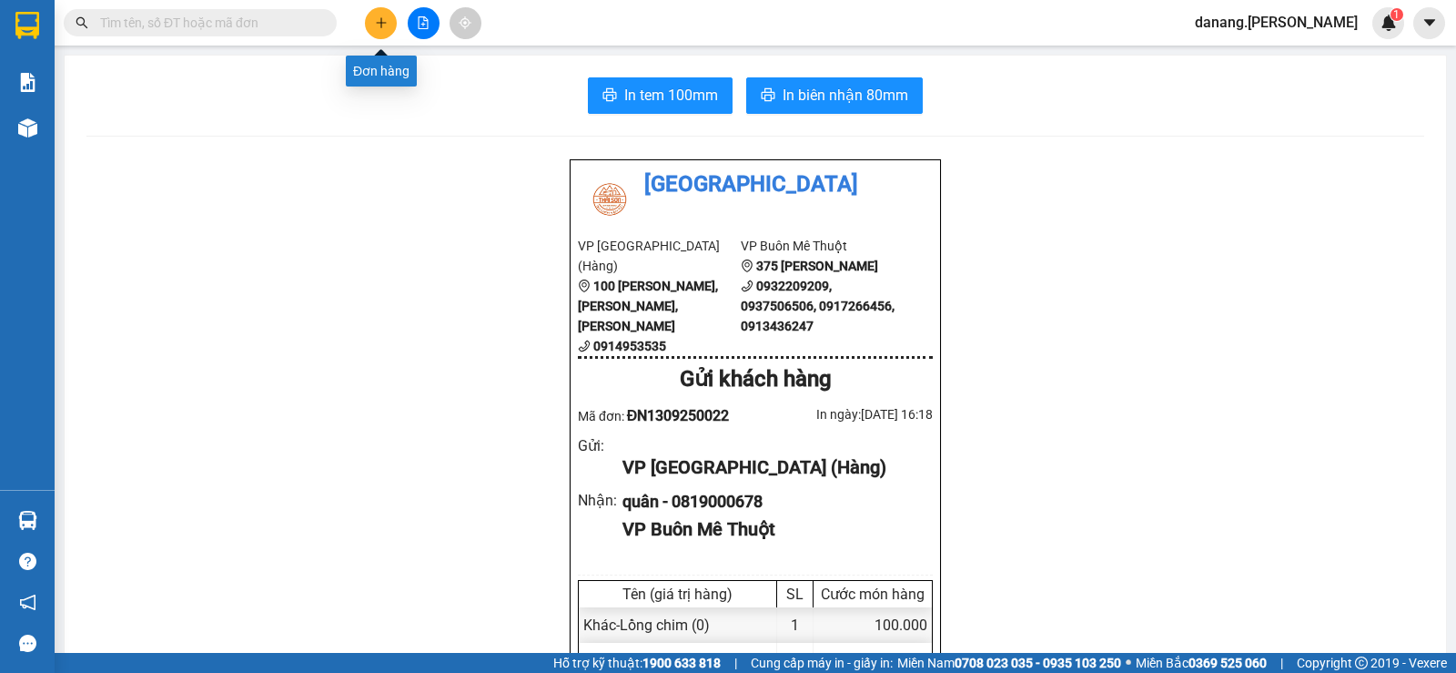
click at [375, 25] on icon "plus" at bounding box center [381, 22] width 13 height 13
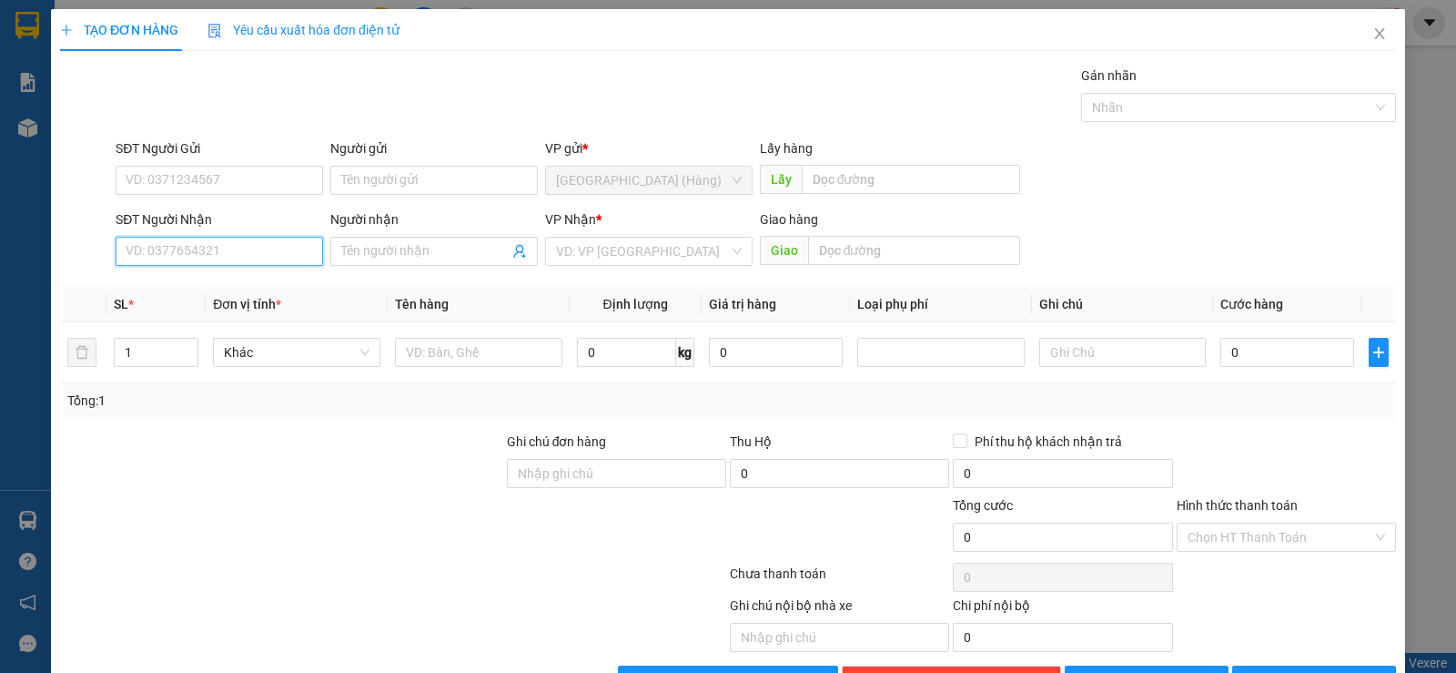
click at [251, 250] on input "SĐT Người Nhận" at bounding box center [220, 251] width 208 height 29
type input "0867349949"
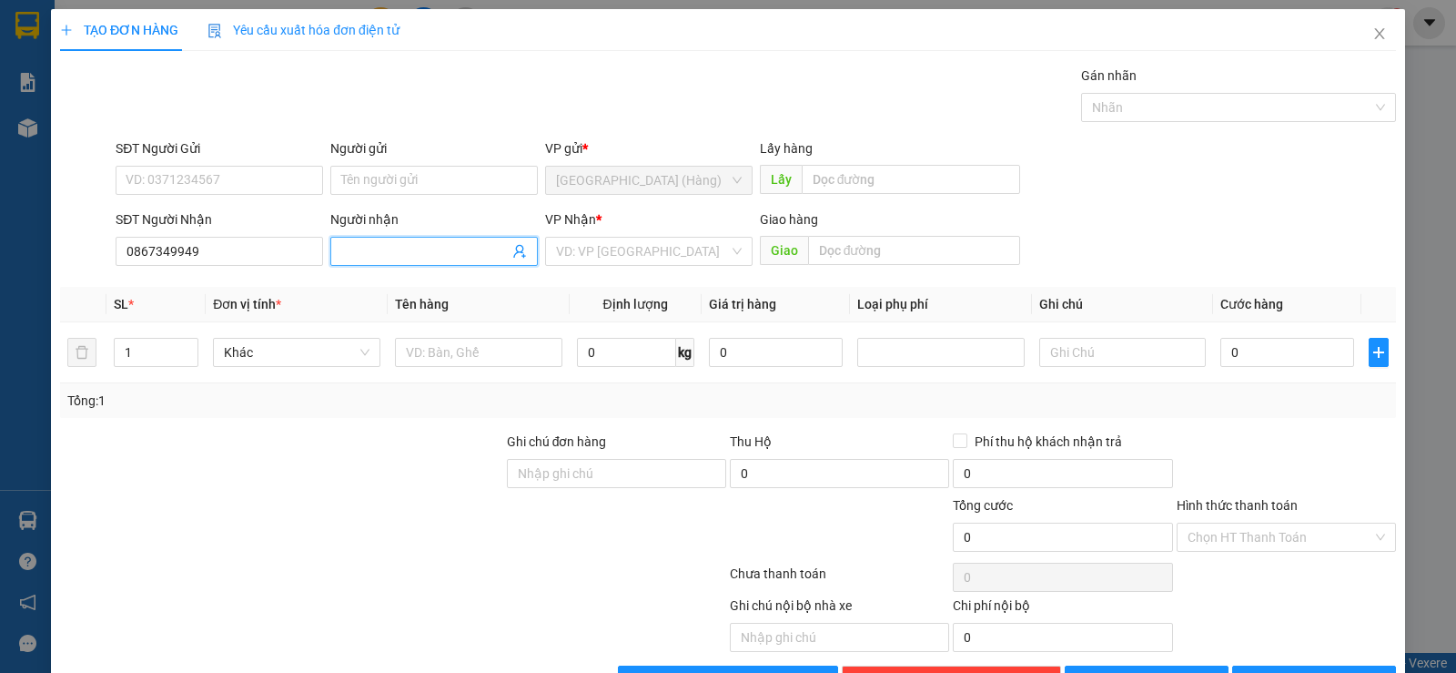
click at [393, 245] on input "Người nhận" at bounding box center [424, 251] width 167 height 20
type input "Cỏ Baby"
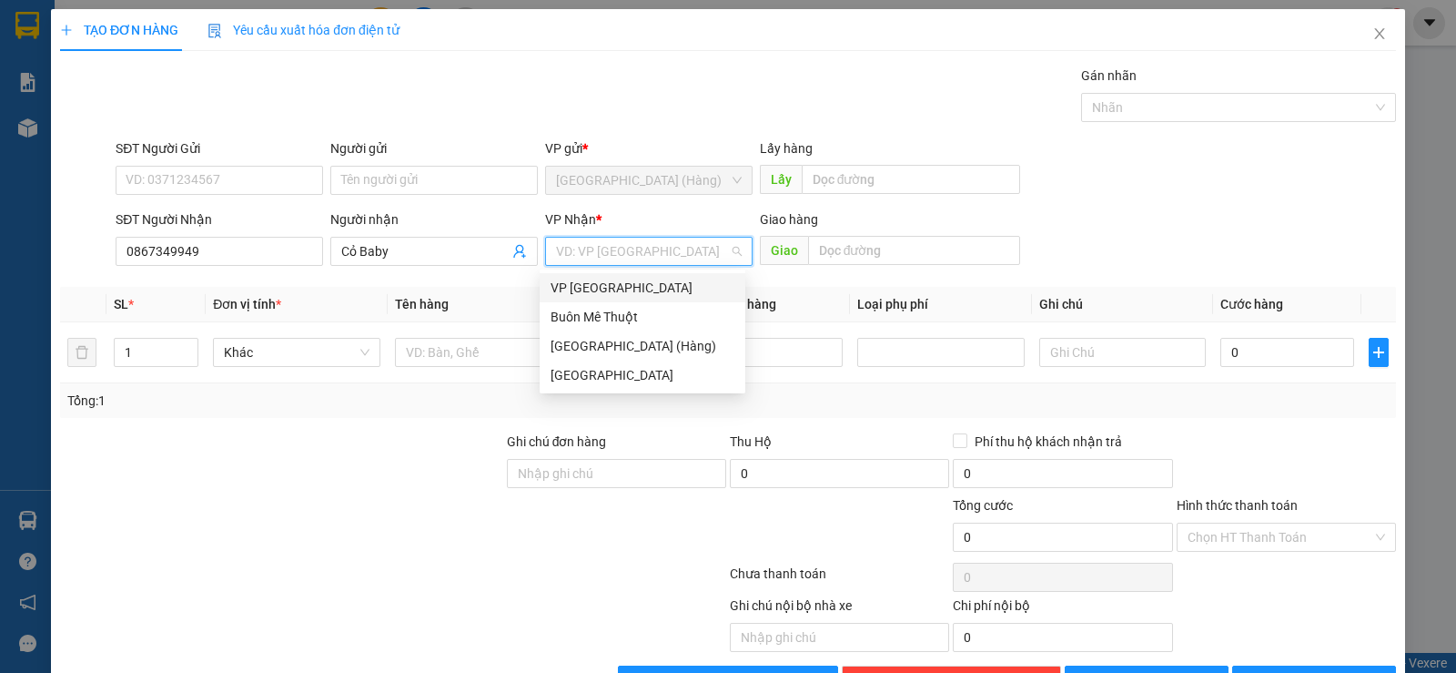
drag, startPoint x: 671, startPoint y: 246, endPoint x: 660, endPoint y: 280, distance: 36.3
click at [668, 250] on input "search" at bounding box center [642, 251] width 173 height 27
drag, startPoint x: 655, startPoint y: 308, endPoint x: 568, endPoint y: 330, distance: 90.3
click at [655, 311] on div "Buôn Mê Thuột" at bounding box center [643, 317] width 184 height 20
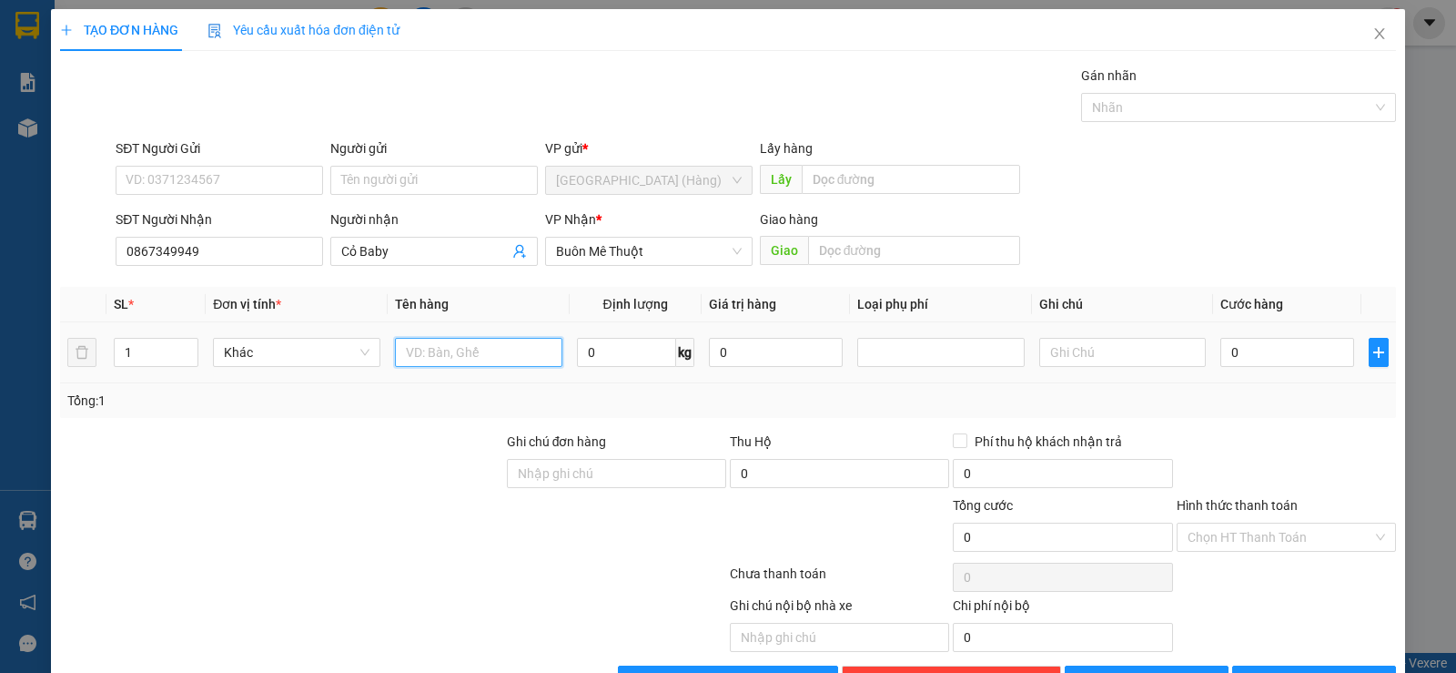
click at [513, 344] on input "text" at bounding box center [478, 352] width 167 height 29
type input "bọc đe"
click at [1293, 665] on button "[PERSON_NAME] và In" at bounding box center [1315, 679] width 164 height 29
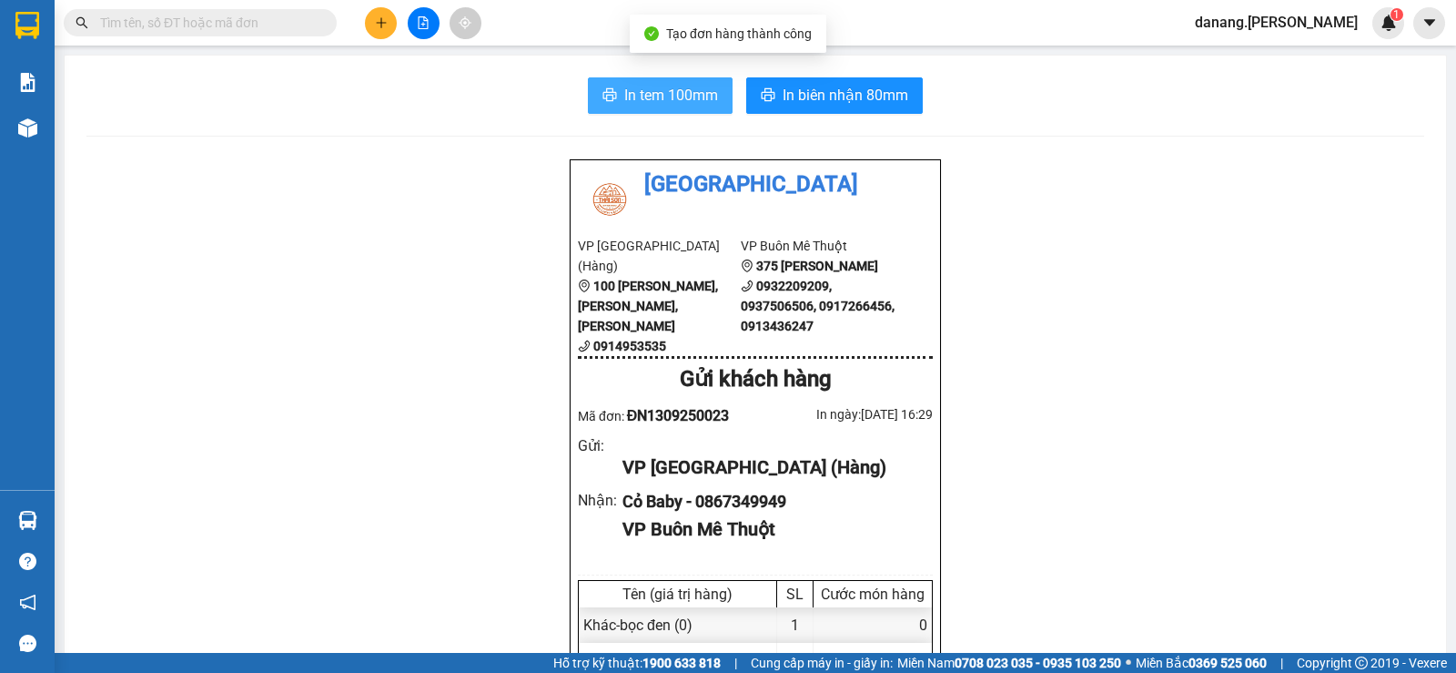
click at [703, 88] on span "In tem 100mm" at bounding box center [671, 95] width 94 height 23
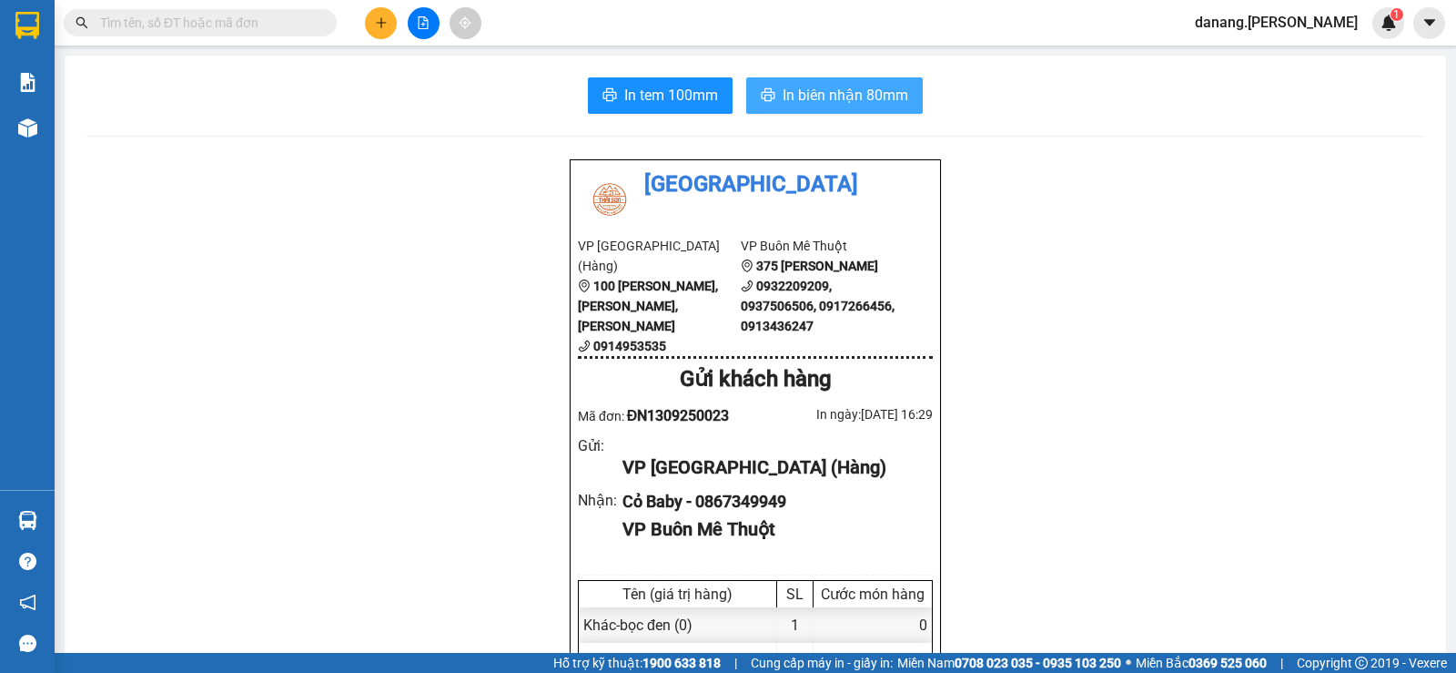
click at [863, 98] on span "In biên nhận 80mm" at bounding box center [846, 95] width 126 height 23
click at [382, 25] on icon "plus" at bounding box center [381, 22] width 13 height 13
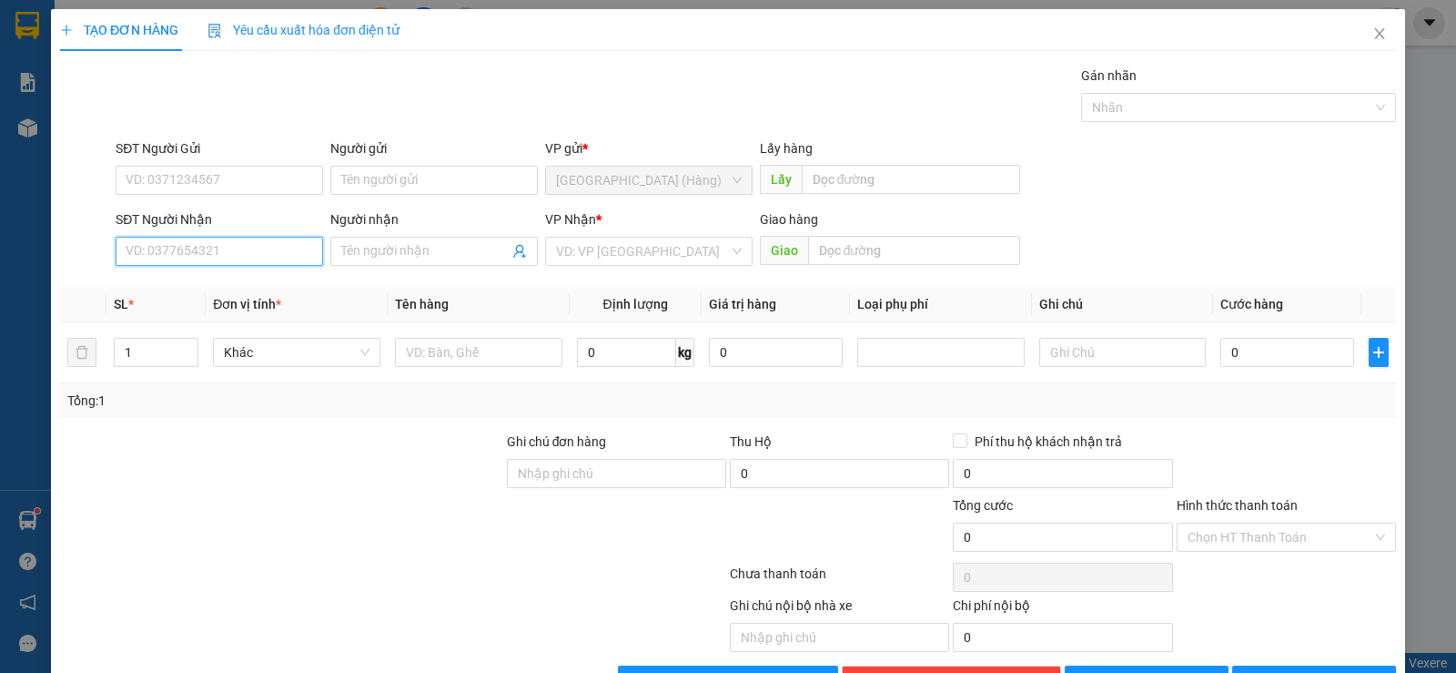
click at [188, 257] on input "SĐT Người Nhận" at bounding box center [220, 251] width 208 height 29
click at [299, 238] on input "SĐT Người Nhận" at bounding box center [220, 251] width 208 height 29
click at [177, 277] on div "0914353232 - Tuấn" at bounding box center [218, 287] width 206 height 29
type input "0914353232"
type input "Tuấn"
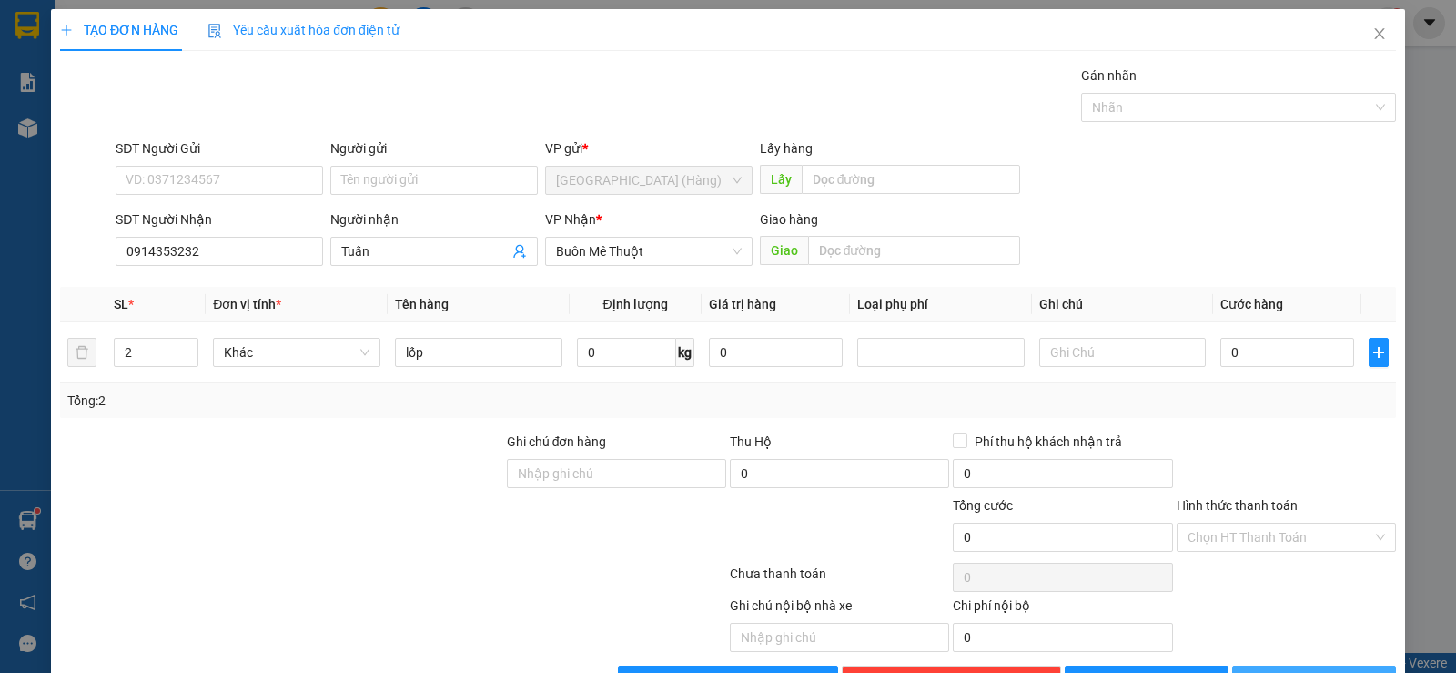
click at [1259, 672] on icon "printer" at bounding box center [1253, 680] width 12 height 12
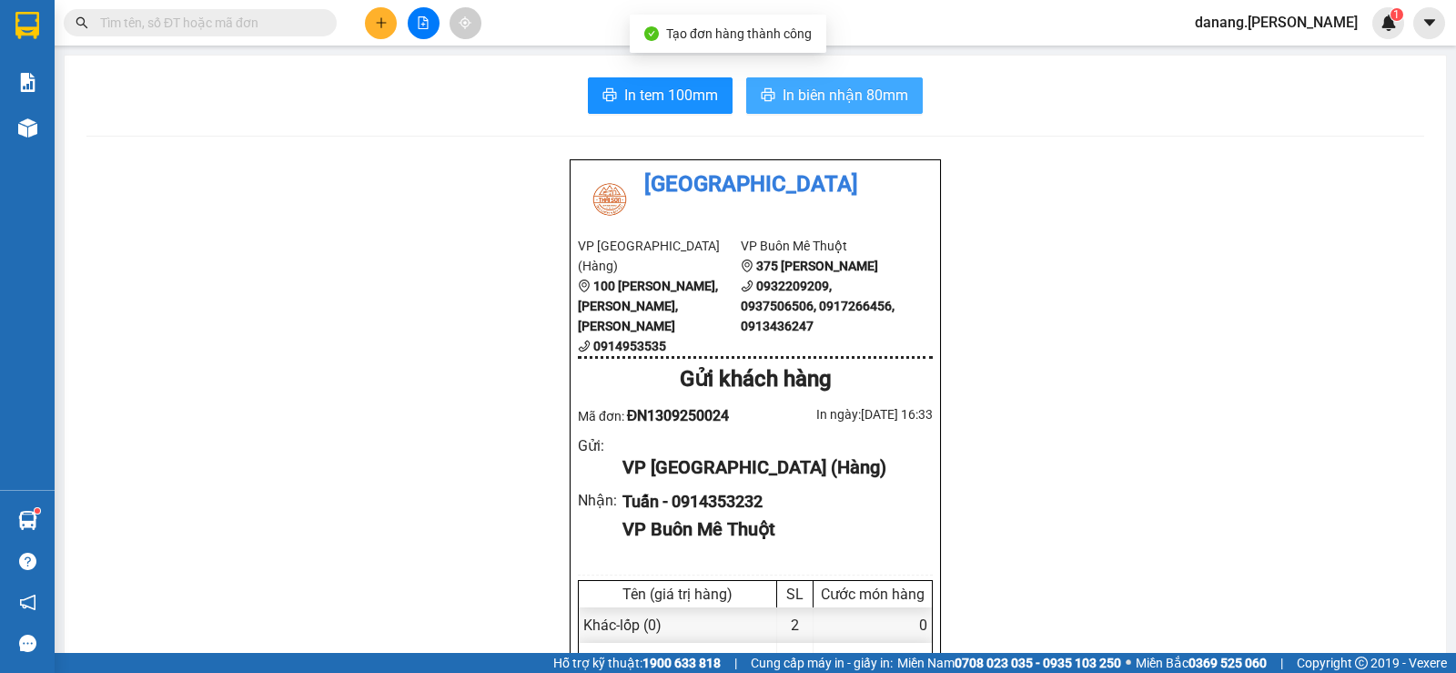
click at [800, 84] on span "In biên nhận 80mm" at bounding box center [846, 95] width 126 height 23
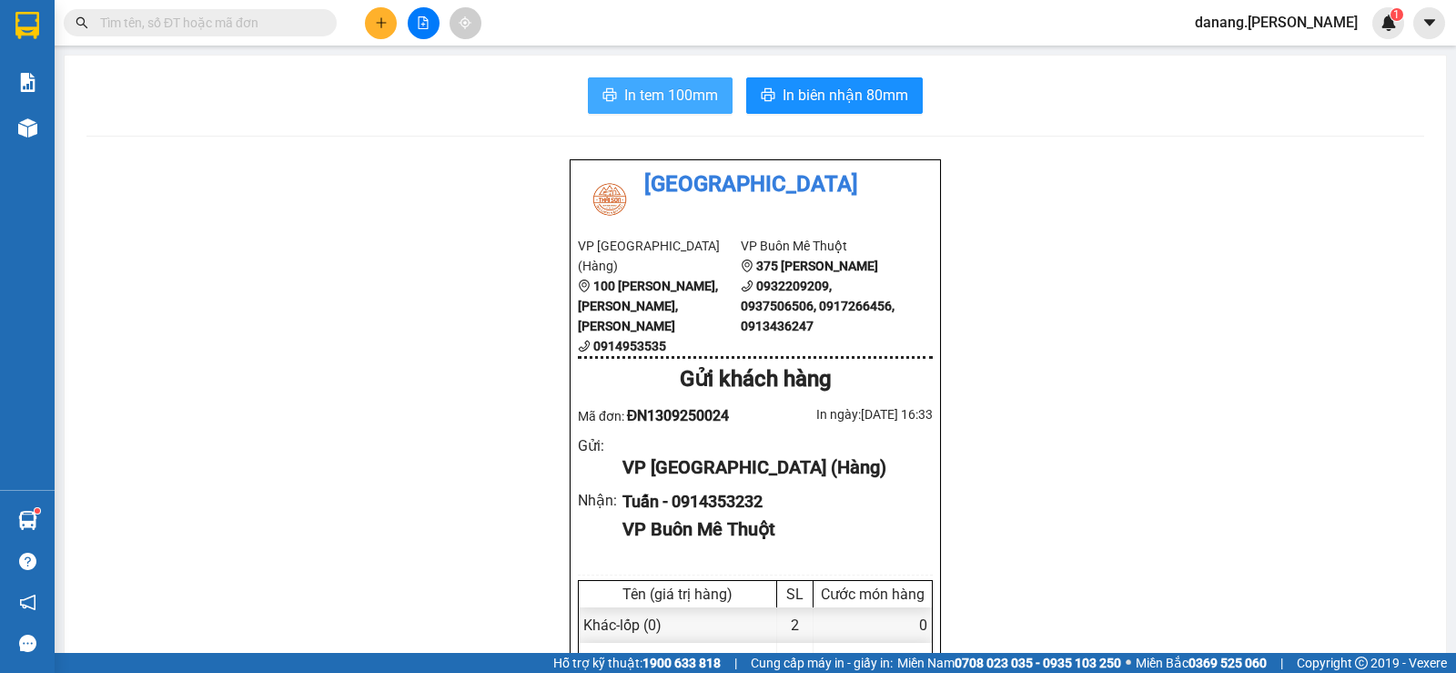
click at [656, 95] on span "In tem 100mm" at bounding box center [671, 95] width 94 height 23
click at [373, 26] on button at bounding box center [381, 23] width 32 height 32
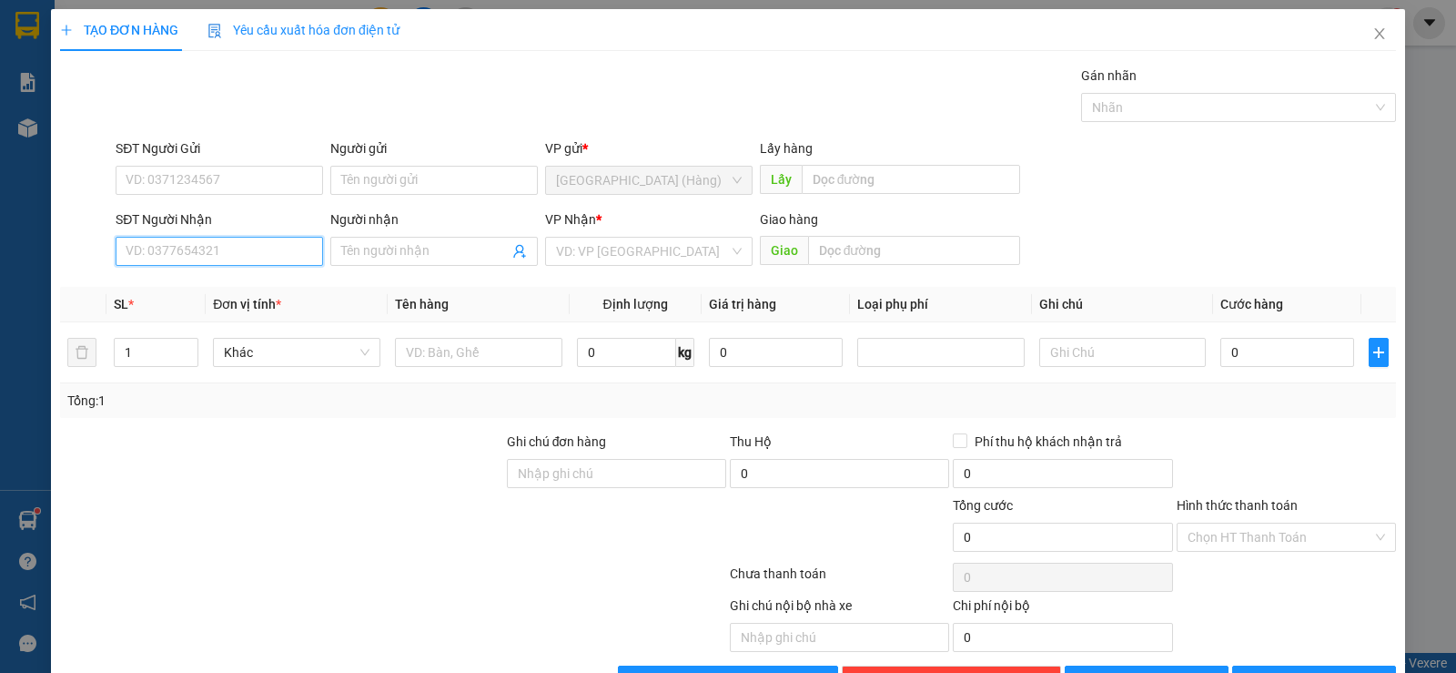
click at [254, 259] on input "SĐT Người Nhận" at bounding box center [220, 251] width 208 height 29
click at [260, 285] on div "0914149899 - A Khánh" at bounding box center [218, 288] width 184 height 20
type input "0914149899"
type input "A Khánh"
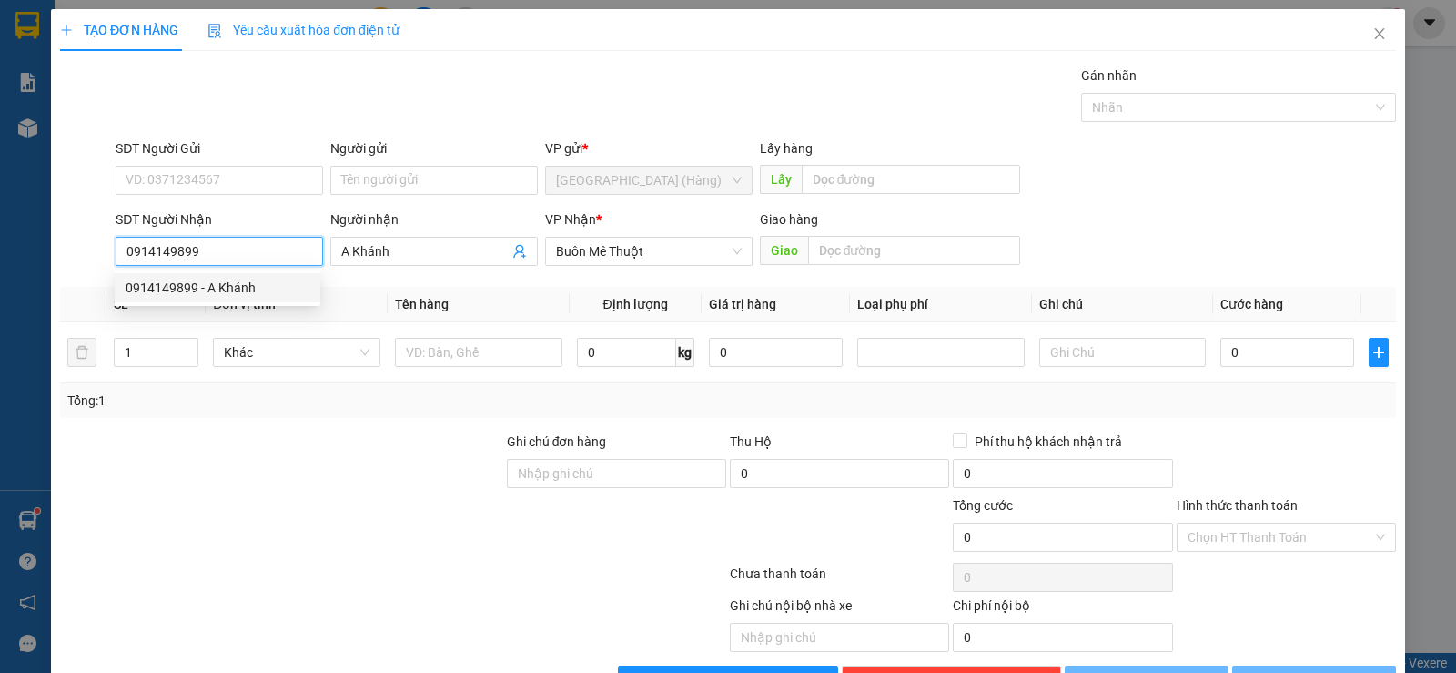
type input "50.000"
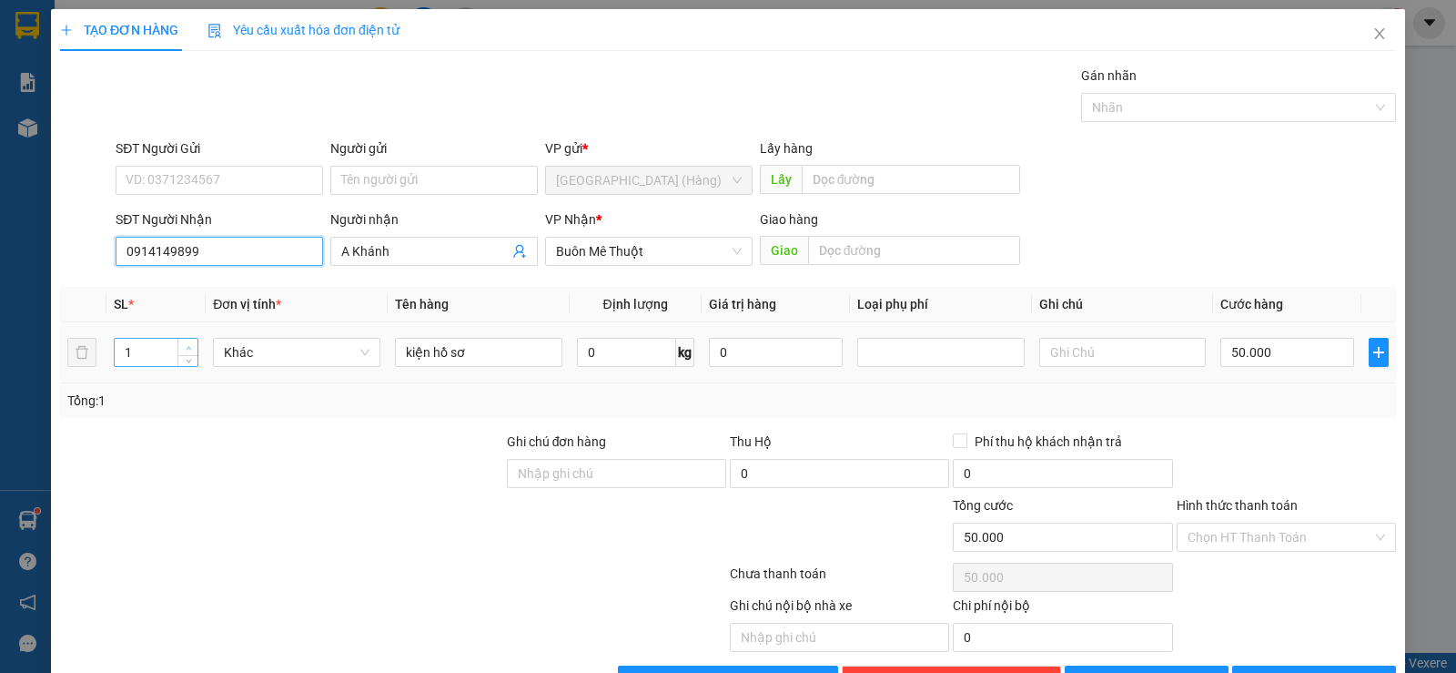
type input "0914149899"
click at [189, 346] on icon "up" at bounding box center [189, 348] width 6 height 6
type input "3"
click at [189, 346] on icon "up" at bounding box center [189, 348] width 6 height 6
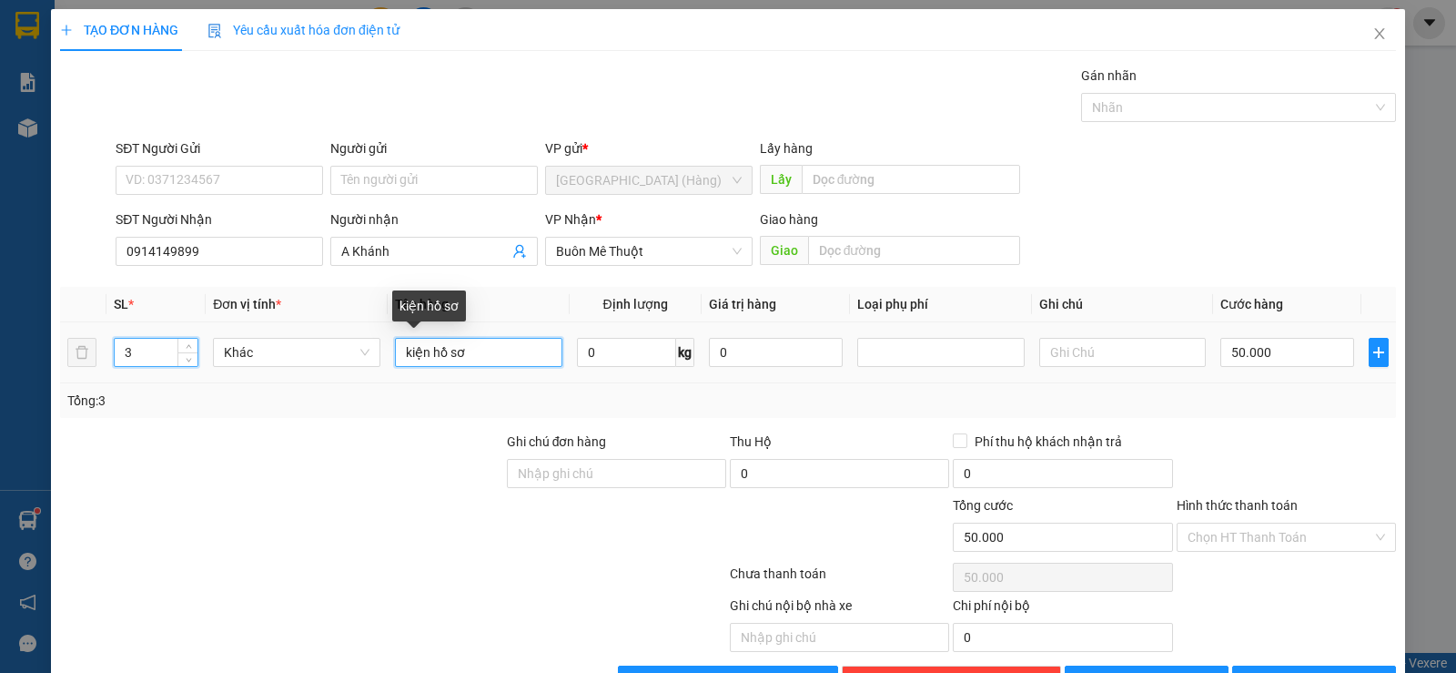
click at [480, 349] on input "kiện hồ sơ" at bounding box center [478, 352] width 167 height 29
type input "0"
type input "k"
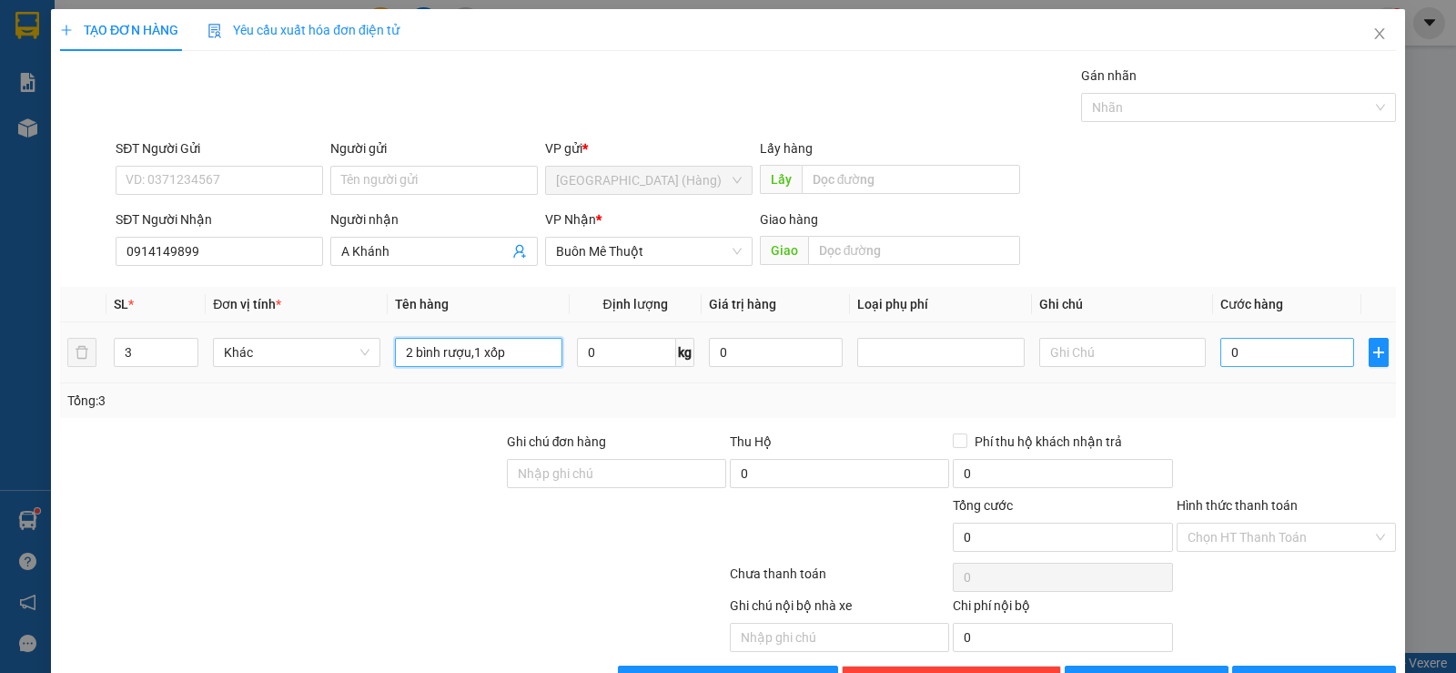
type input "2 bình rượu,1 xốp"
drag, startPoint x: 1247, startPoint y: 297, endPoint x: 1239, endPoint y: 329, distance: 32.9
click at [1247, 338] on input "0" at bounding box center [1288, 352] width 134 height 29
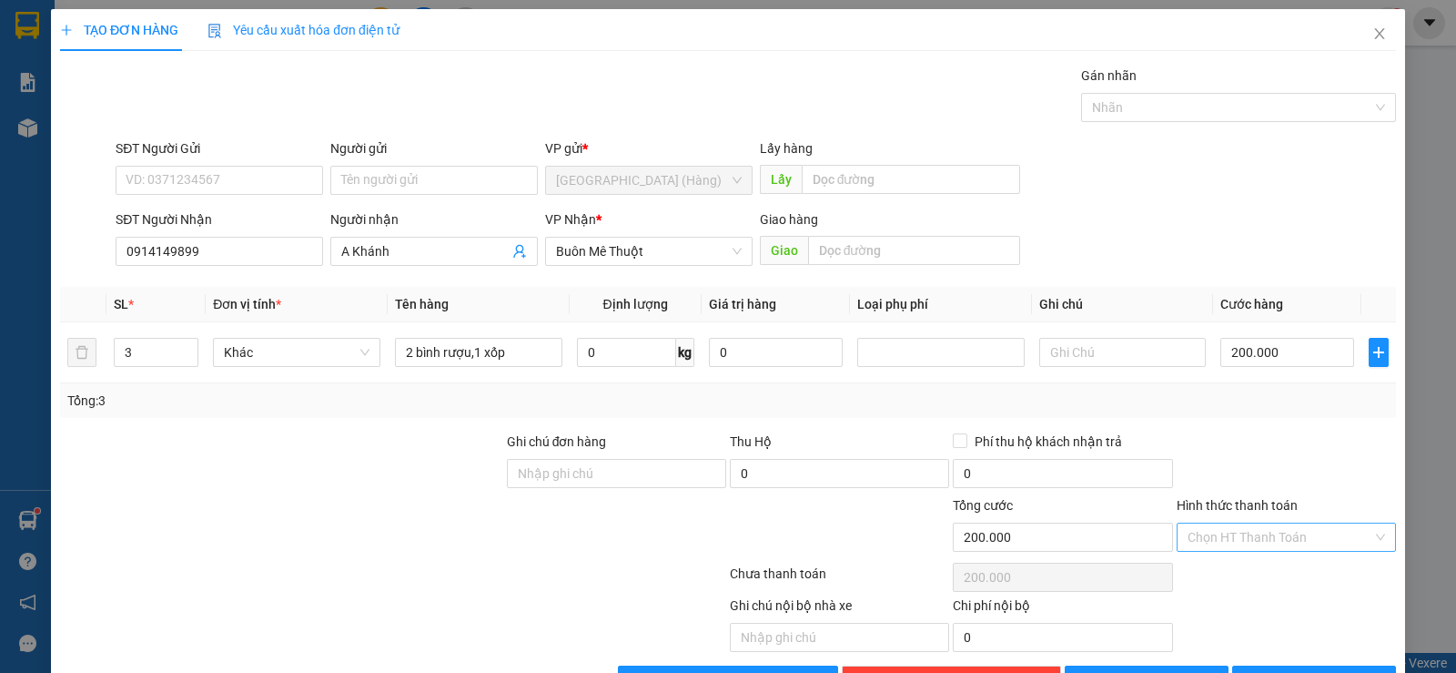
click at [1284, 523] on input "Hình thức thanh toán" at bounding box center [1280, 536] width 185 height 27
click at [1264, 563] on div "Tại văn phòng" at bounding box center [1275, 573] width 196 height 20
drag, startPoint x: 1314, startPoint y: 629, endPoint x: 1272, endPoint y: 543, distance: 95.3
click at [1318, 670] on span "[PERSON_NAME] và In" at bounding box center [1330, 680] width 127 height 20
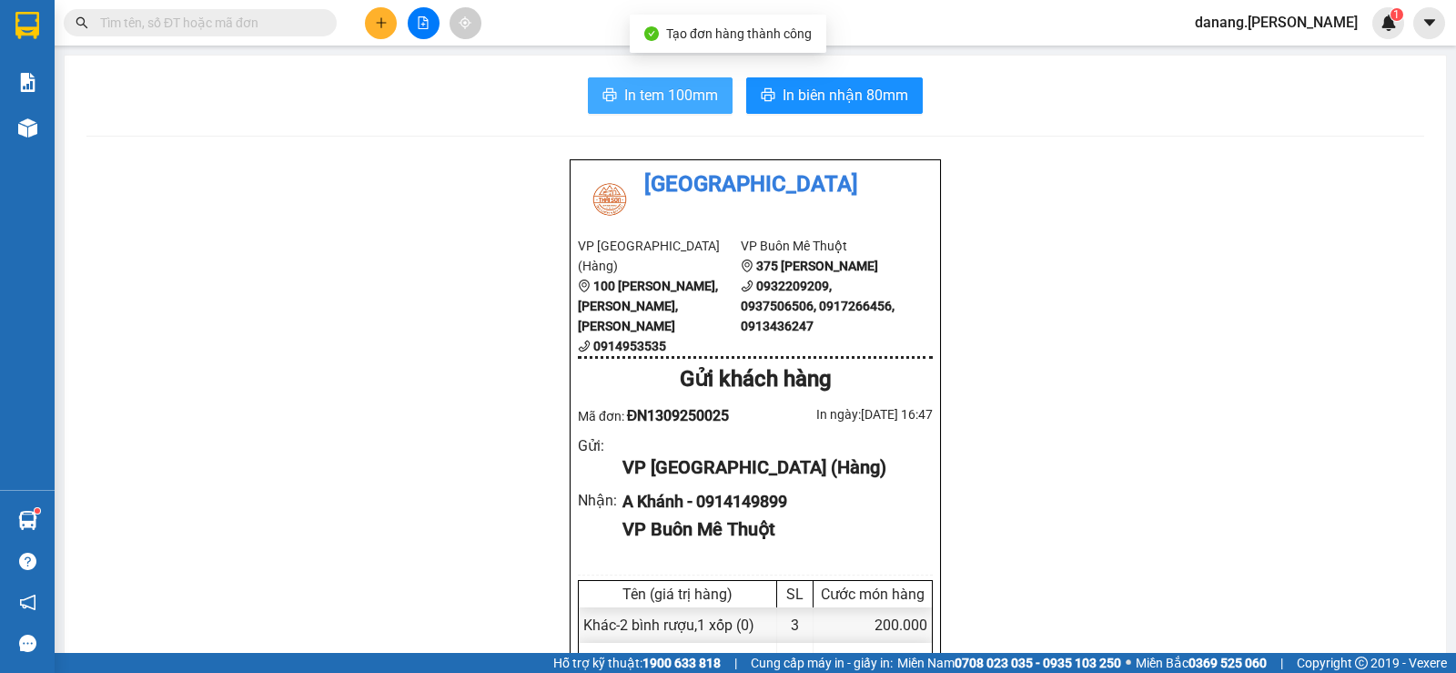
click at [651, 85] on span "In tem 100mm" at bounding box center [671, 95] width 94 height 23
click at [379, 19] on icon "plus" at bounding box center [381, 22] width 13 height 13
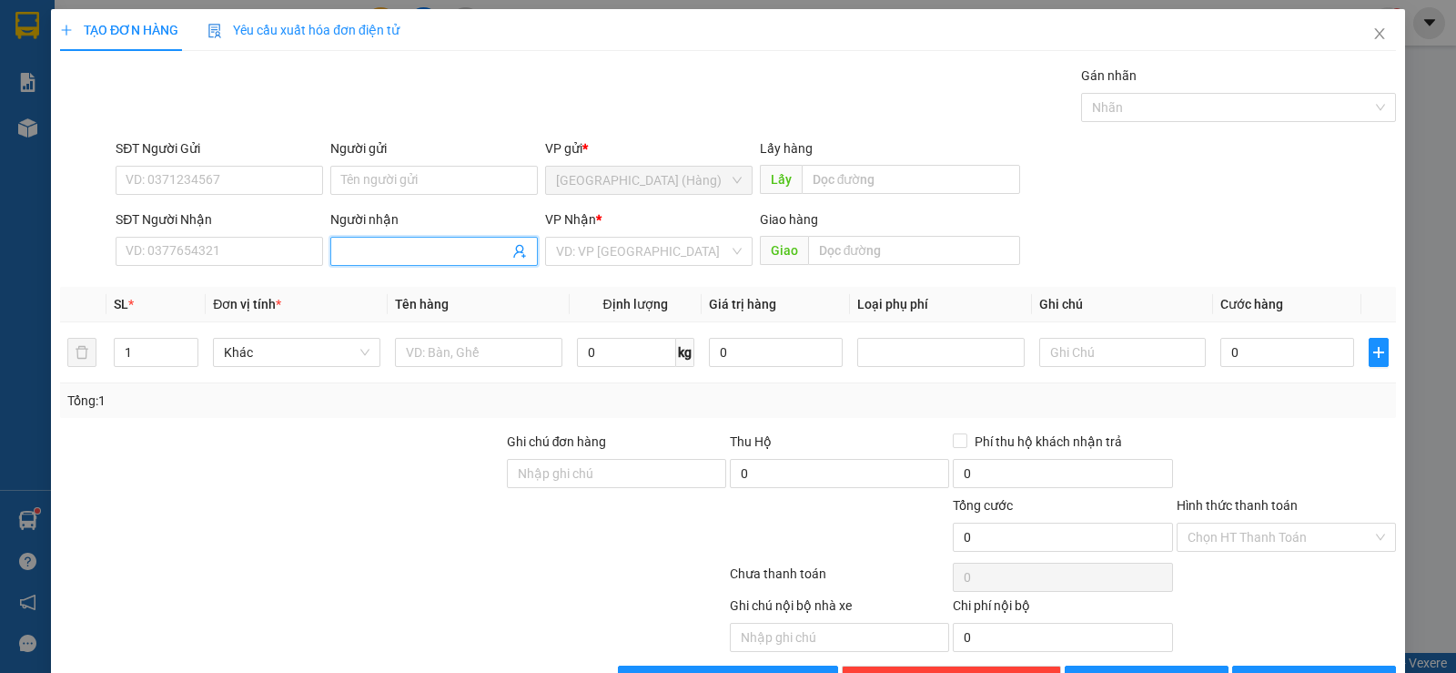
click at [376, 260] on input "Người nhận" at bounding box center [424, 251] width 167 height 20
type input "[PERSON_NAME]"
click at [411, 279] on div "Thanh hà - 0983069029" at bounding box center [431, 288] width 184 height 20
type input "0983069029"
type input "[PERSON_NAME]"
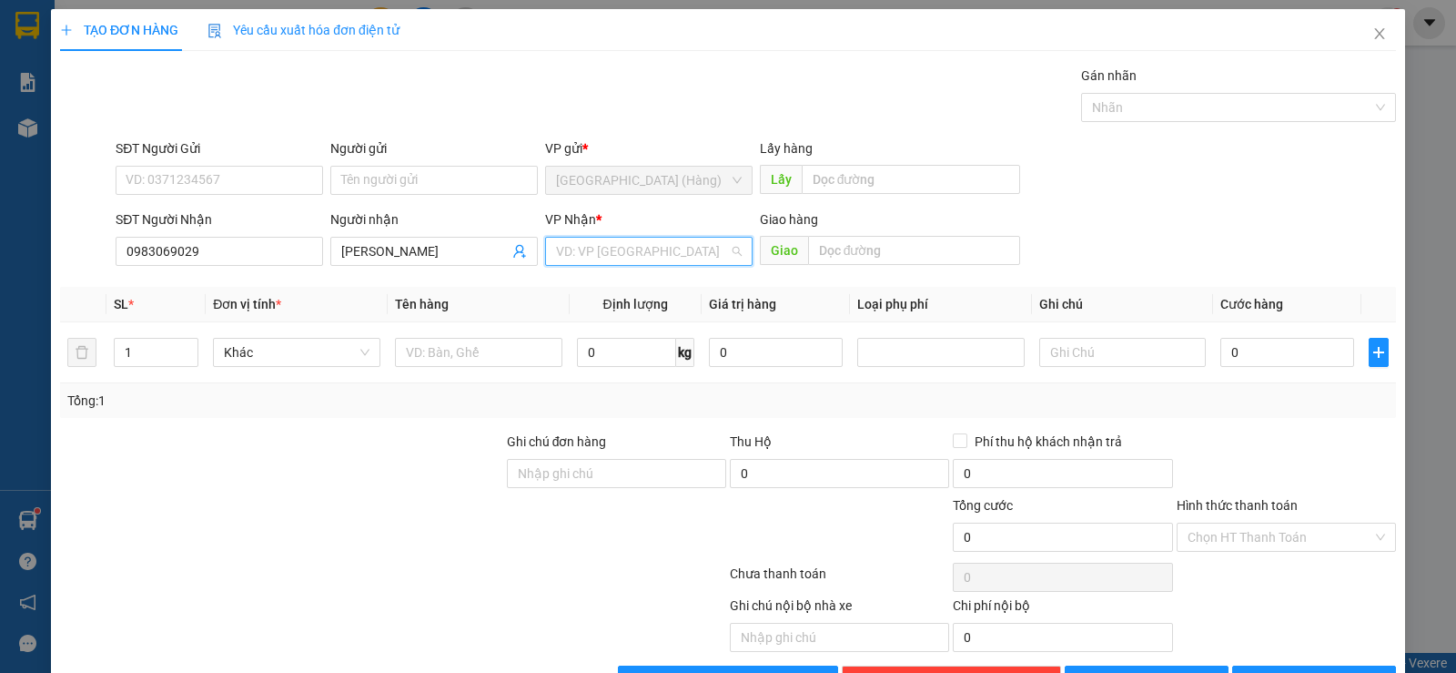
click at [585, 239] on input "search" at bounding box center [642, 251] width 173 height 27
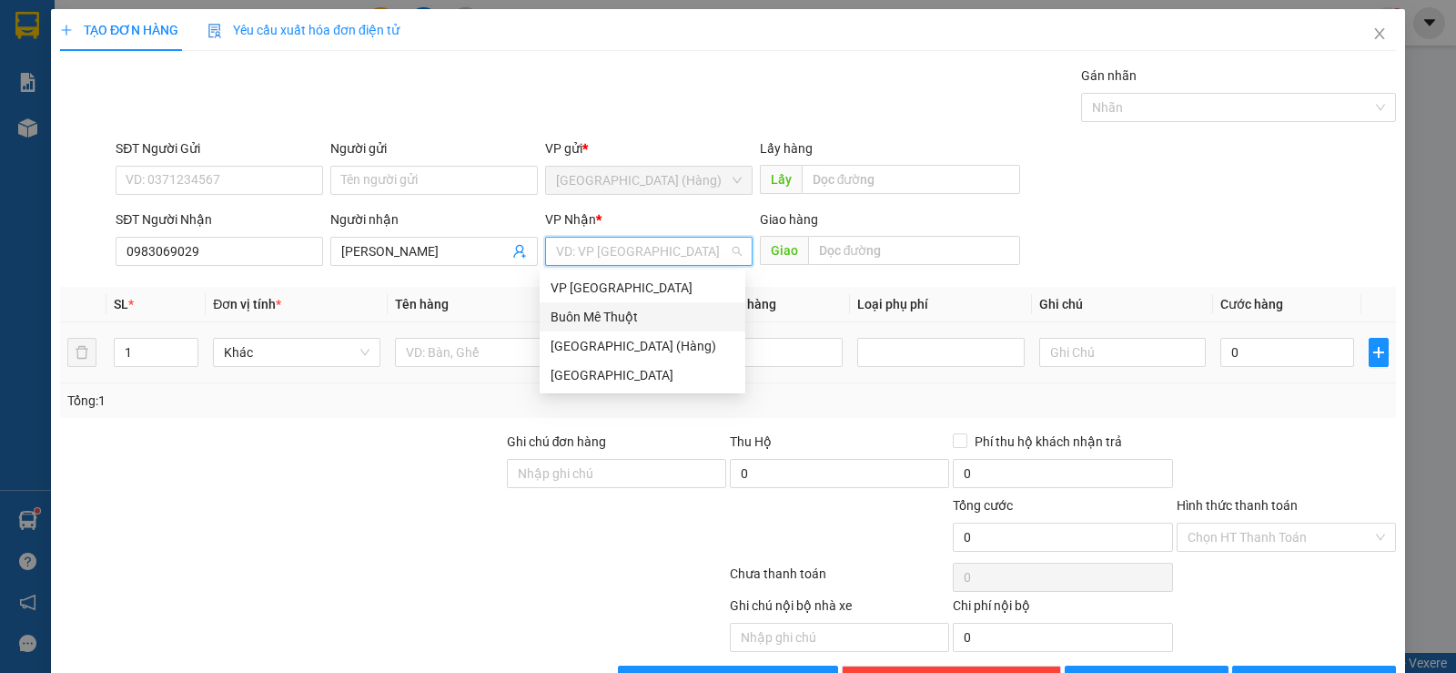
drag, startPoint x: 604, startPoint y: 310, endPoint x: 506, endPoint y: 324, distance: 98.5
click at [598, 313] on div "Buôn Mê Thuột" at bounding box center [643, 317] width 184 height 20
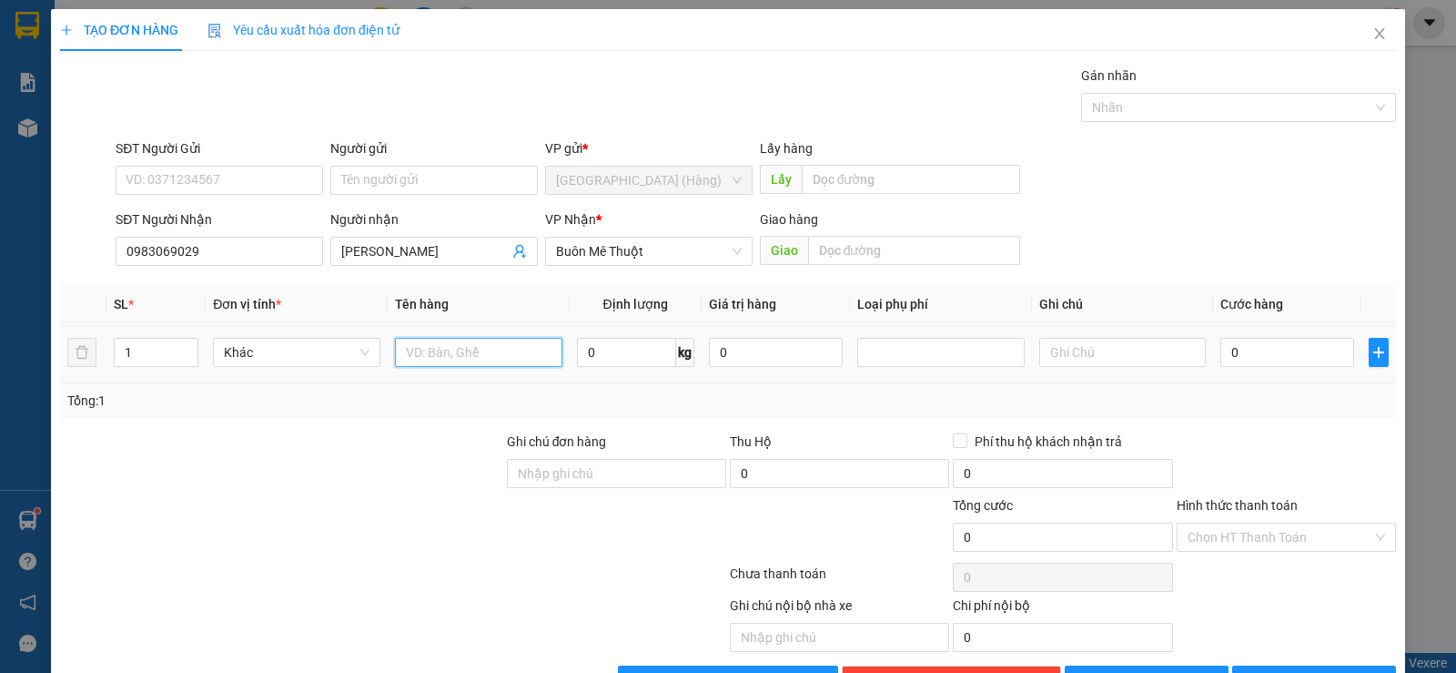
click at [444, 345] on input "text" at bounding box center [478, 352] width 167 height 29
type input "kiện"
drag, startPoint x: 1305, startPoint y: 628, endPoint x: 1299, endPoint y: 621, distance: 9.7
click at [1304, 670] on span "[PERSON_NAME] và In" at bounding box center [1330, 680] width 127 height 20
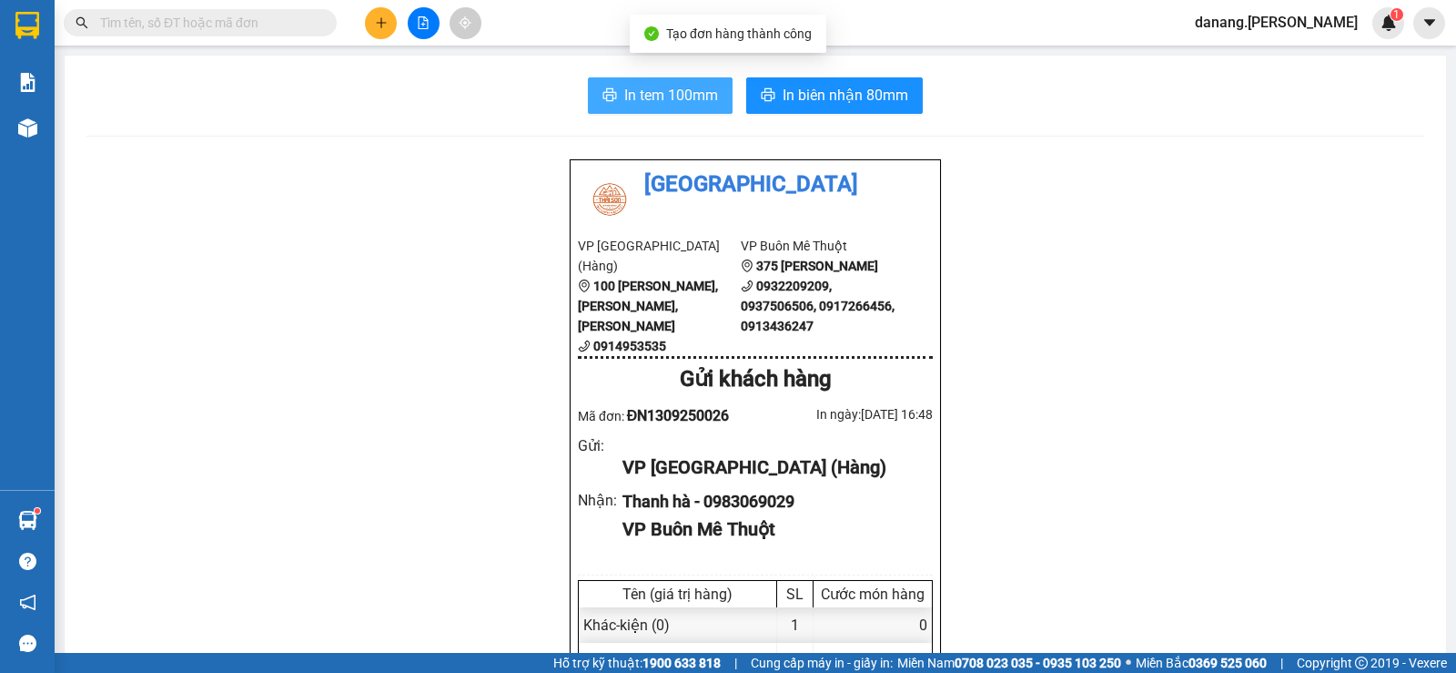
click at [627, 89] on span "In tem 100mm" at bounding box center [671, 95] width 94 height 23
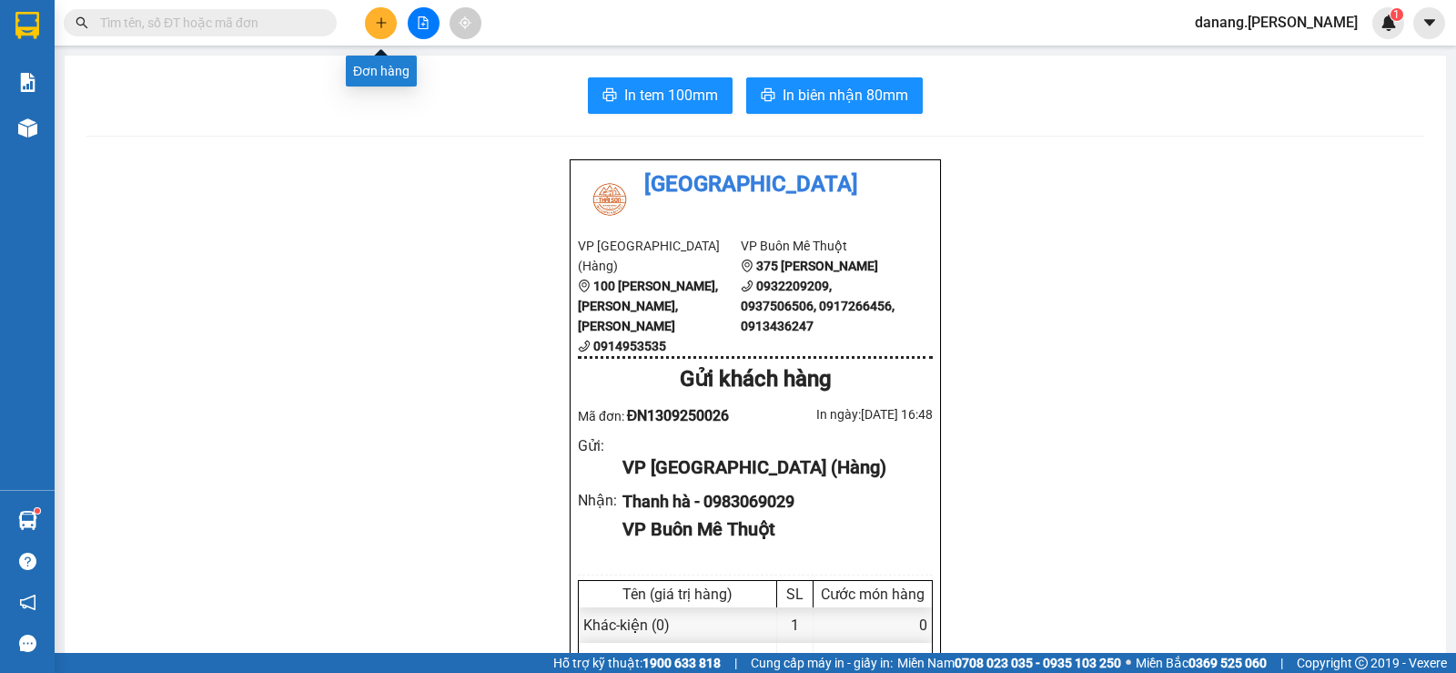
click at [377, 19] on icon "plus" at bounding box center [381, 22] width 13 height 13
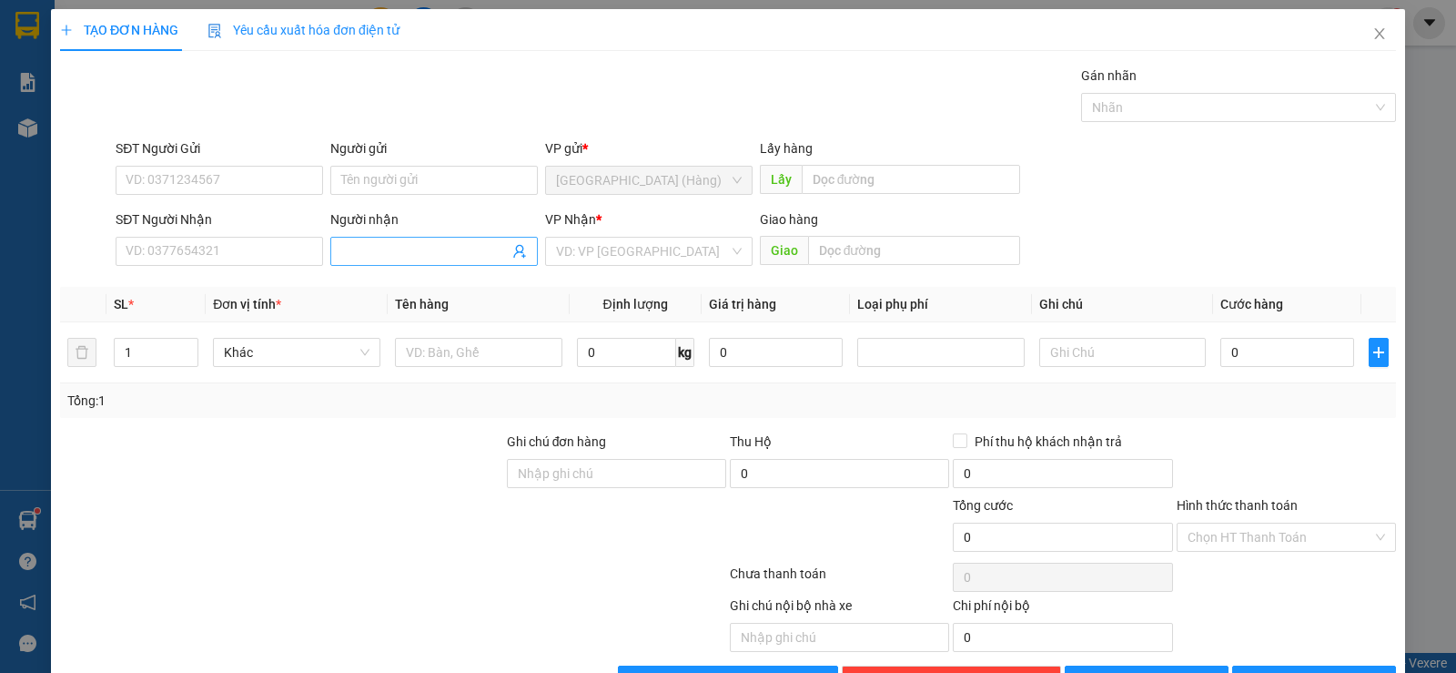
click at [420, 237] on span at bounding box center [434, 251] width 208 height 29
type input "A Thạch"
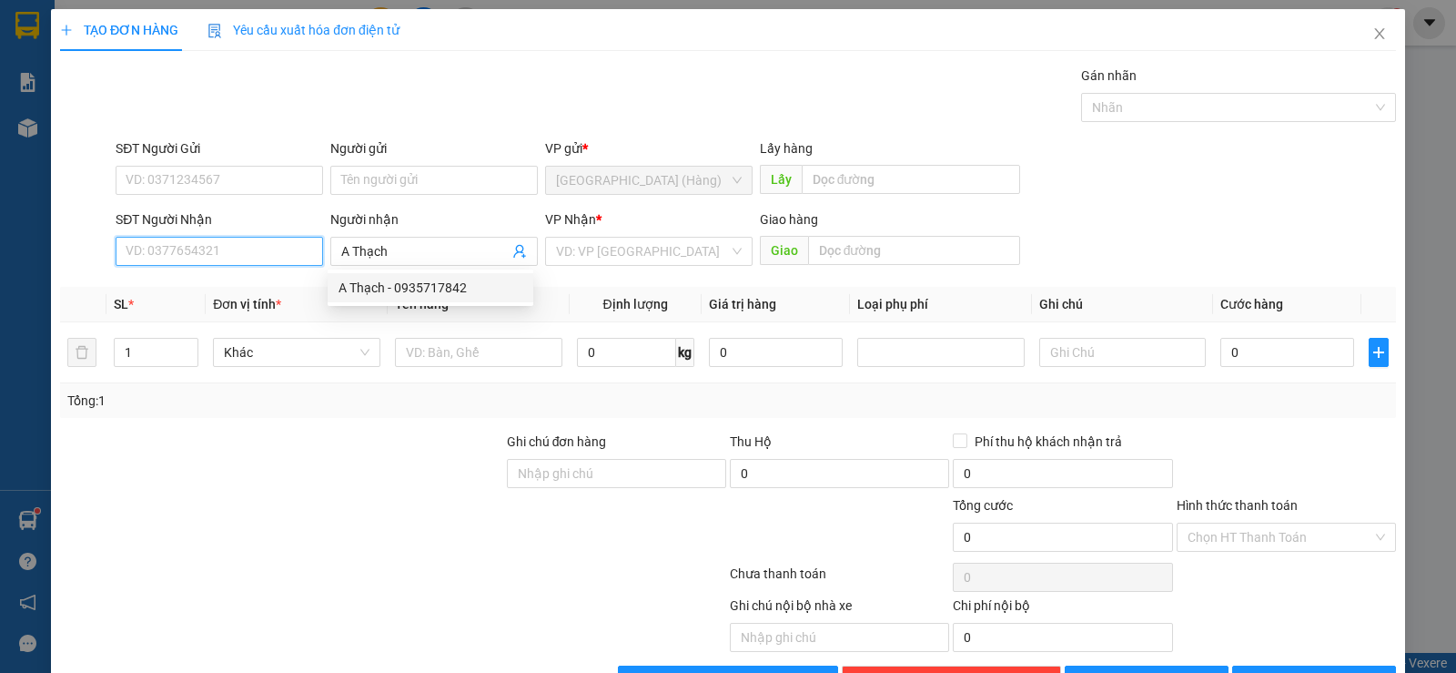
click at [144, 241] on input "SĐT Người Nhận" at bounding box center [220, 251] width 208 height 29
type input "0906201620"
click at [212, 284] on div "0906201620 - [PERSON_NAME]" at bounding box center [218, 288] width 184 height 20
type input "[PERSON_NAME]"
type input "0906201620"
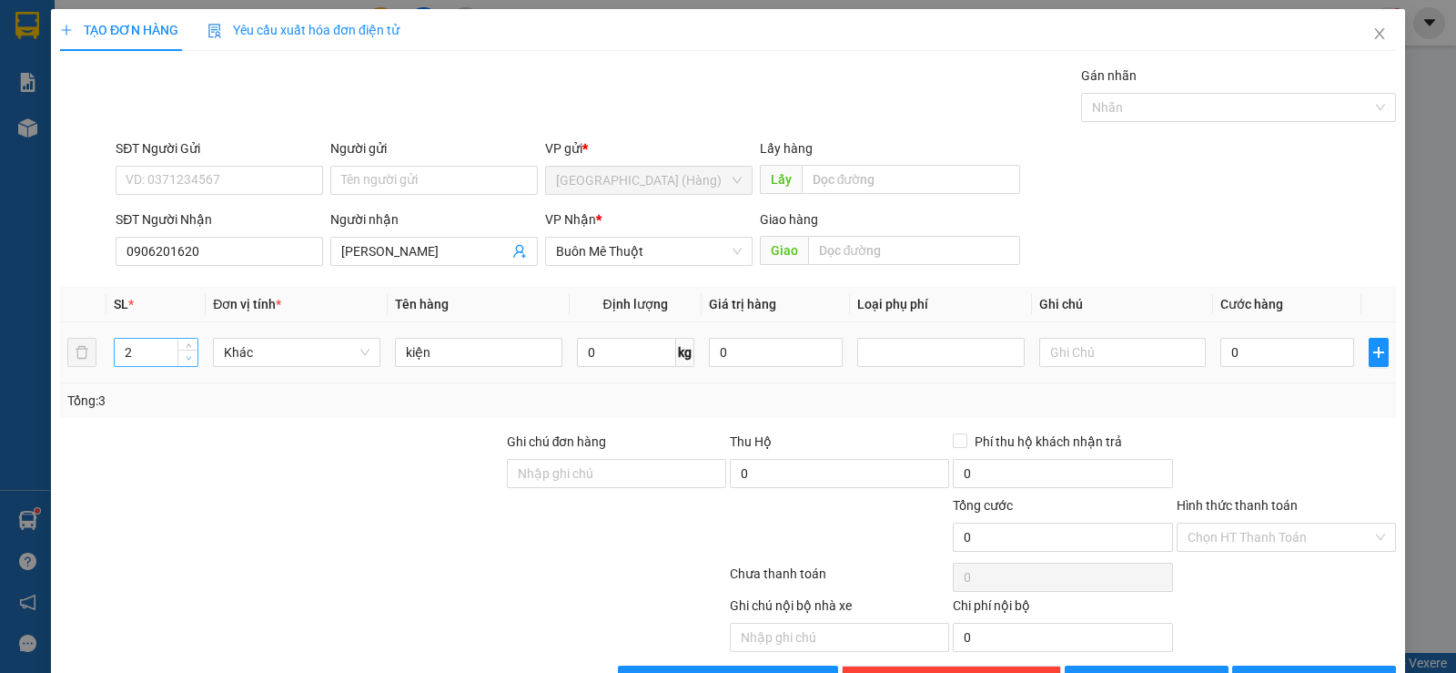
click at [185, 362] on span "down" at bounding box center [188, 358] width 11 height 11
type input "1"
drag, startPoint x: 185, startPoint y: 362, endPoint x: 197, endPoint y: 367, distance: 12.7
click at [186, 362] on span "down" at bounding box center [188, 358] width 11 height 11
click at [1300, 670] on span "[PERSON_NAME] và In" at bounding box center [1330, 680] width 127 height 20
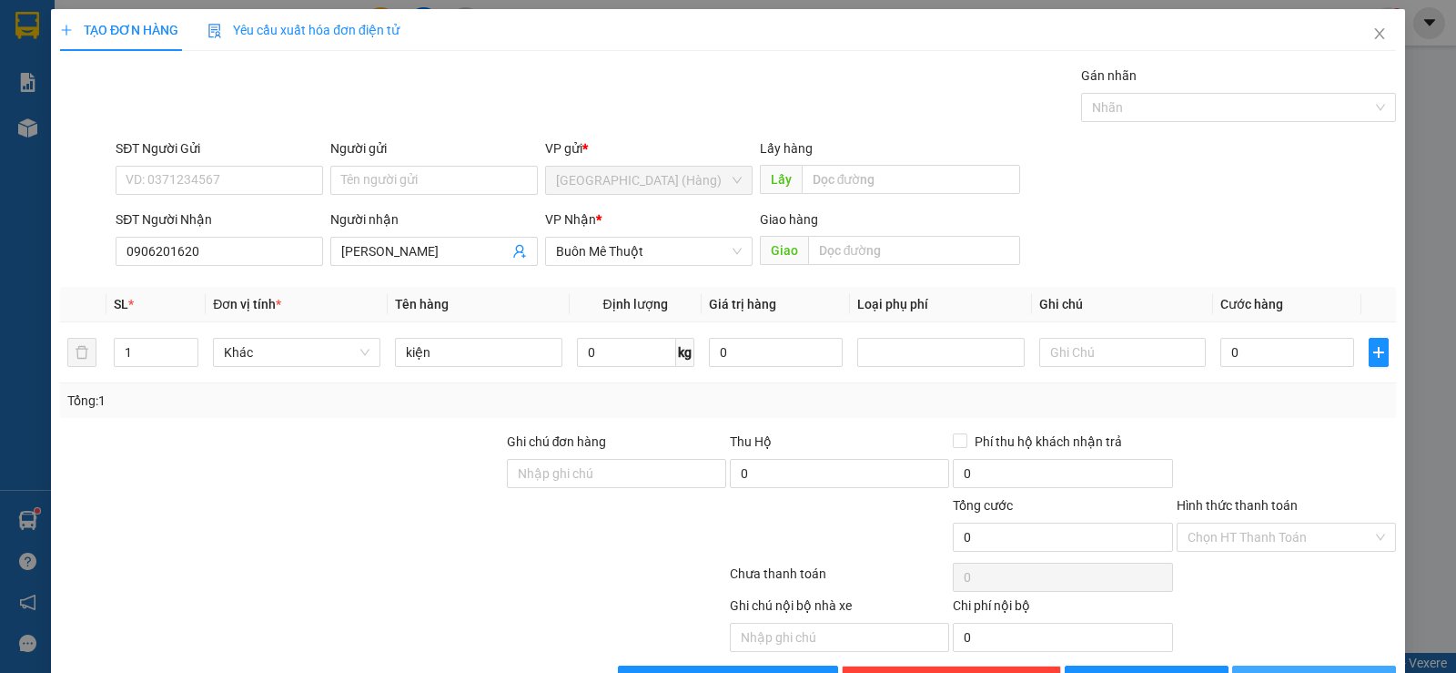
click at [1260, 672] on icon "printer" at bounding box center [1253, 679] width 13 height 13
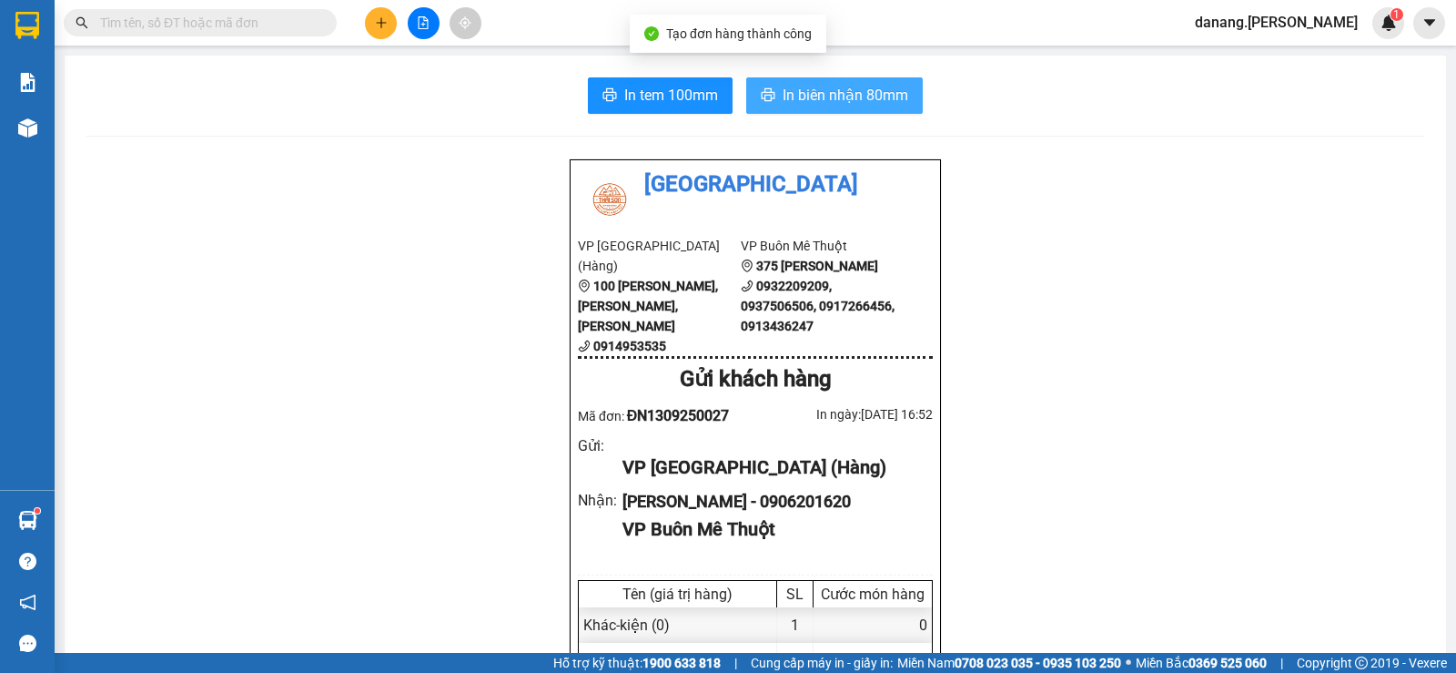
click at [832, 82] on button "In biên nhận 80mm" at bounding box center [834, 95] width 177 height 36
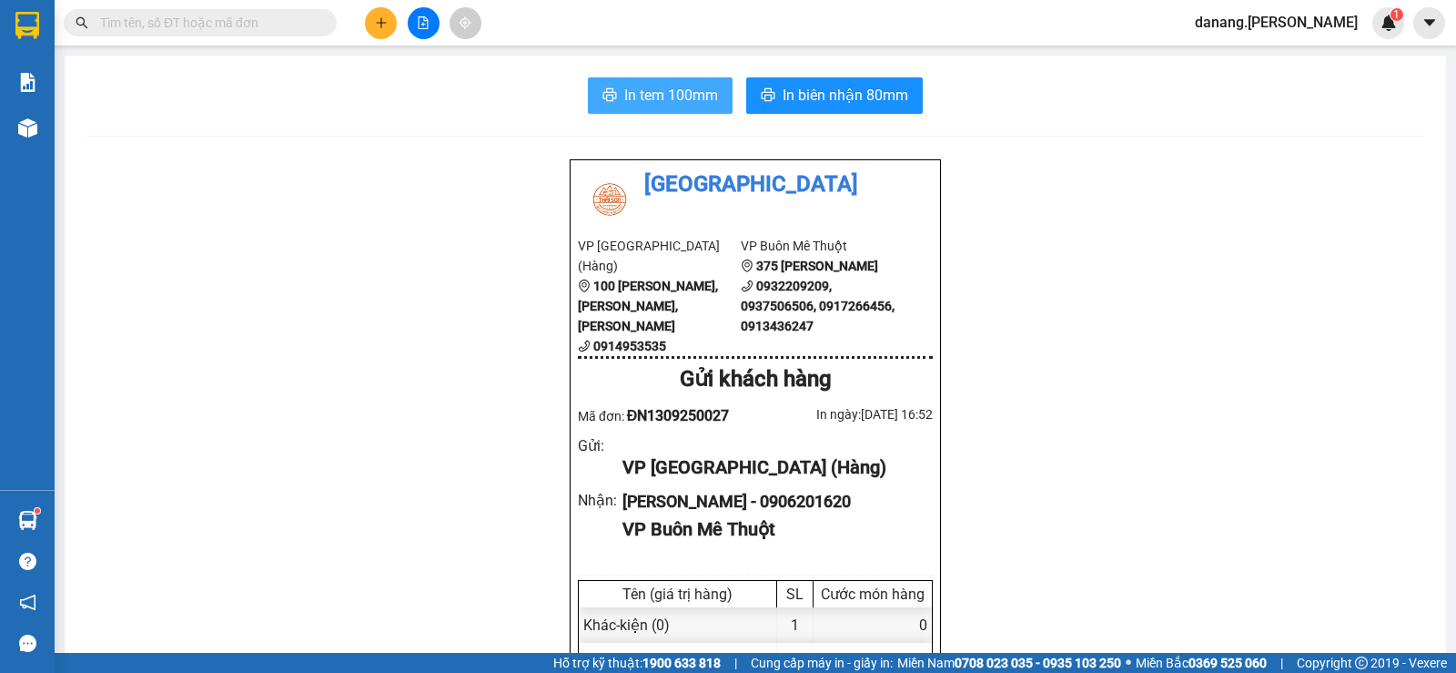
click at [639, 96] on span "In tem 100mm" at bounding box center [671, 95] width 94 height 23
click at [383, 29] on button at bounding box center [381, 23] width 32 height 32
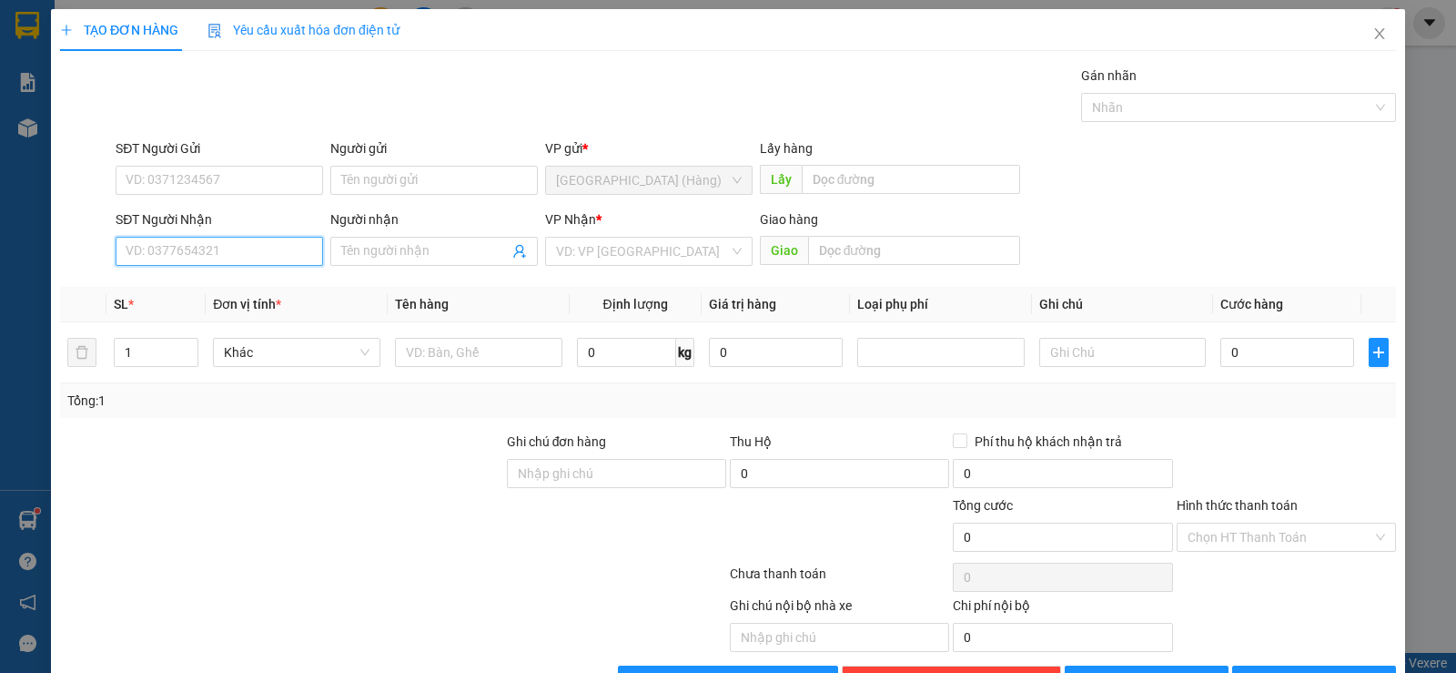
click at [265, 259] on input "SĐT Người Nhận" at bounding box center [220, 251] width 208 height 29
click at [222, 241] on input "SĐT Người Nhận" at bounding box center [220, 251] width 208 height 29
click at [137, 256] on input "SĐT Người Nhận" at bounding box center [220, 251] width 208 height 29
click at [142, 293] on div "0913435590" at bounding box center [218, 288] width 184 height 20
type input "0913435590"
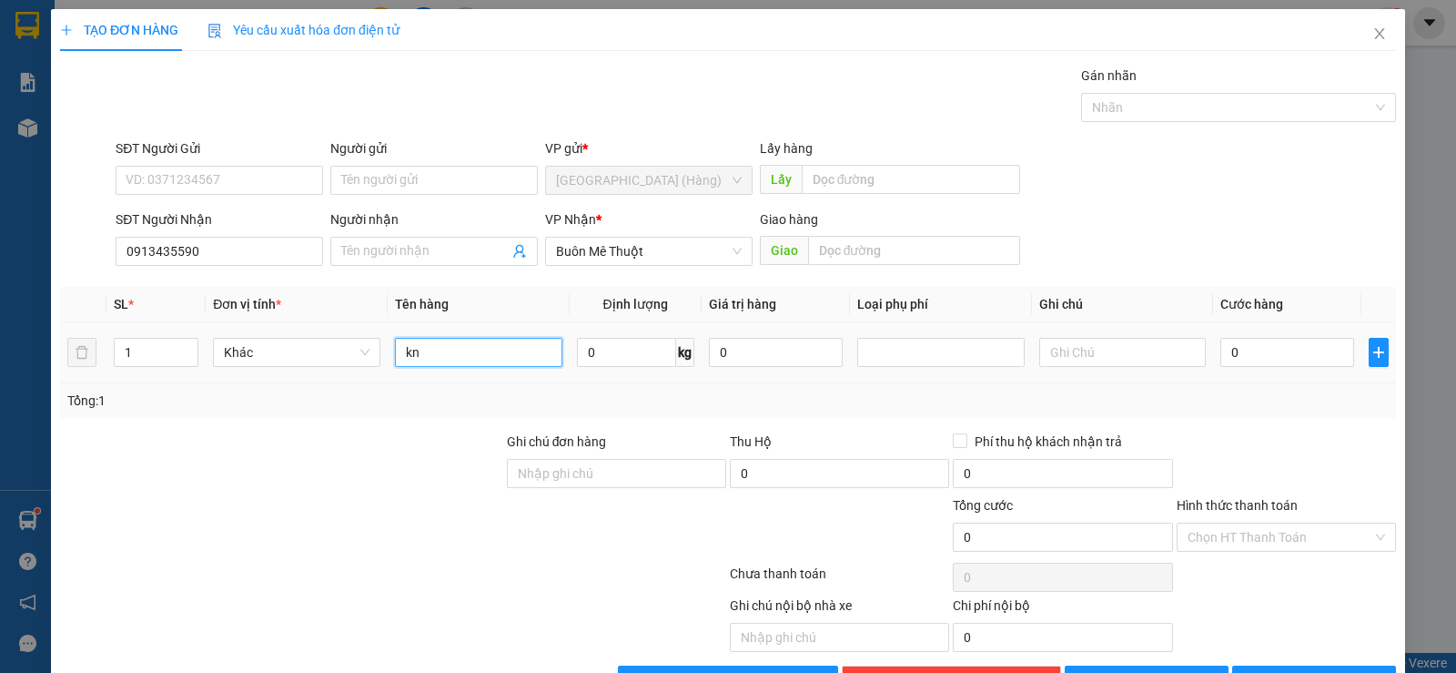
click at [435, 350] on input "kn" at bounding box center [478, 352] width 167 height 29
click at [1264, 665] on button "[PERSON_NAME] và In" at bounding box center [1315, 679] width 164 height 29
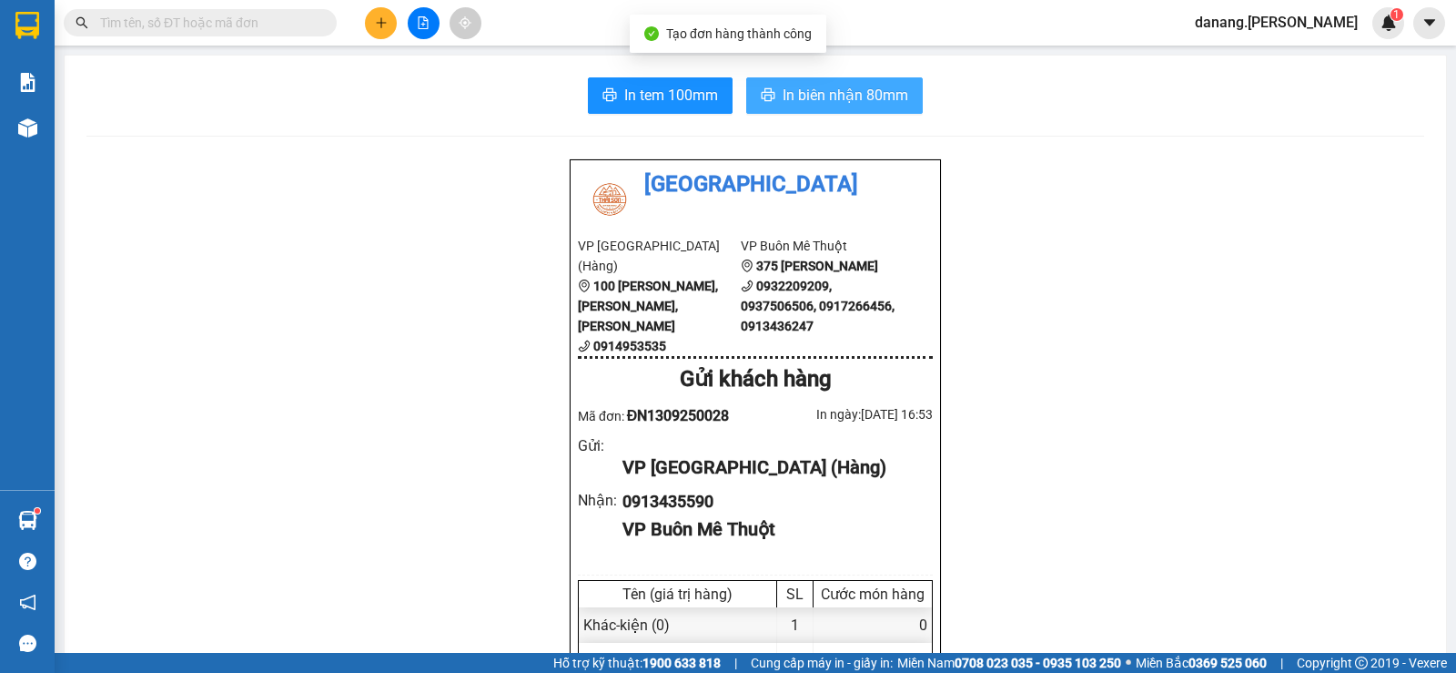
click at [831, 100] on span "In biên nhận 80mm" at bounding box center [846, 95] width 126 height 23
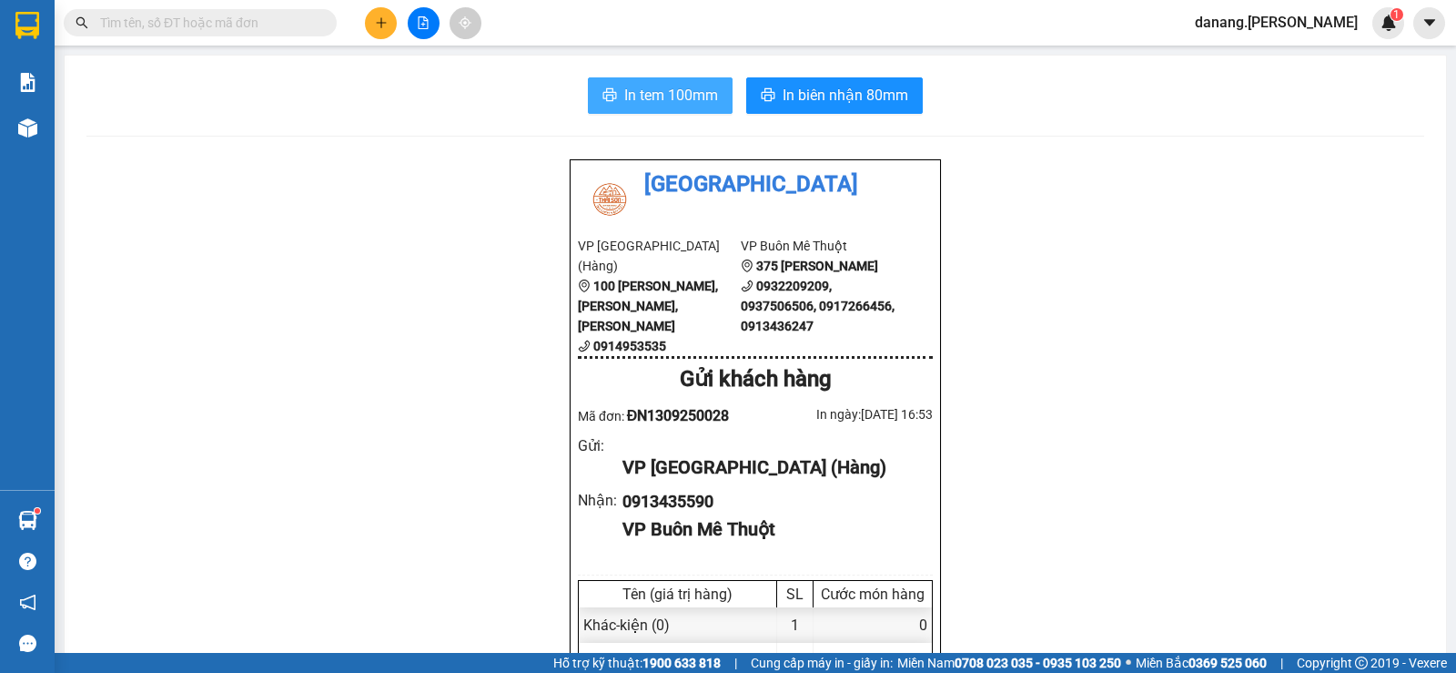
click at [640, 86] on span "In tem 100mm" at bounding box center [671, 95] width 94 height 23
click at [388, 24] on button at bounding box center [381, 23] width 32 height 32
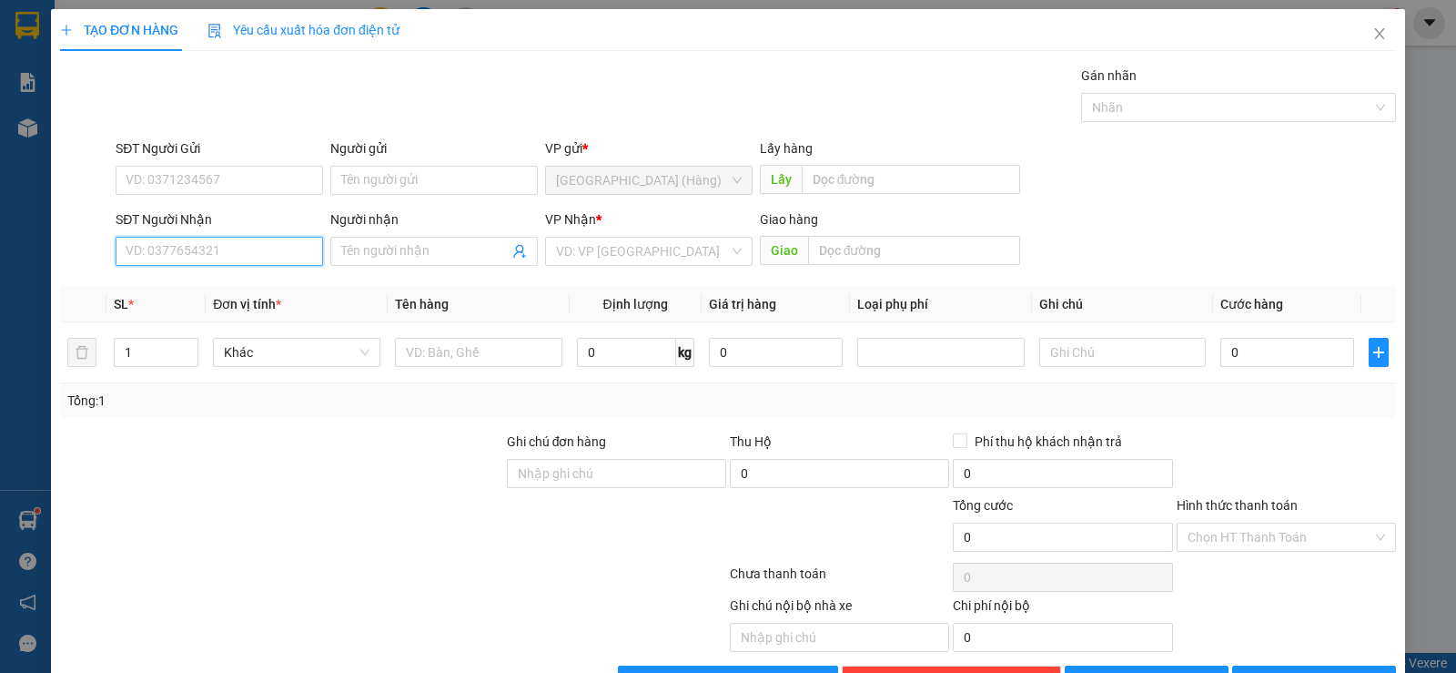
click at [224, 239] on input "SĐT Người Nhận" at bounding box center [220, 251] width 208 height 29
click at [177, 284] on div "0978205397" at bounding box center [218, 288] width 184 height 20
click at [1312, 670] on span "[PERSON_NAME] và In" at bounding box center [1330, 680] width 127 height 20
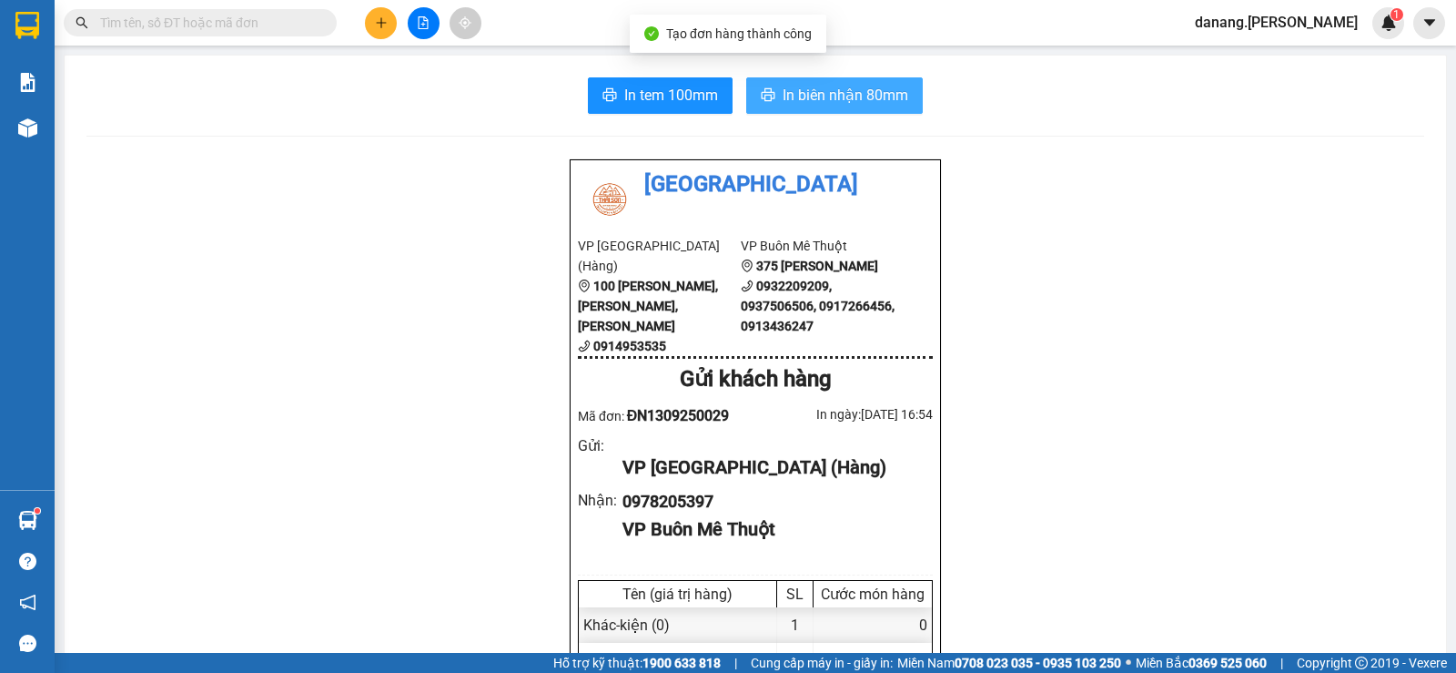
click at [873, 86] on span "In biên nhận 80mm" at bounding box center [846, 95] width 126 height 23
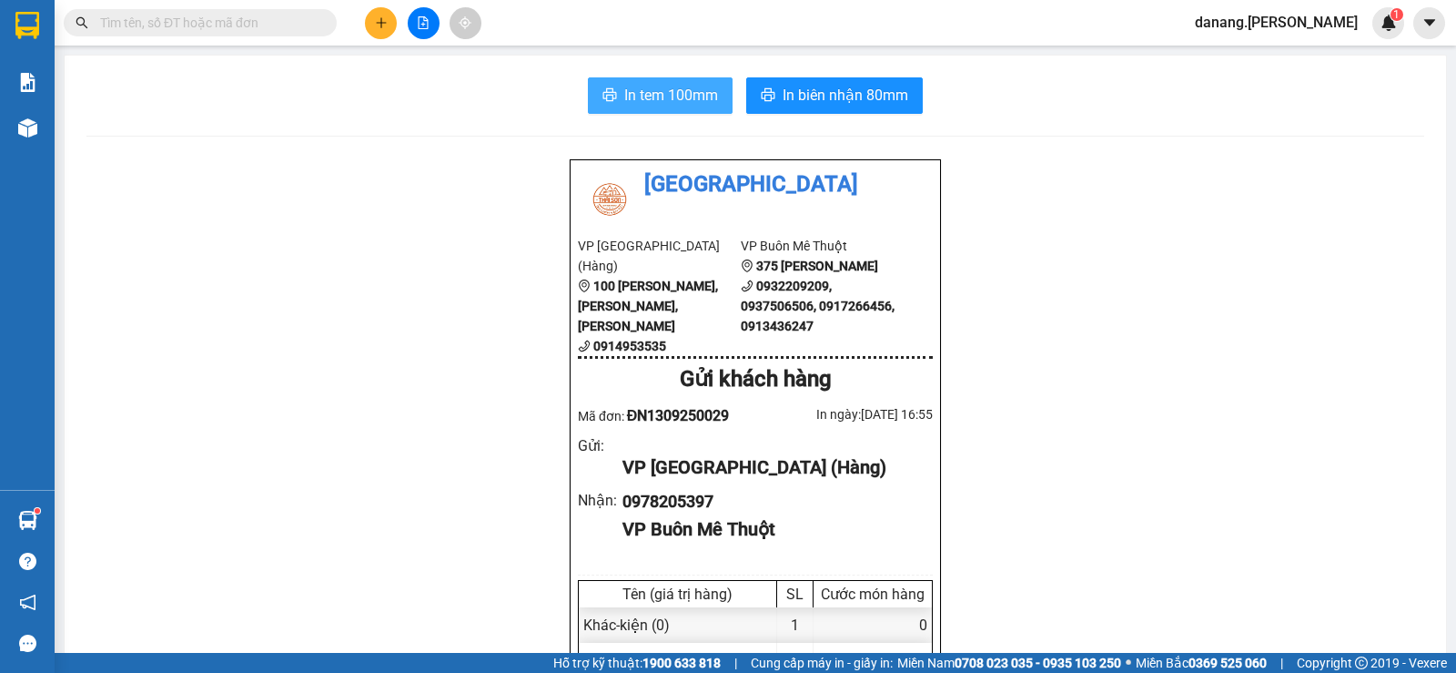
click at [672, 87] on span "In tem 100mm" at bounding box center [671, 95] width 94 height 23
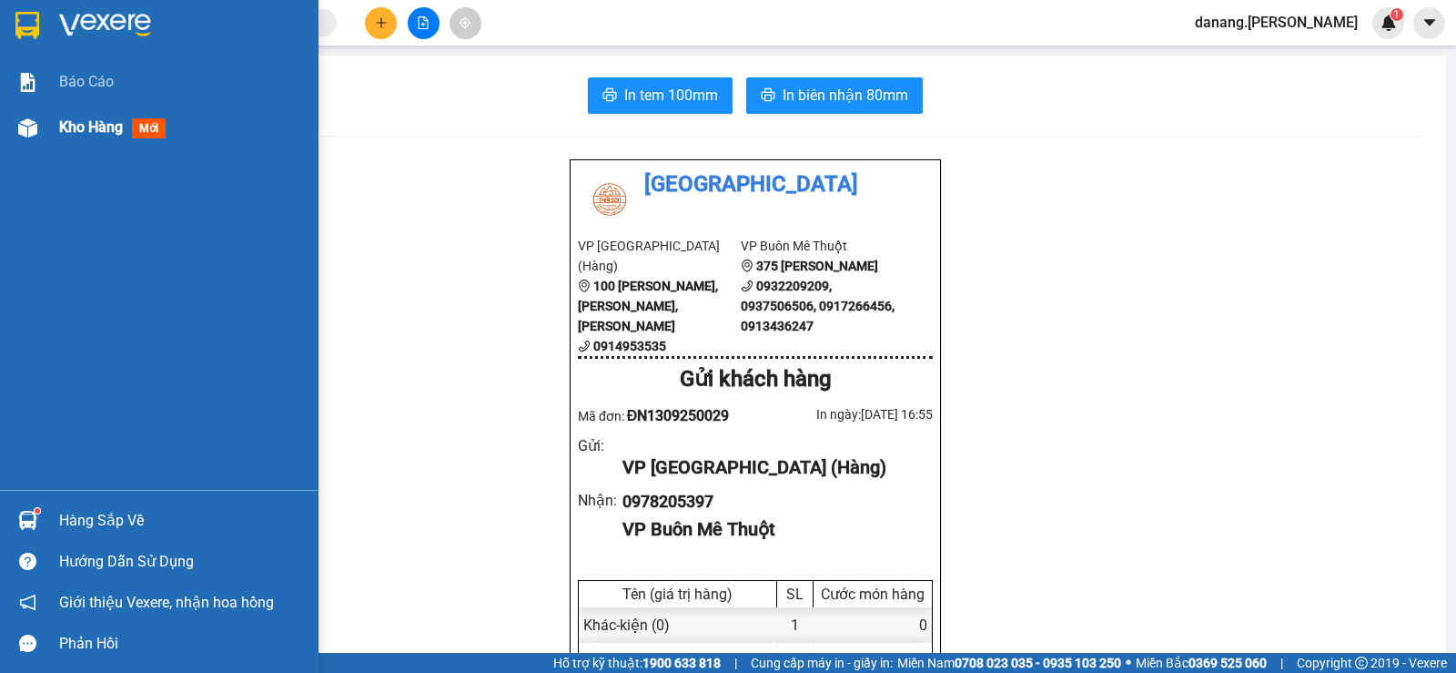
click at [79, 129] on span "Kho hàng" at bounding box center [91, 126] width 64 height 17
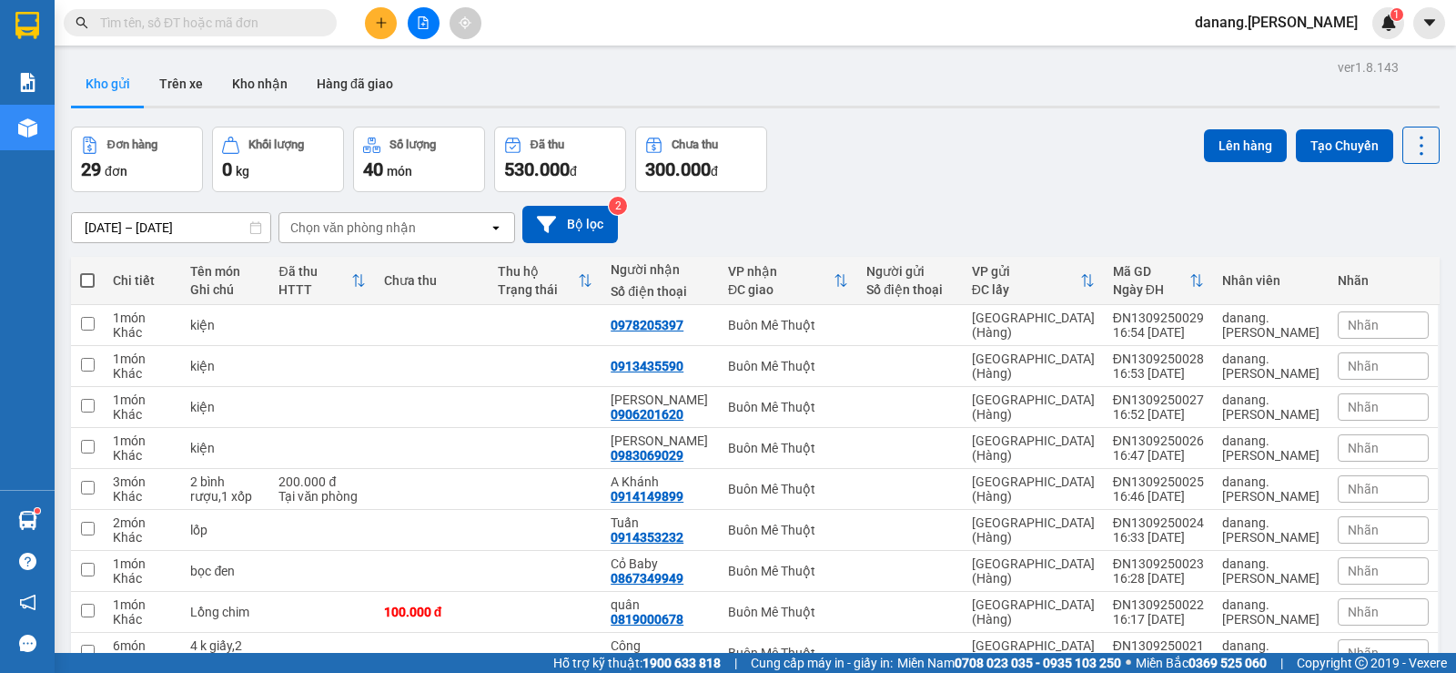
click at [1290, 328] on icon at bounding box center [1296, 325] width 13 height 13
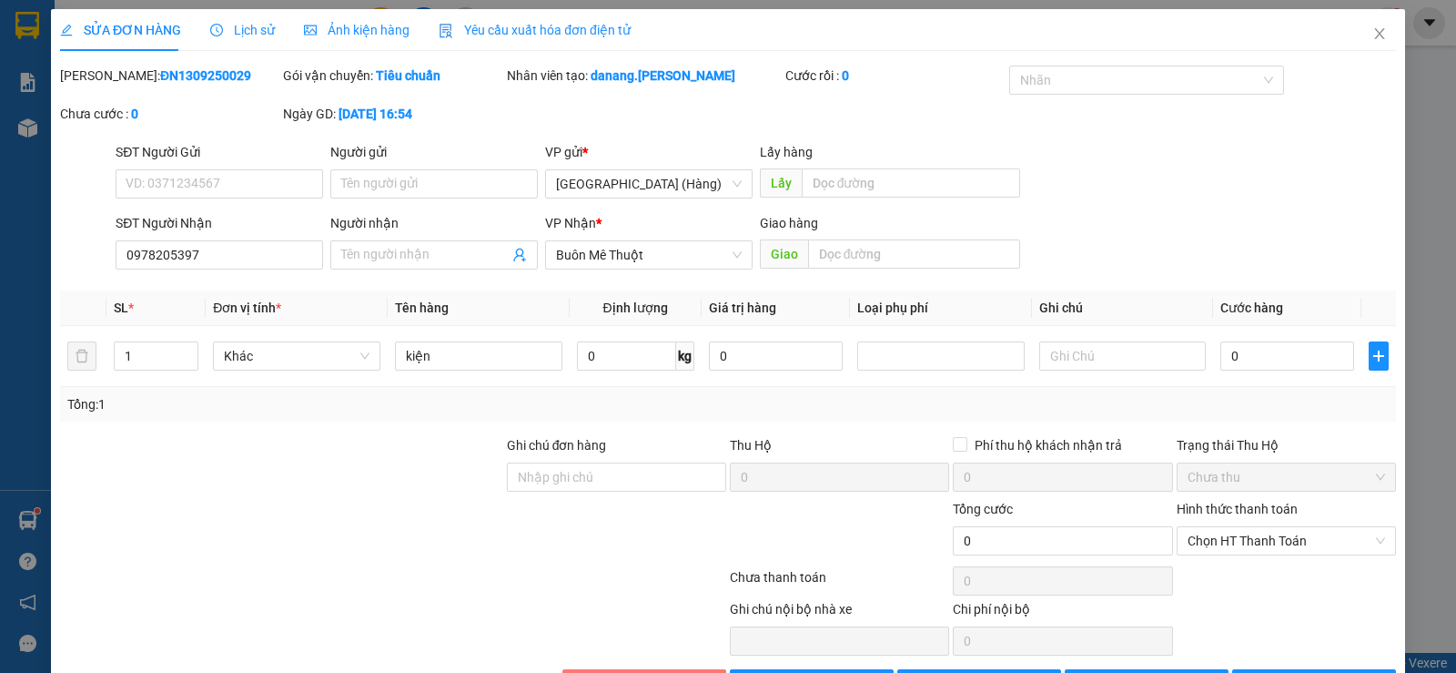
click at [646, 672] on span "Hủy Đơn Hàng" at bounding box center [655, 684] width 84 height 20
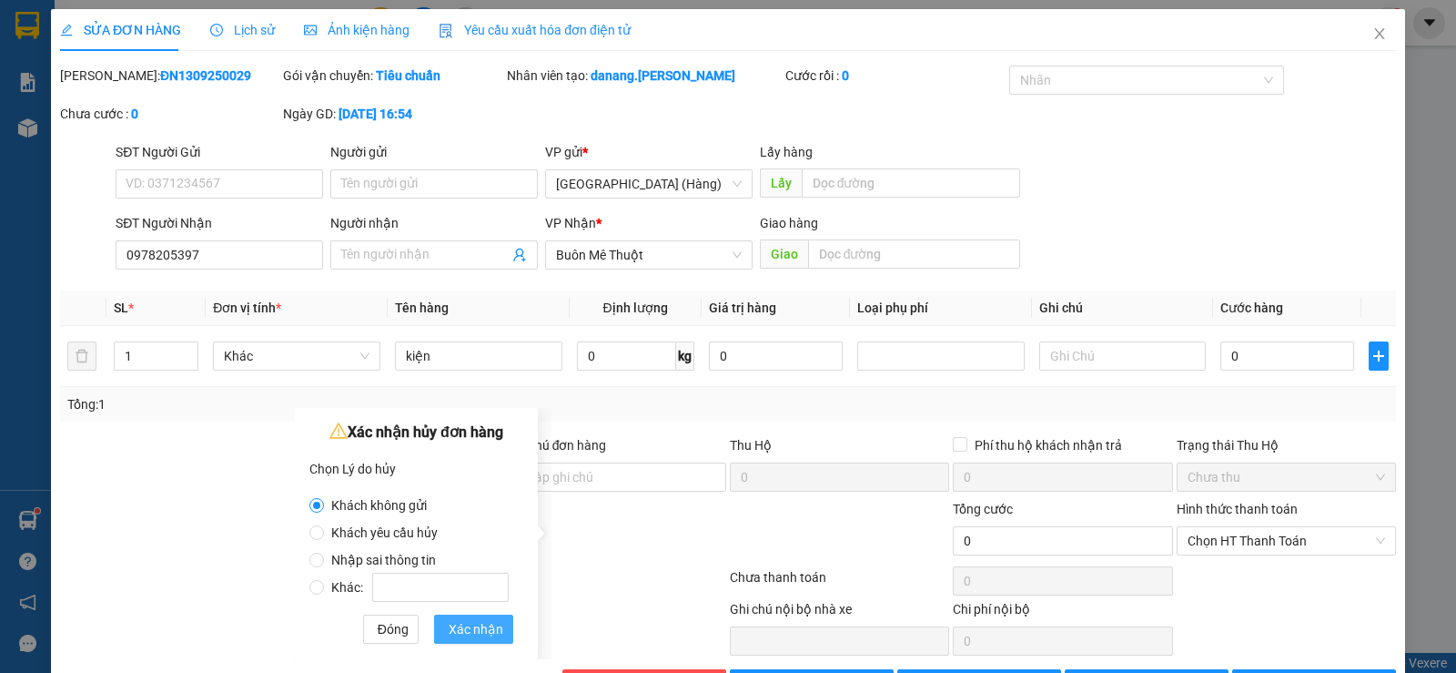
click at [482, 622] on span "Xác nhận" at bounding box center [476, 629] width 55 height 20
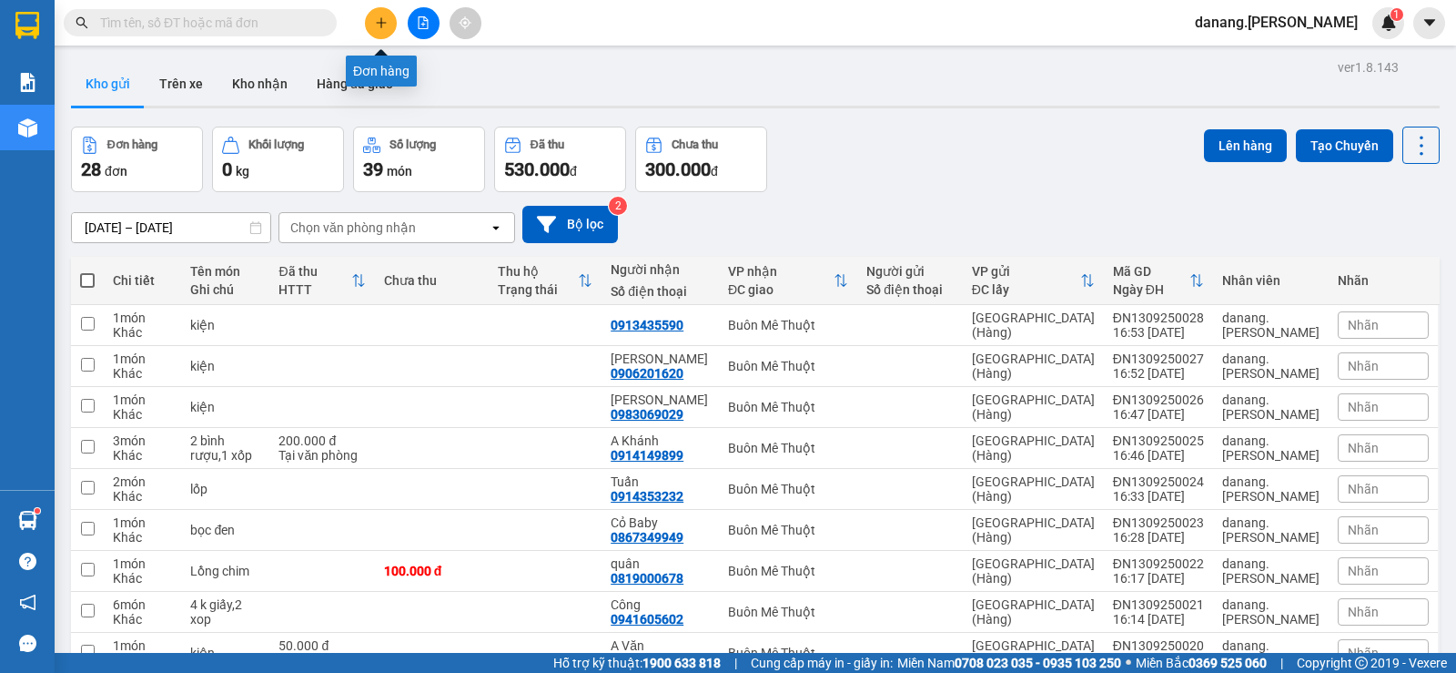
click at [388, 18] on button at bounding box center [381, 23] width 32 height 32
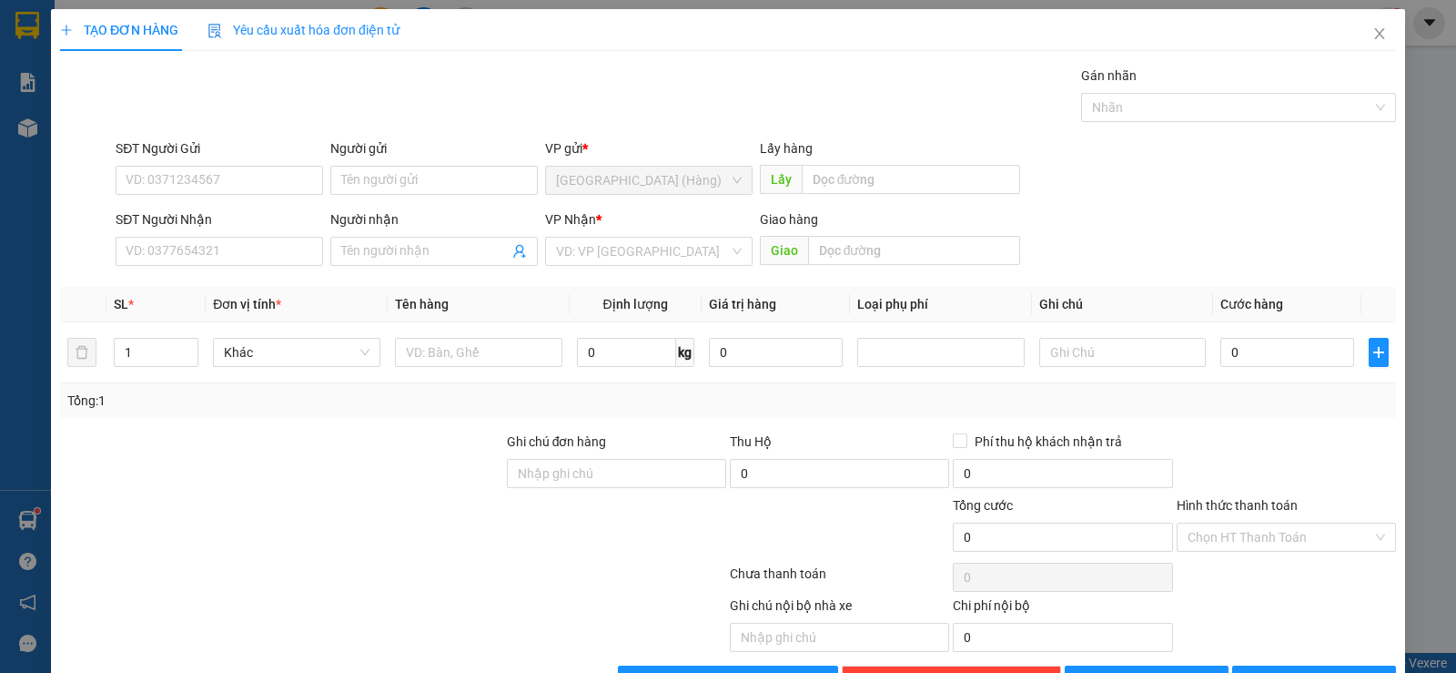
click at [279, 236] on div "SĐT Người Nhận" at bounding box center [220, 222] width 208 height 27
click at [268, 249] on input "SĐT Người Nhận" at bounding box center [220, 251] width 208 height 29
click at [233, 292] on div "0918584191 - Lâm" at bounding box center [218, 288] width 184 height 20
click at [1331, 670] on span "[PERSON_NAME] và In" at bounding box center [1330, 680] width 127 height 20
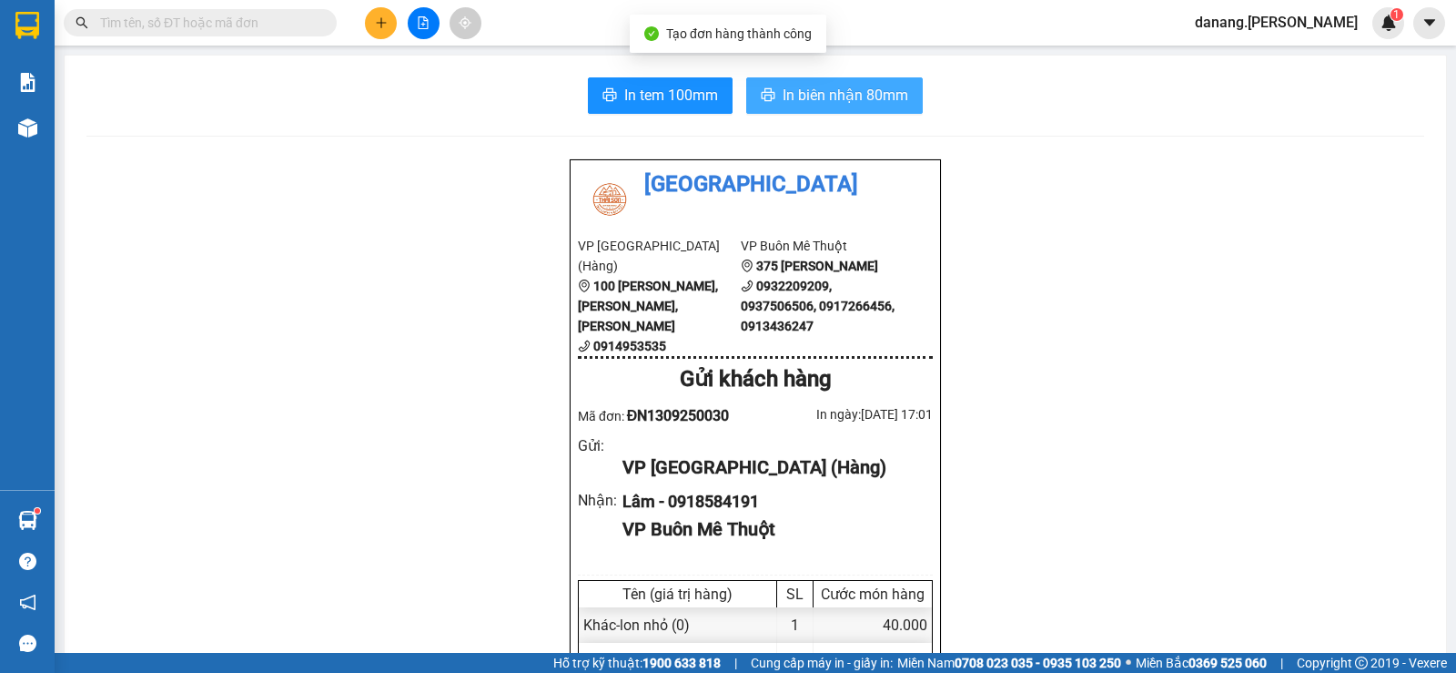
drag, startPoint x: 817, startPoint y: 96, endPoint x: 771, endPoint y: 126, distance: 54.5
click at [816, 95] on span "In biên nhận 80mm" at bounding box center [846, 95] width 126 height 23
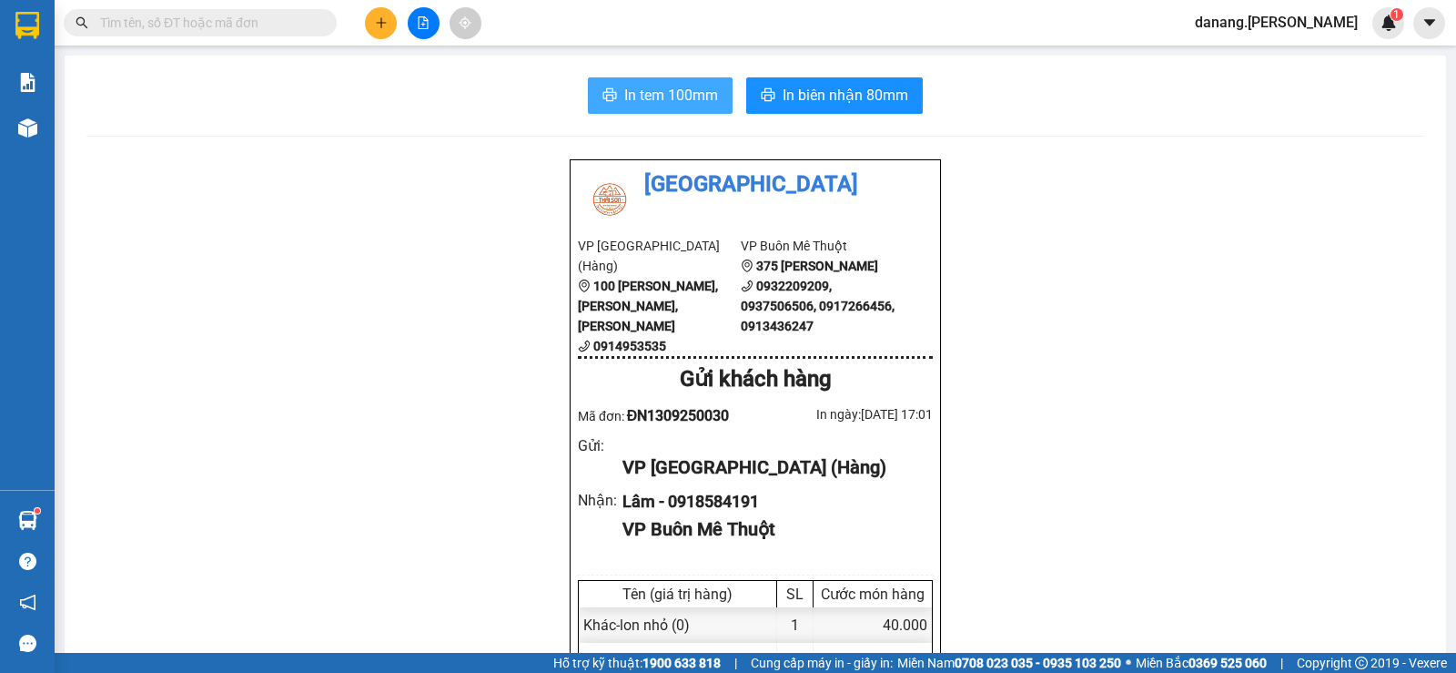
click at [661, 103] on span "In tem 100mm" at bounding box center [671, 95] width 94 height 23
click at [380, 28] on icon "plus" at bounding box center [381, 22] width 13 height 13
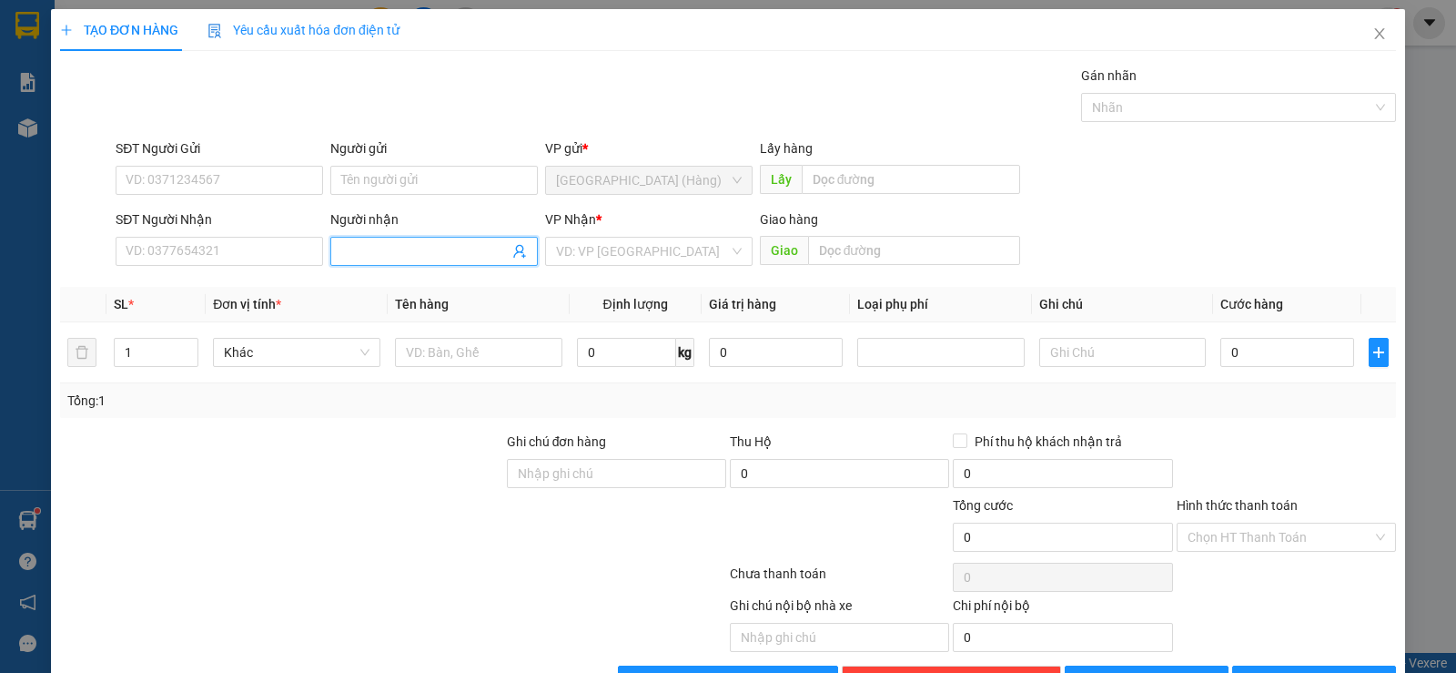
click at [406, 253] on input "Người nhận" at bounding box center [424, 251] width 167 height 20
drag, startPoint x: 419, startPoint y: 284, endPoint x: 443, endPoint y: 284, distance: 24.6
click at [420, 284] on div "Bạch - 0946507070" at bounding box center [431, 288] width 184 height 20
click at [620, 257] on input "search" at bounding box center [642, 251] width 173 height 27
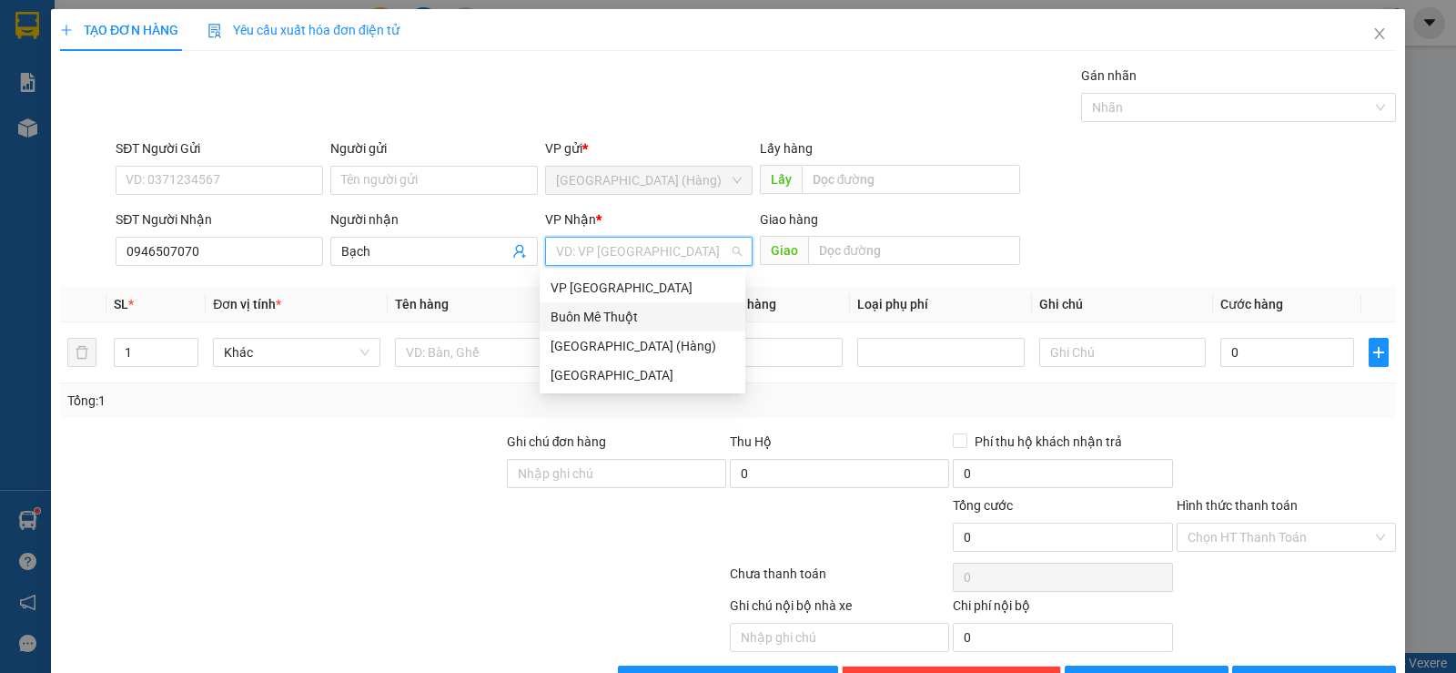
drag, startPoint x: 647, startPoint y: 321, endPoint x: 518, endPoint y: 351, distance: 132.7
click at [646, 321] on div "Buôn Mê Thuột" at bounding box center [643, 317] width 184 height 20
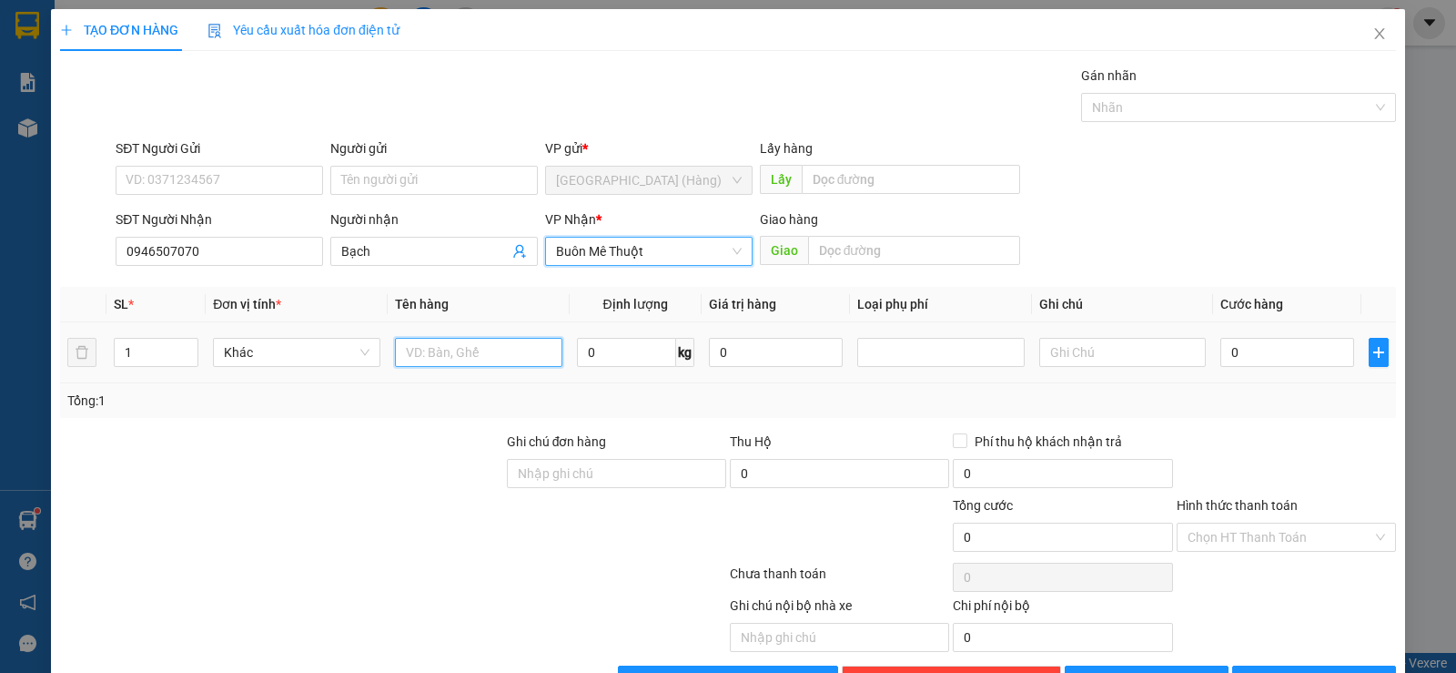
click at [464, 351] on input "text" at bounding box center [478, 352] width 167 height 29
click at [189, 339] on span "Increase Value" at bounding box center [188, 347] width 20 height 16
click at [444, 352] on input "text" at bounding box center [478, 352] width 167 height 29
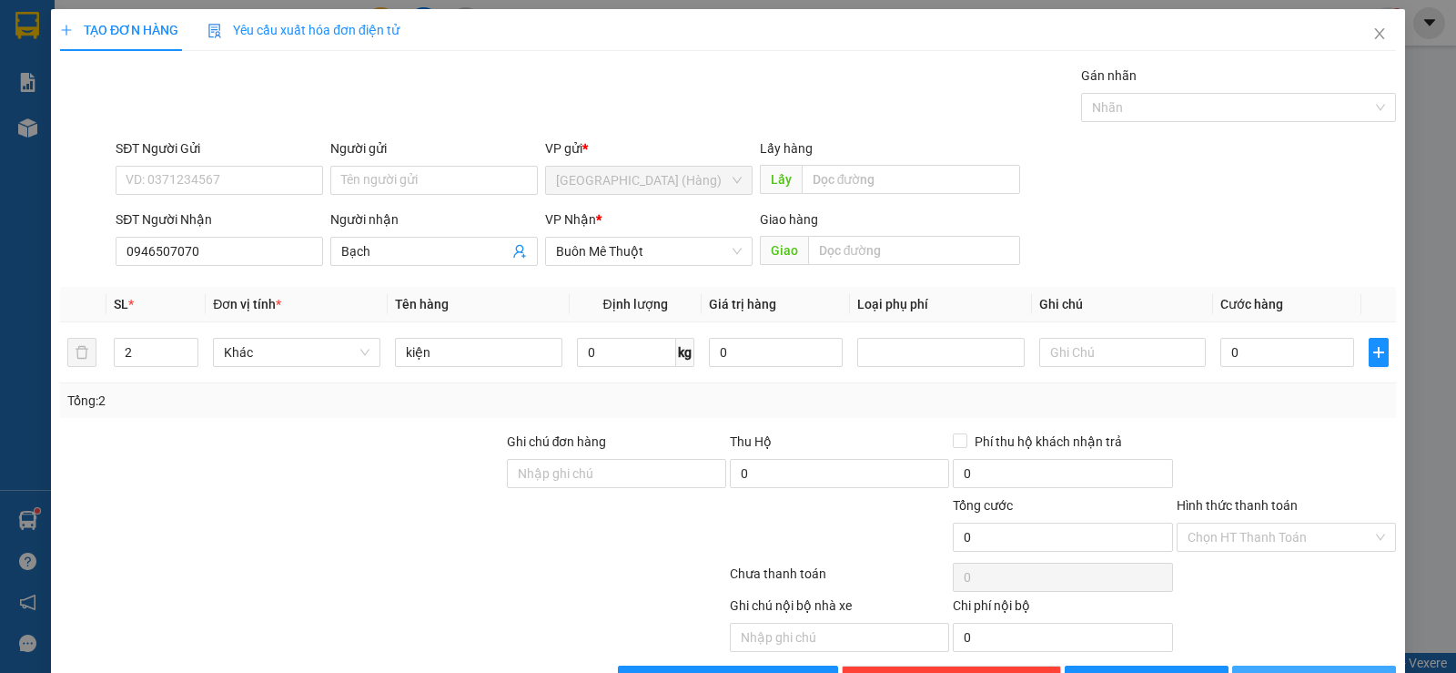
click at [1233, 665] on button "[PERSON_NAME] và In" at bounding box center [1315, 679] width 164 height 29
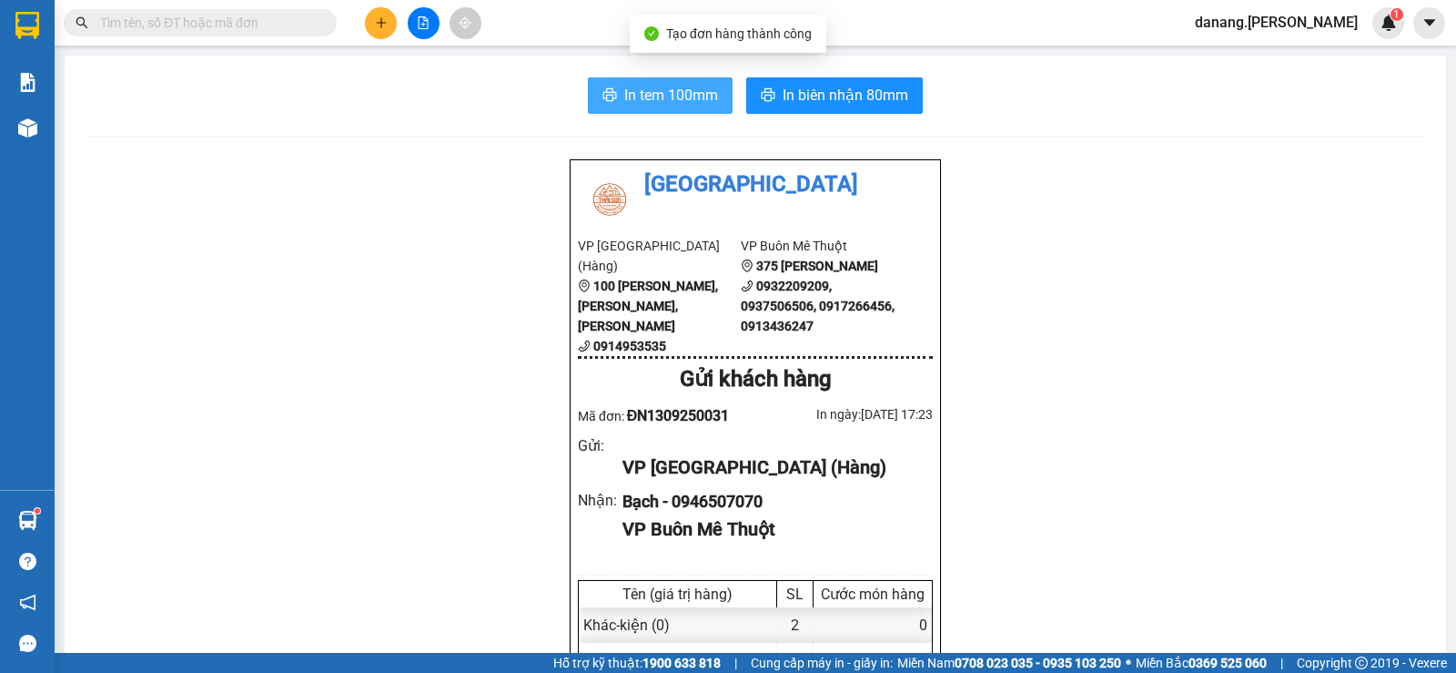
click at [634, 100] on span "In tem 100mm" at bounding box center [671, 95] width 94 height 23
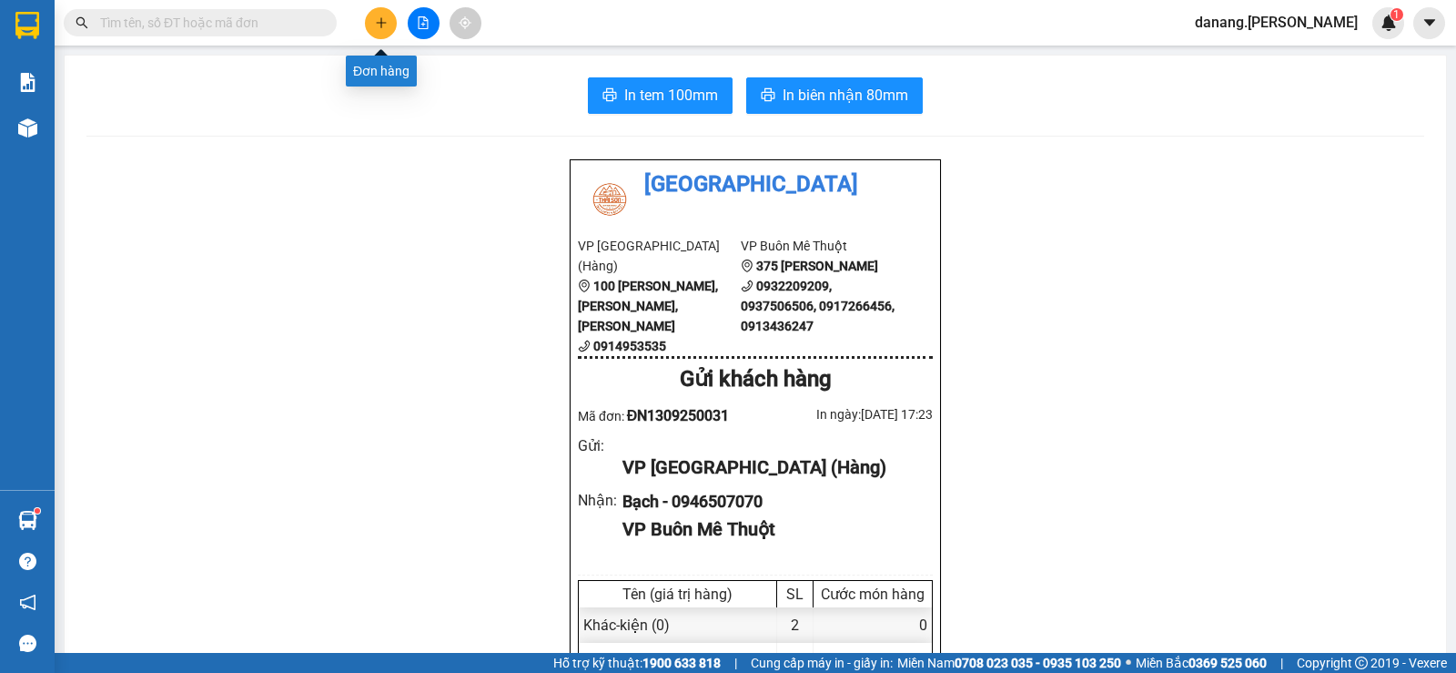
click at [372, 20] on button at bounding box center [381, 23] width 32 height 32
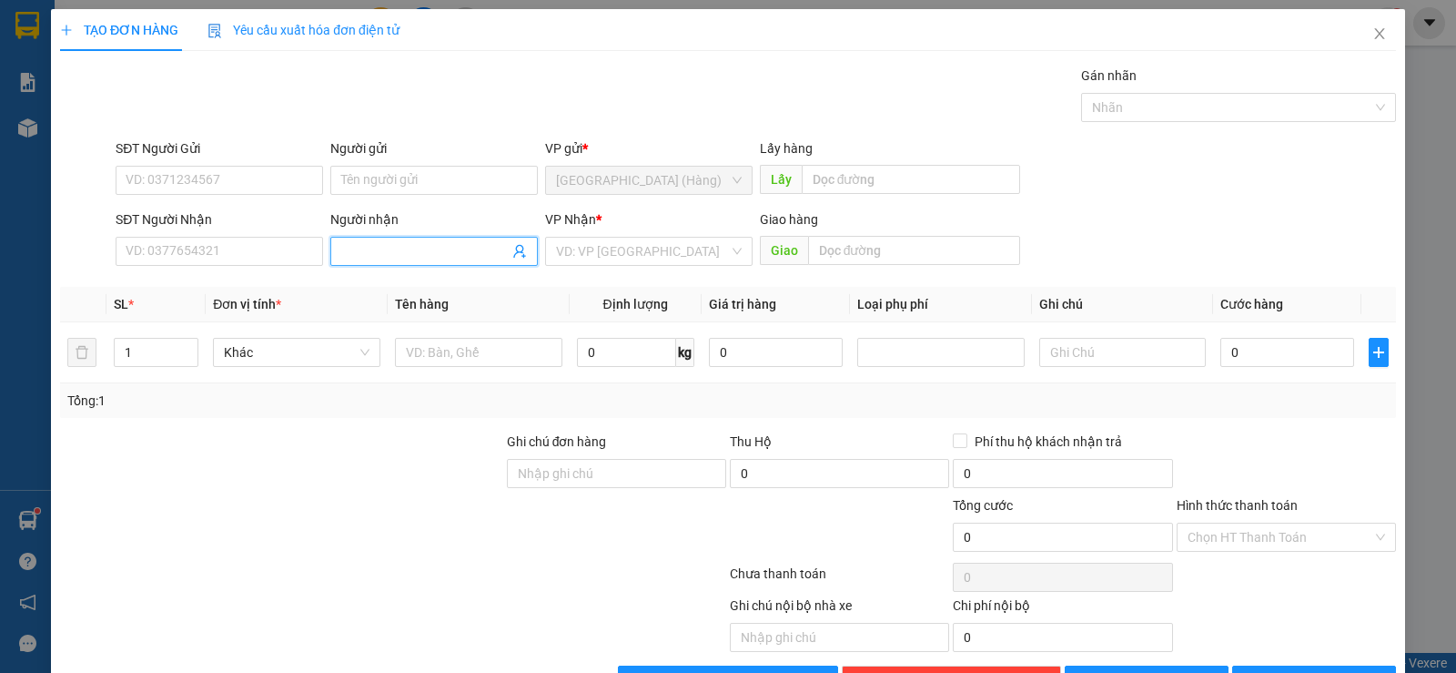
click at [465, 252] on input "Người nhận" at bounding box center [424, 251] width 167 height 20
click at [476, 292] on div "phán hoa - 0917335569" at bounding box center [431, 288] width 184 height 20
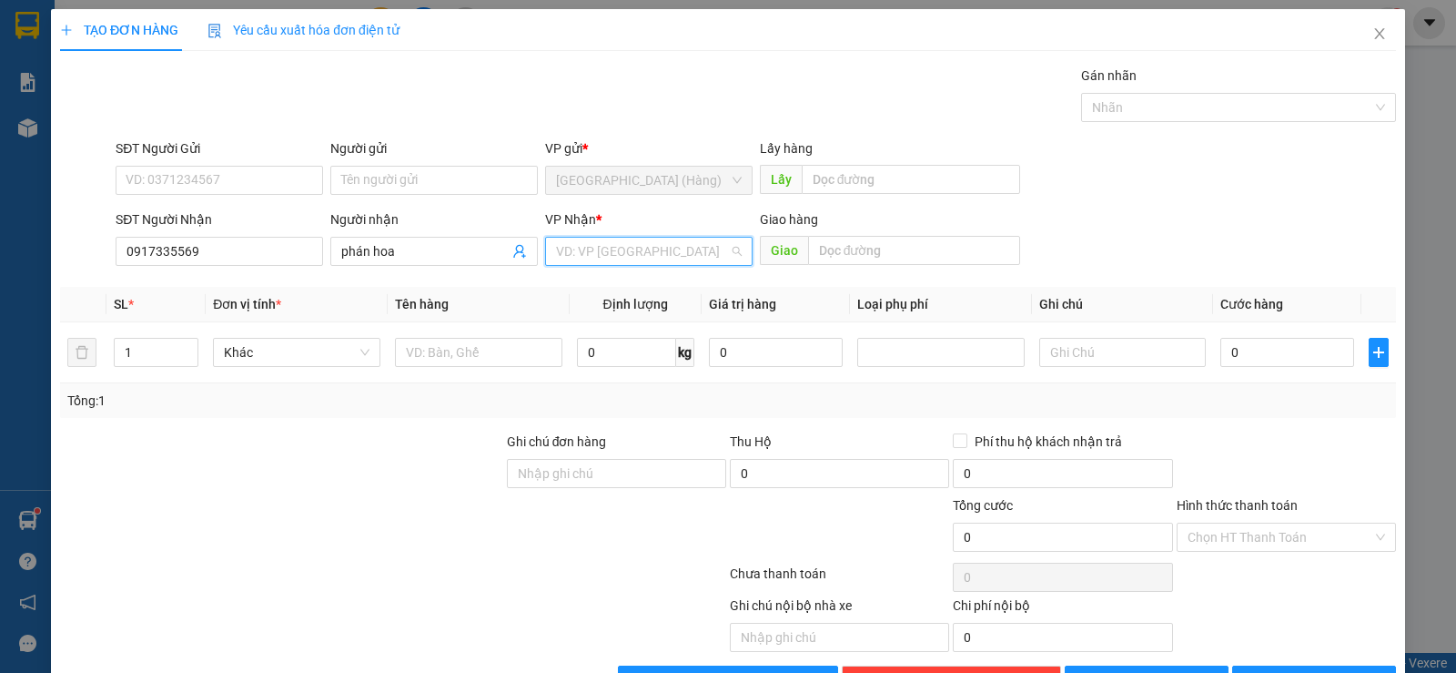
drag, startPoint x: 622, startPoint y: 242, endPoint x: 628, endPoint y: 281, distance: 39.7
click at [622, 245] on input "search" at bounding box center [642, 251] width 173 height 27
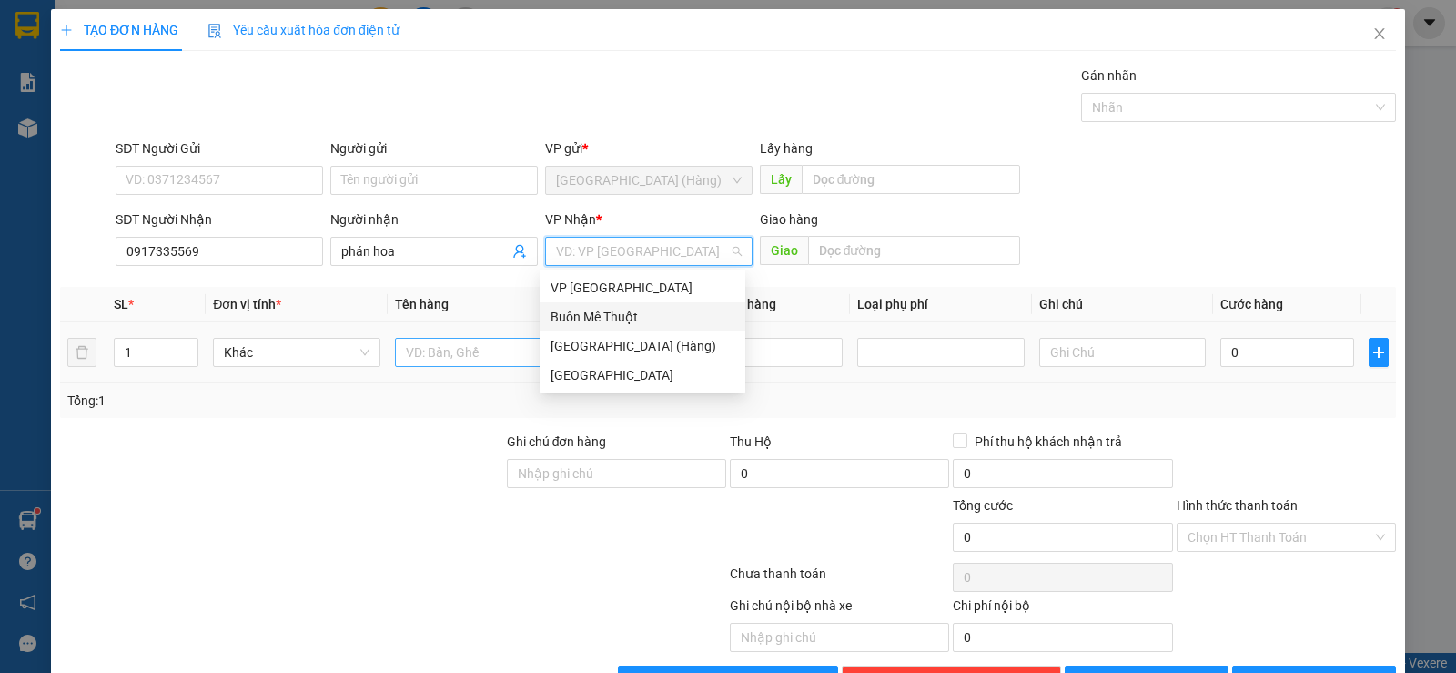
drag, startPoint x: 619, startPoint y: 319, endPoint x: 508, endPoint y: 342, distance: 113.6
click at [615, 321] on div "Buôn Mê Thuột" at bounding box center [643, 317] width 184 height 20
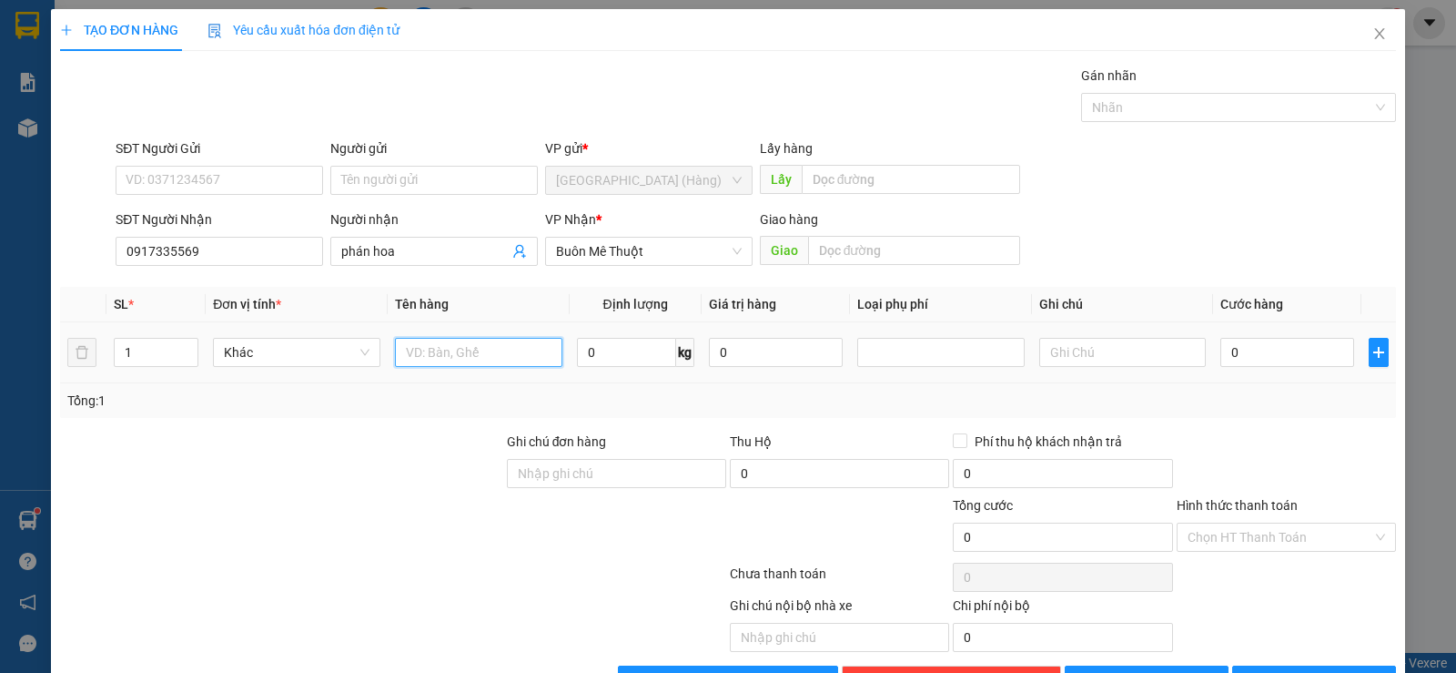
click at [486, 366] on input "text" at bounding box center [478, 352] width 167 height 29
click at [1260, 672] on icon "printer" at bounding box center [1253, 679] width 13 height 13
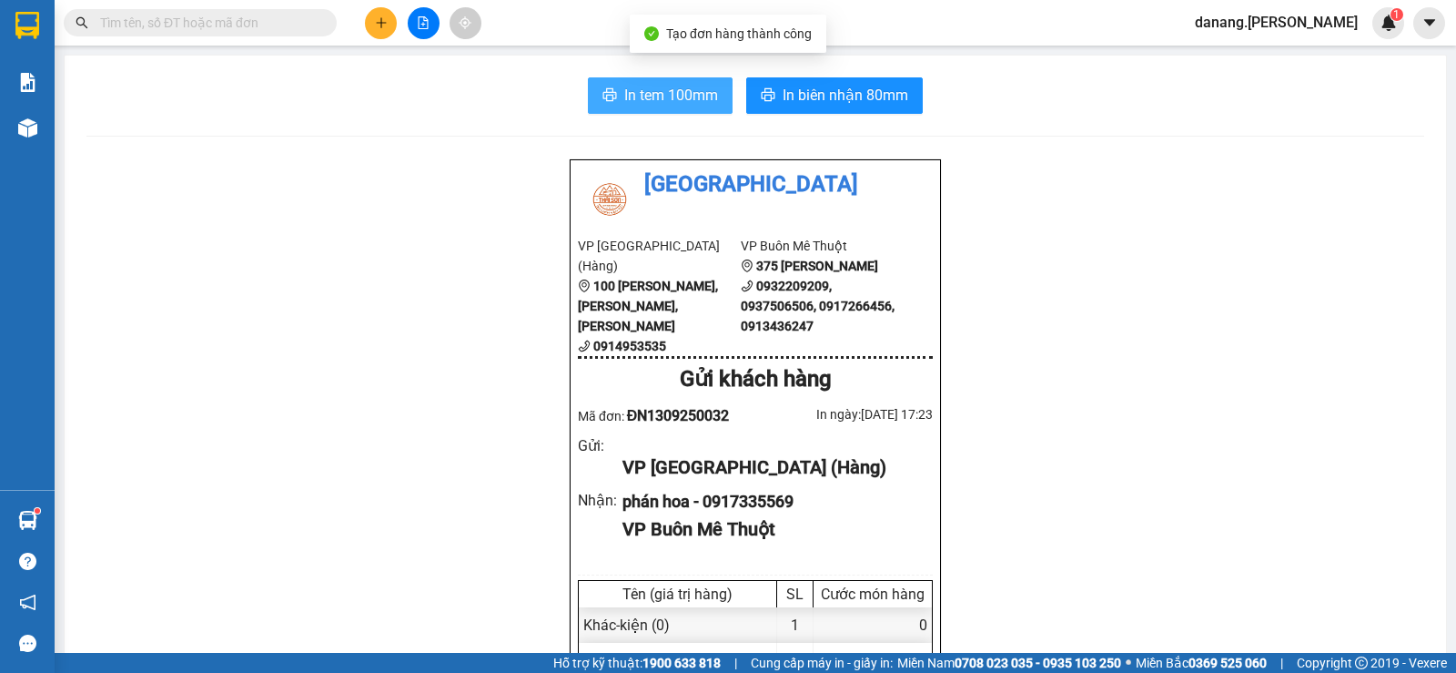
click at [666, 85] on span "In tem 100mm" at bounding box center [671, 95] width 94 height 23
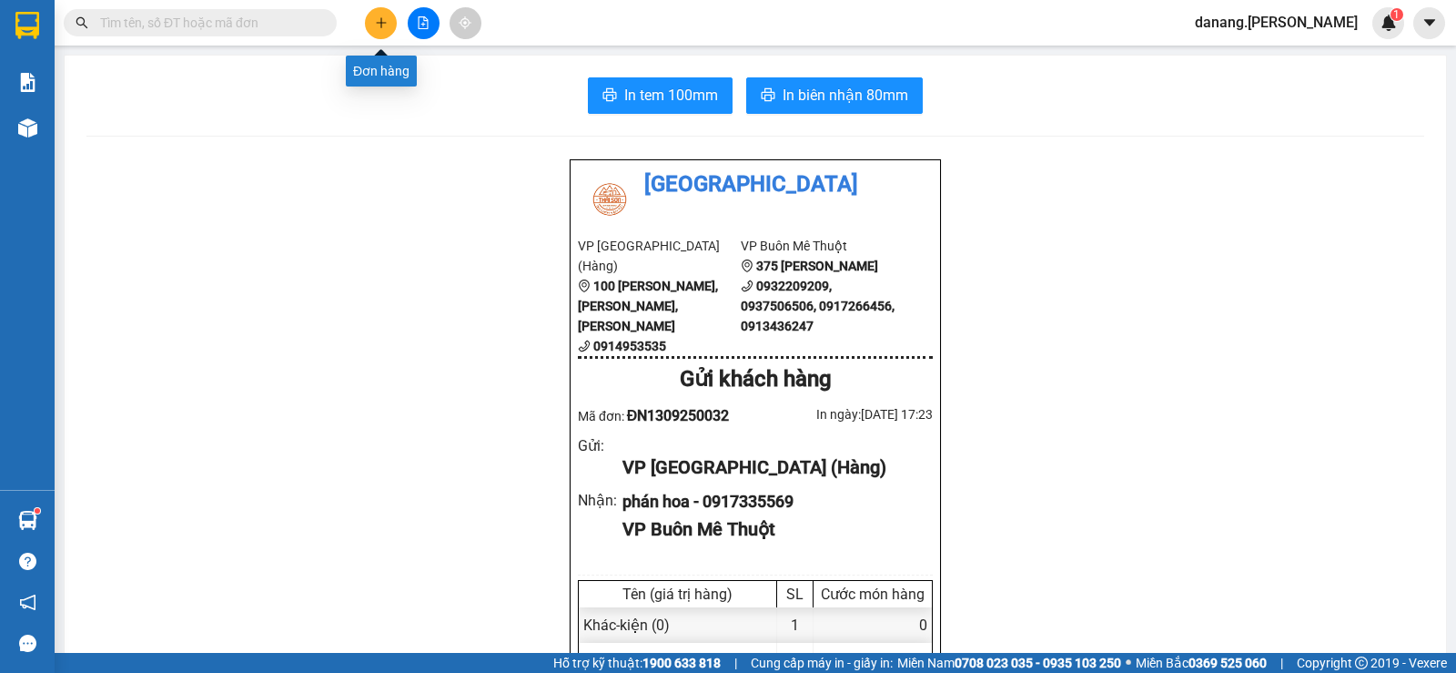
click at [384, 15] on button at bounding box center [381, 23] width 32 height 32
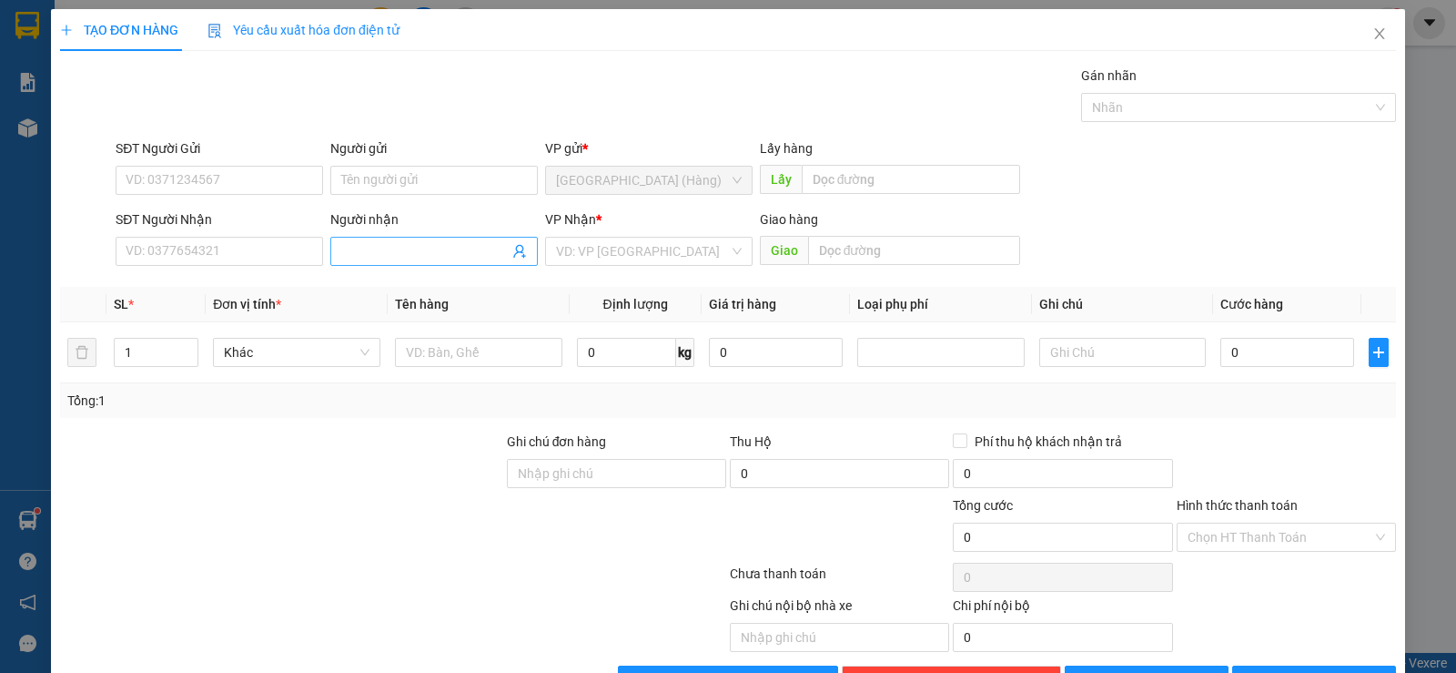
click at [412, 249] on input "Người nhận" at bounding box center [424, 251] width 167 height 20
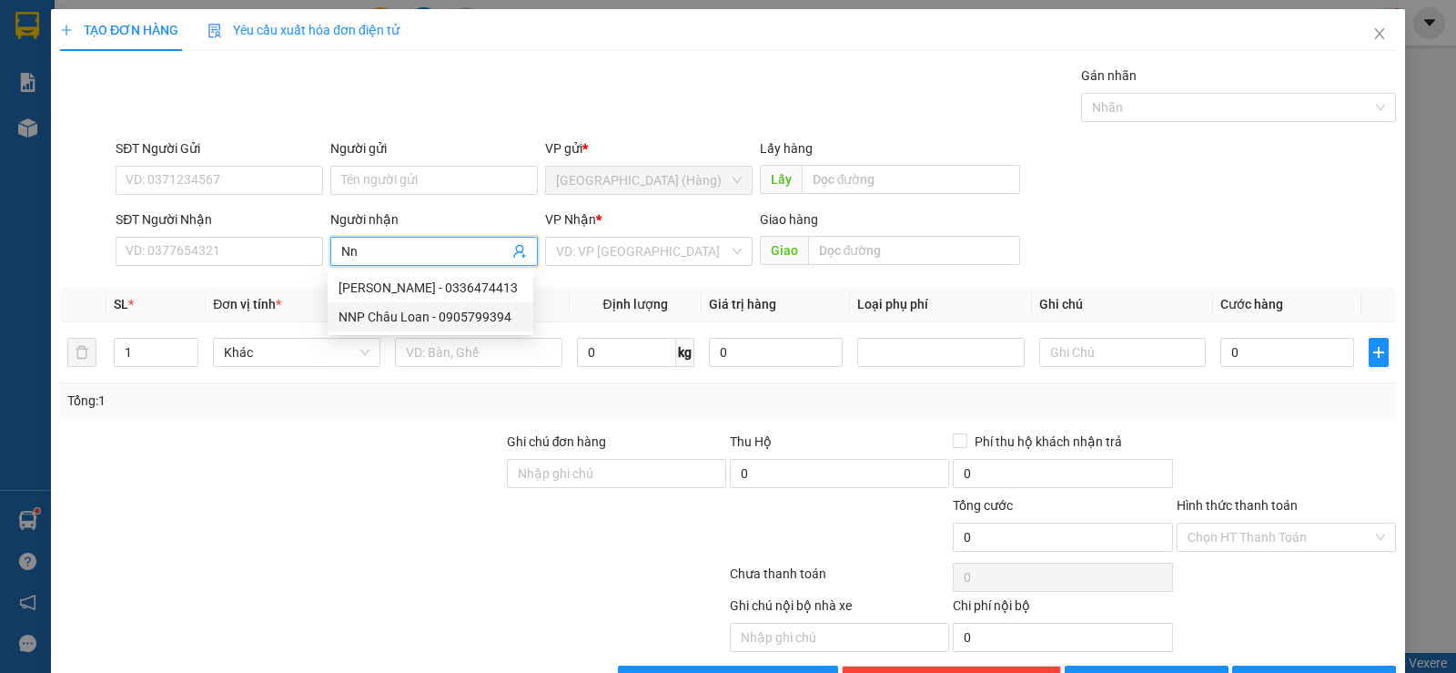
click at [454, 312] on div "NNP Châu Loan - 0905799394" at bounding box center [431, 317] width 184 height 20
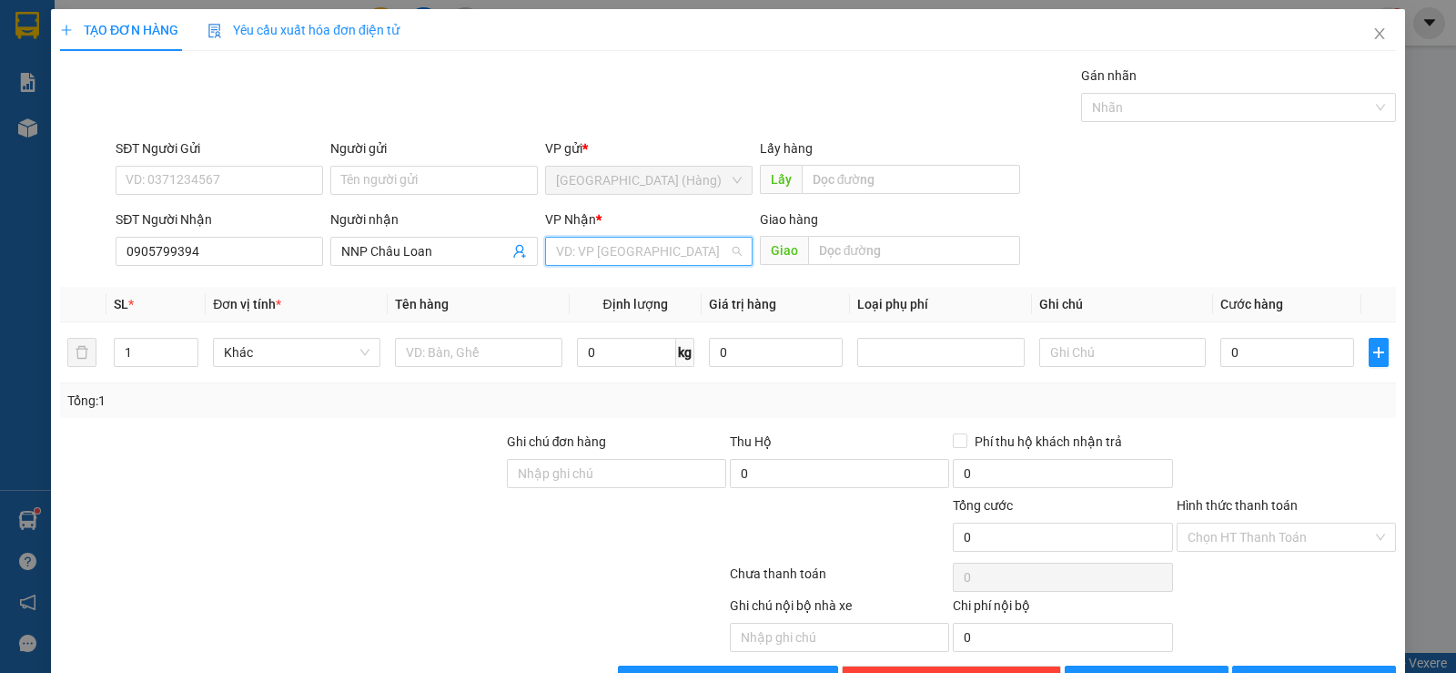
click at [605, 259] on input "search" at bounding box center [642, 251] width 173 height 27
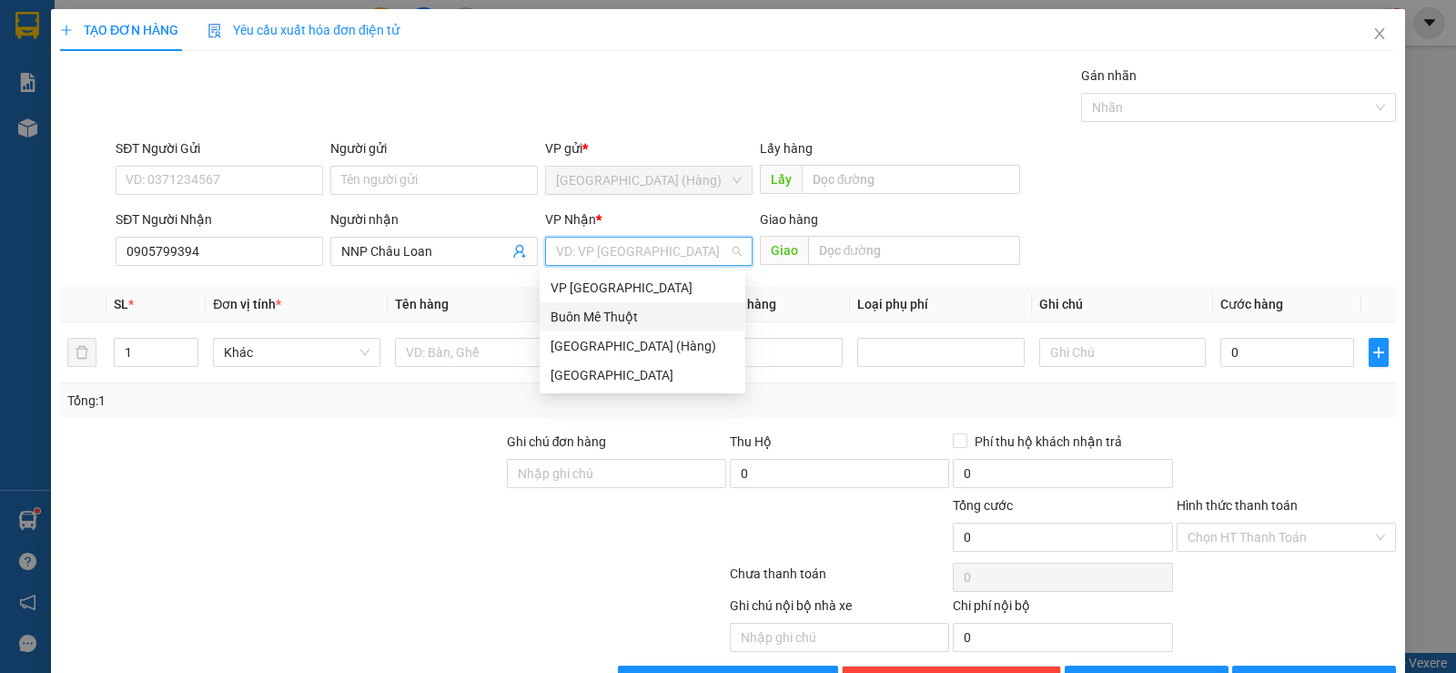
drag, startPoint x: 634, startPoint y: 320, endPoint x: 634, endPoint y: 330, distance: 10.1
click at [634, 322] on div "Buôn Mê Thuột" at bounding box center [643, 317] width 184 height 20
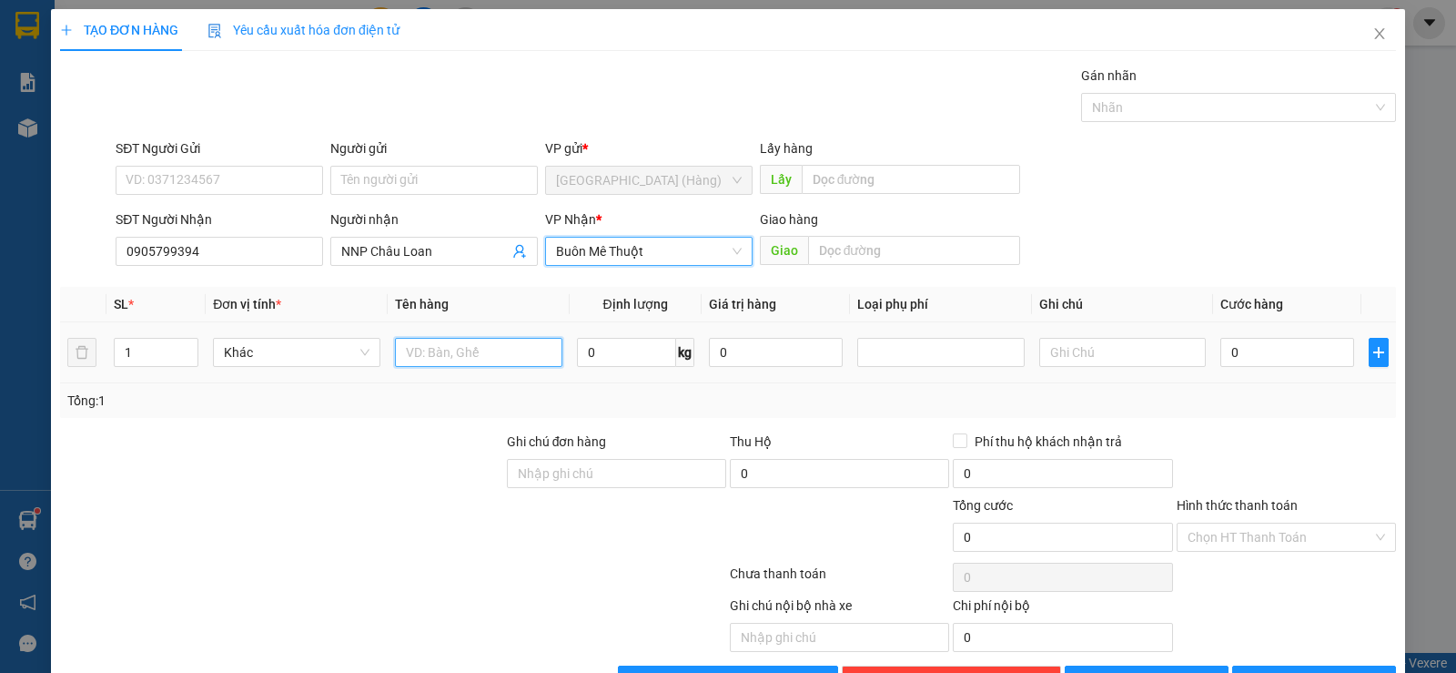
click at [445, 359] on input "text" at bounding box center [478, 352] width 167 height 29
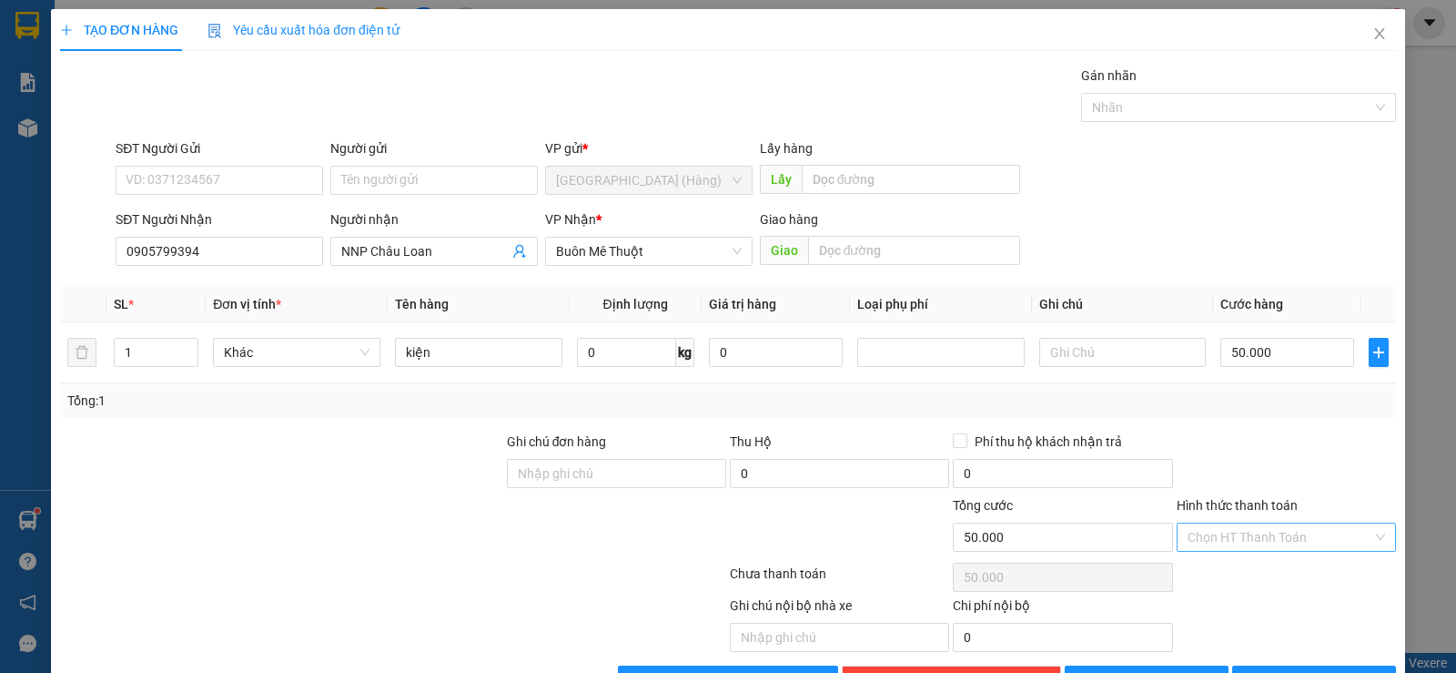
drag, startPoint x: 1193, startPoint y: 530, endPoint x: 1208, endPoint y: 548, distance: 23.3
click at [1195, 531] on input "Hình thức thanh toán" at bounding box center [1280, 536] width 185 height 27
click at [1225, 580] on div "Tại văn phòng" at bounding box center [1275, 573] width 196 height 20
click at [1289, 670] on span "[PERSON_NAME] và In" at bounding box center [1330, 680] width 127 height 20
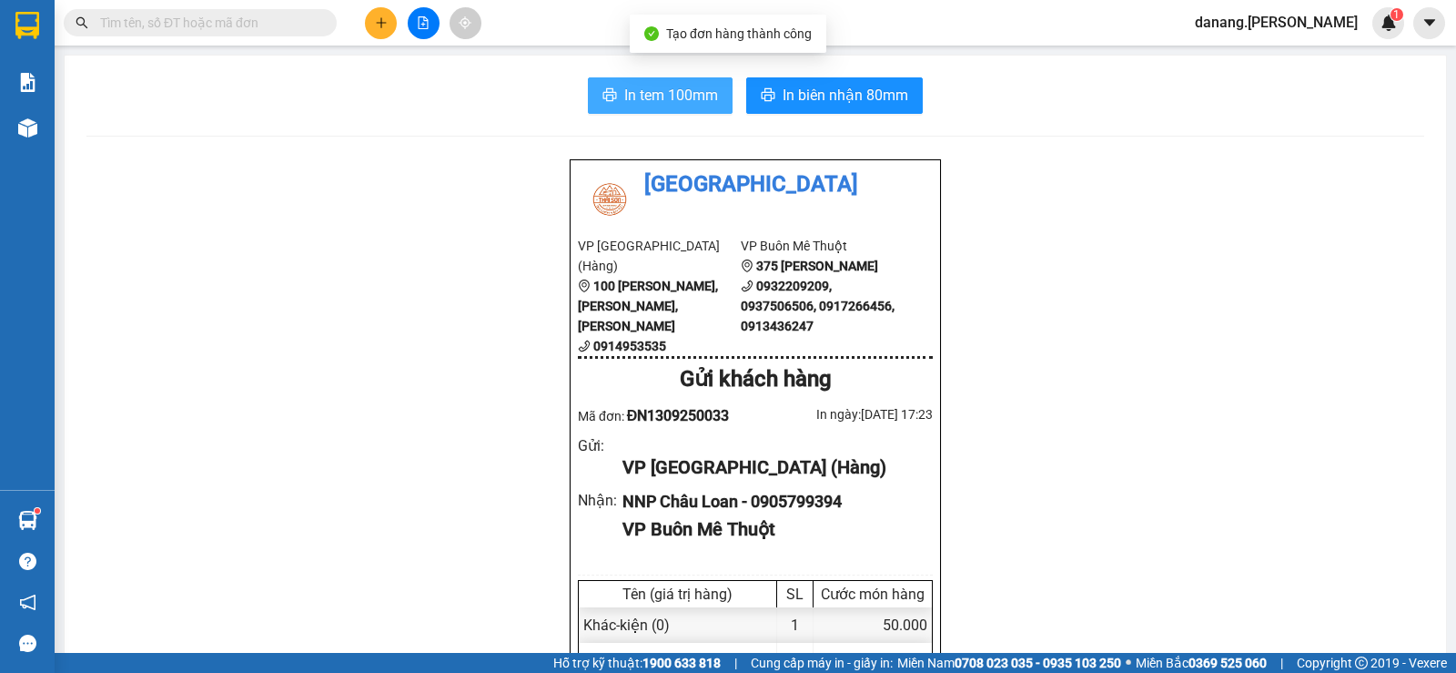
click at [653, 86] on span "In tem 100mm" at bounding box center [671, 95] width 94 height 23
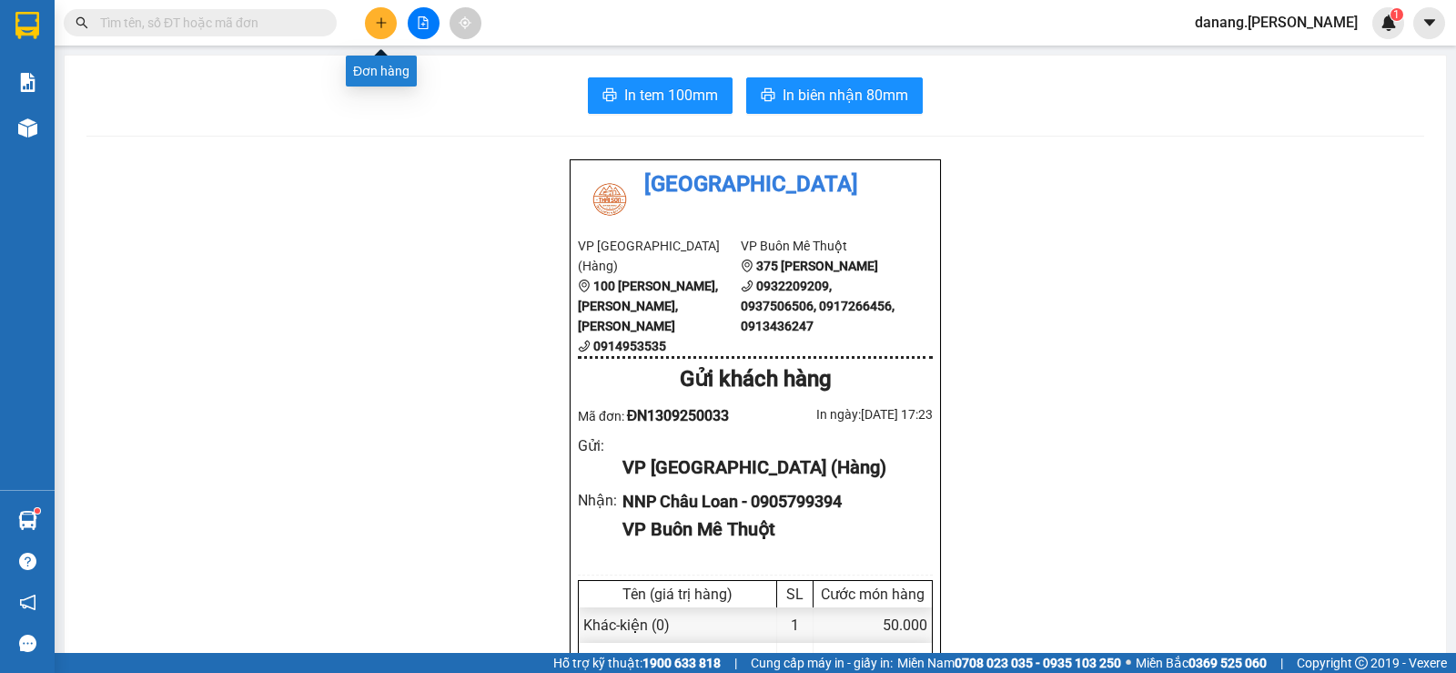
click at [386, 34] on button at bounding box center [381, 23] width 32 height 32
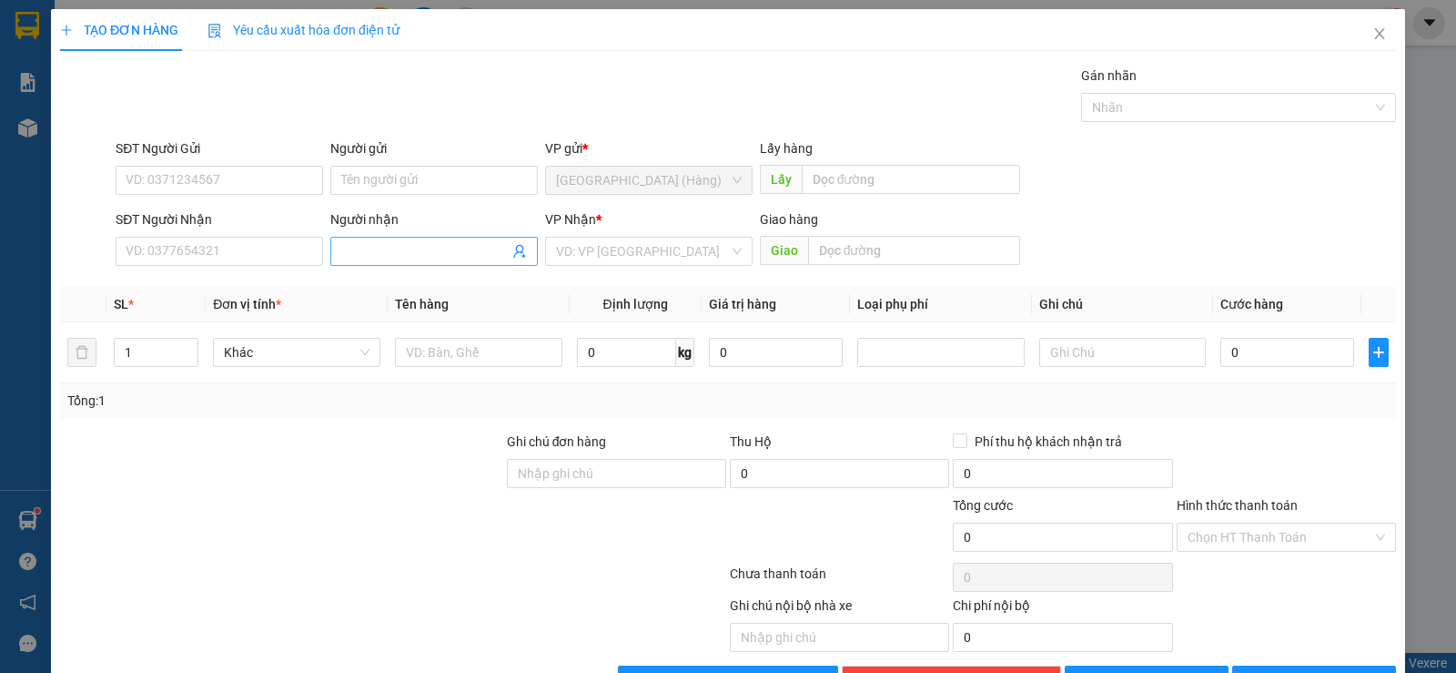
click at [399, 257] on input "Người nhận" at bounding box center [424, 251] width 167 height 20
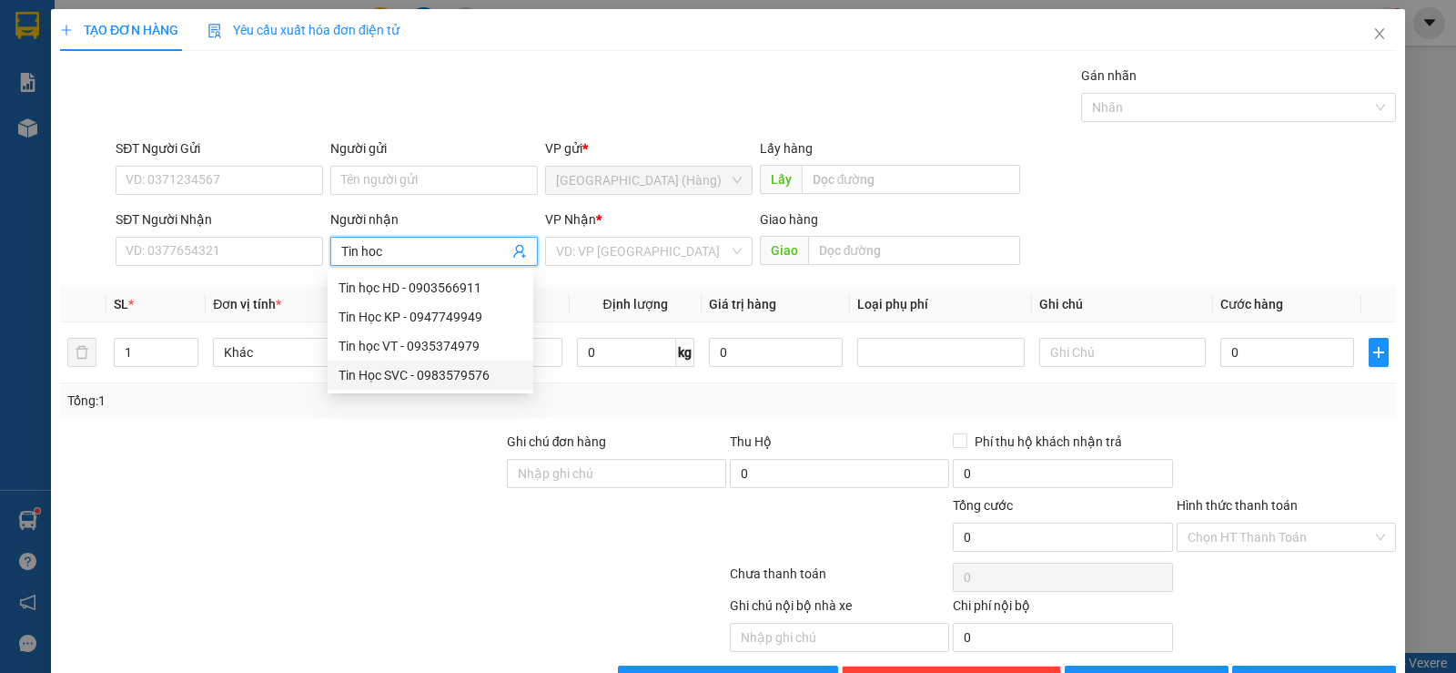
click at [435, 381] on div "Tin Học SVC - 0983579576" at bounding box center [431, 375] width 184 height 20
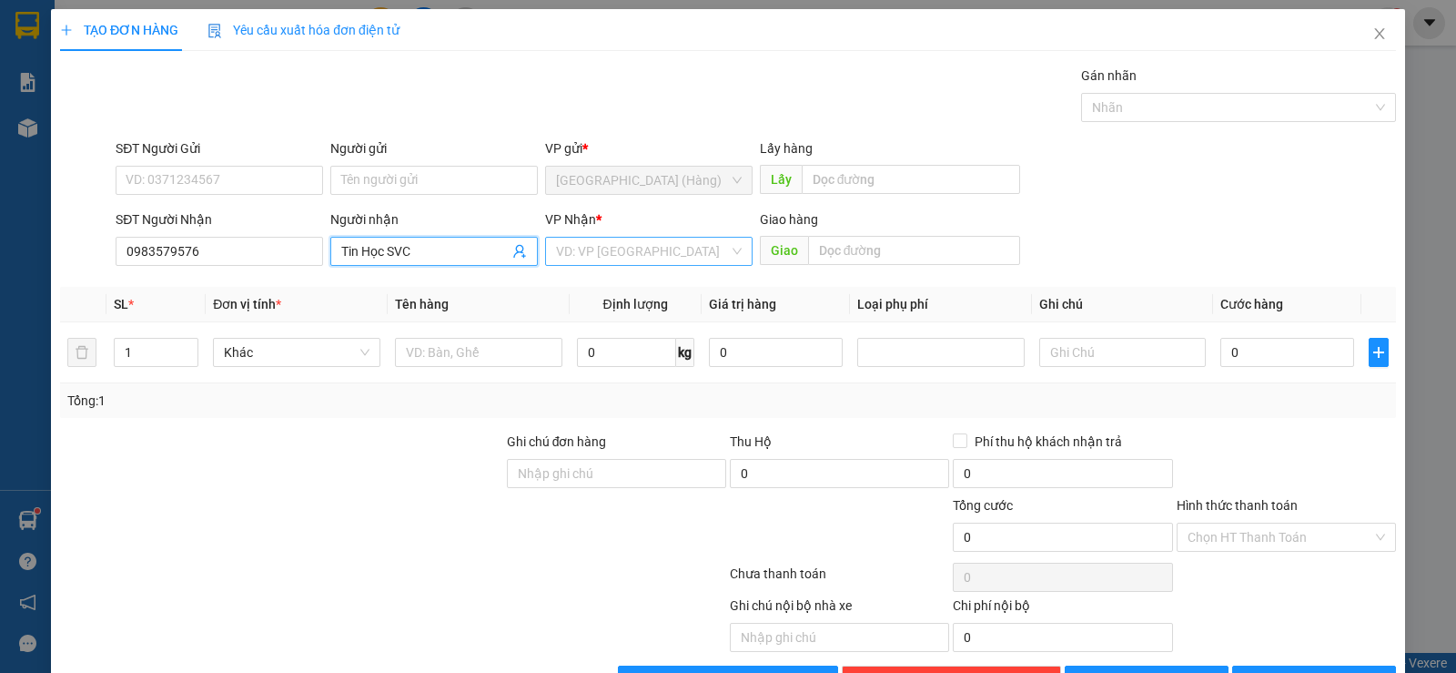
click at [575, 259] on input "search" at bounding box center [642, 251] width 173 height 27
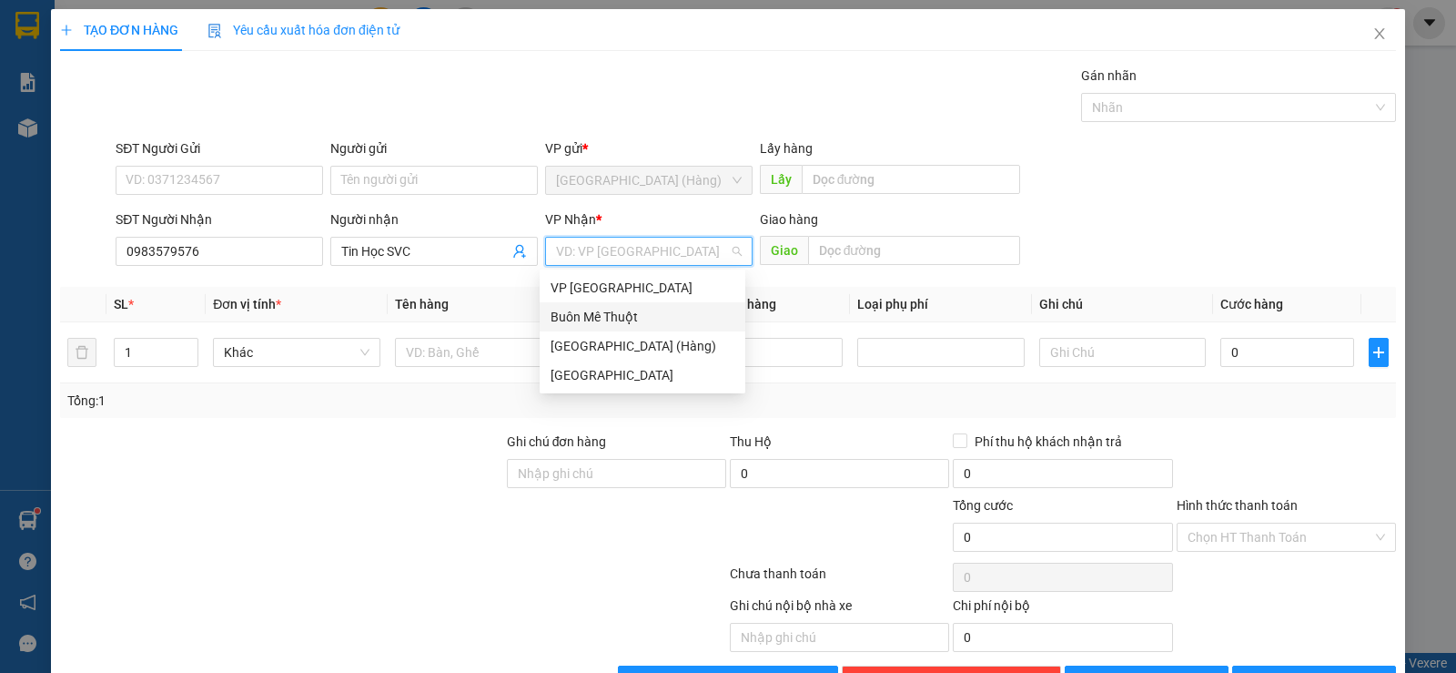
click at [573, 317] on div "Buôn Mê Thuột" at bounding box center [643, 317] width 184 height 20
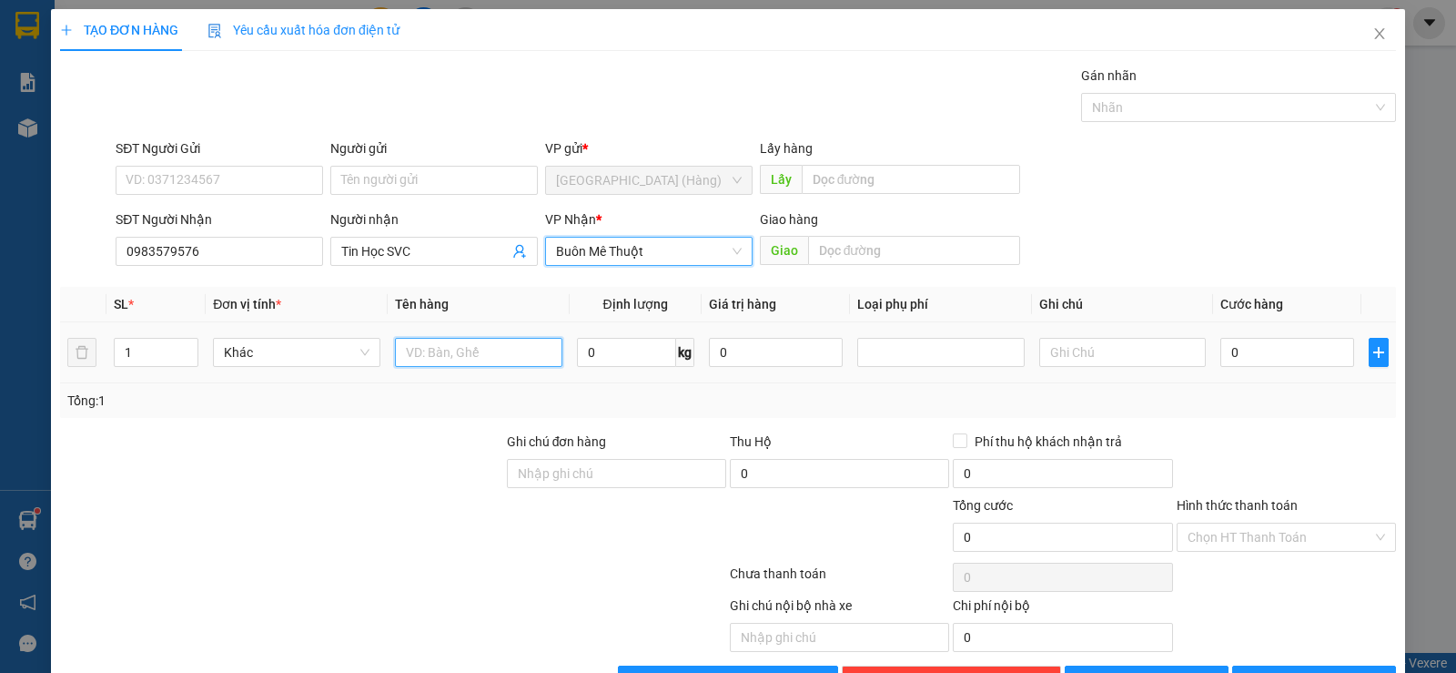
click at [455, 349] on input "text" at bounding box center [478, 352] width 167 height 29
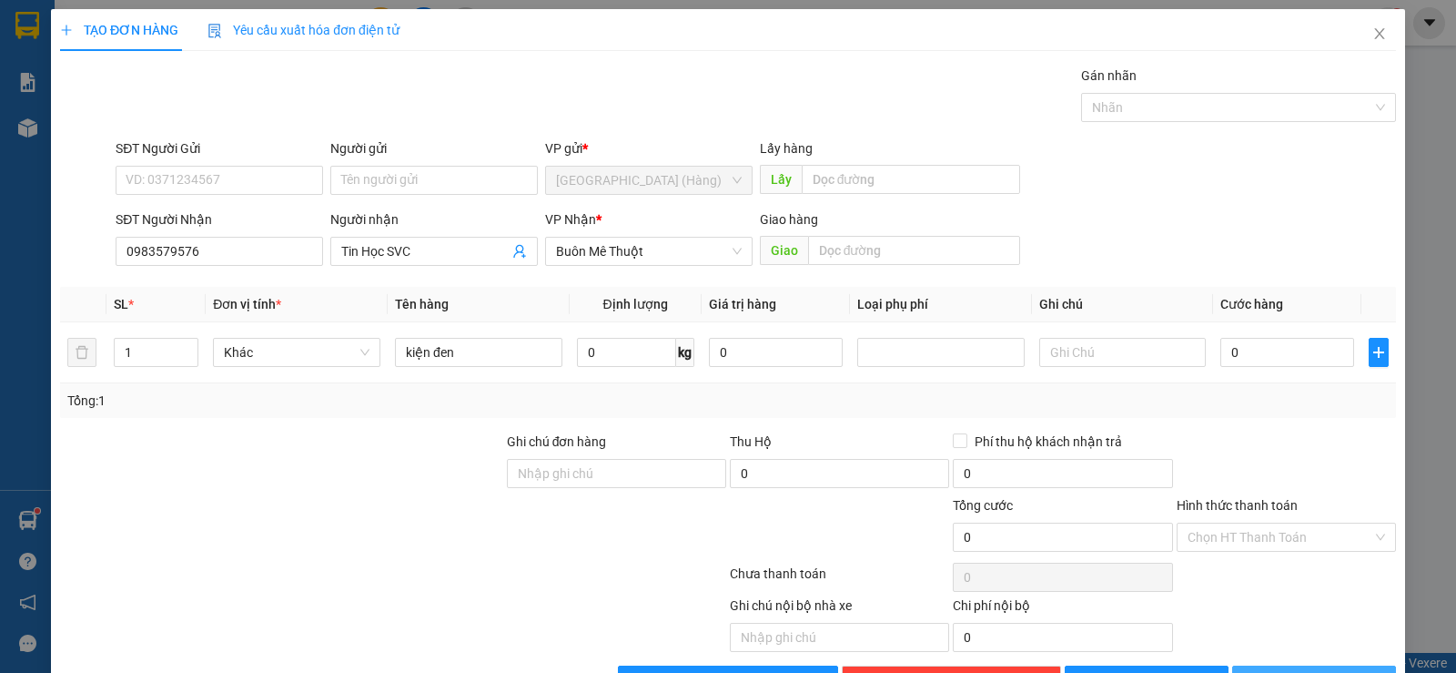
click at [1280, 665] on button "[PERSON_NAME] và In" at bounding box center [1315, 679] width 164 height 29
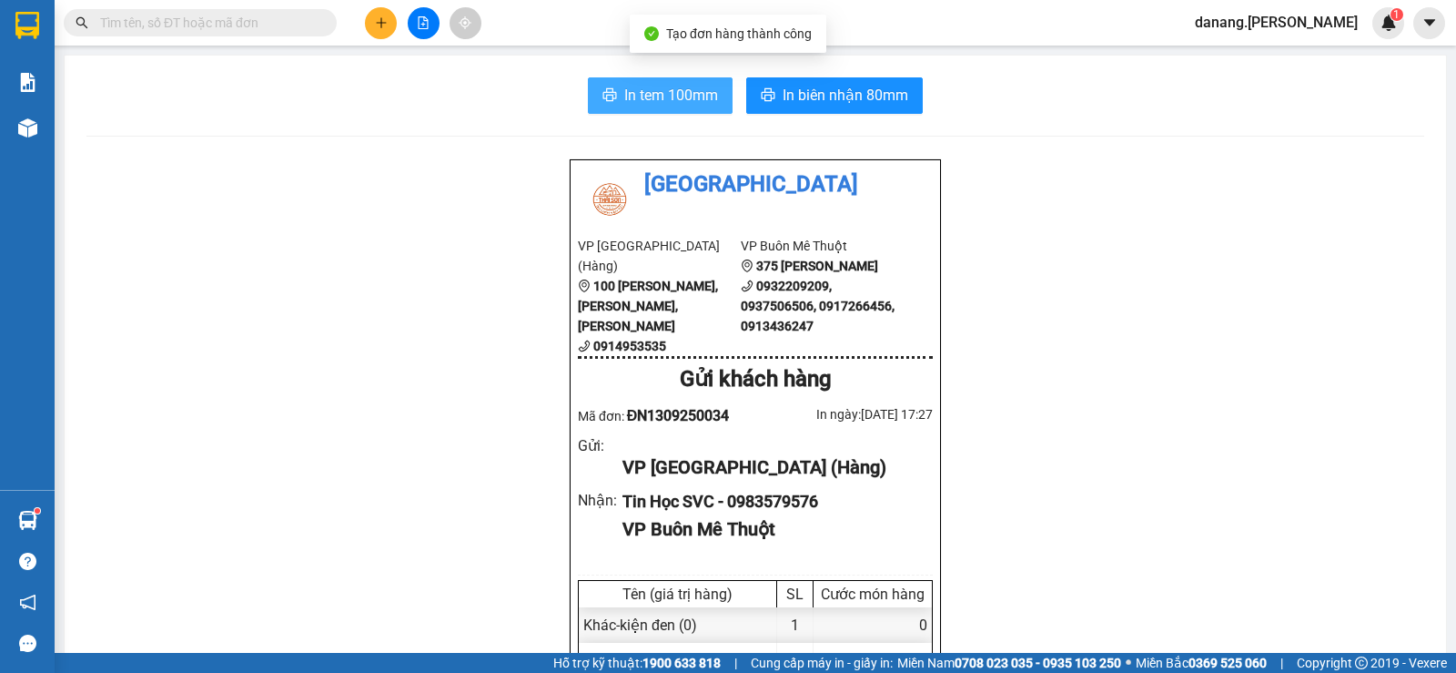
click at [684, 87] on span "In tem 100mm" at bounding box center [671, 95] width 94 height 23
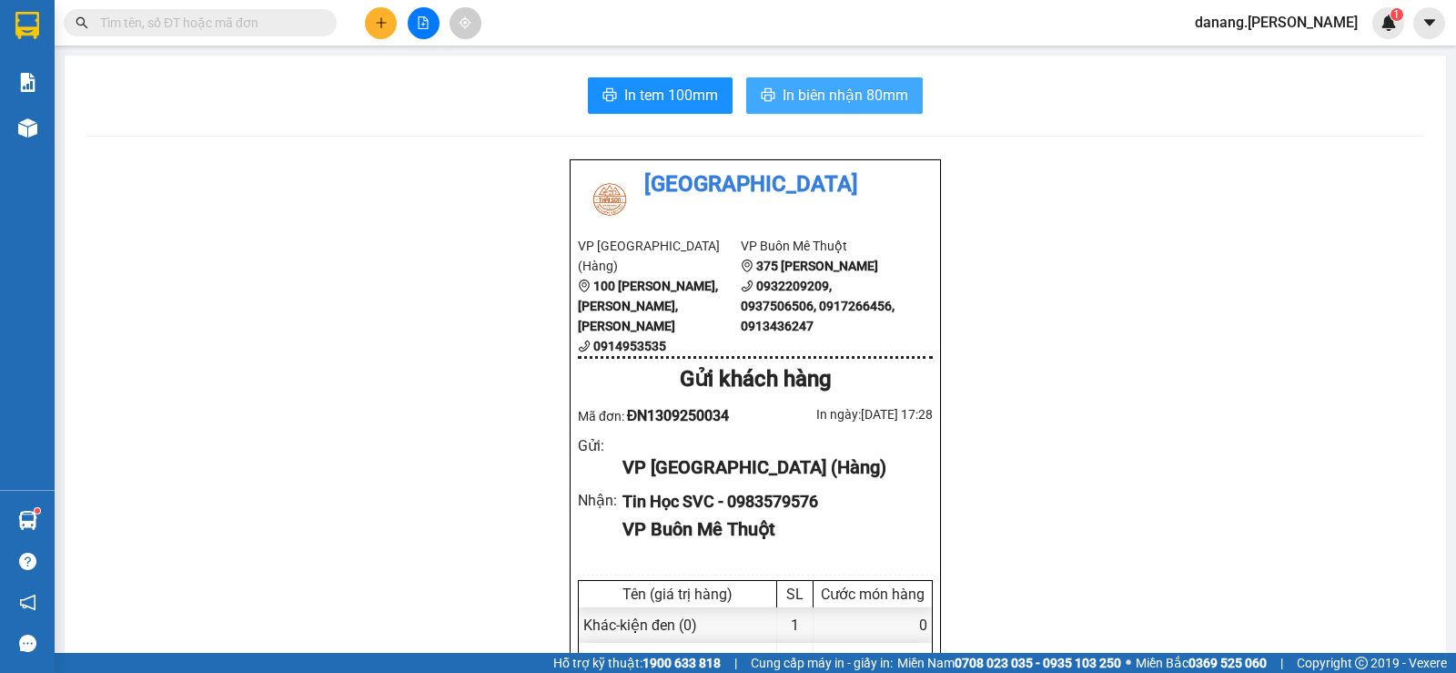
click at [845, 102] on span "In biên nhận 80mm" at bounding box center [846, 95] width 126 height 23
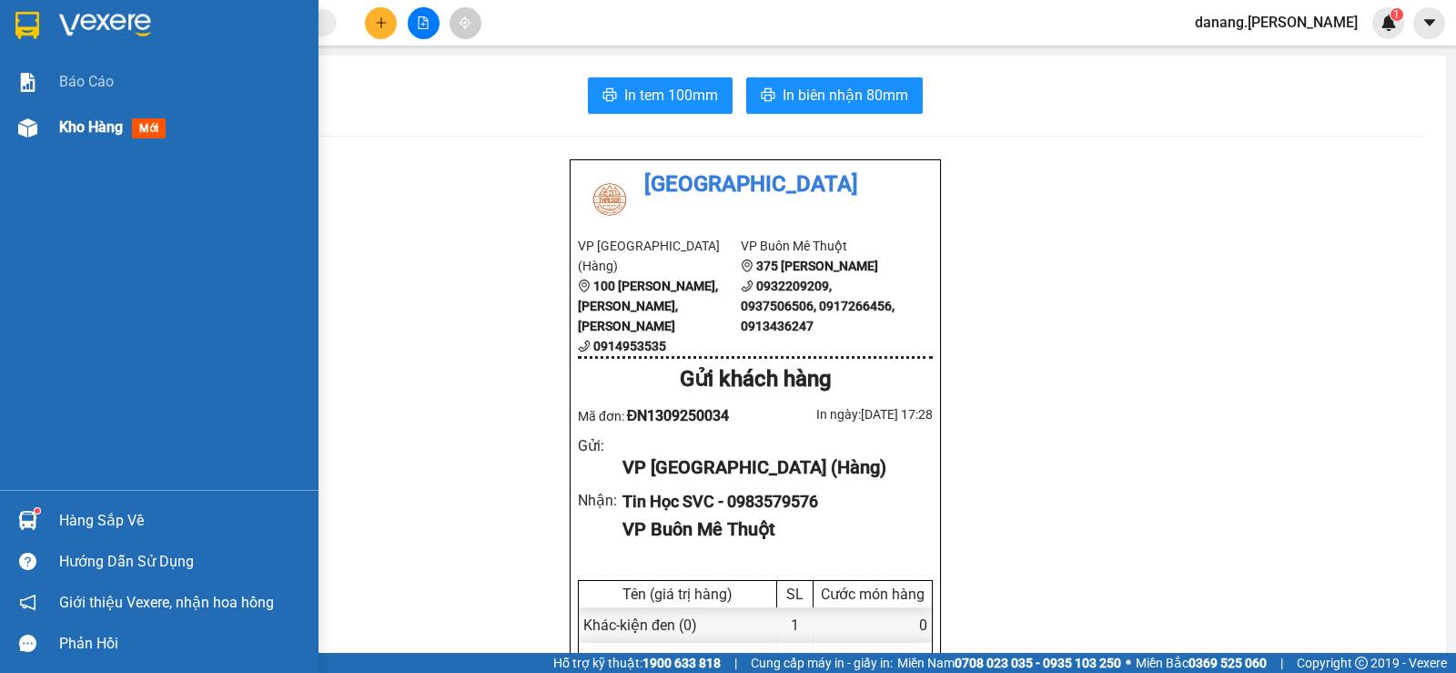
click at [81, 129] on span "Kho hàng" at bounding box center [91, 126] width 64 height 17
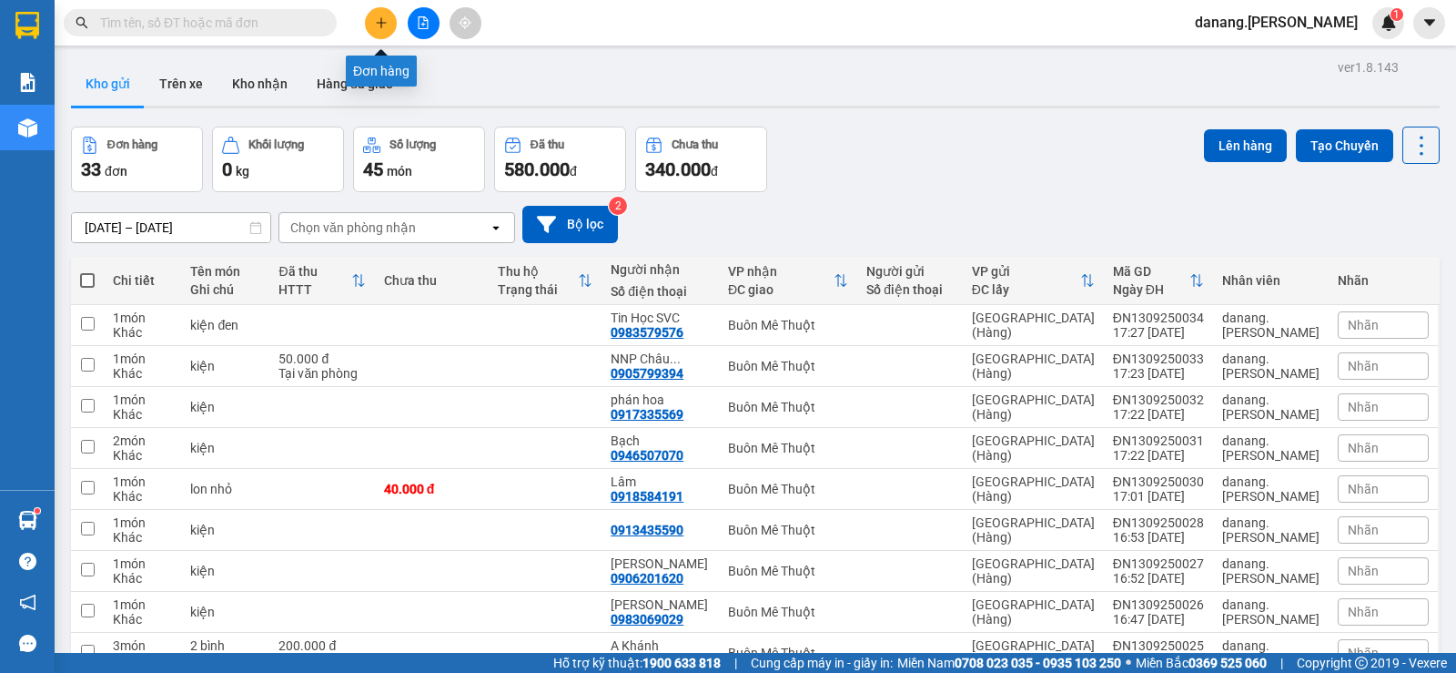
click at [381, 26] on icon "plus" at bounding box center [381, 22] width 1 height 10
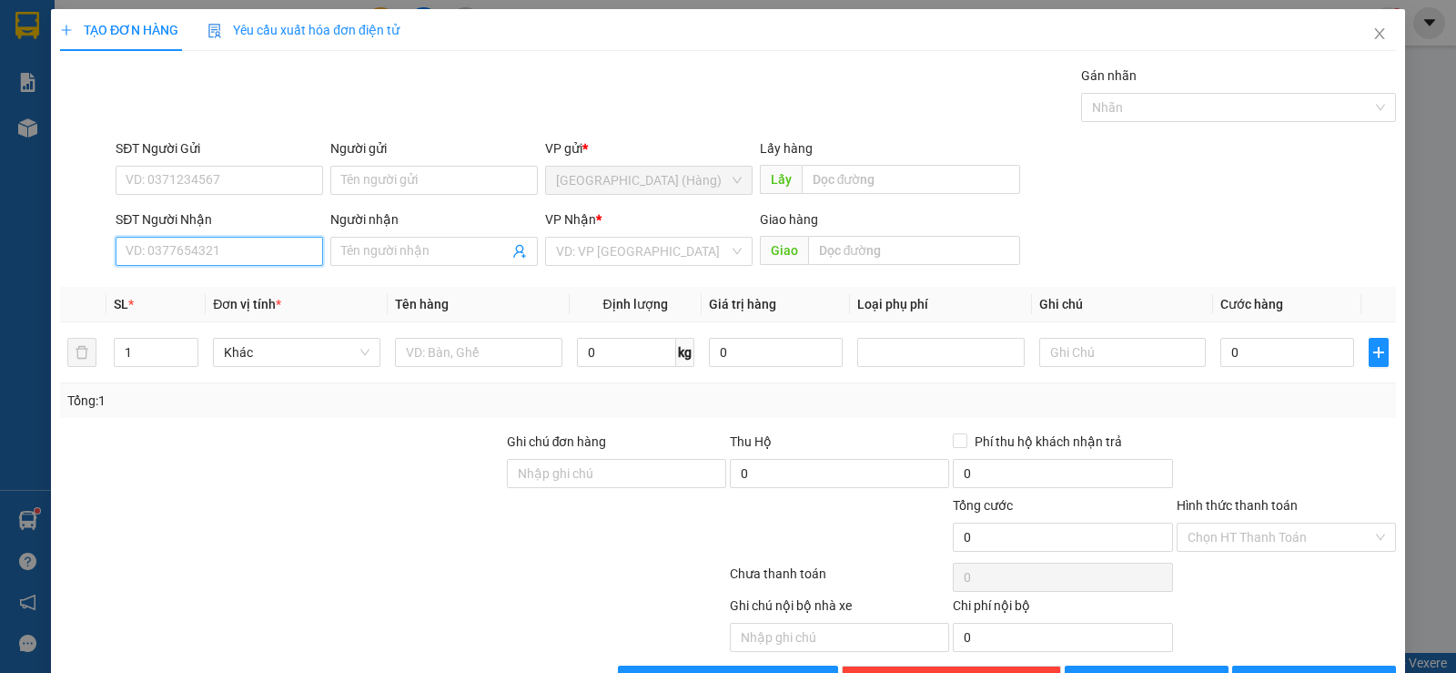
click at [199, 253] on input "SĐT Người Nhận" at bounding box center [220, 251] width 208 height 29
click at [174, 294] on div "0946842300" at bounding box center [218, 288] width 184 height 20
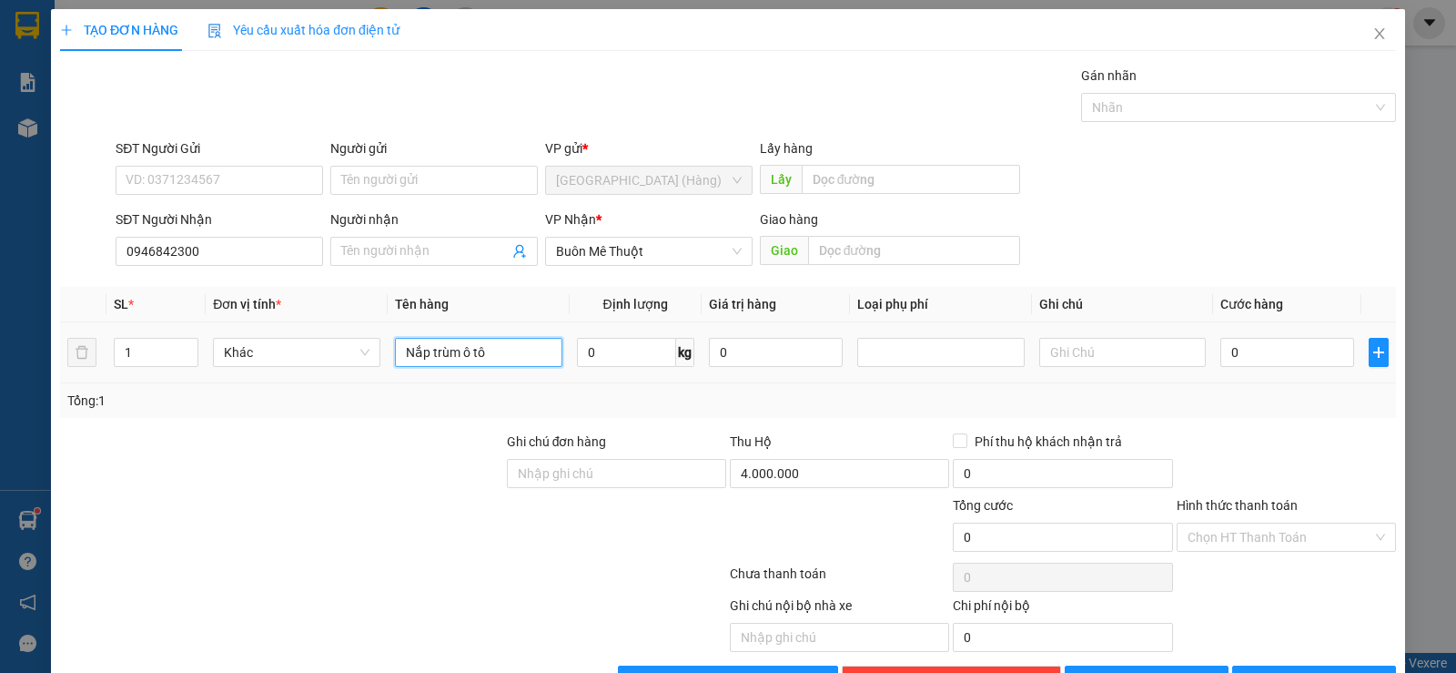
click at [493, 350] on input "Nắp trùm ô tô" at bounding box center [478, 352] width 167 height 29
click at [483, 249] on input "Người nhận" at bounding box center [424, 251] width 167 height 20
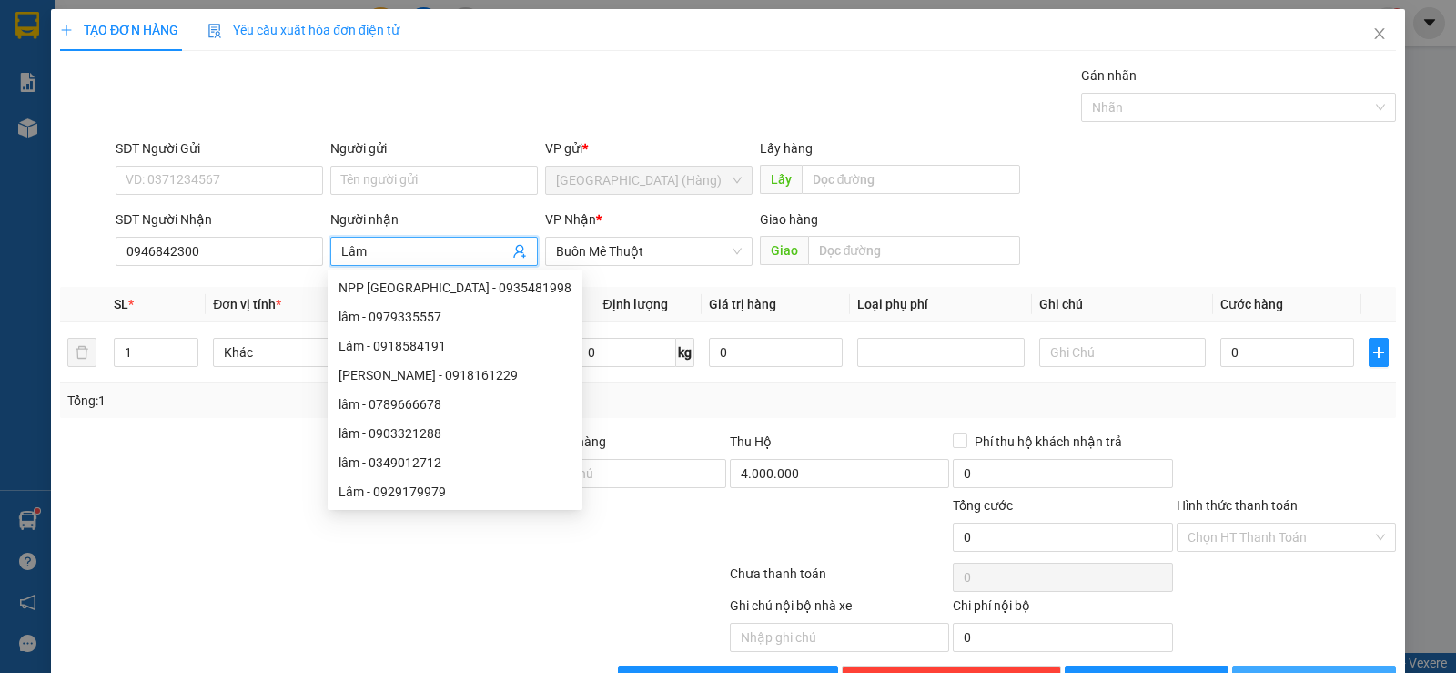
click at [1294, 670] on span "[PERSON_NAME] và In" at bounding box center [1330, 680] width 127 height 20
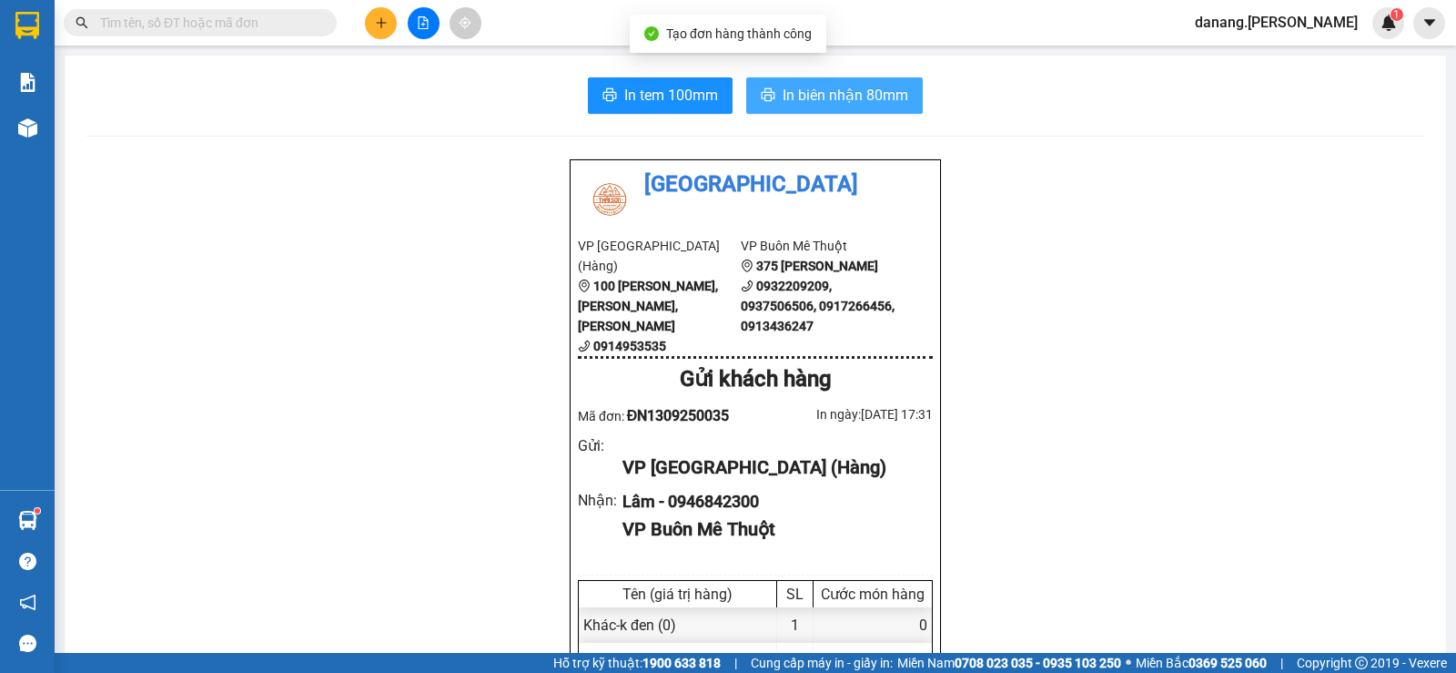
click at [826, 96] on span "In biên nhận 80mm" at bounding box center [846, 95] width 126 height 23
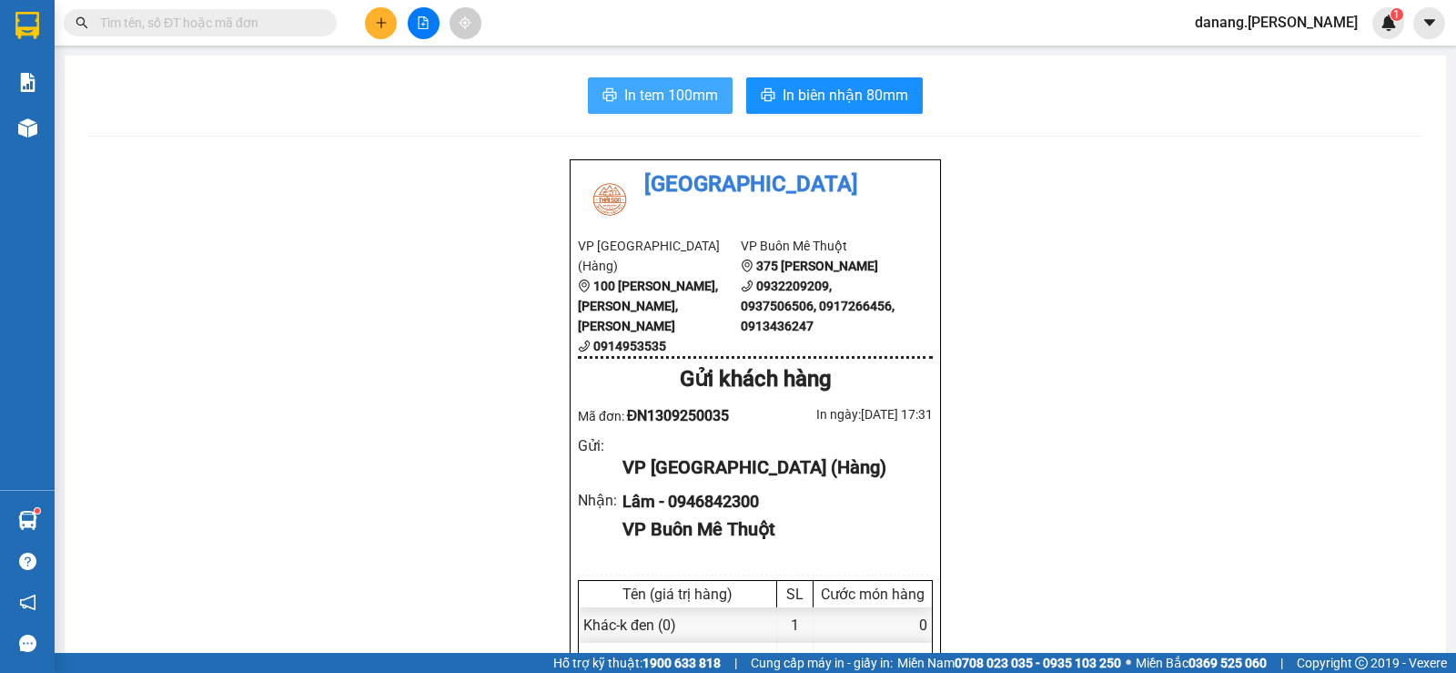
click at [638, 98] on span "In tem 100mm" at bounding box center [671, 95] width 94 height 23
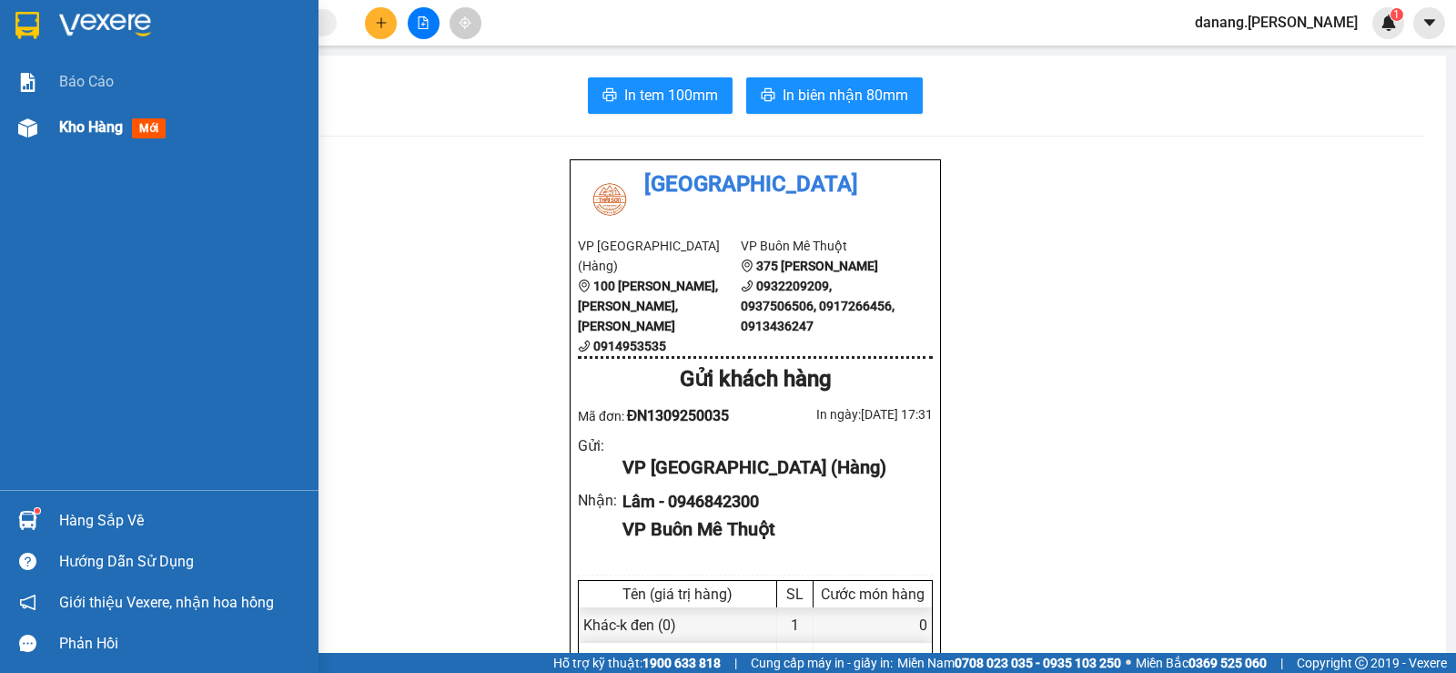
click at [114, 124] on span "Kho hàng" at bounding box center [91, 126] width 64 height 17
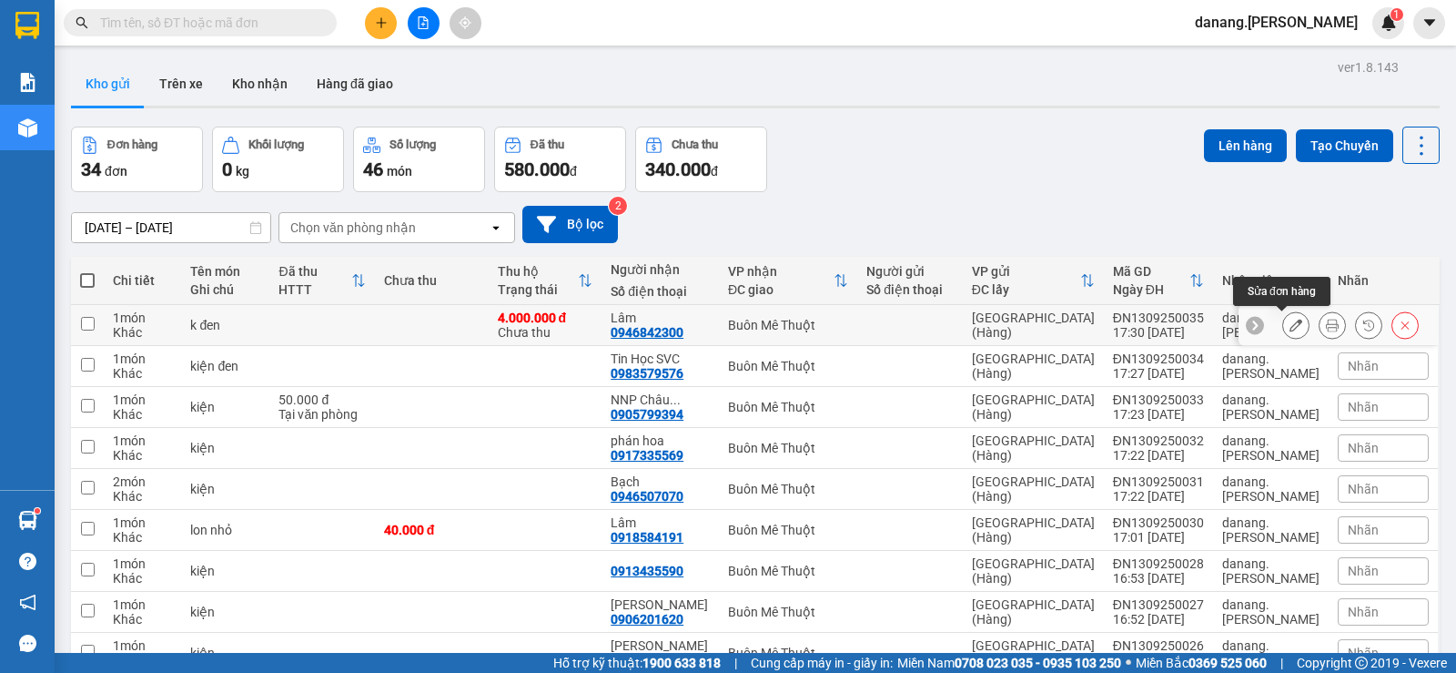
click at [1290, 323] on icon at bounding box center [1296, 325] width 13 height 13
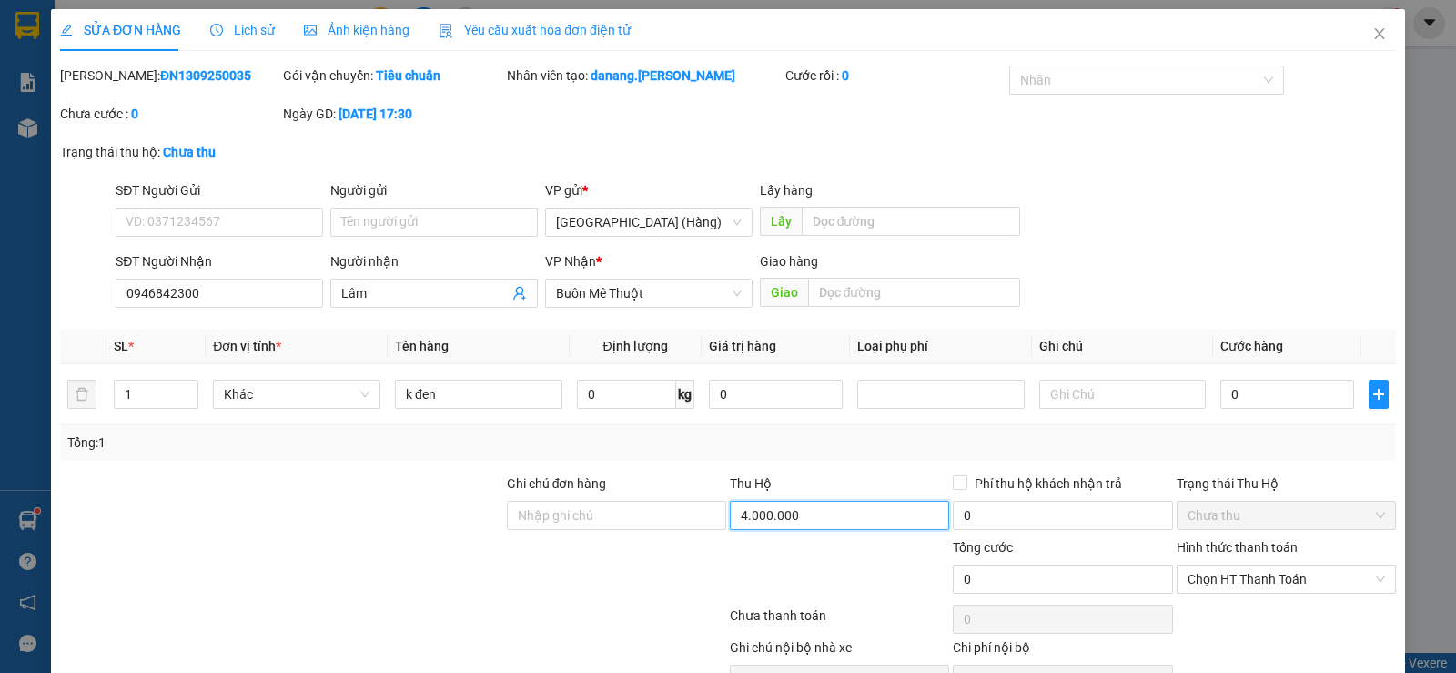
click at [824, 529] on input "4.000.000" at bounding box center [839, 515] width 219 height 29
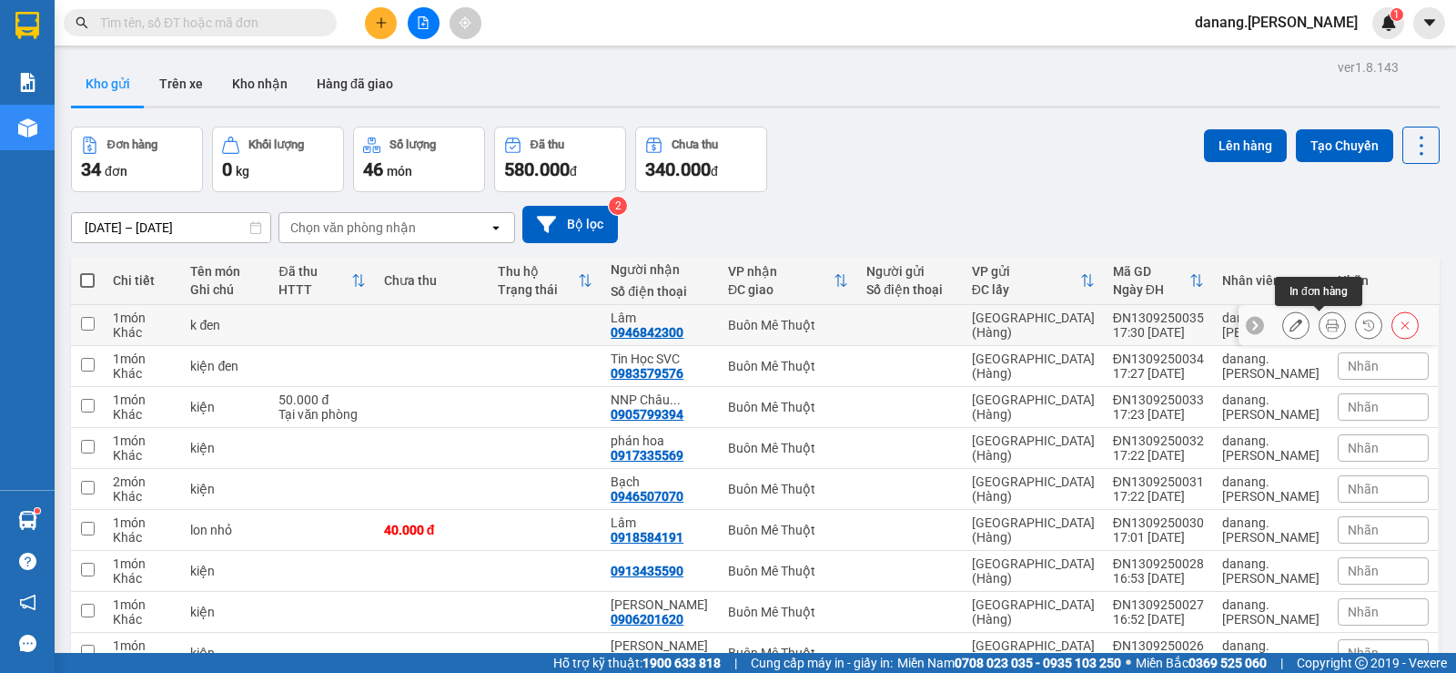
click at [1325, 326] on button at bounding box center [1332, 326] width 25 height 32
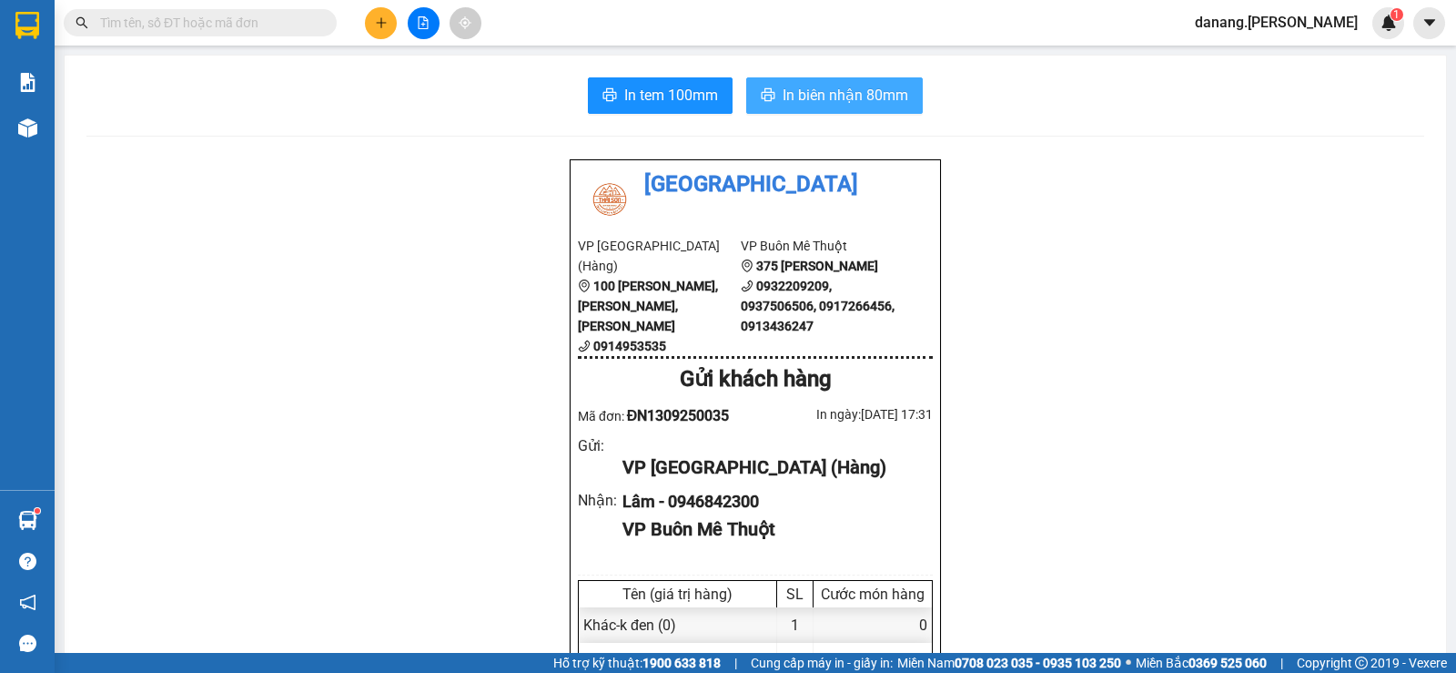
click at [815, 88] on span "In biên nhận 80mm" at bounding box center [846, 95] width 126 height 23
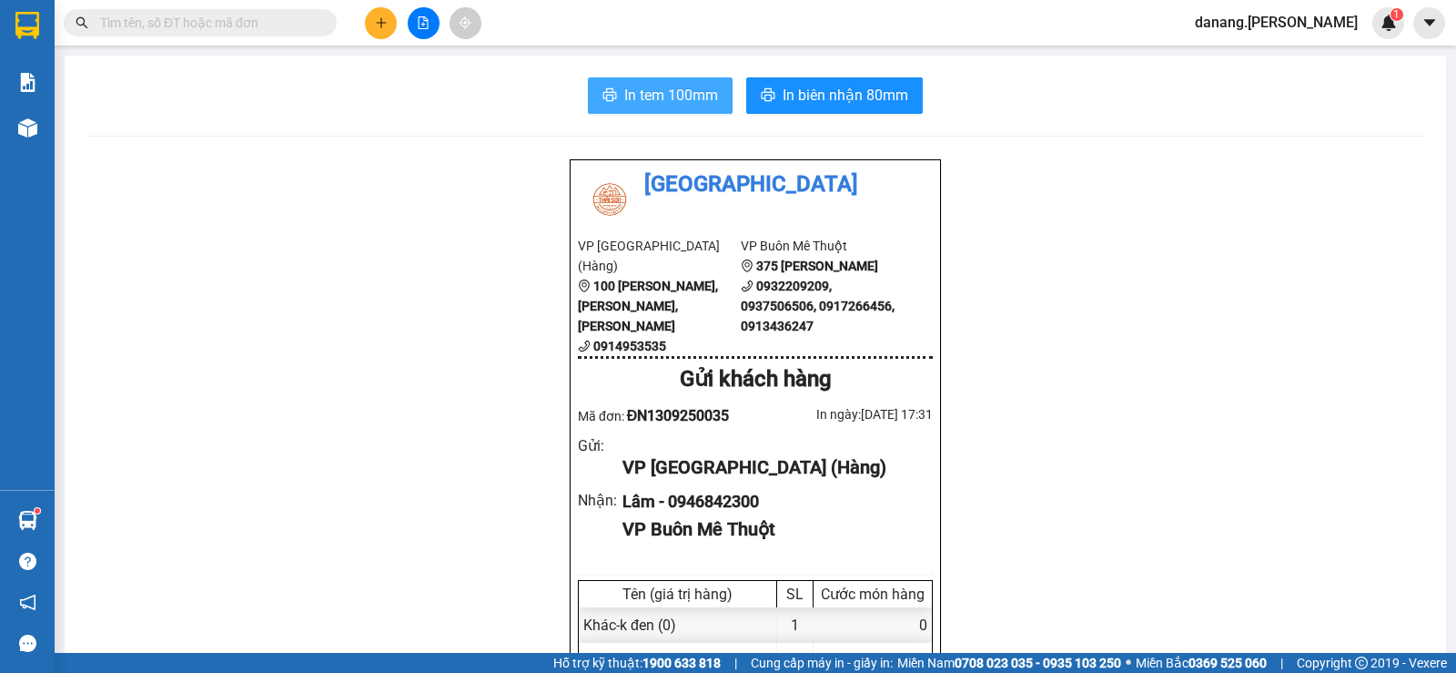
click at [624, 102] on span "In tem 100mm" at bounding box center [671, 95] width 94 height 23
click at [374, 29] on button at bounding box center [381, 23] width 32 height 32
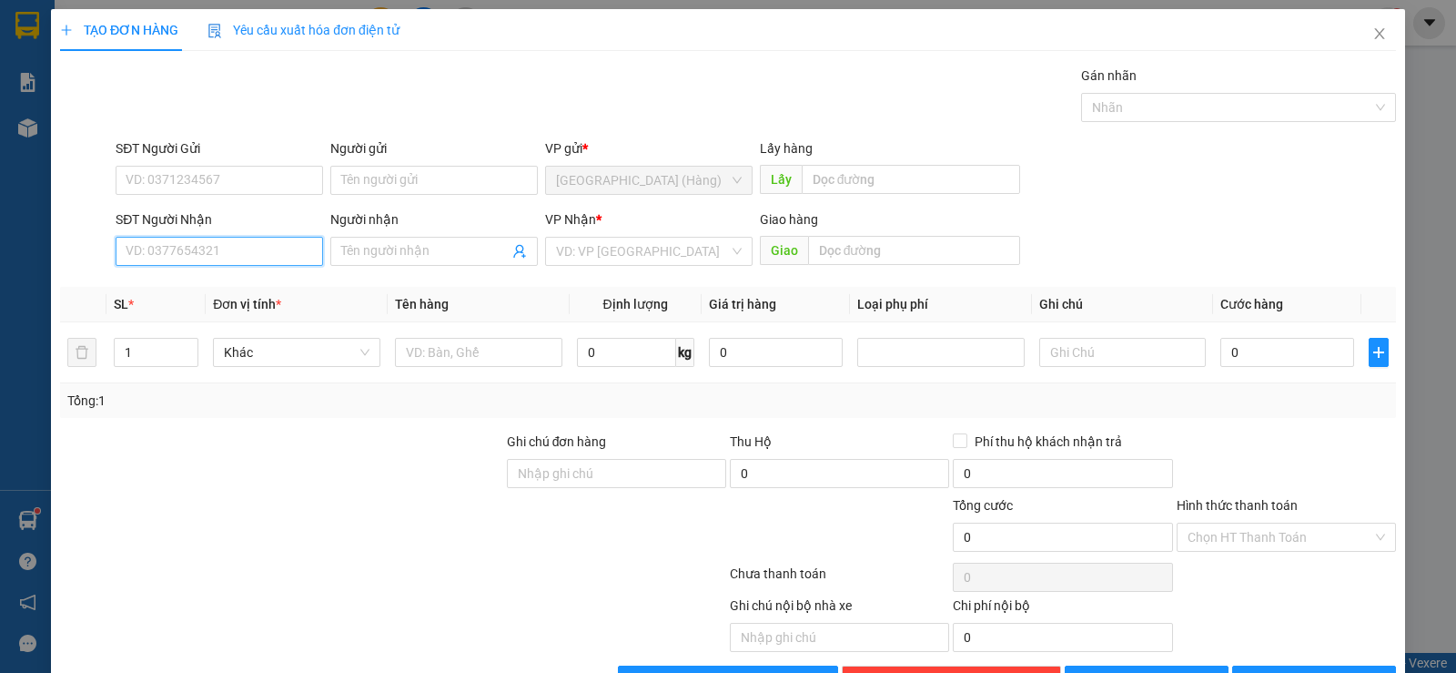
click at [194, 254] on input "SĐT Người Nhận" at bounding box center [220, 251] width 208 height 29
click at [193, 294] on div "0949917879" at bounding box center [218, 288] width 184 height 20
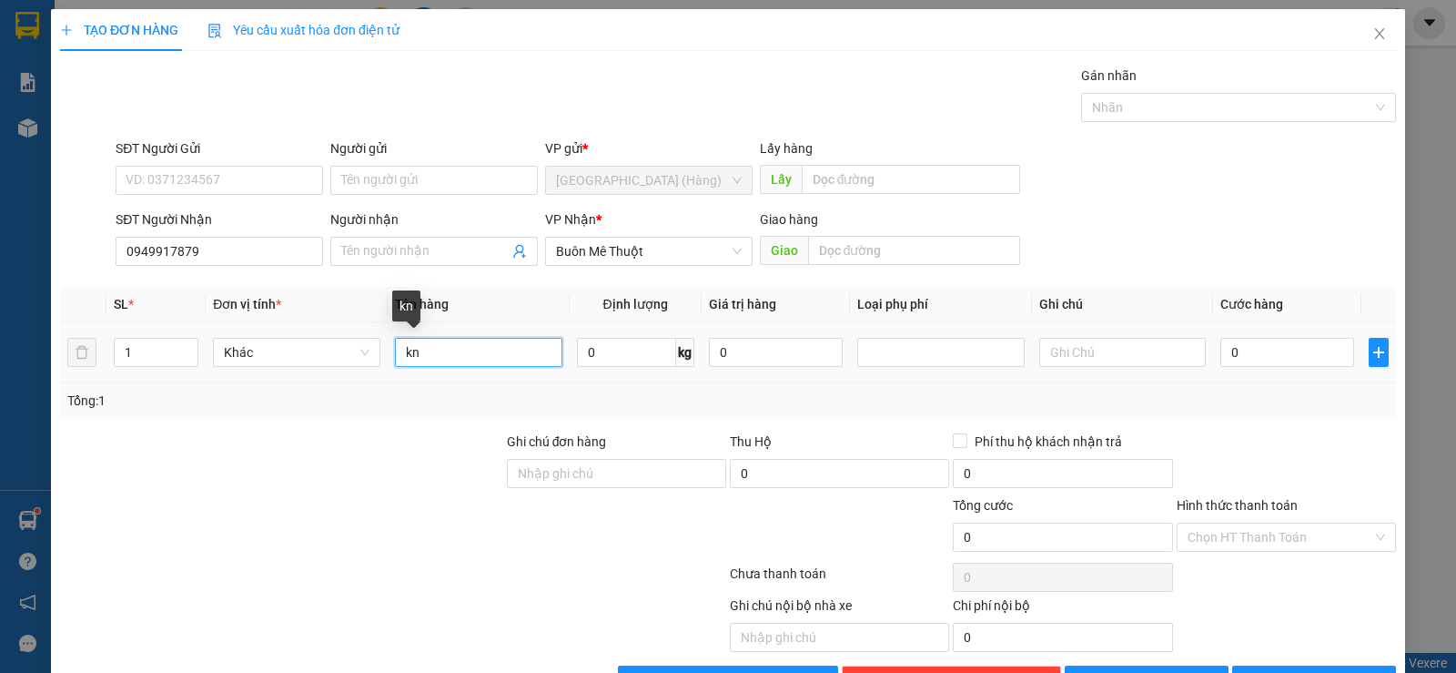
click at [421, 350] on input "kn" at bounding box center [478, 352] width 167 height 29
click at [1304, 670] on span "[PERSON_NAME] và In" at bounding box center [1330, 680] width 127 height 20
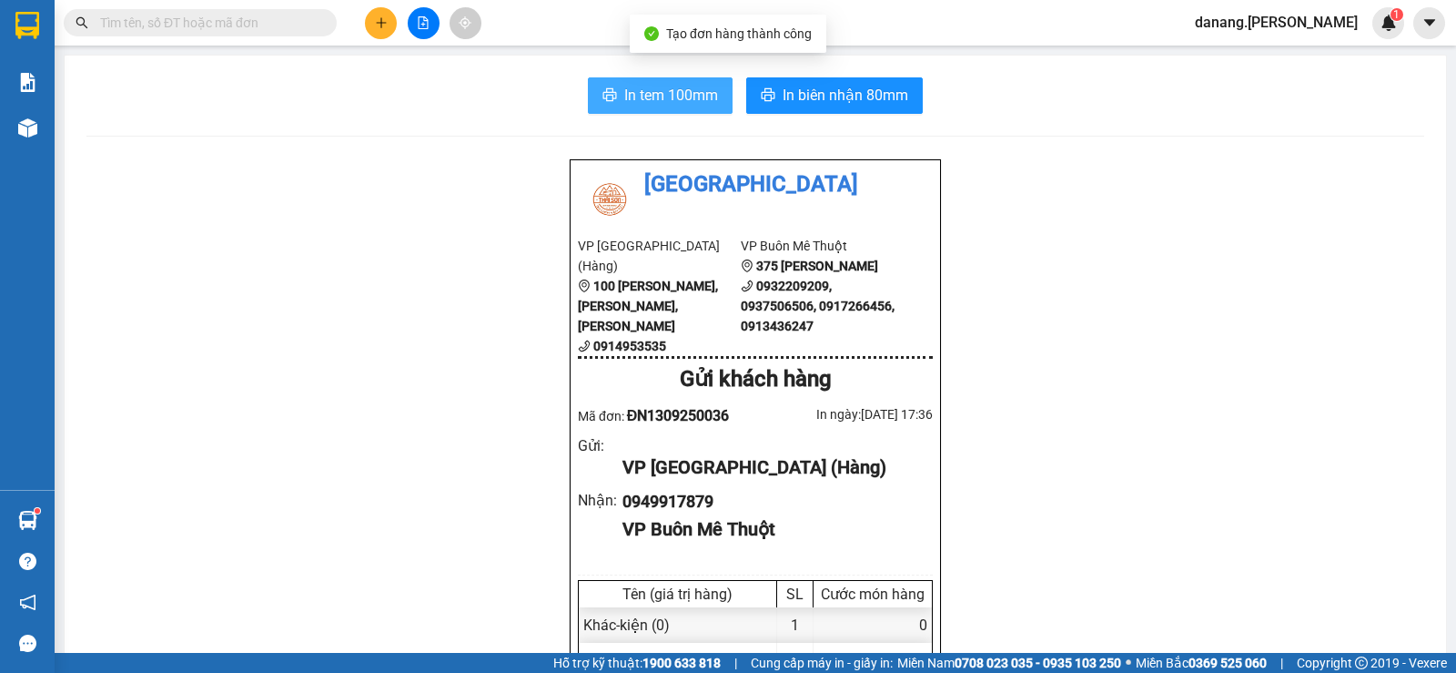
click at [675, 99] on span "In tem 100mm" at bounding box center [671, 95] width 94 height 23
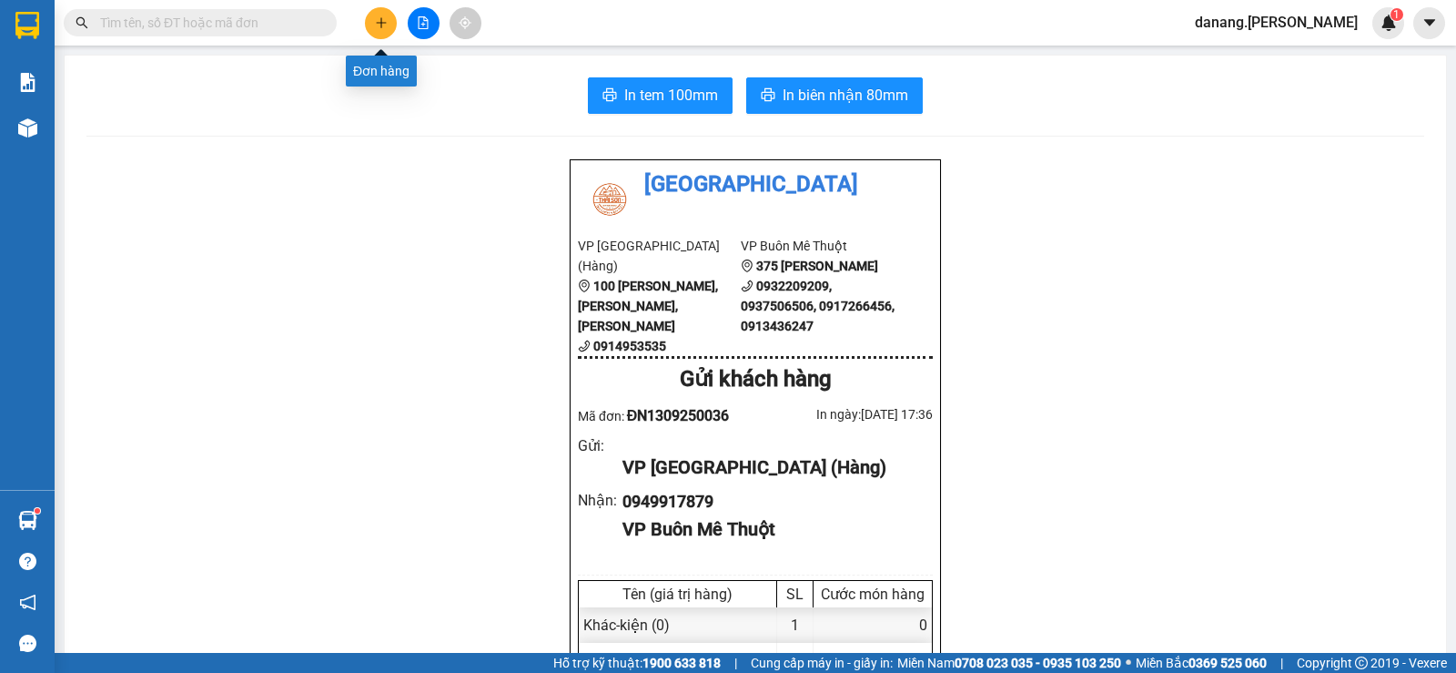
click at [381, 26] on icon "plus" at bounding box center [381, 22] width 1 height 10
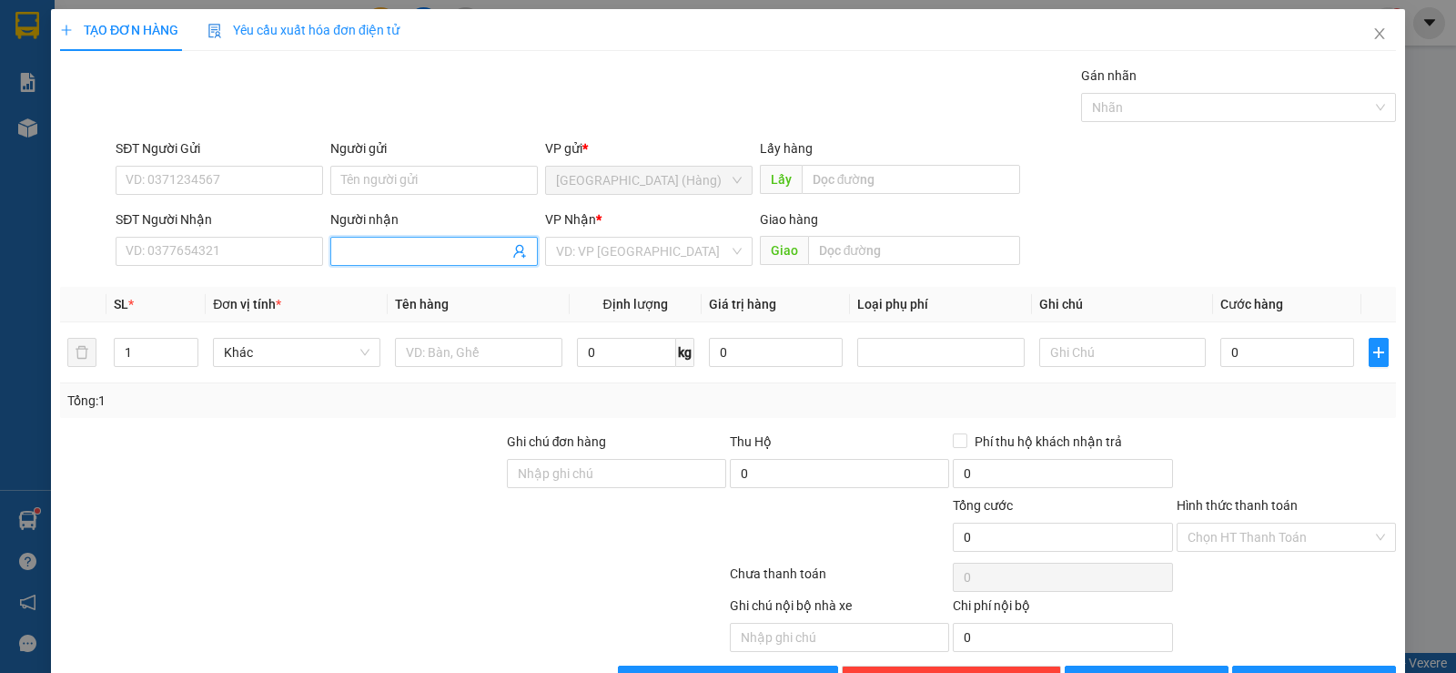
click at [370, 264] on span at bounding box center [434, 251] width 208 height 29
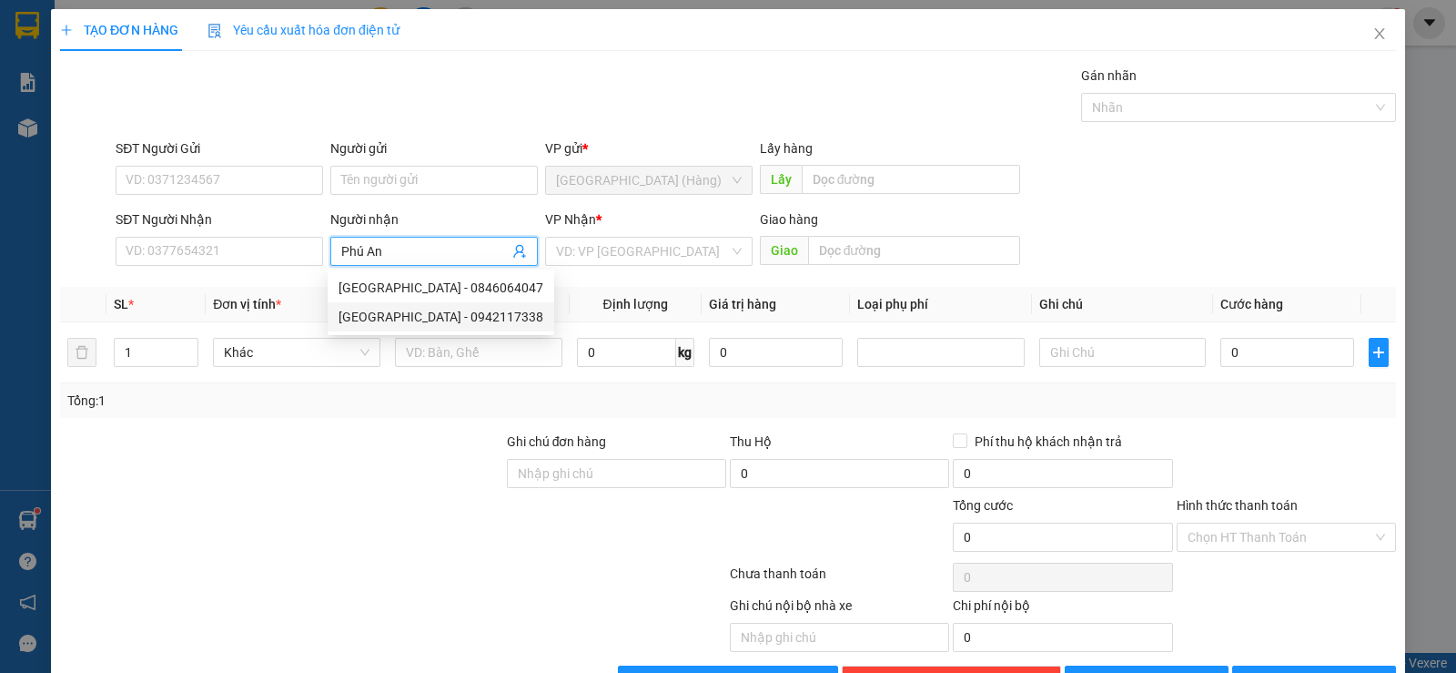
click at [409, 318] on div "[GEOGRAPHIC_DATA] - 0942117338" at bounding box center [441, 317] width 205 height 20
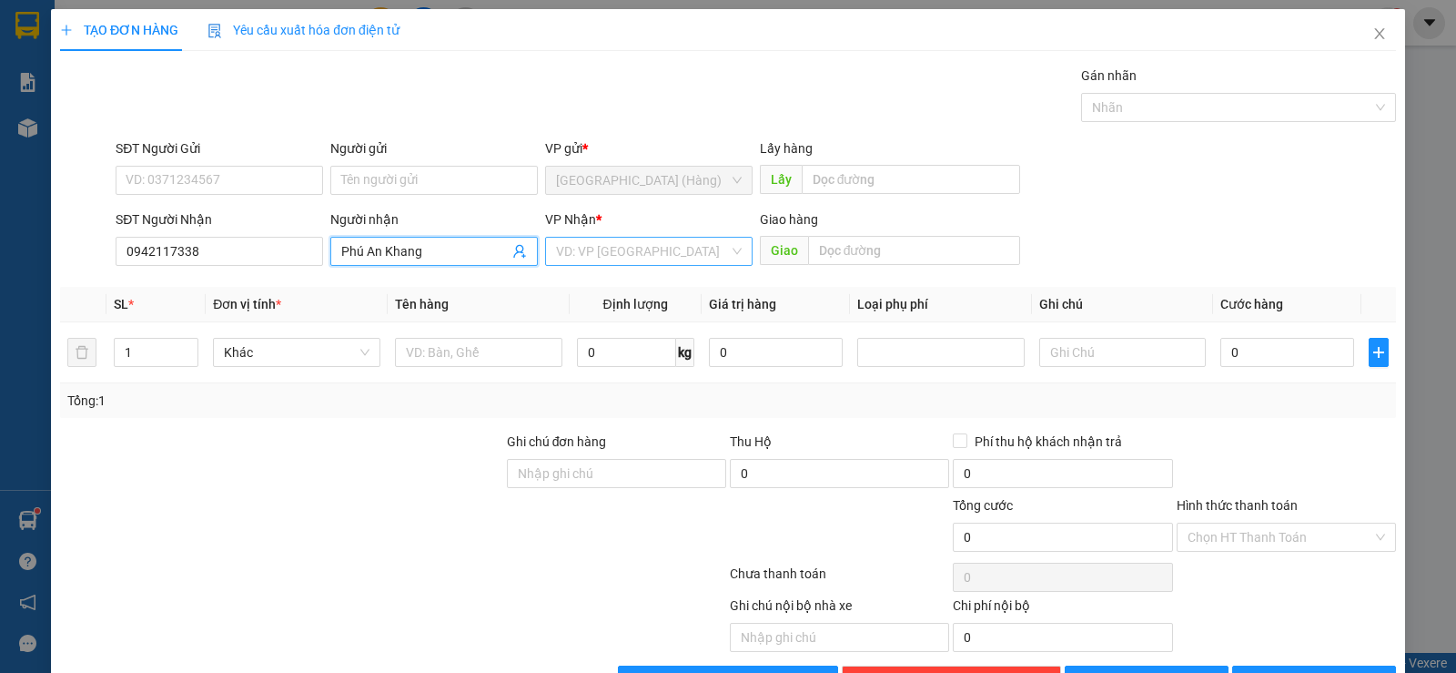
click at [579, 249] on input "search" at bounding box center [642, 251] width 173 height 27
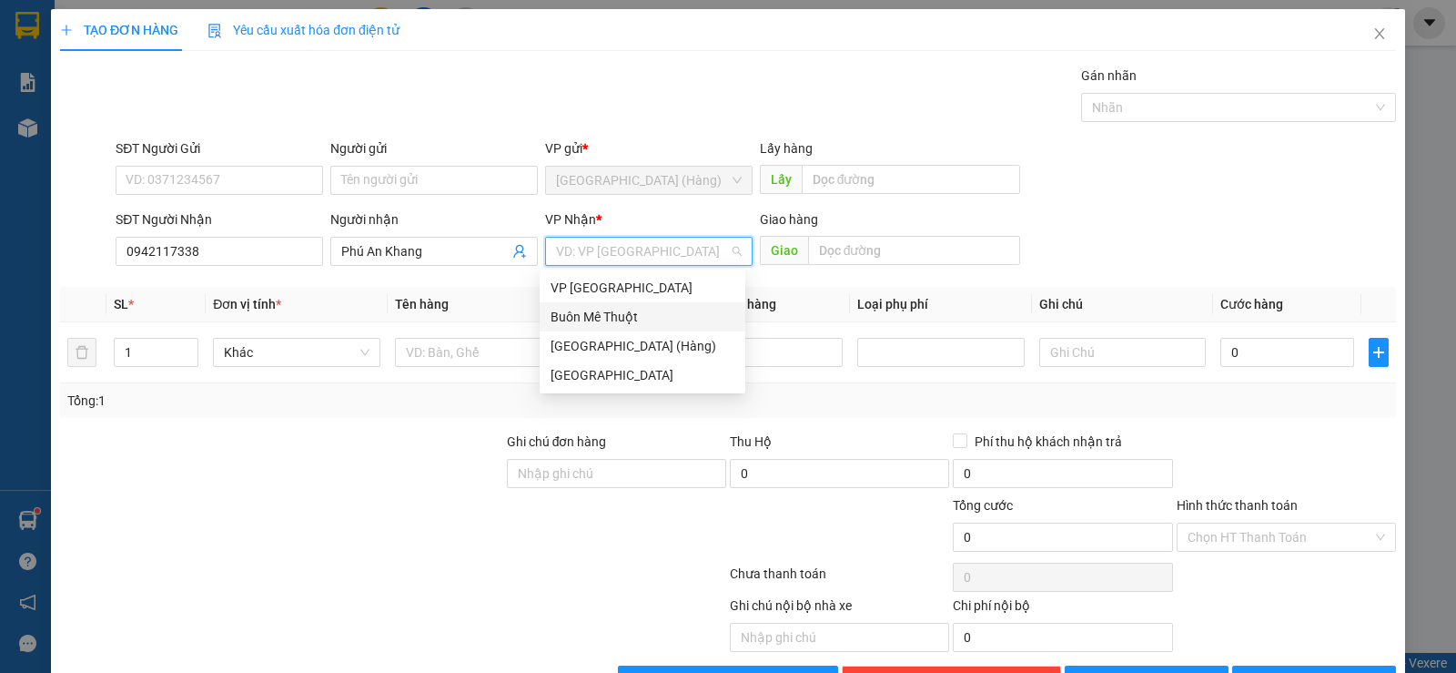
click at [594, 319] on div "Buôn Mê Thuột" at bounding box center [643, 317] width 184 height 20
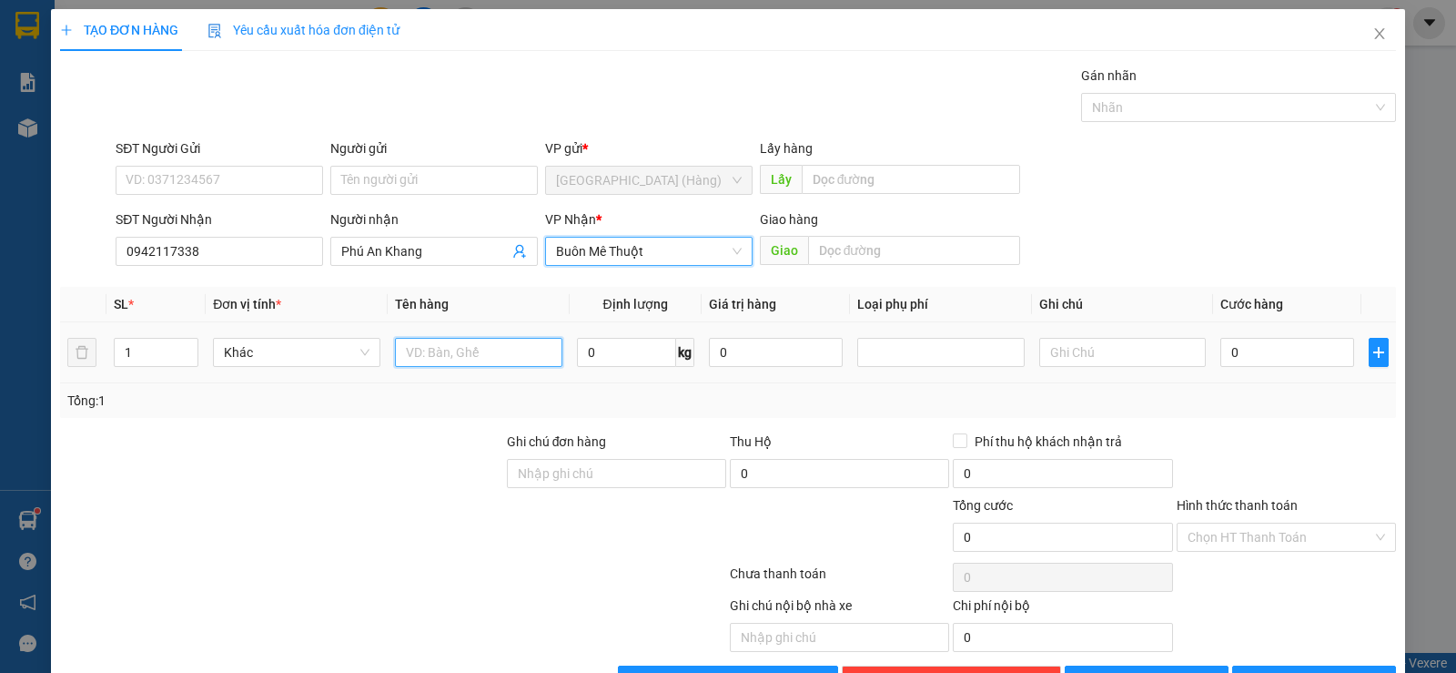
click at [481, 339] on input "text" at bounding box center [478, 352] width 167 height 29
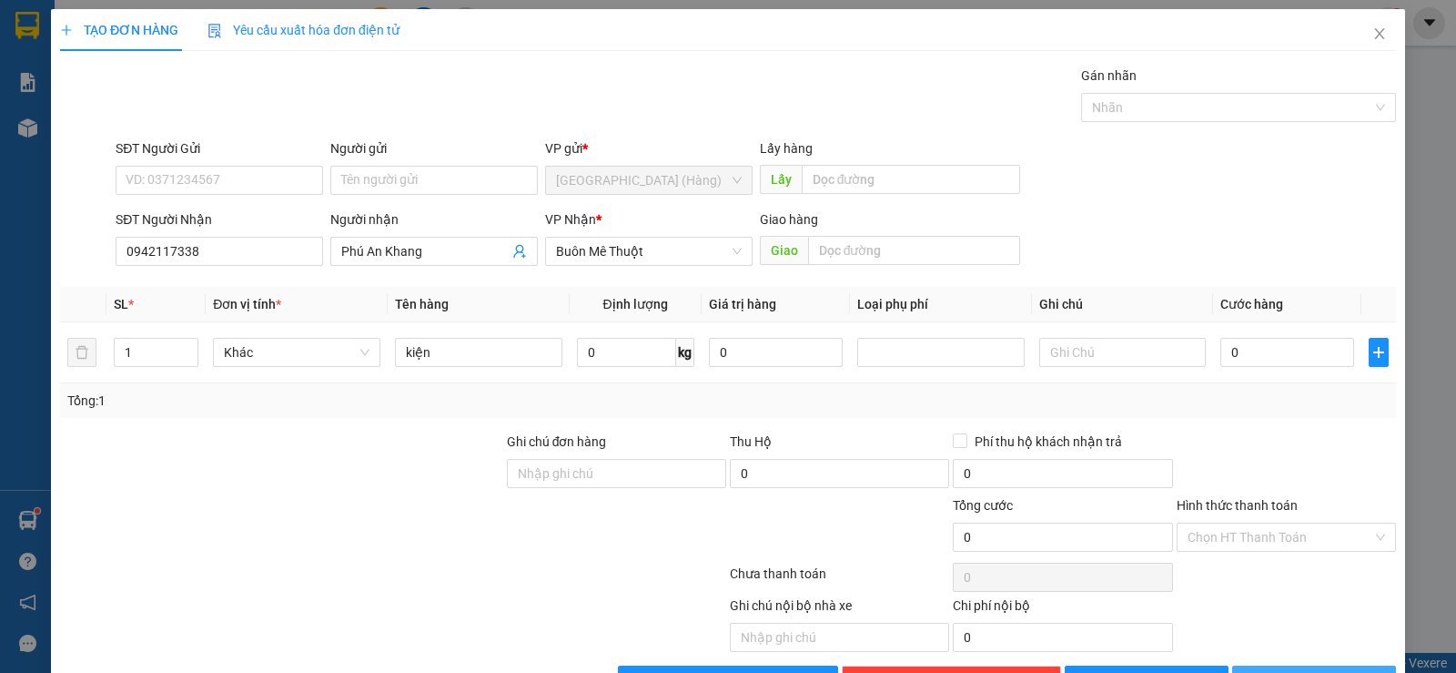
click at [1303, 670] on span "[PERSON_NAME] và In" at bounding box center [1330, 680] width 127 height 20
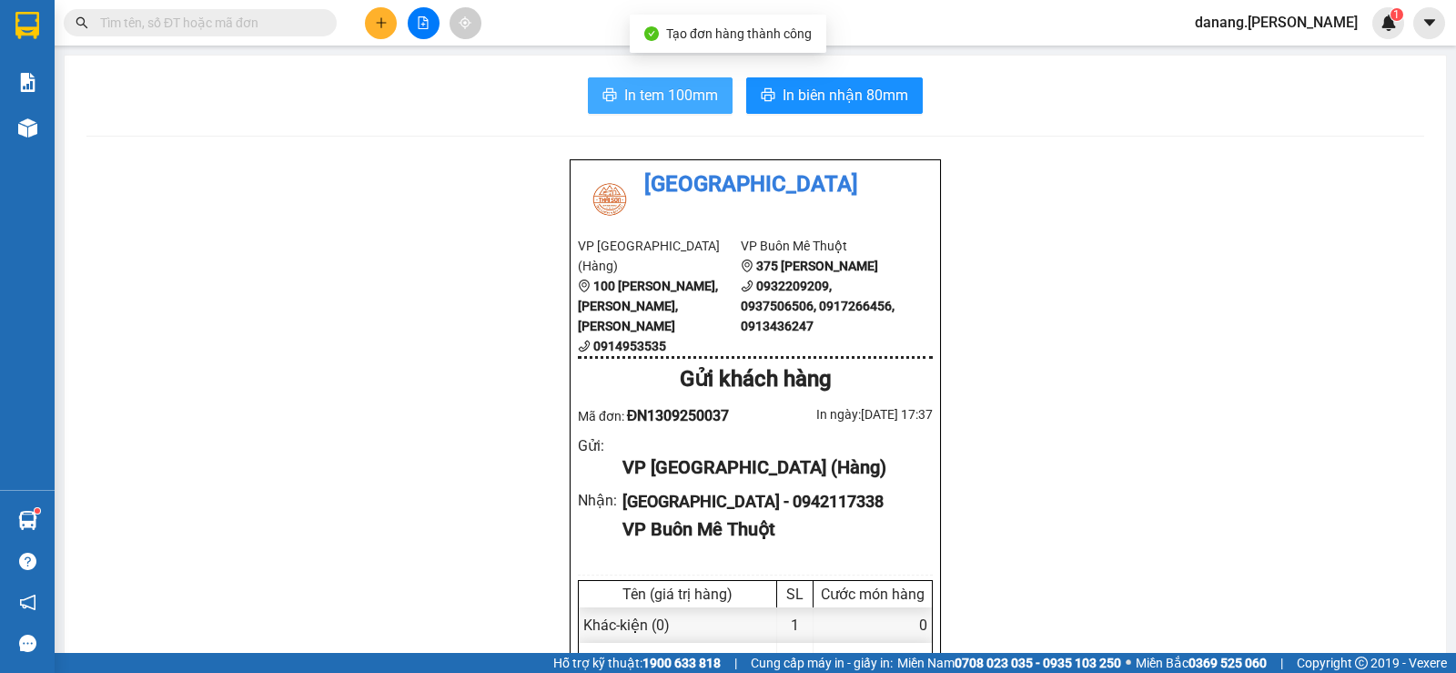
click at [635, 82] on button "In tem 100mm" at bounding box center [660, 95] width 145 height 36
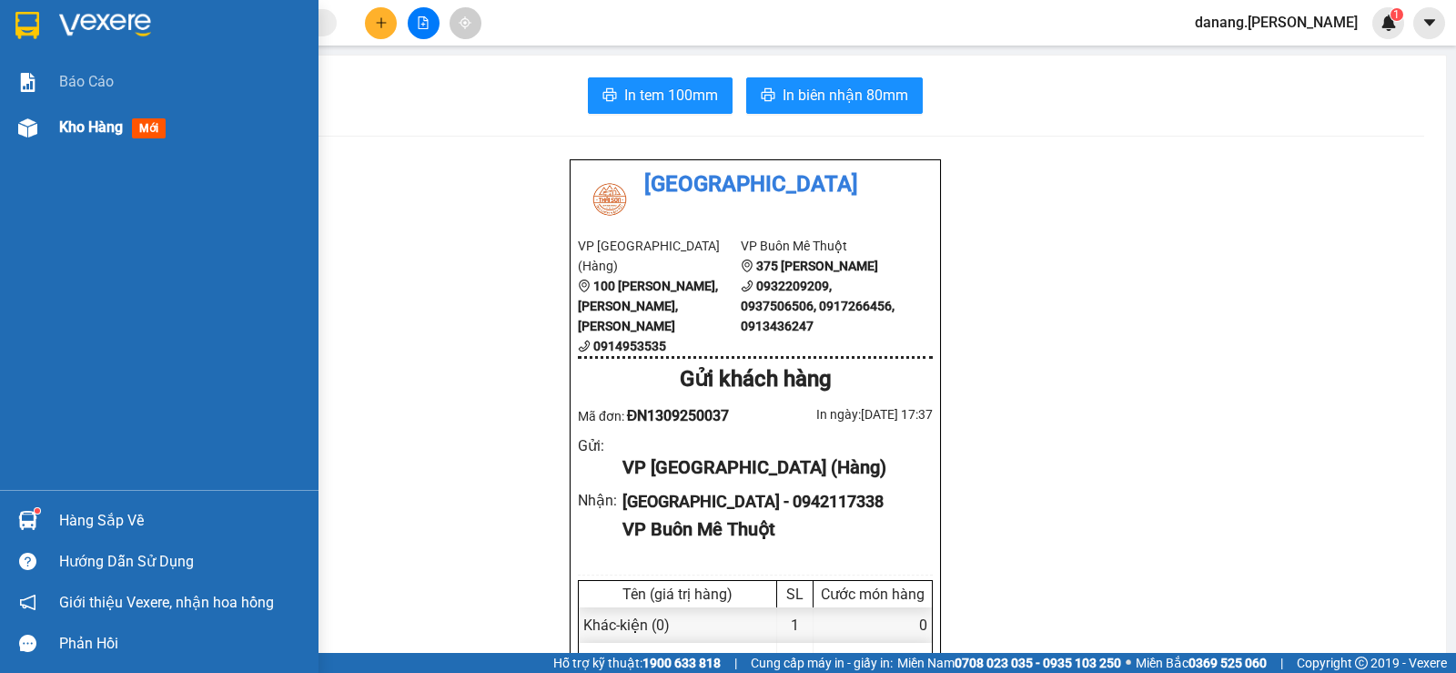
click at [71, 126] on span "Kho hàng" at bounding box center [91, 126] width 64 height 17
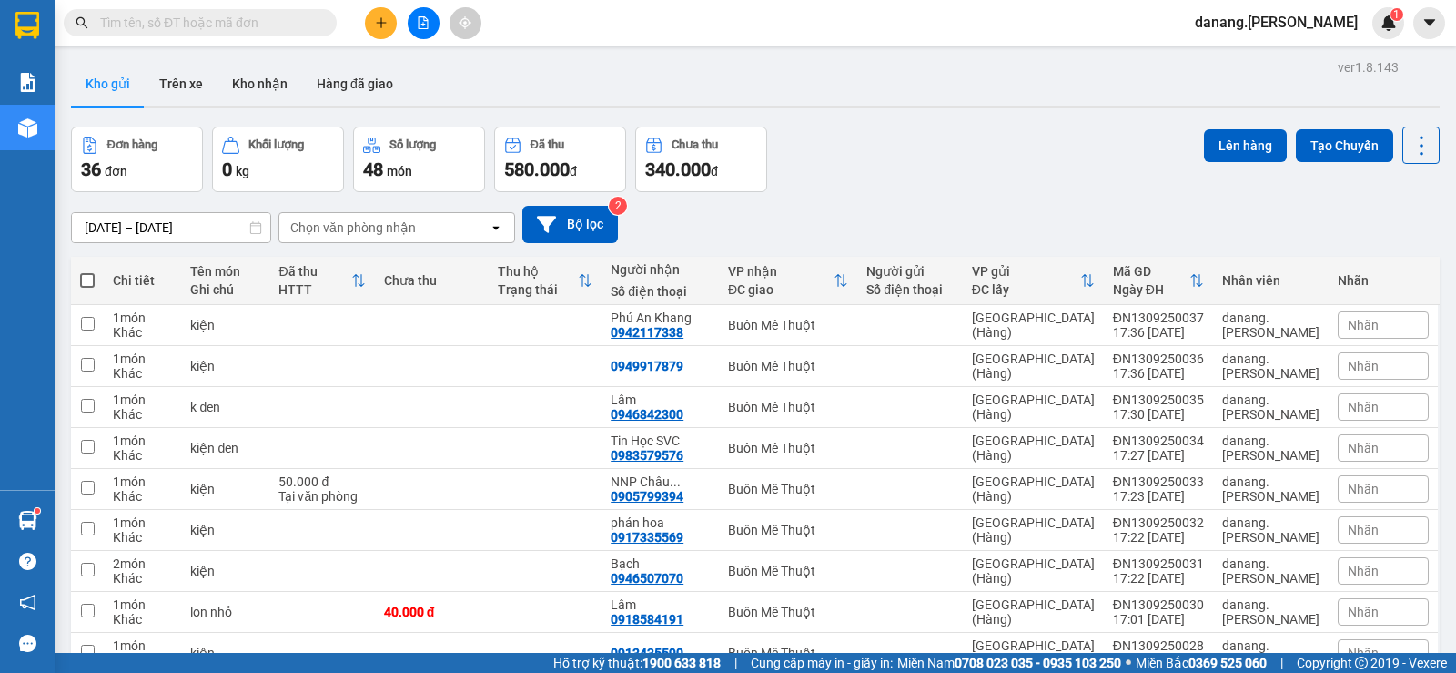
click at [88, 279] on span at bounding box center [87, 280] width 15 height 15
click at [87, 271] on input "checkbox" at bounding box center [87, 271] width 0 height 0
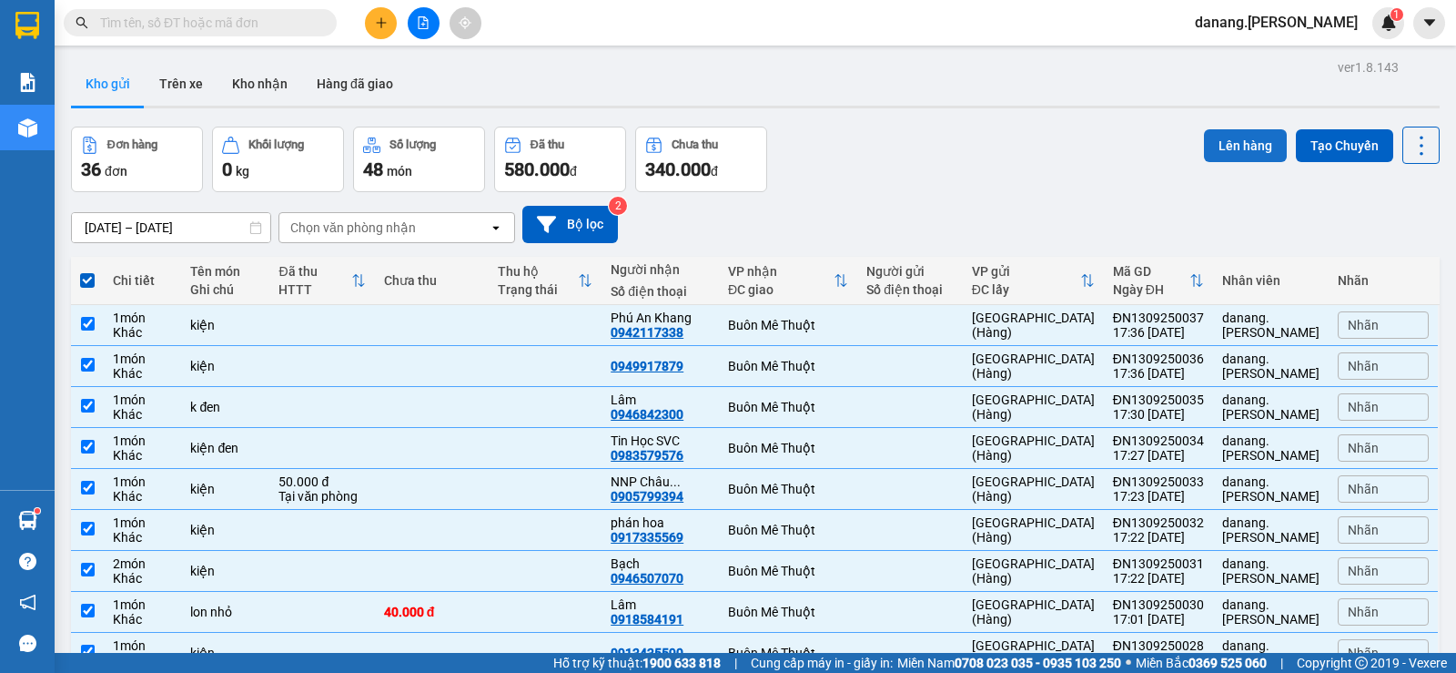
click at [1210, 129] on button "Lên hàng" at bounding box center [1245, 145] width 83 height 33
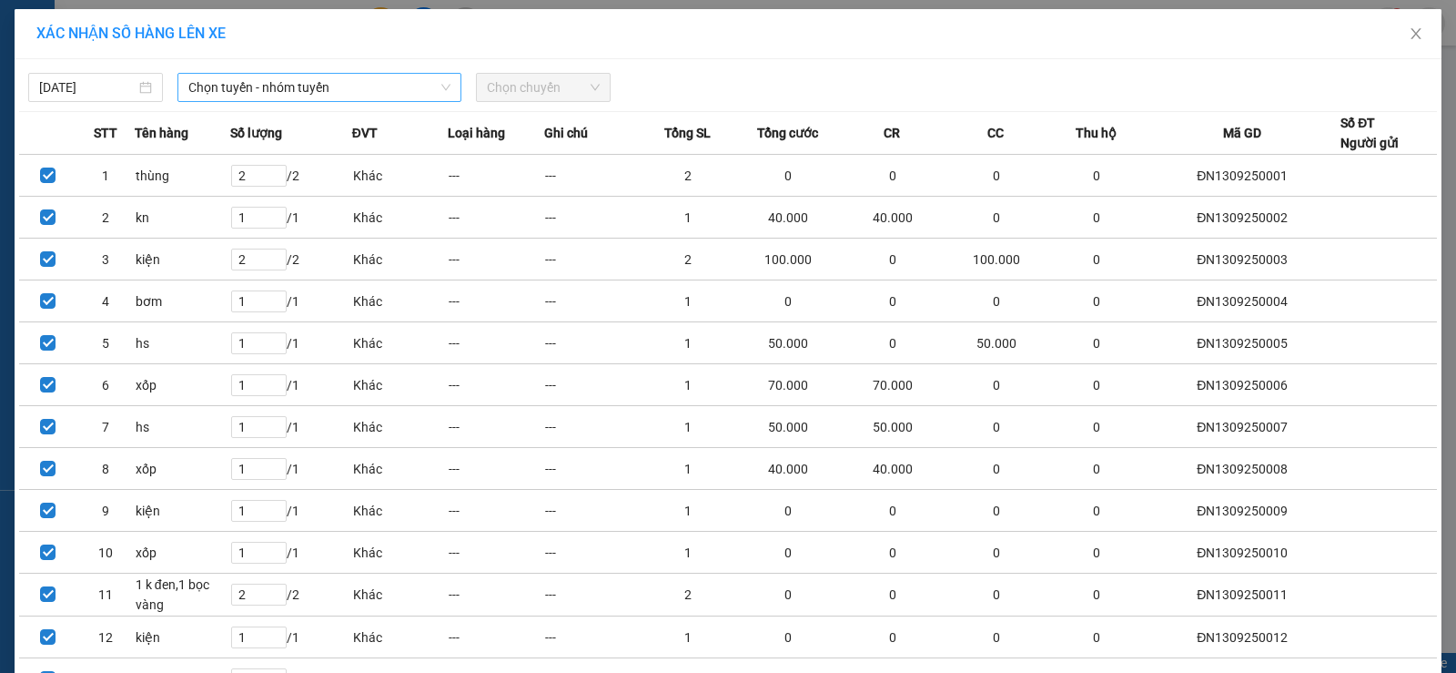
click at [364, 76] on span "Chọn tuyến - nhóm tuyến" at bounding box center [319, 87] width 262 height 27
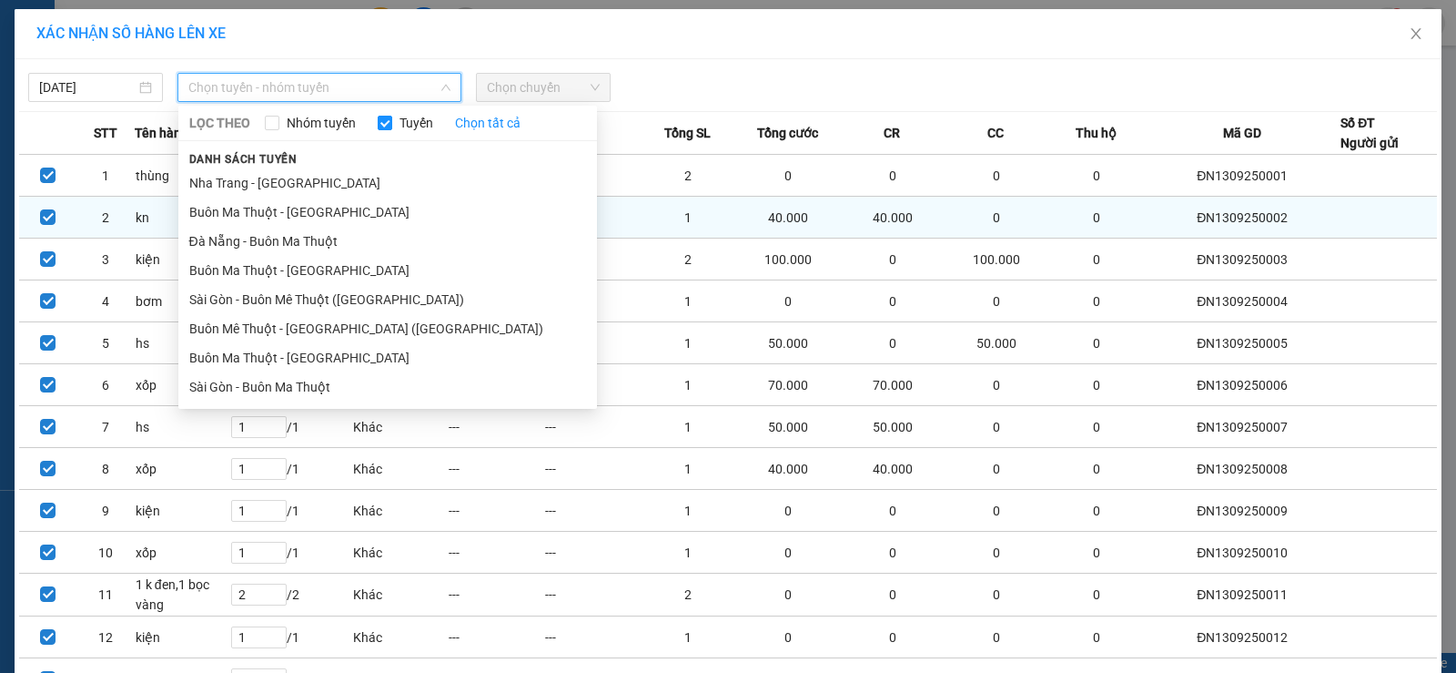
drag, startPoint x: 335, startPoint y: 236, endPoint x: 358, endPoint y: 224, distance: 25.7
click at [337, 236] on li "Đà Nẵng - Buôn Ma Thuột" at bounding box center [387, 241] width 419 height 29
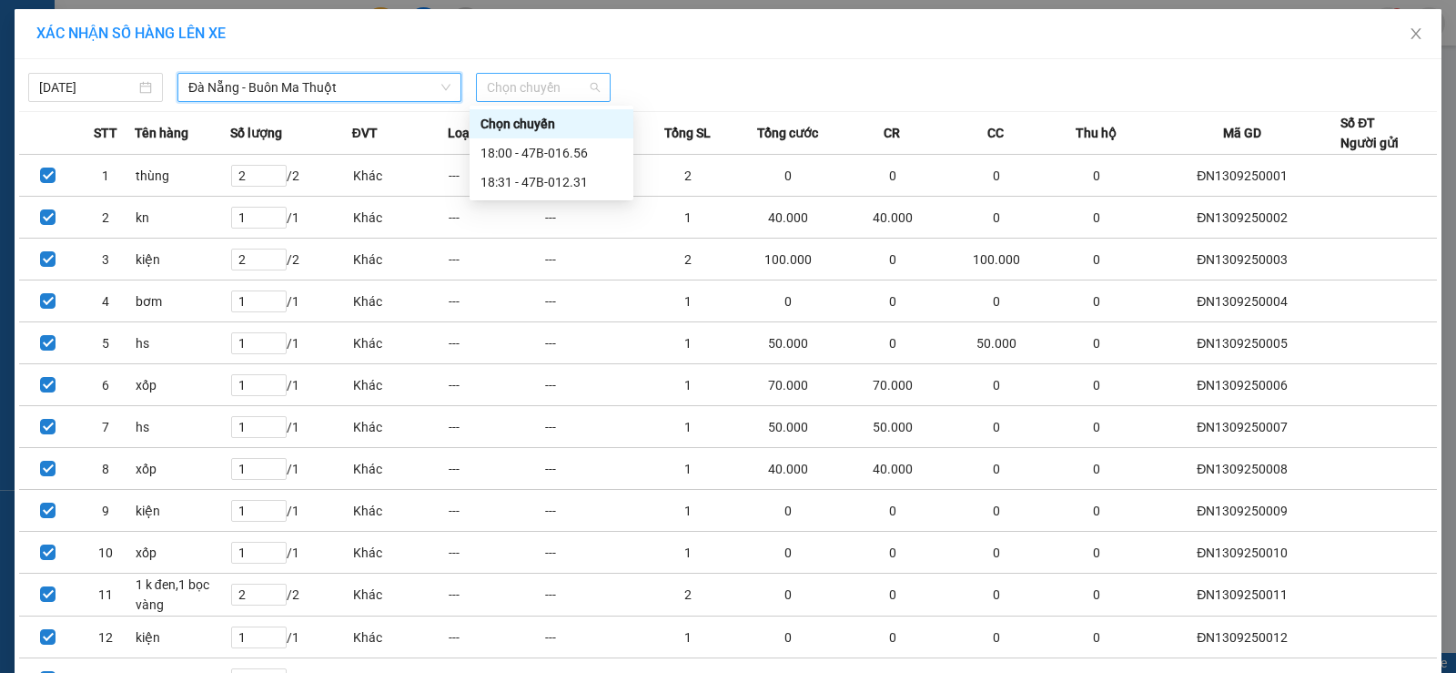
click at [535, 86] on span "Chọn chuyến" at bounding box center [543, 87] width 113 height 27
click at [585, 181] on div "18:31 - 47B-012.31" at bounding box center [552, 182] width 142 height 20
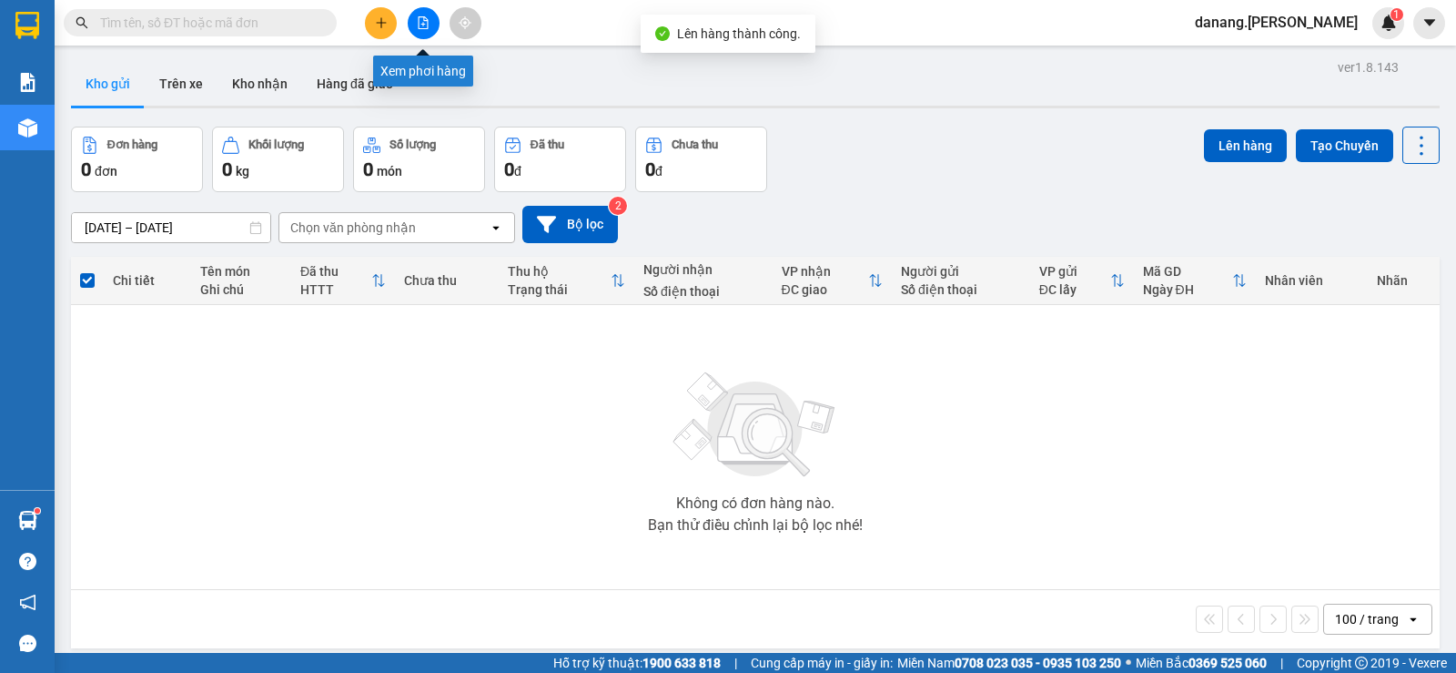
click at [425, 33] on button at bounding box center [424, 23] width 32 height 32
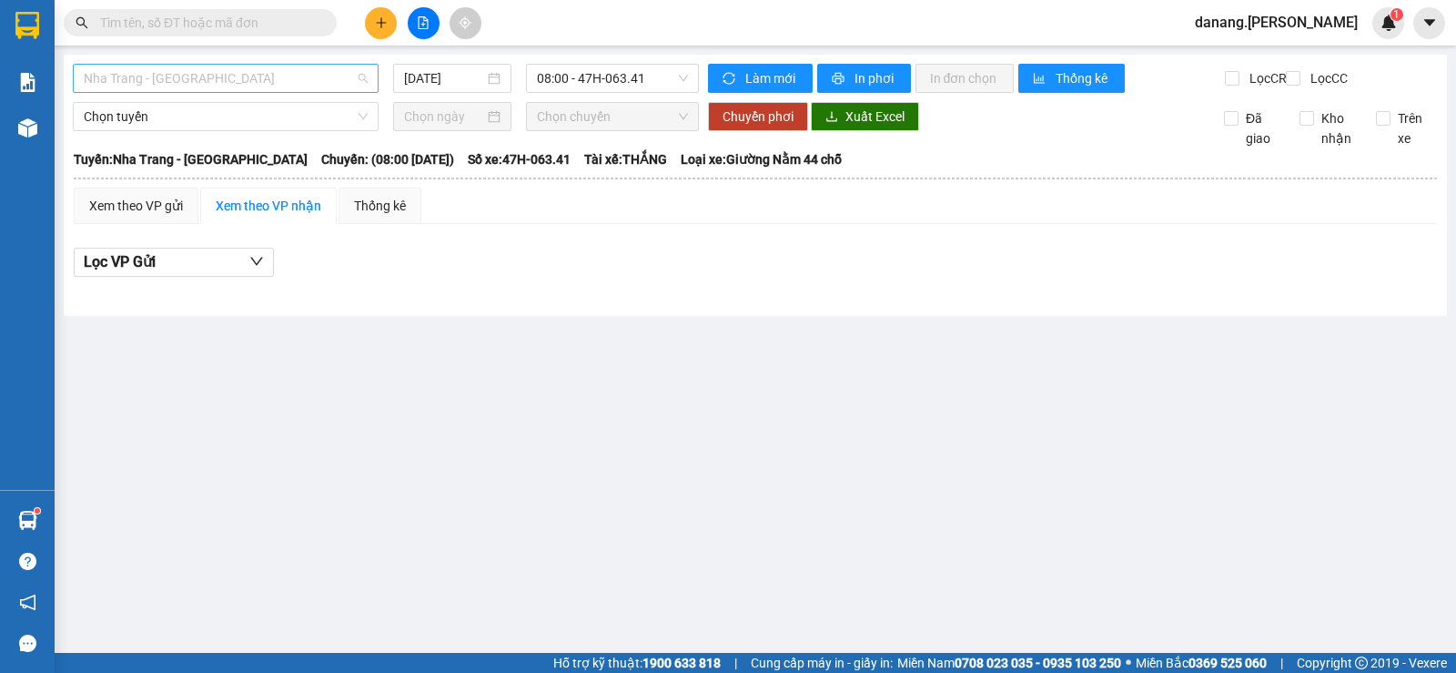
click at [247, 86] on span "Nha Trang - [GEOGRAPHIC_DATA]" at bounding box center [226, 78] width 284 height 27
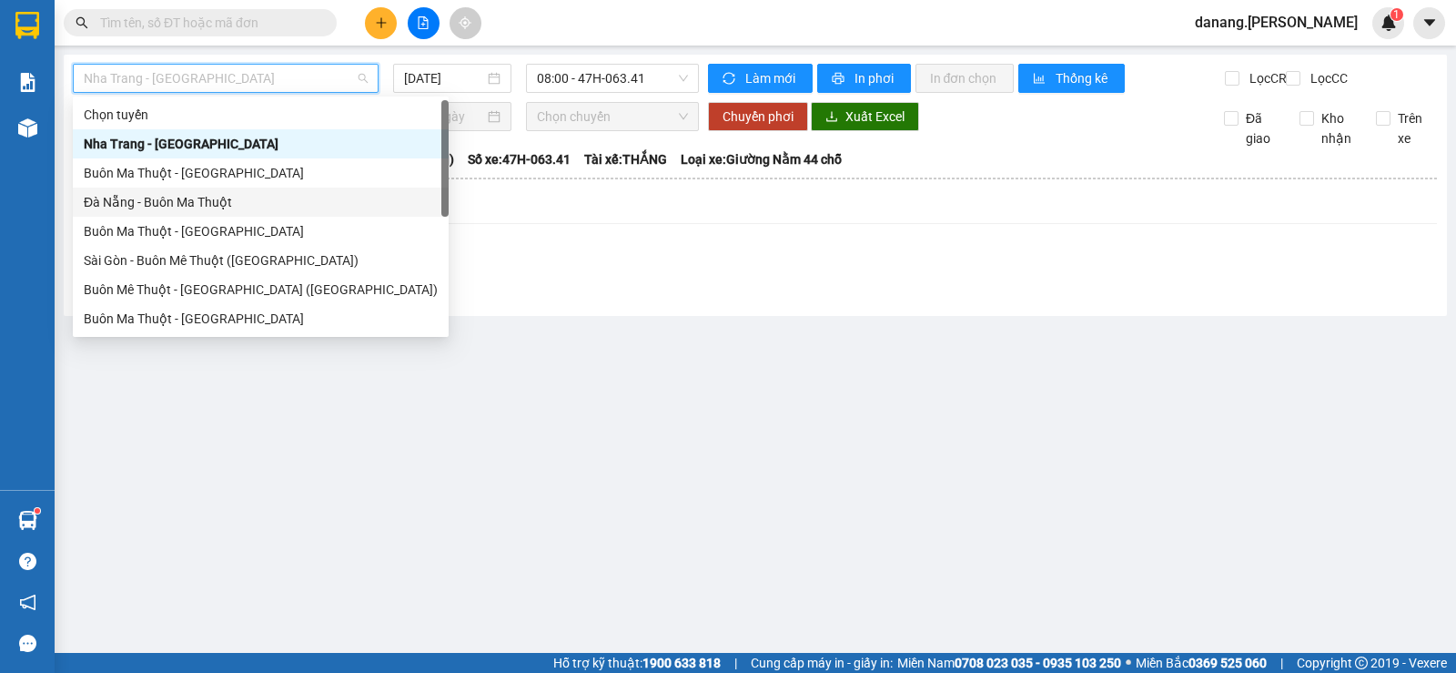
click at [152, 202] on div "Đà Nẵng - Buôn Ma Thuột" at bounding box center [261, 202] width 354 height 20
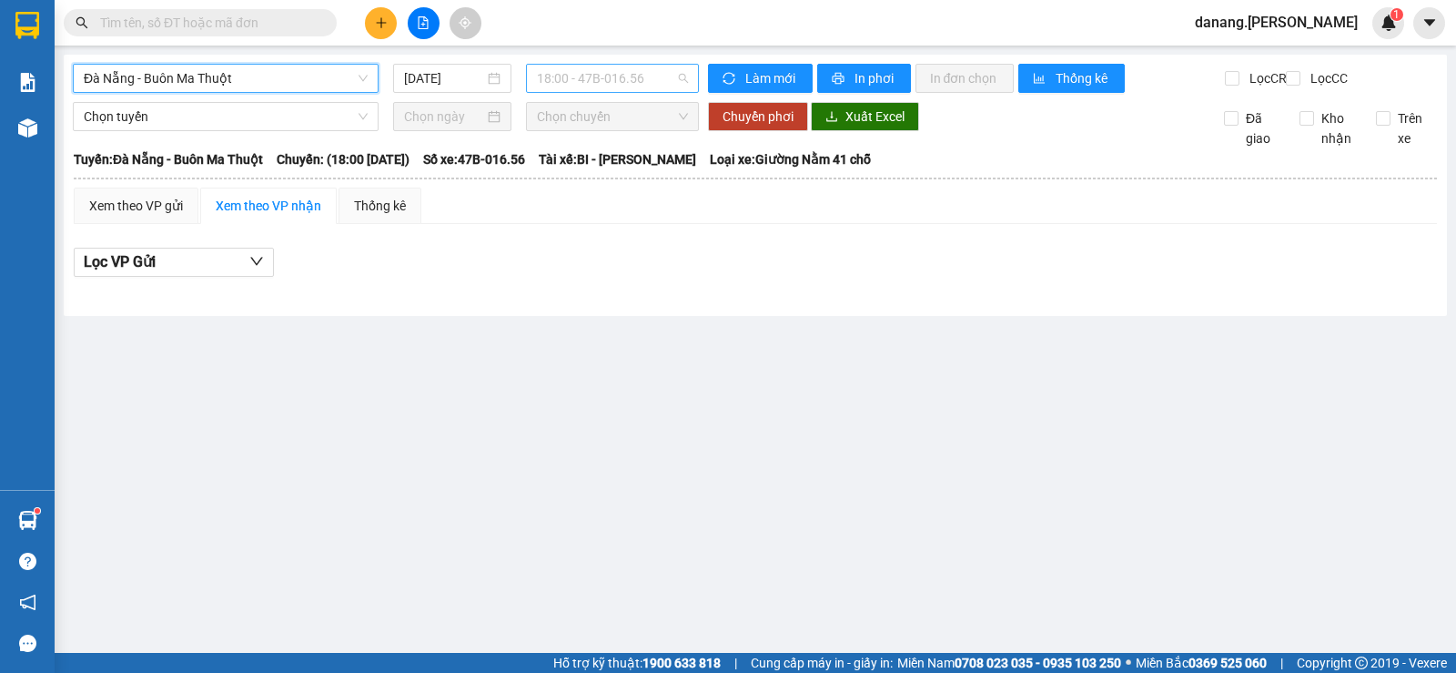
click at [594, 84] on span "18:00 - 47B-016.56" at bounding box center [612, 78] width 150 height 27
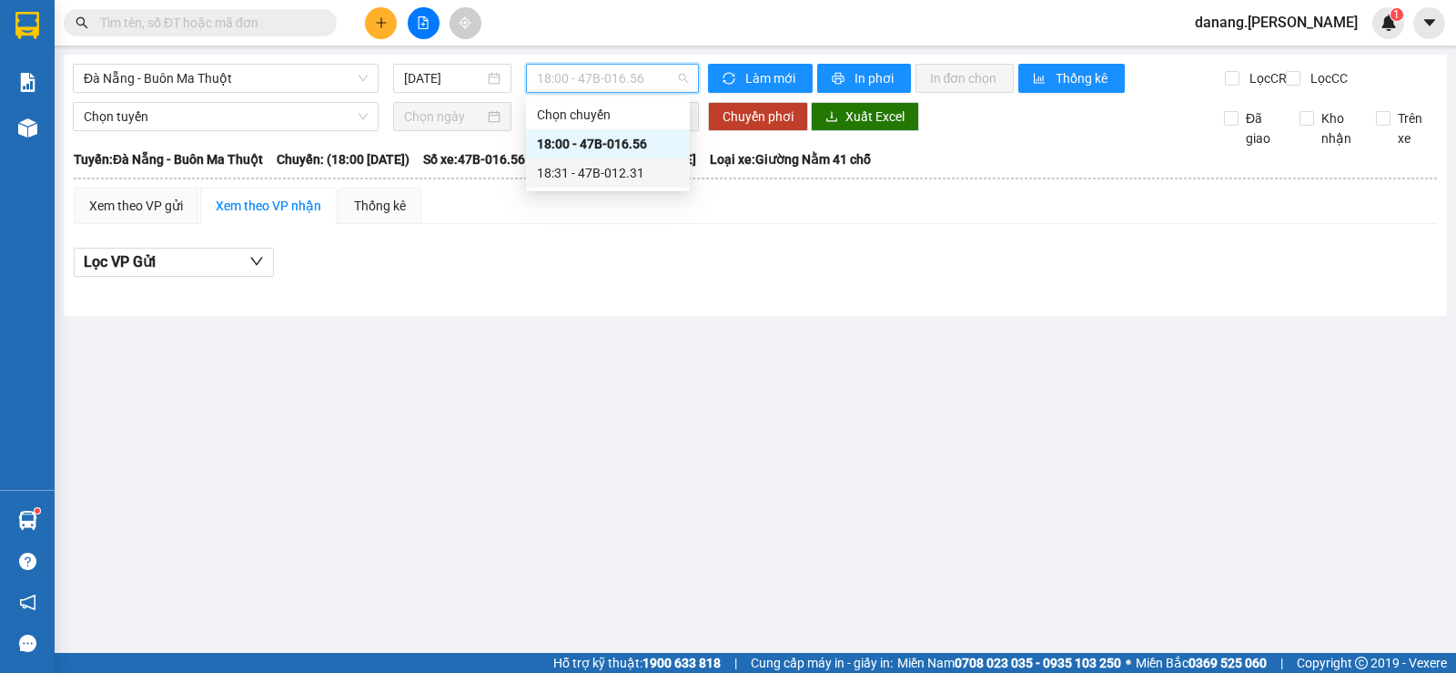
click at [632, 183] on div "18:31 - 47B-012.31" at bounding box center [608, 172] width 164 height 29
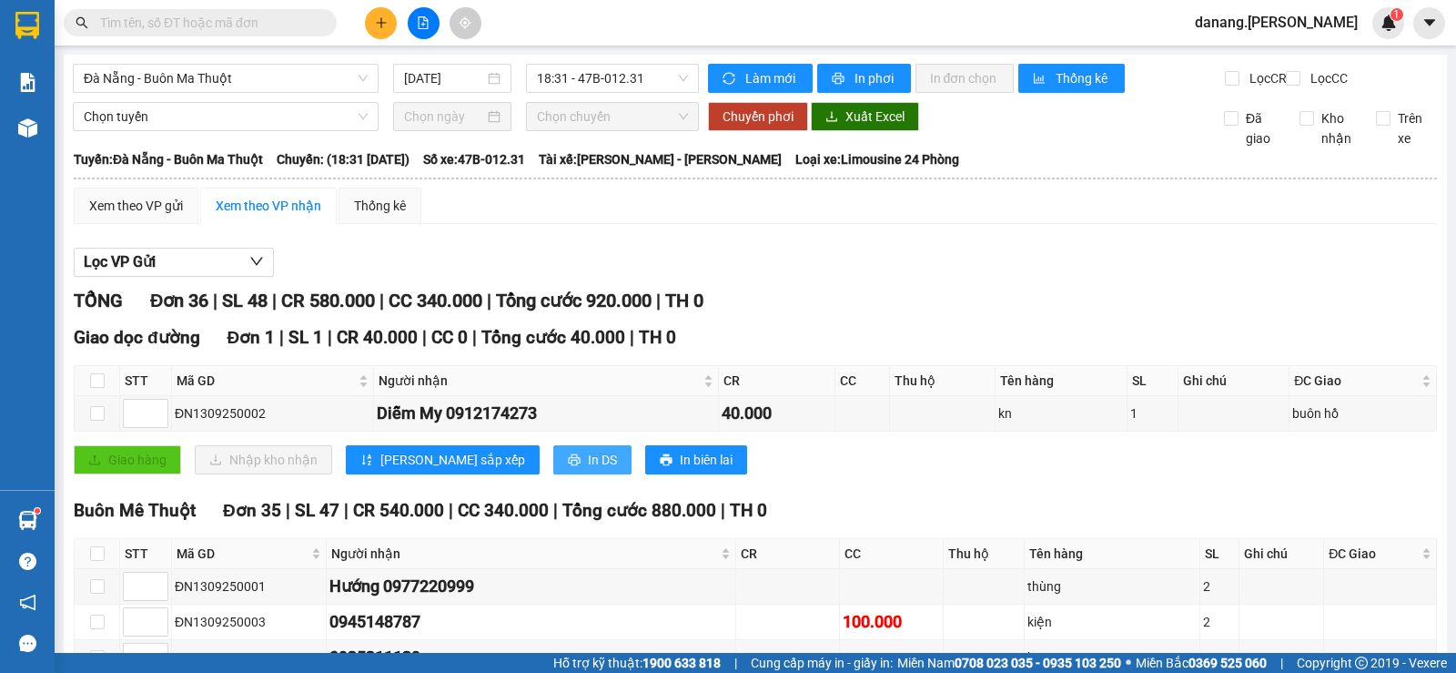
click at [588, 470] on span "In DS" at bounding box center [602, 460] width 29 height 20
